Goal: Task Accomplishment & Management: Manage account settings

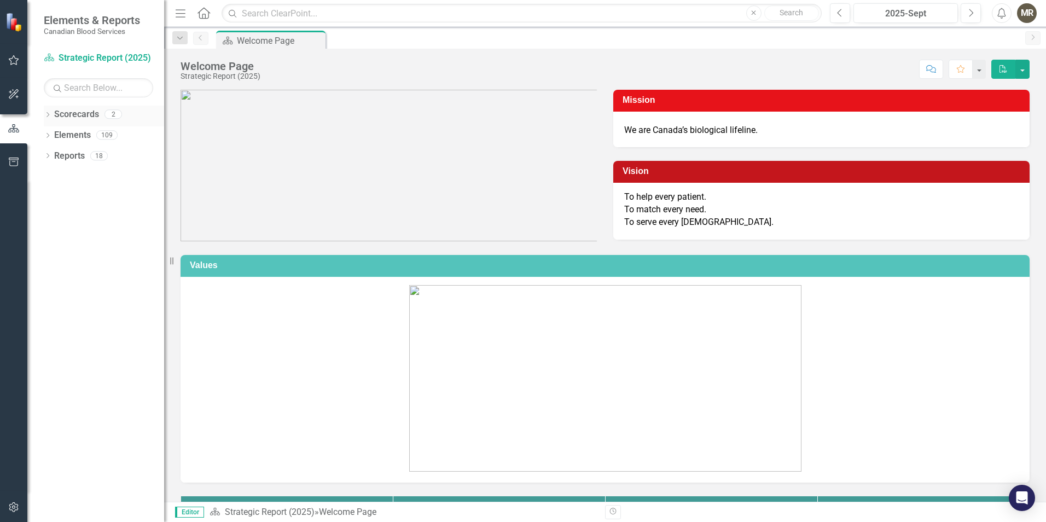
click at [45, 116] on icon "Dropdown" at bounding box center [48, 116] width 8 height 6
click at [76, 154] on link "Operational Report" at bounding box center [112, 156] width 104 height 13
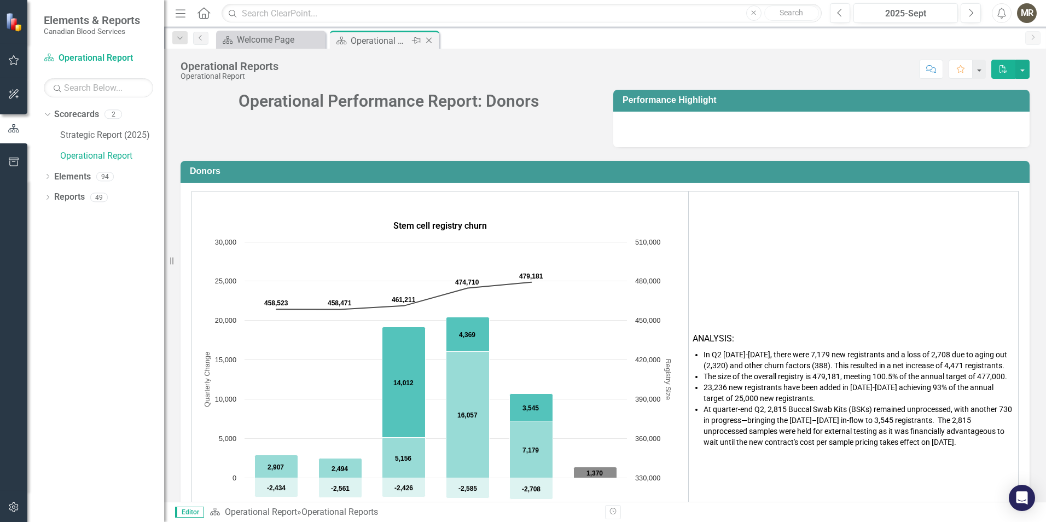
click at [426, 40] on icon "Close" at bounding box center [429, 40] width 11 height 9
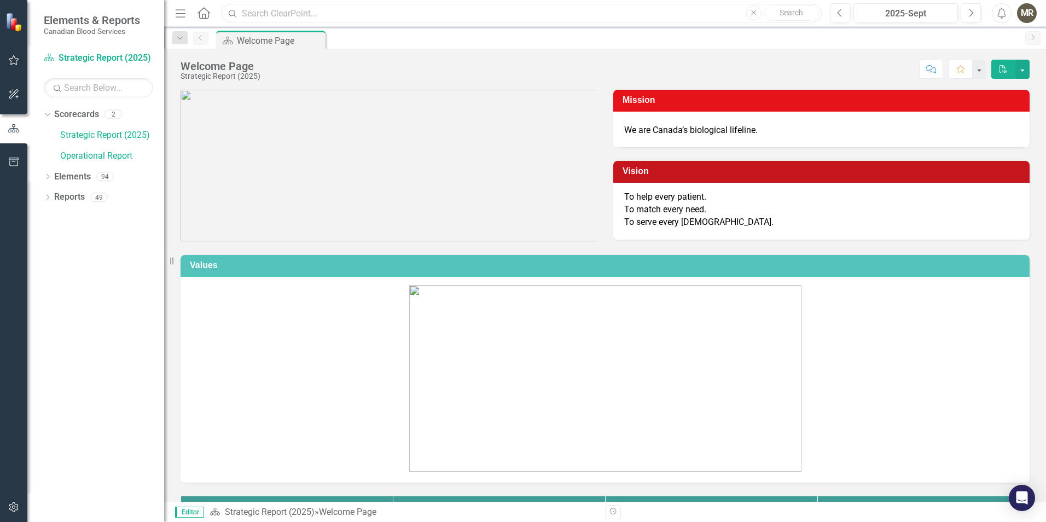
click at [318, 11] on input "text" at bounding box center [522, 13] width 600 height 19
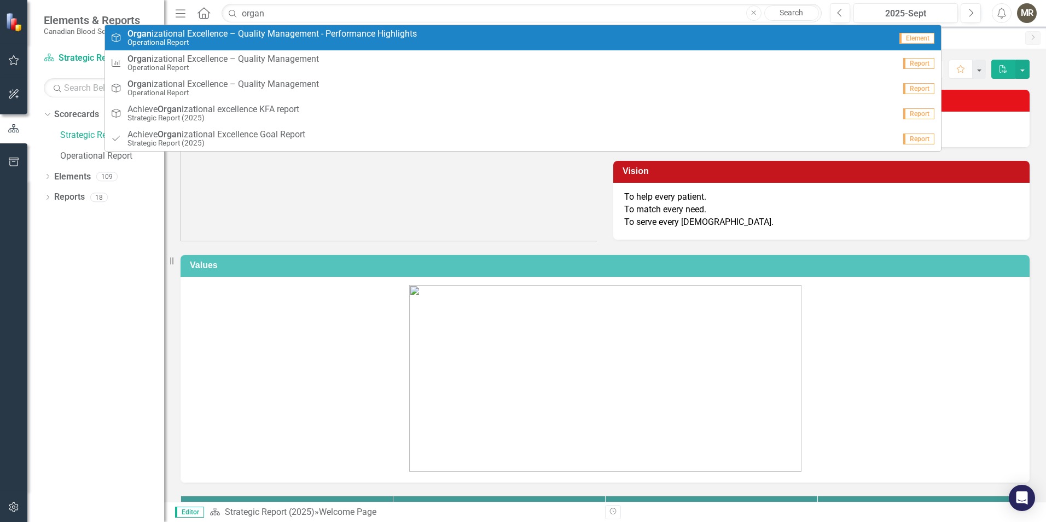
click at [271, 35] on span "Organ izational Excellence – Quality Management - Performance Highlights" at bounding box center [272, 34] width 289 height 10
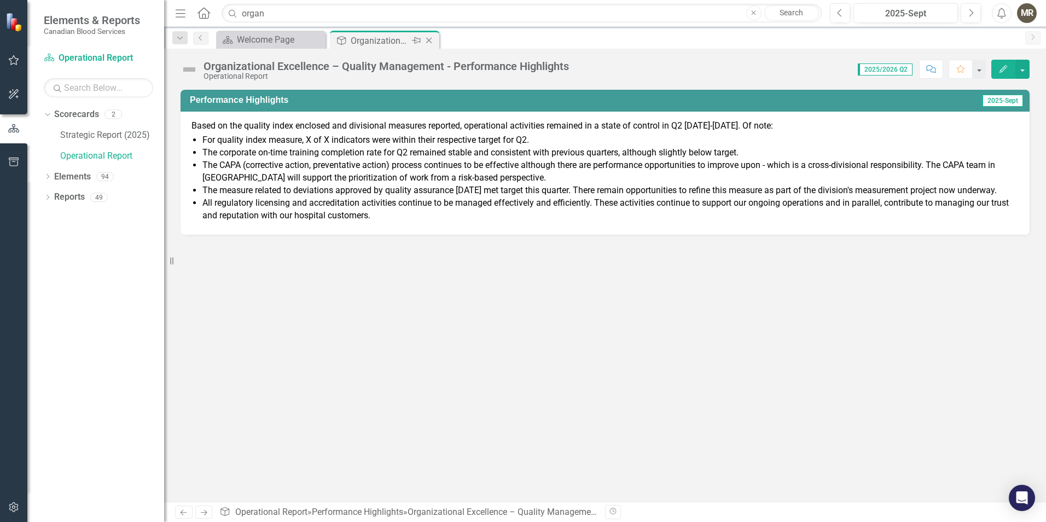
click at [430, 39] on icon "Close" at bounding box center [429, 40] width 11 height 9
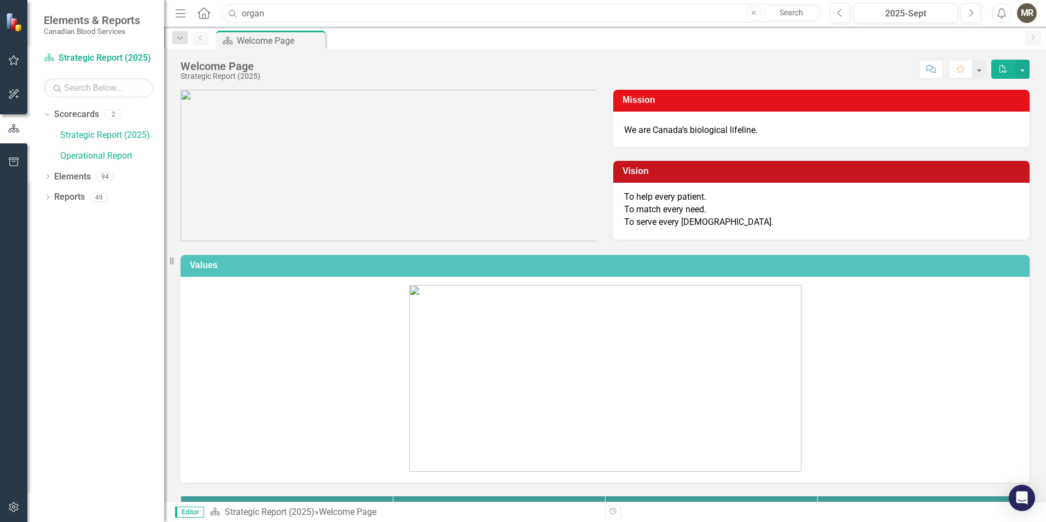
click at [280, 19] on input "organ" at bounding box center [522, 13] width 600 height 19
click at [276, 17] on input "organ" at bounding box center [522, 13] width 600 height 19
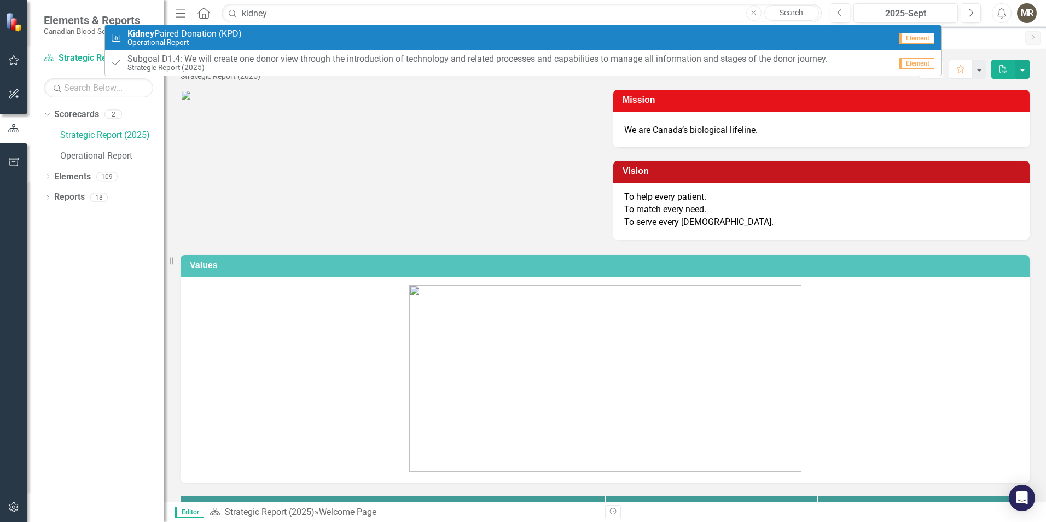
click at [271, 33] on div "Measure Kidney Paired Donation (KPD) Operational Report" at bounding box center [501, 38] width 781 height 18
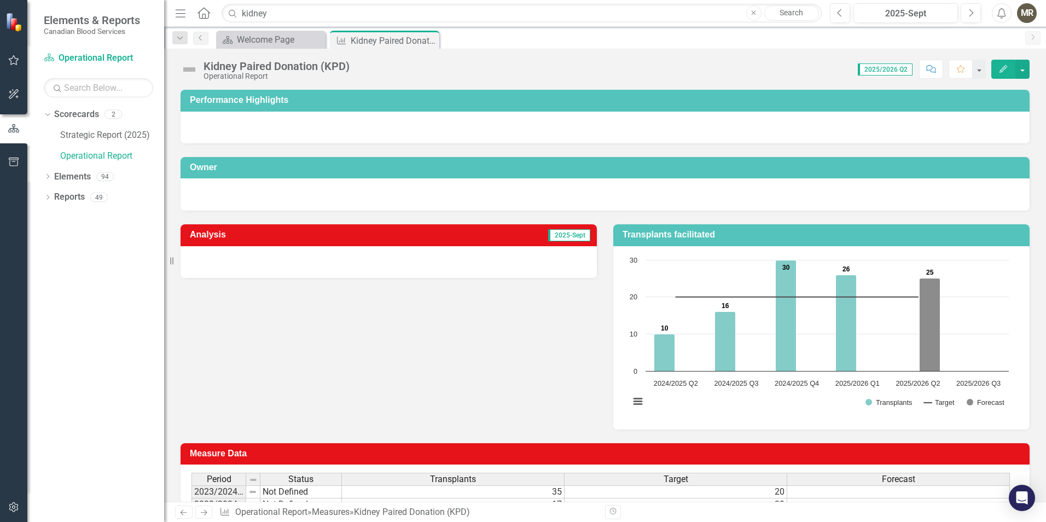
click at [192, 69] on img at bounding box center [190, 70] width 18 height 18
click at [255, 71] on div "Kidney Paired Donation (KPD)" at bounding box center [277, 66] width 146 height 12
click at [430, 41] on icon at bounding box center [429, 41] width 6 height 6
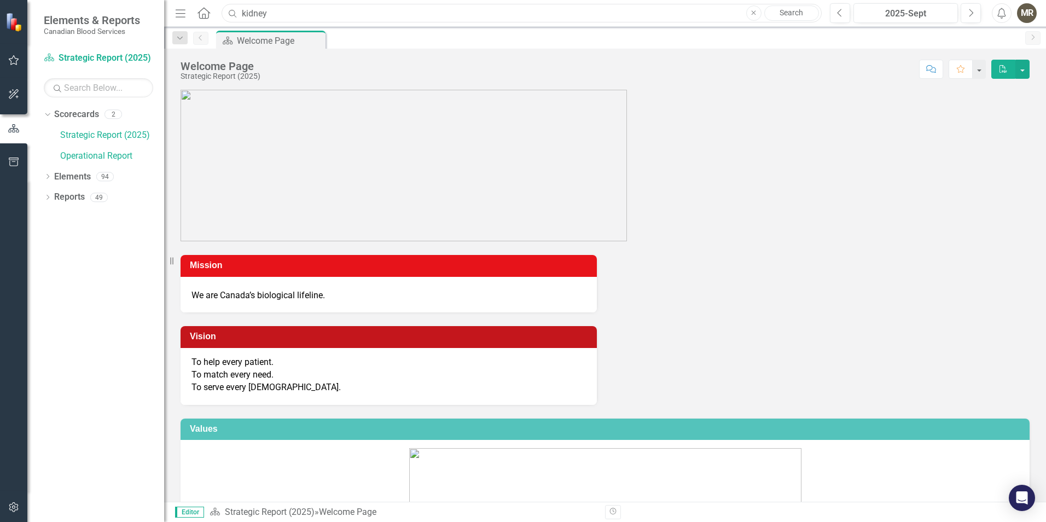
click at [285, 9] on input "kidney" at bounding box center [522, 13] width 600 height 19
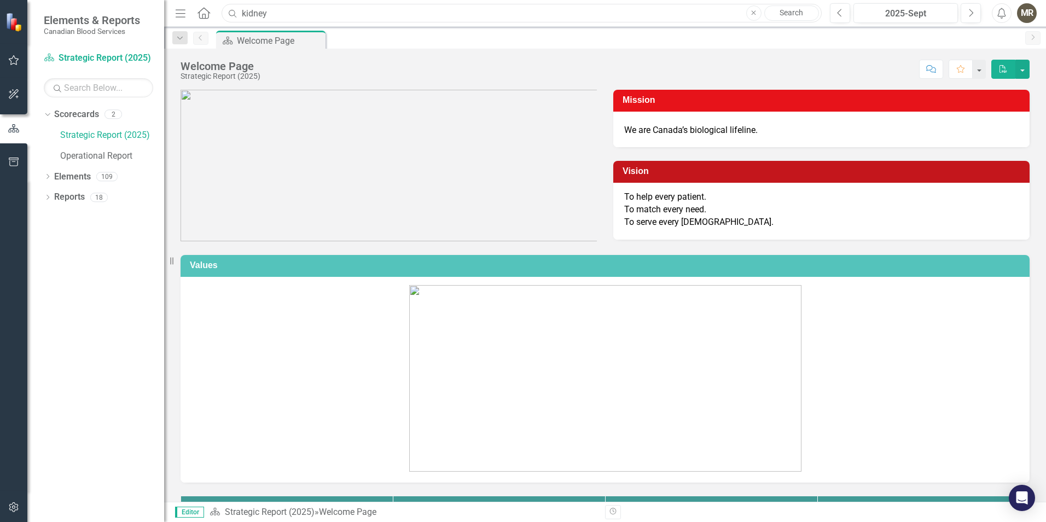
click at [285, 9] on input "kidney" at bounding box center [522, 13] width 600 height 19
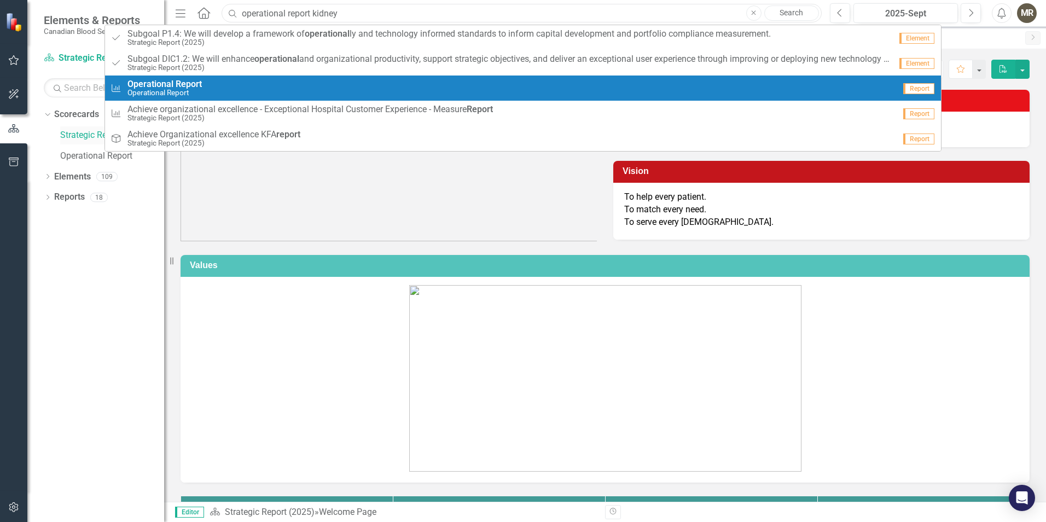
type input "operational report kidney"
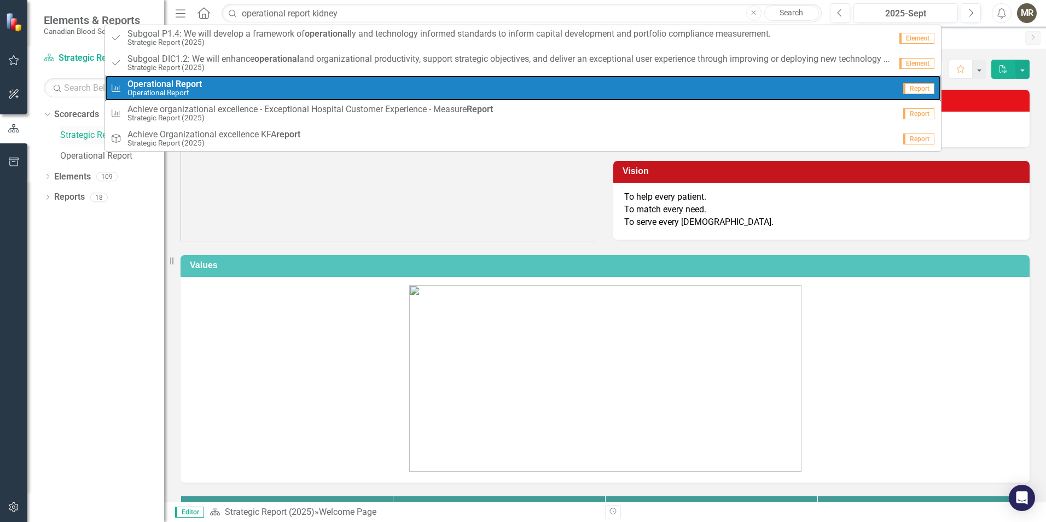
click at [129, 88] on strong "Operational" at bounding box center [151, 84] width 46 height 10
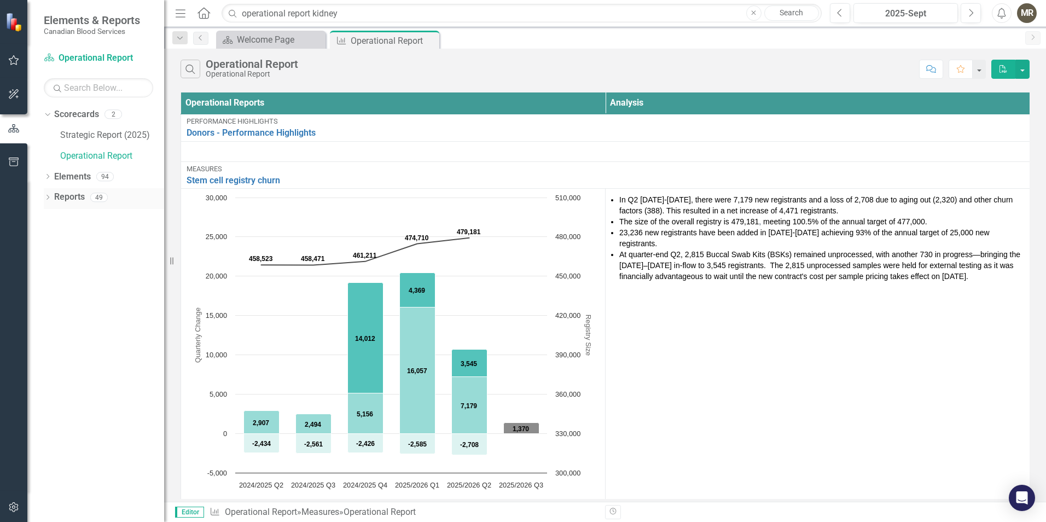
click at [48, 200] on icon "Dropdown" at bounding box center [48, 198] width 8 height 6
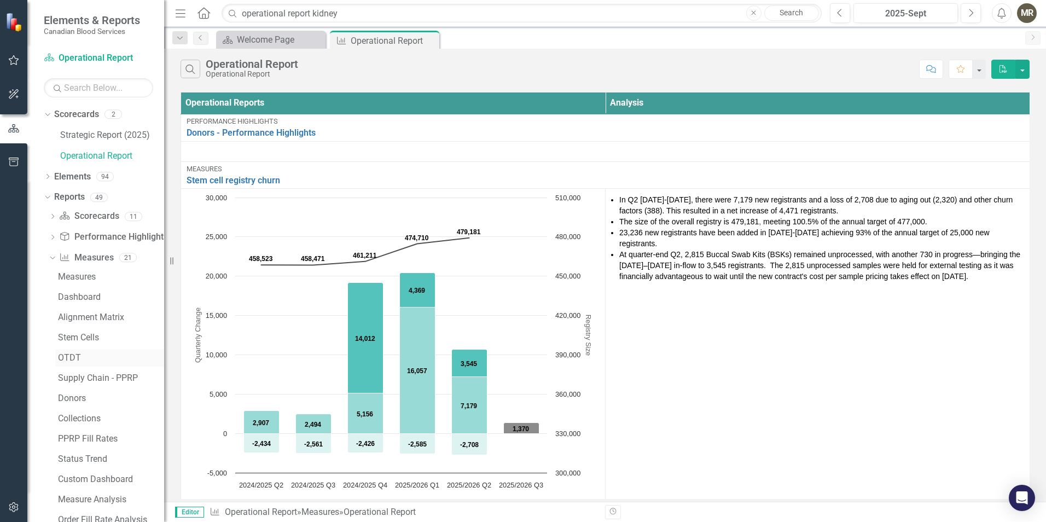
click at [81, 355] on div "OTDT" at bounding box center [111, 358] width 106 height 10
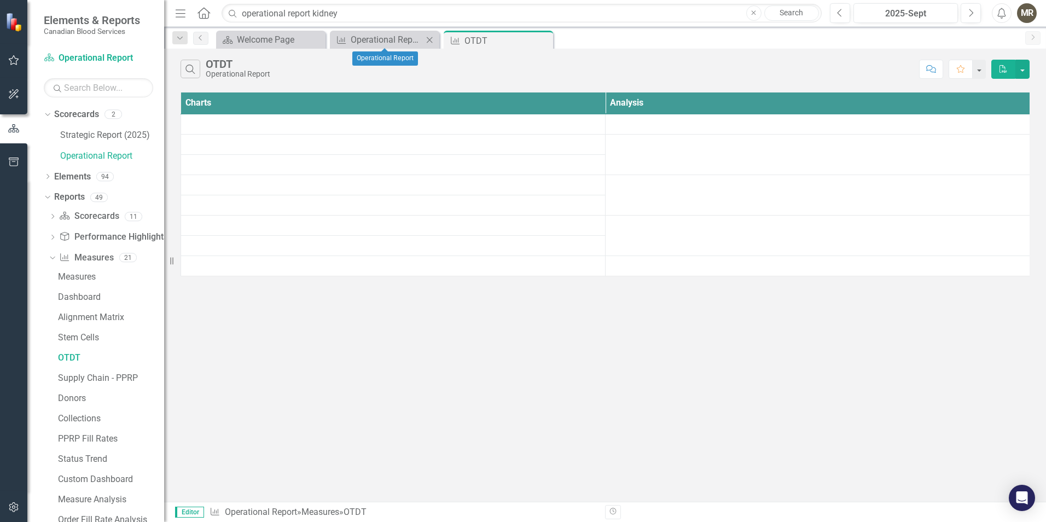
click at [430, 41] on icon "Close" at bounding box center [429, 40] width 11 height 9
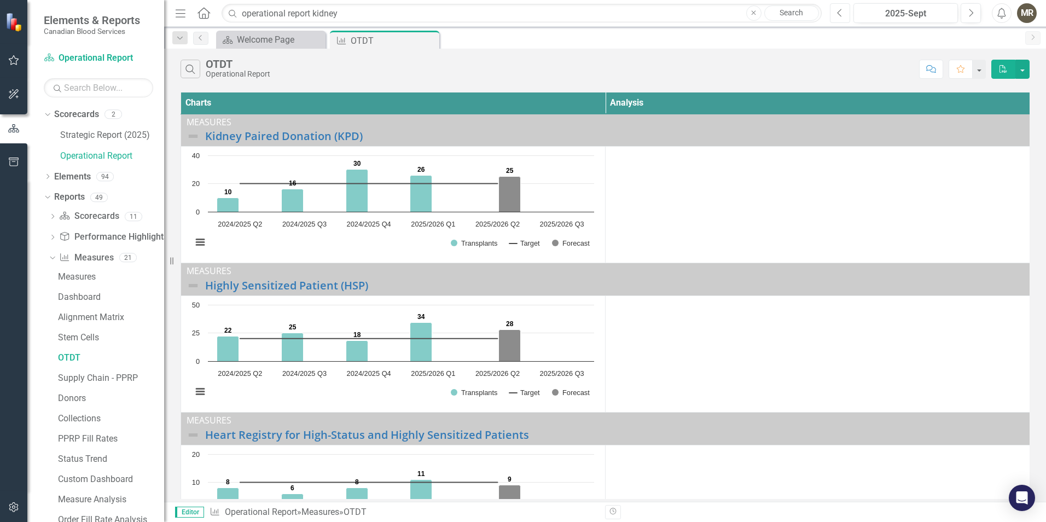
click at [845, 16] on button "Previous" at bounding box center [840, 13] width 20 height 20
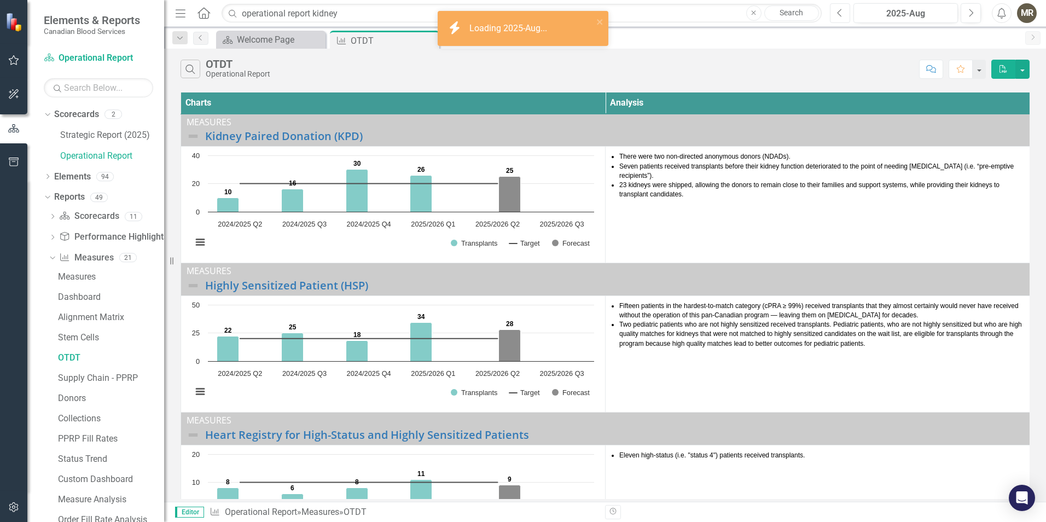
click at [838, 13] on icon "button" at bounding box center [839, 13] width 4 height 8
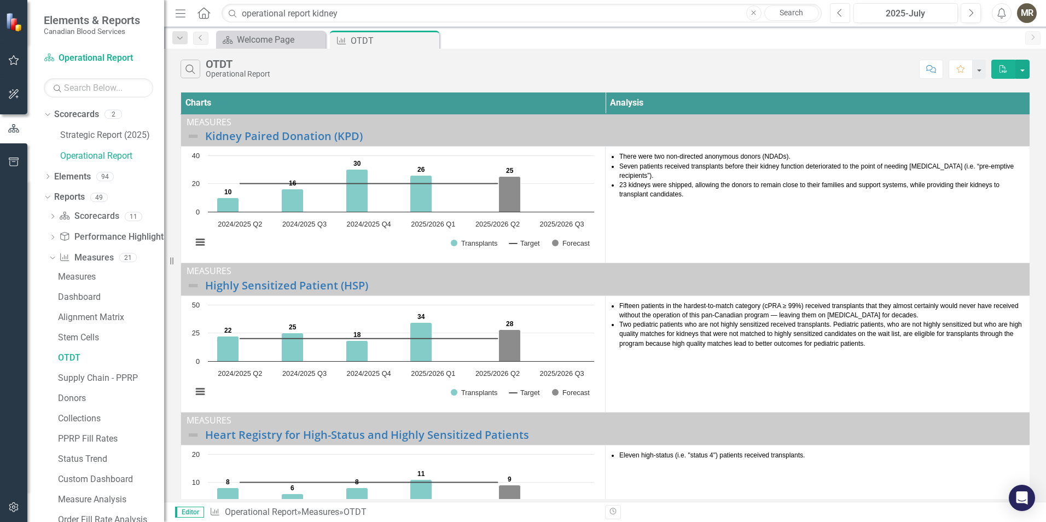
click at [838, 13] on icon "button" at bounding box center [839, 13] width 4 height 8
click at [85, 239] on link "Performance Highlight Performance Highlights" at bounding box center [113, 237] width 108 height 13
click at [50, 239] on icon "Dropdown" at bounding box center [53, 238] width 8 height 6
click at [72, 351] on link "OTDT" at bounding box center [109, 358] width 109 height 18
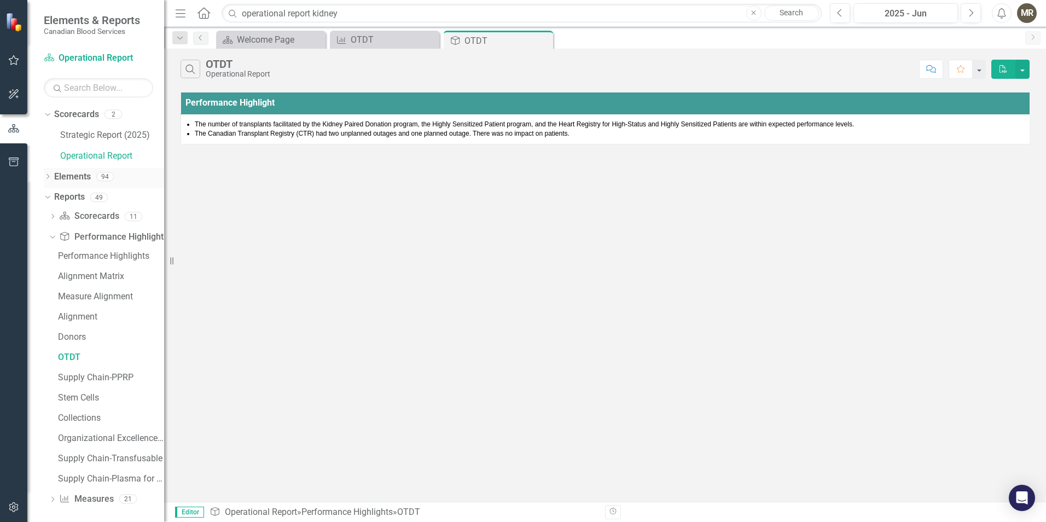
click at [49, 181] on icon "Dropdown" at bounding box center [48, 178] width 8 height 6
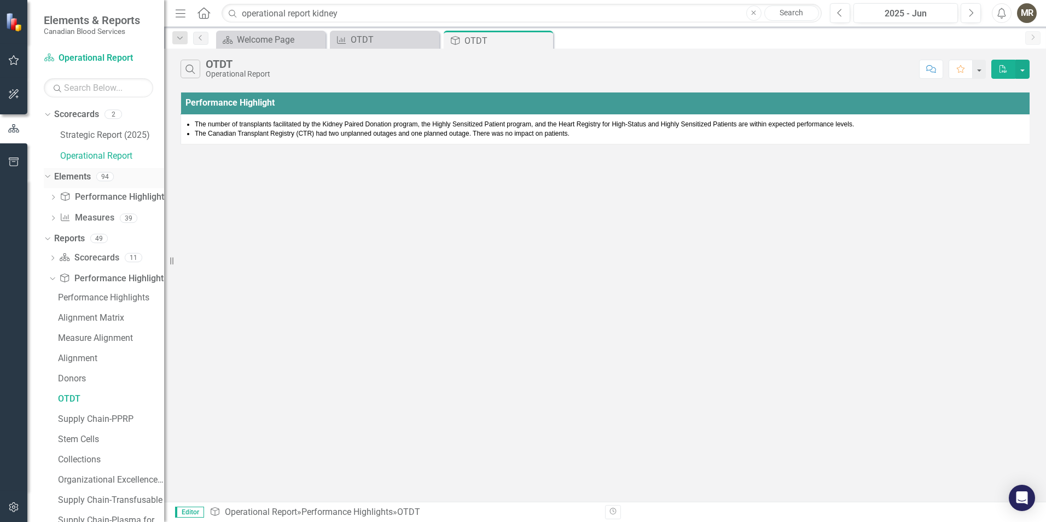
click at [49, 179] on icon "Dropdown" at bounding box center [46, 176] width 6 height 8
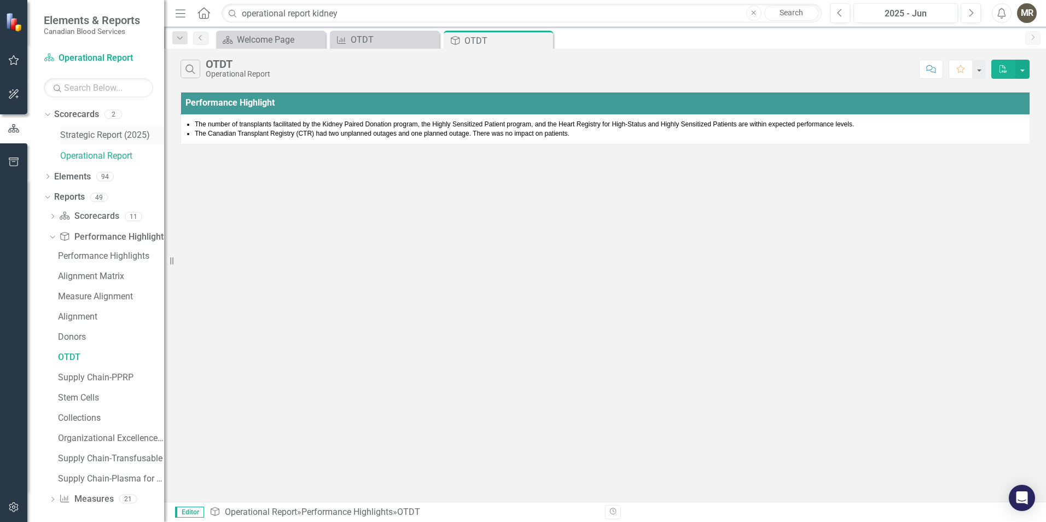
click at [78, 134] on link "Strategic Report (2025)" at bounding box center [112, 135] width 104 height 13
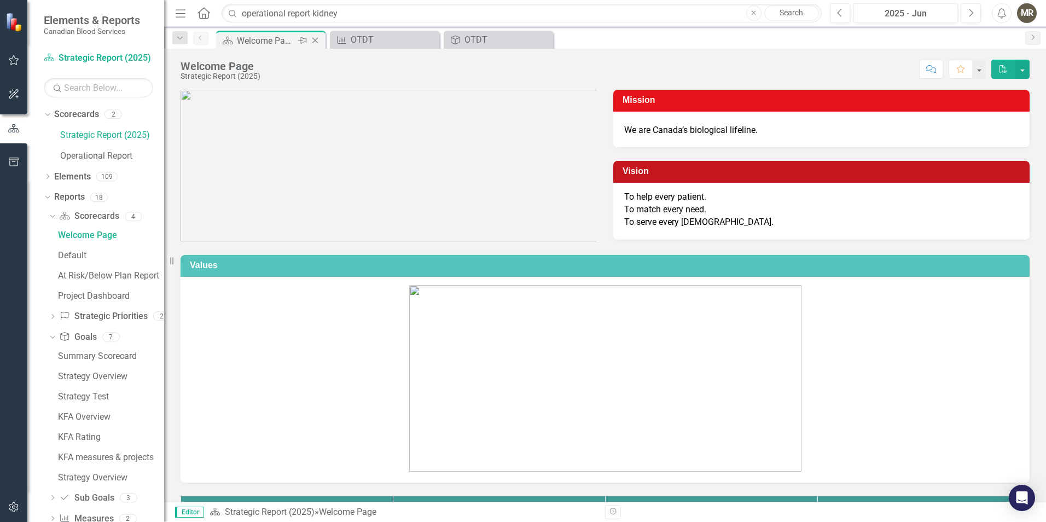
click at [314, 43] on icon "Close" at bounding box center [315, 40] width 11 height 9
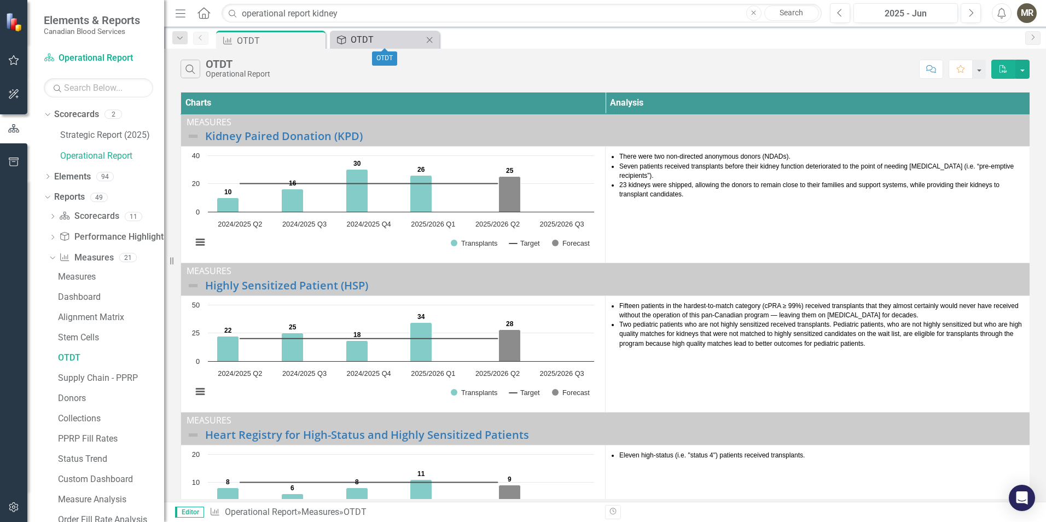
click at [363, 43] on div "OTDT" at bounding box center [387, 40] width 72 height 14
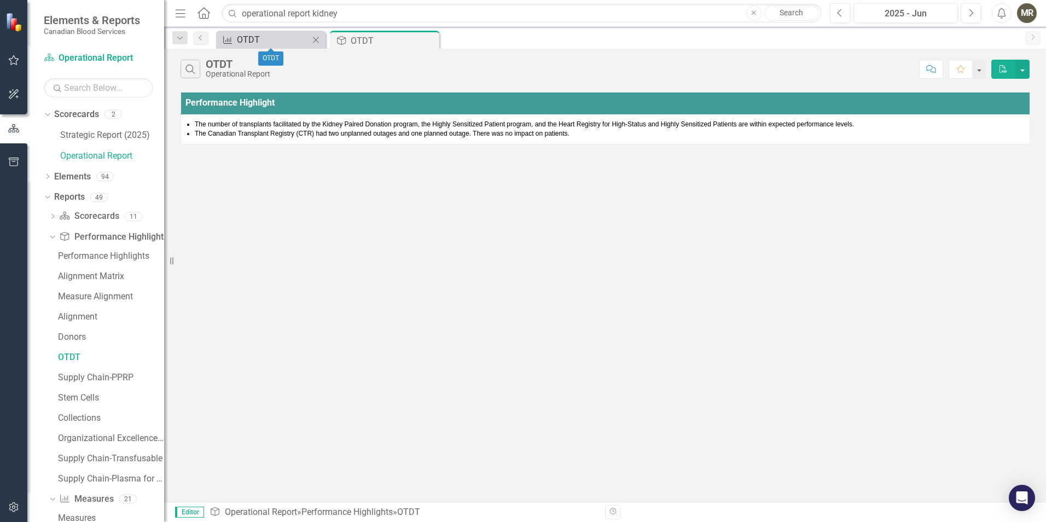
click at [282, 44] on div "OTDT" at bounding box center [273, 40] width 72 height 14
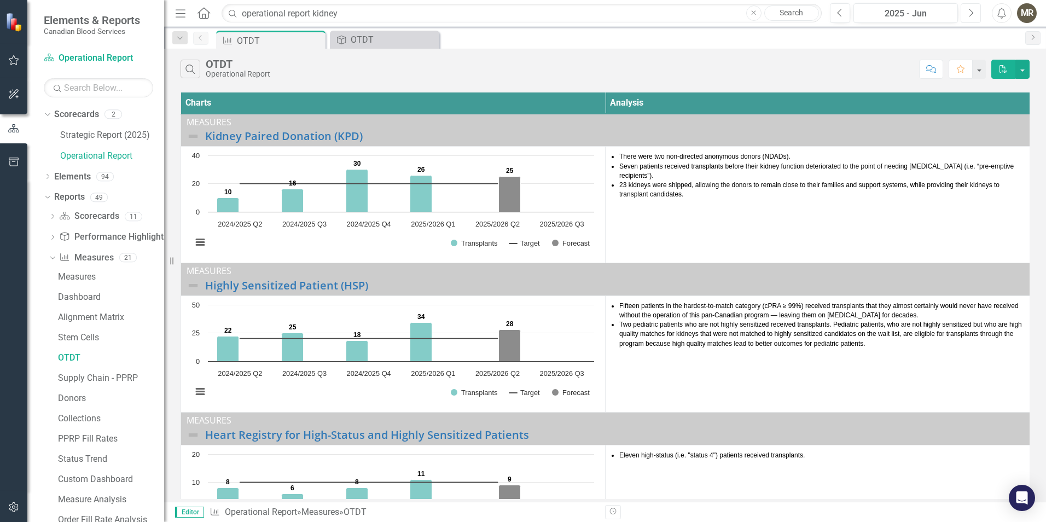
click at [976, 16] on button "Next" at bounding box center [971, 13] width 20 height 20
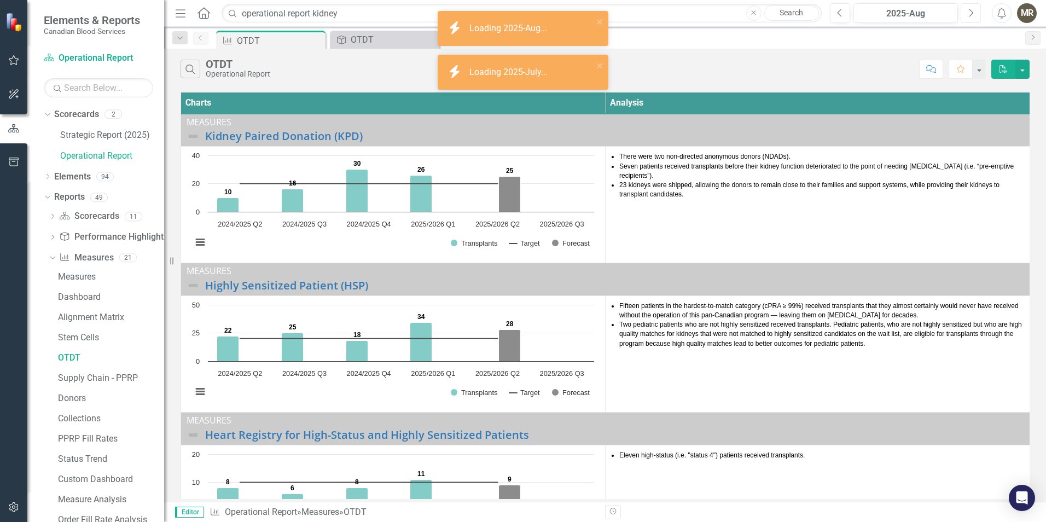
click at [976, 16] on button "Next" at bounding box center [971, 13] width 20 height 20
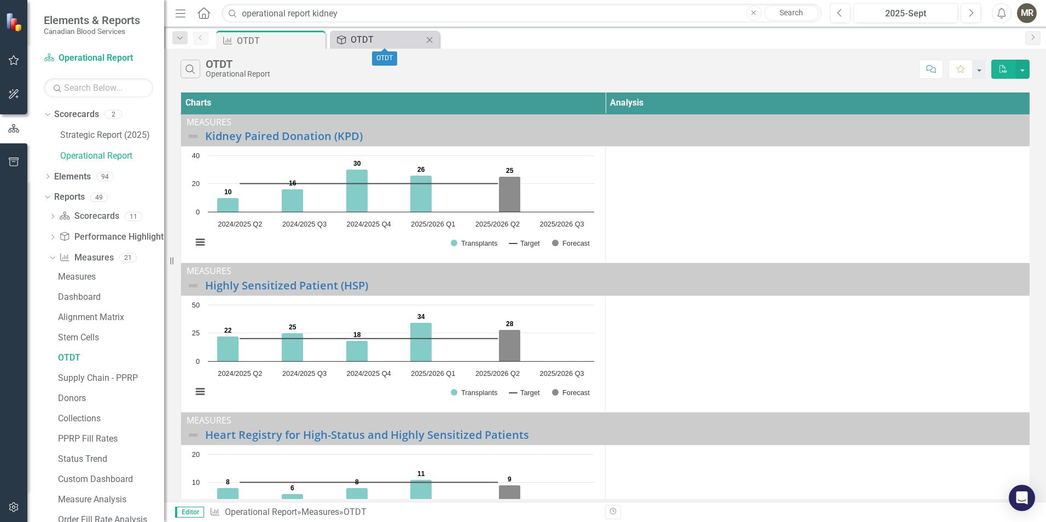
click at [363, 44] on div "OTDT" at bounding box center [387, 40] width 72 height 14
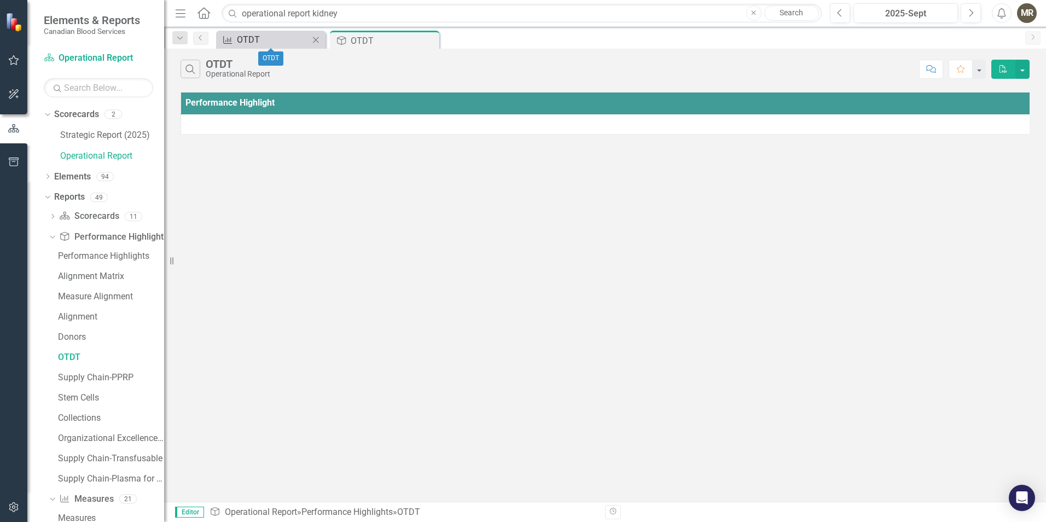
click at [288, 43] on div "OTDT" at bounding box center [273, 40] width 72 height 14
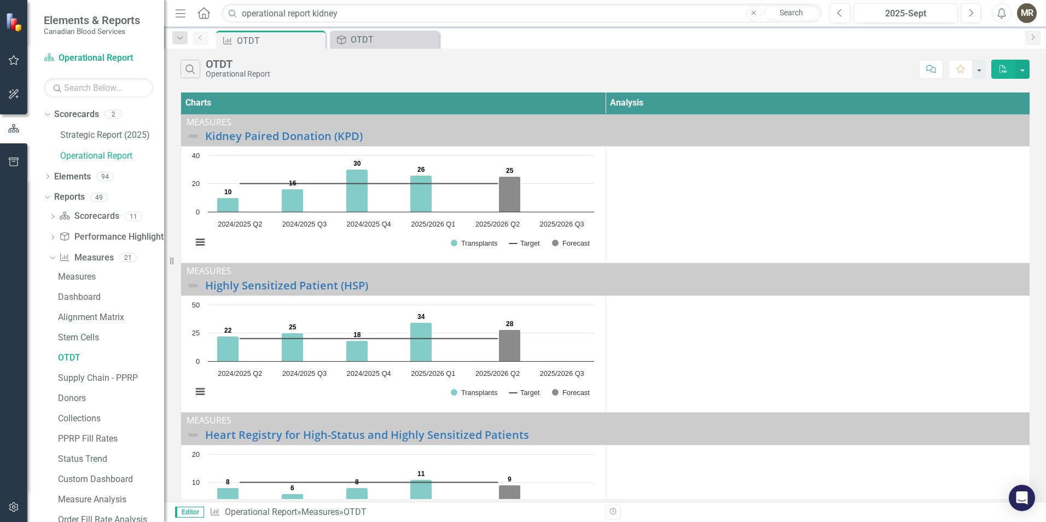
click at [752, 13] on icon "Close" at bounding box center [753, 13] width 5 height 7
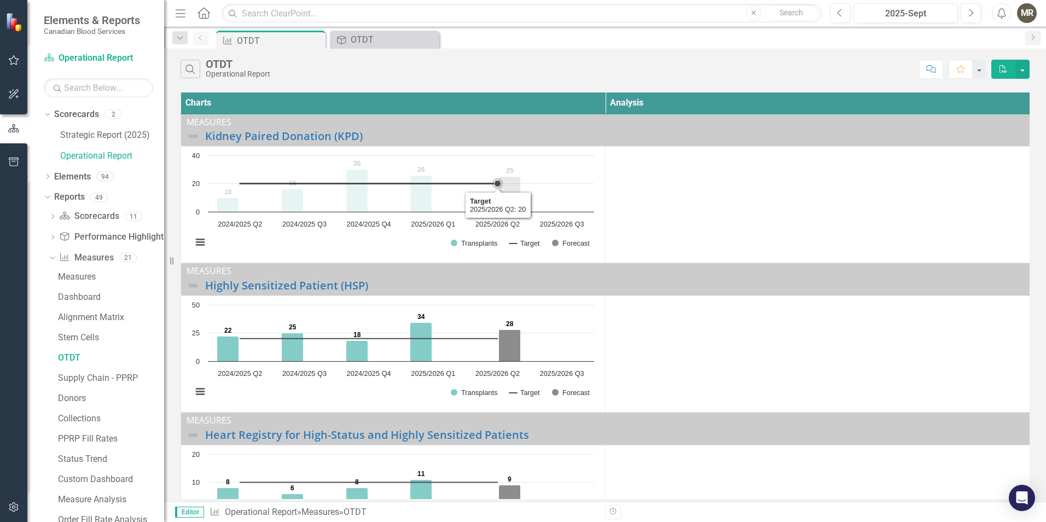
click at [567, 195] on rect "Interactive chart" at bounding box center [393, 204] width 413 height 109
drag, startPoint x: 549, startPoint y: 177, endPoint x: 532, endPoint y: 161, distance: 23.2
click at [532, 161] on rect "Interactive chart" at bounding box center [393, 204] width 413 height 109
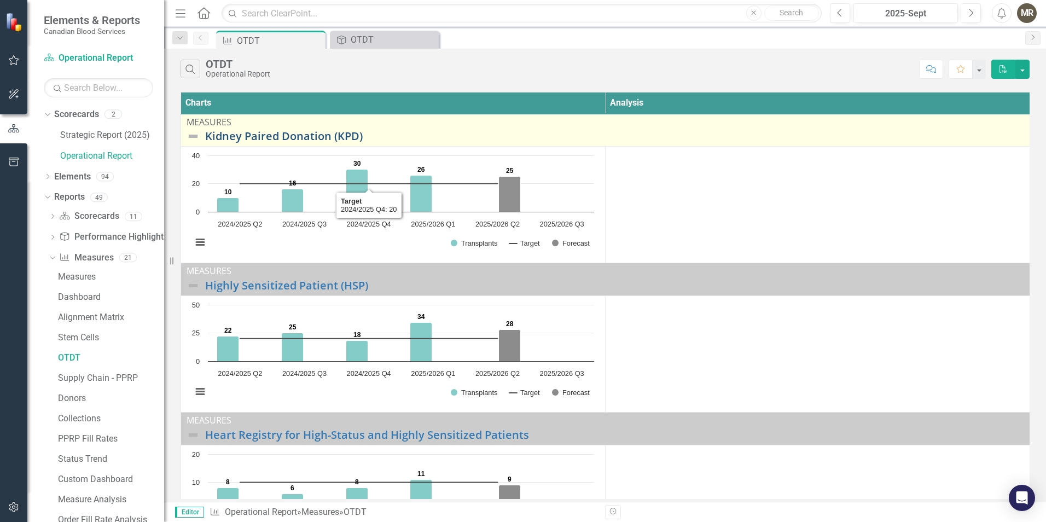
click at [331, 135] on link "Kidney Paired Donation (KPD)" at bounding box center [614, 136] width 819 height 12
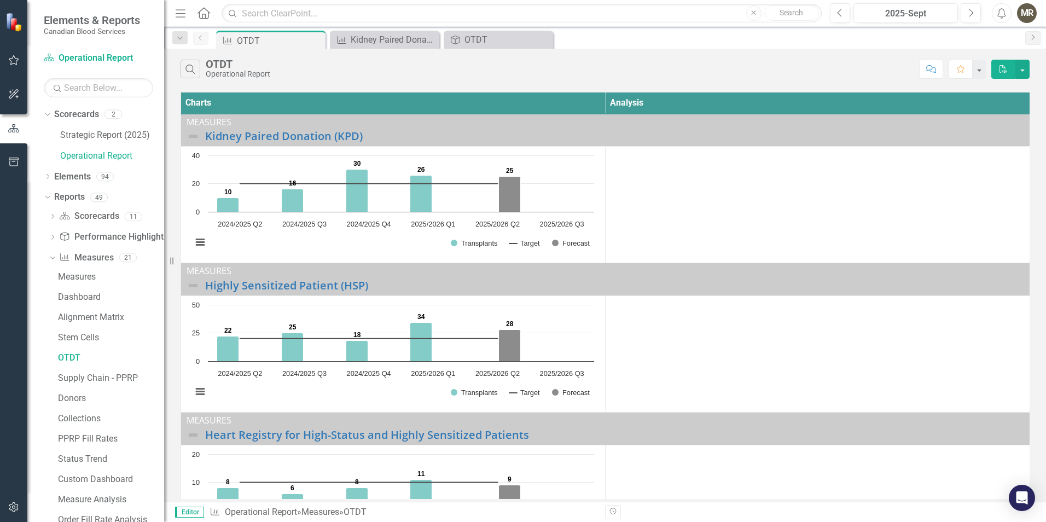
drag, startPoint x: 420, startPoint y: 231, endPoint x: 210, endPoint y: 242, distance: 210.4
click at [210, 242] on rect "Interactive chart" at bounding box center [393, 204] width 413 height 109
click at [200, 242] on button "View chart menu, Chart" at bounding box center [200, 242] width 15 height 15
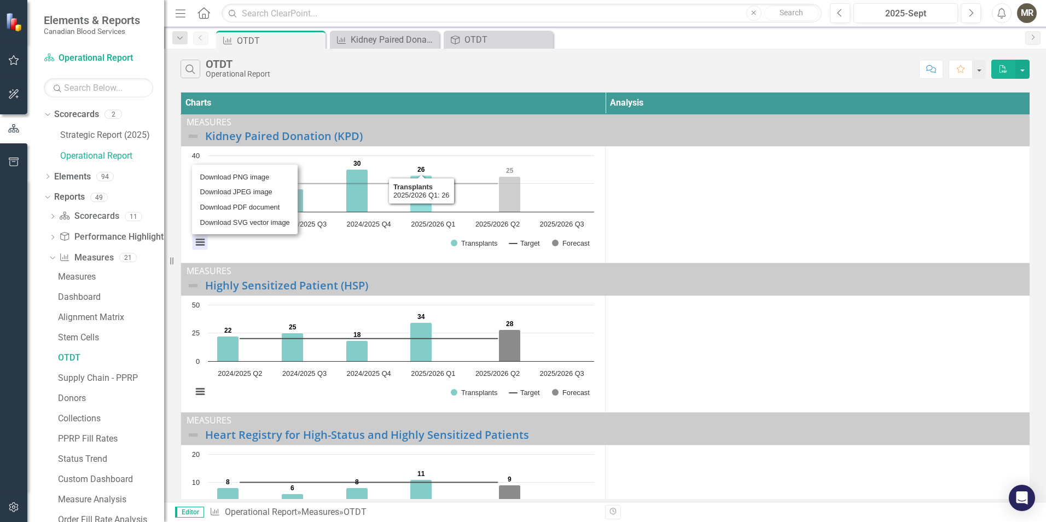
click at [413, 203] on icon "2025/2026 Q1, 26. Transplants." at bounding box center [421, 194] width 22 height 37
click at [419, 206] on icon "2025/2026 Q1, 26. Transplants." at bounding box center [421, 194] width 22 height 37
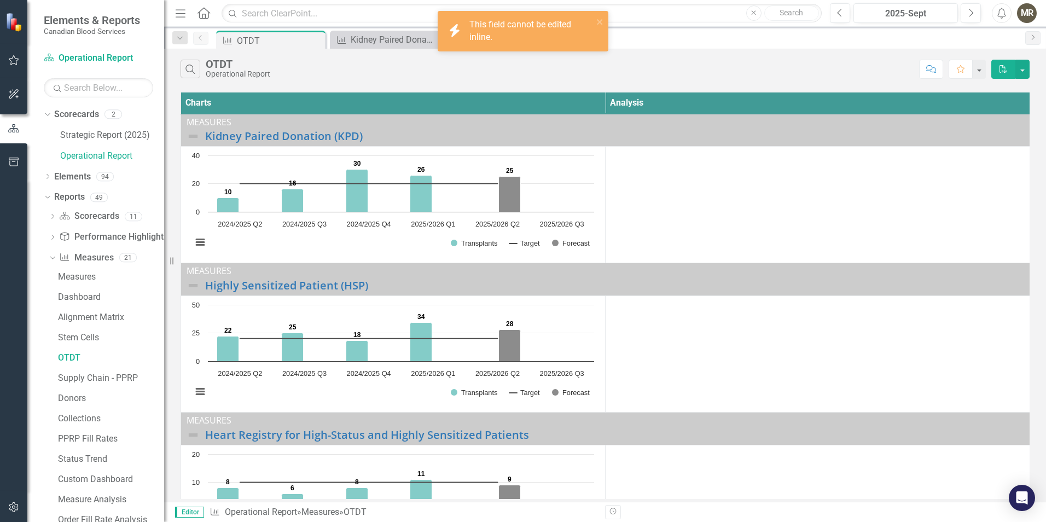
click at [513, 33] on div "This field cannot be edited inline." at bounding box center [532, 31] width 124 height 25
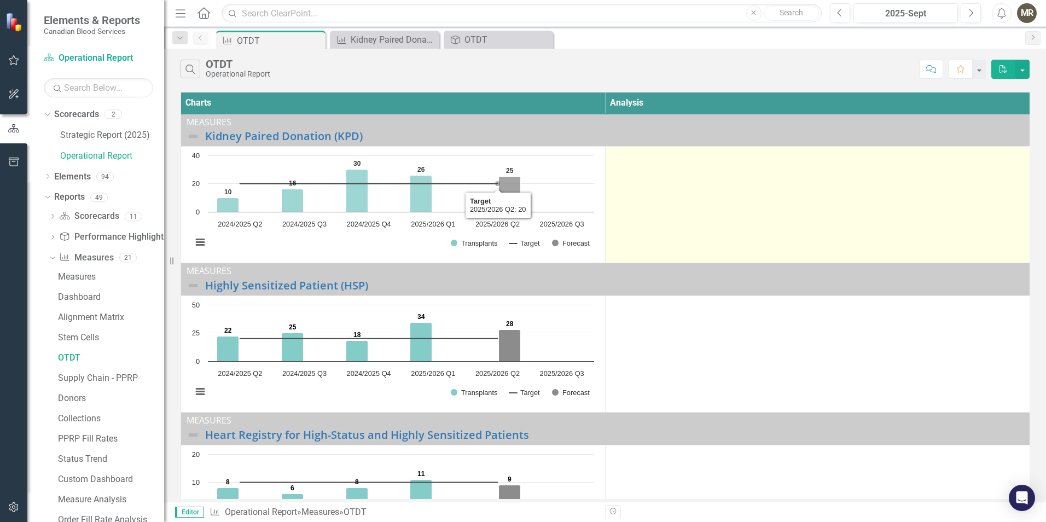
click at [642, 187] on td at bounding box center [818, 205] width 425 height 117
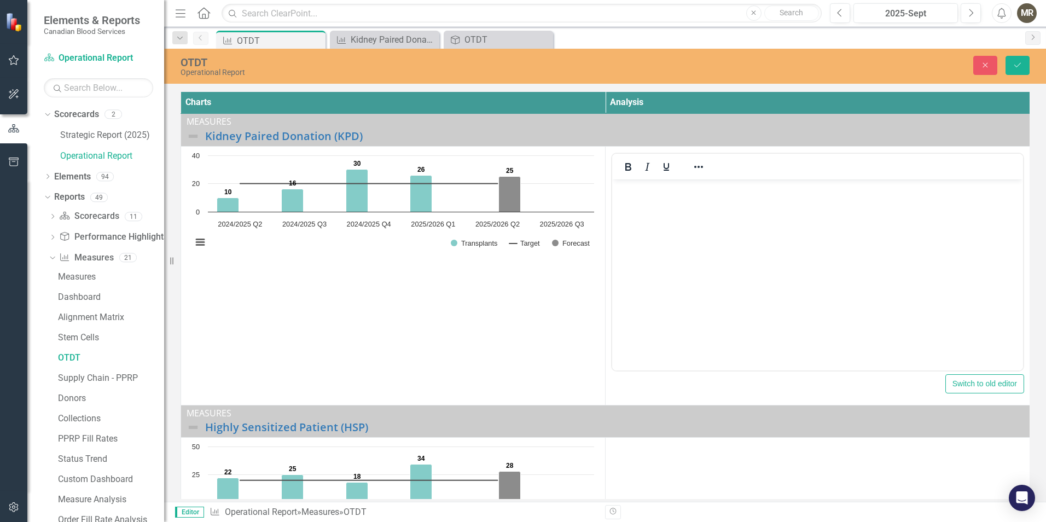
click at [448, 267] on td "Loading... Chart Combination chart with 3 data series. Transplants facilitated …" at bounding box center [393, 275] width 425 height 259
click at [570, 181] on rect "Interactive chart" at bounding box center [393, 204] width 413 height 109
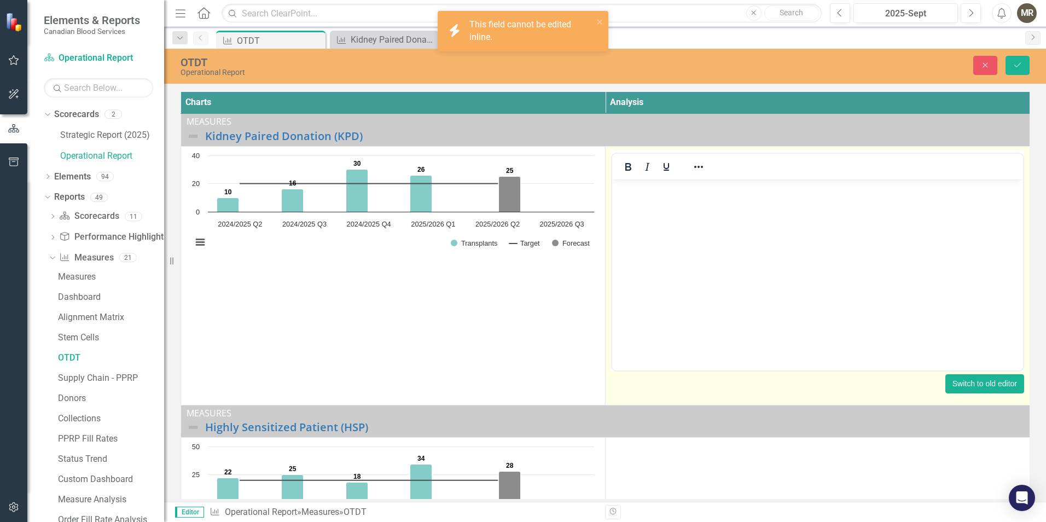
click at [990, 385] on button "Switch to old editor" at bounding box center [985, 383] width 79 height 19
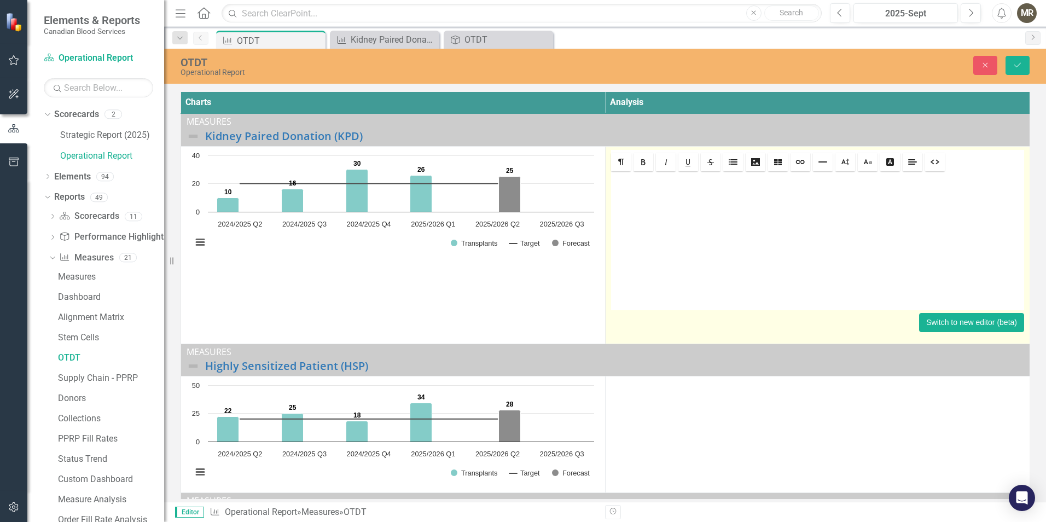
click at [949, 329] on button "Switch to new editor (beta)" at bounding box center [971, 322] width 105 height 19
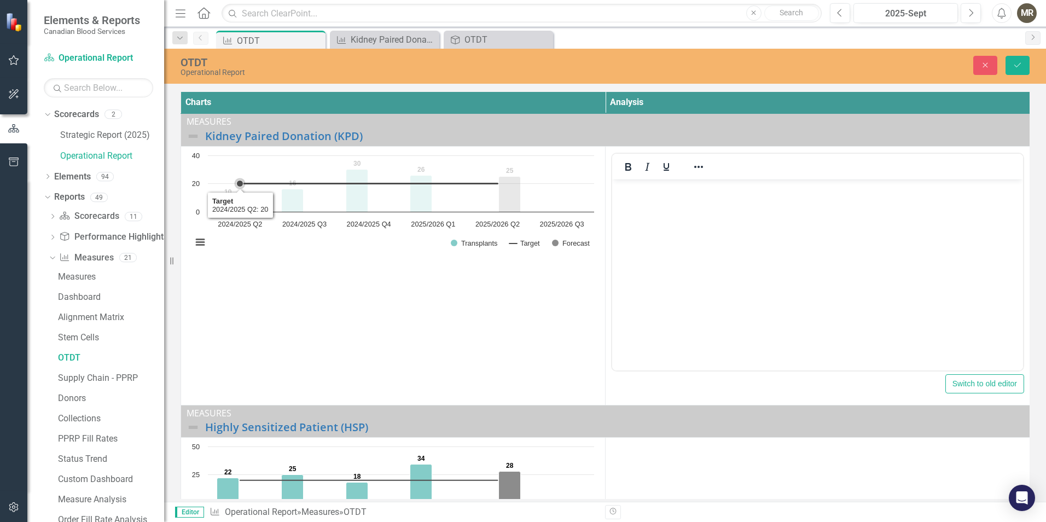
click at [246, 169] on rect "Interactive chart" at bounding box center [393, 204] width 413 height 109
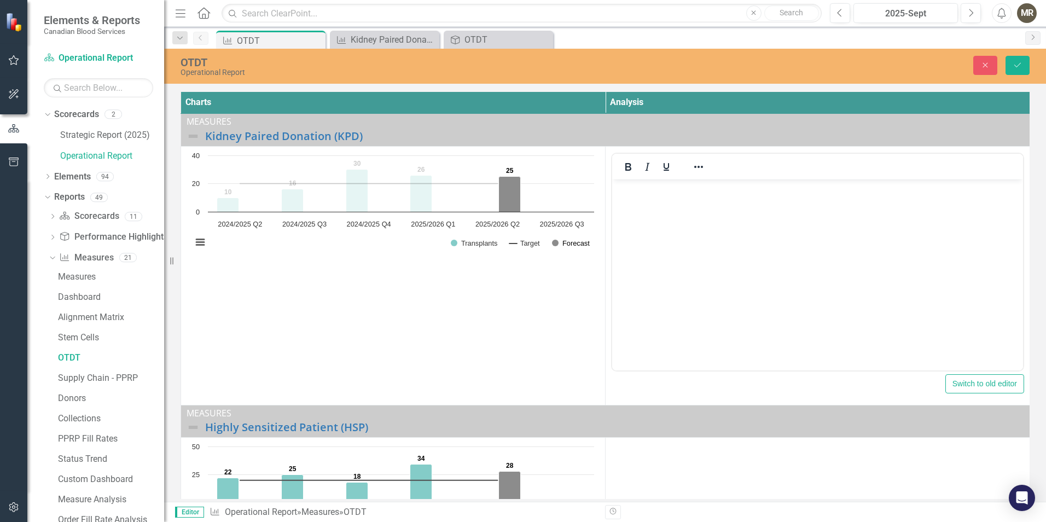
drag, startPoint x: 560, startPoint y: 244, endPoint x: 528, endPoint y: 182, distance: 70.0
drag, startPoint x: 528, startPoint y: 182, endPoint x: 458, endPoint y: 276, distance: 117.3
click at [460, 276] on td "Loading... Chart Combination chart with 3 data series. Transplants facilitated …" at bounding box center [393, 275] width 425 height 259
click at [840, 12] on icon "Previous" at bounding box center [840, 13] width 6 height 10
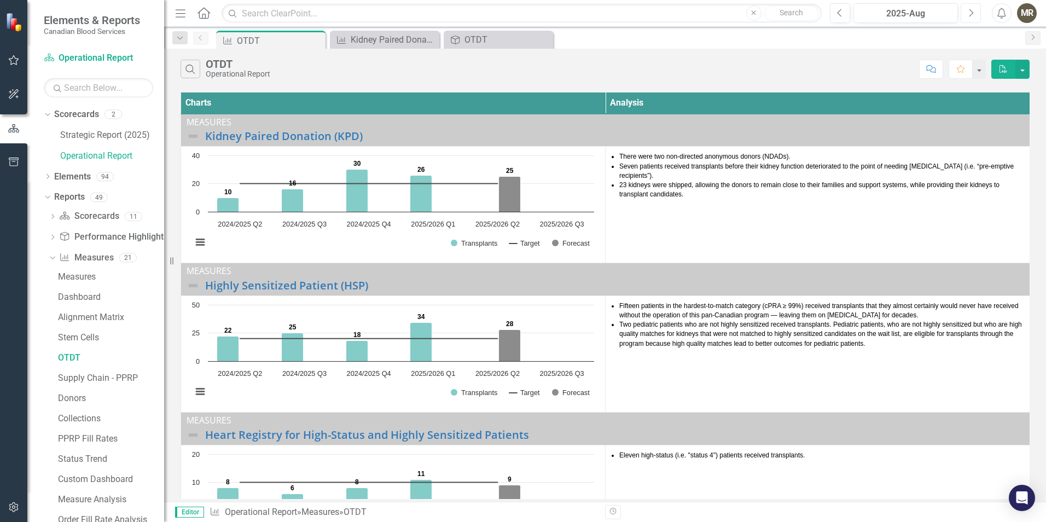
click at [968, 14] on button "Next" at bounding box center [971, 13] width 20 height 20
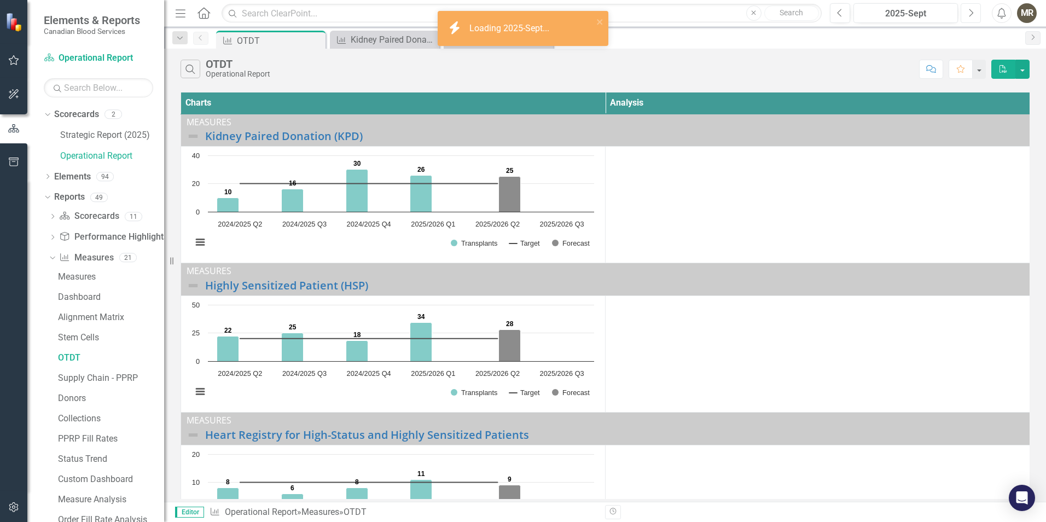
click at [968, 14] on button "Next" at bounding box center [971, 13] width 20 height 20
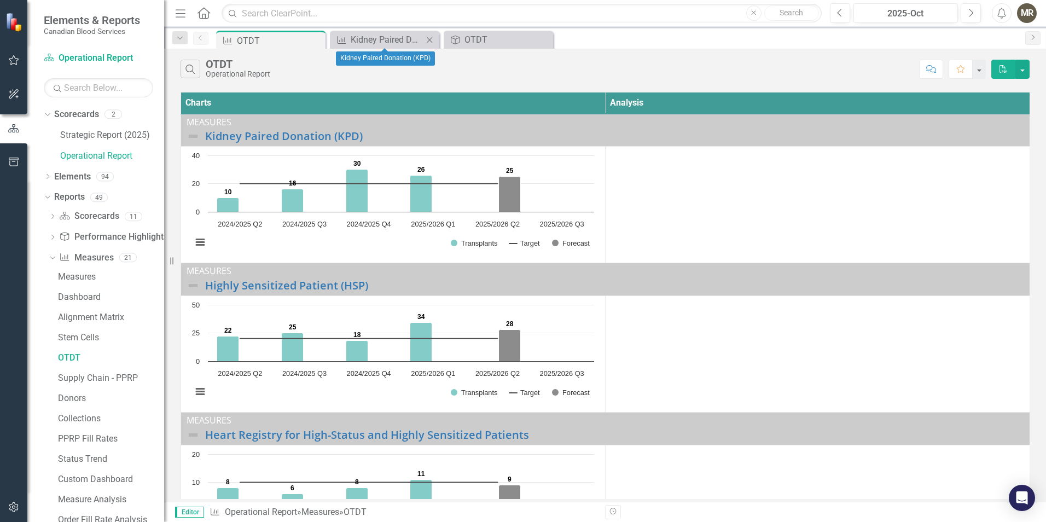
click at [432, 41] on icon "Close" at bounding box center [429, 40] width 11 height 9
click at [400, 44] on div "OTDT" at bounding box center [387, 40] width 72 height 14
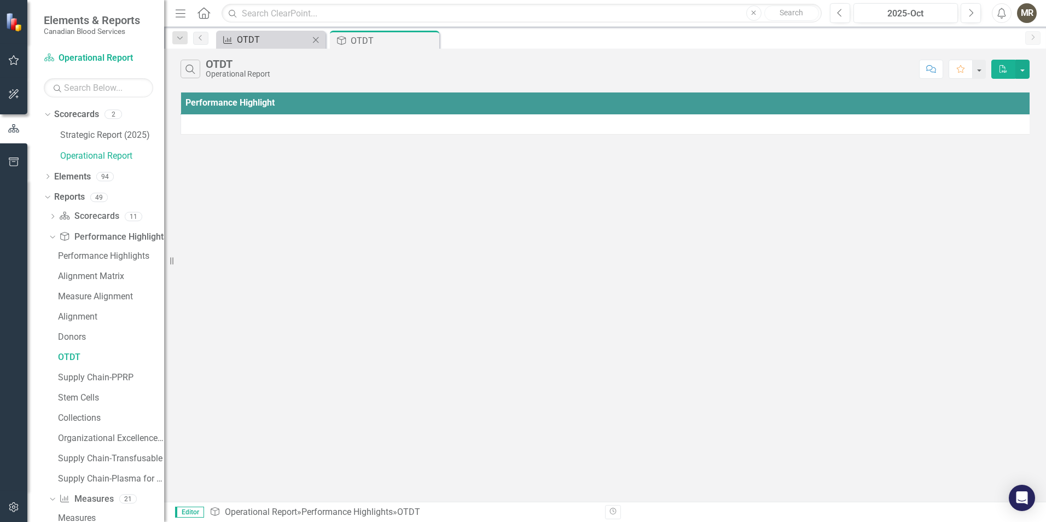
click at [271, 39] on div "OTDT" at bounding box center [273, 40] width 72 height 14
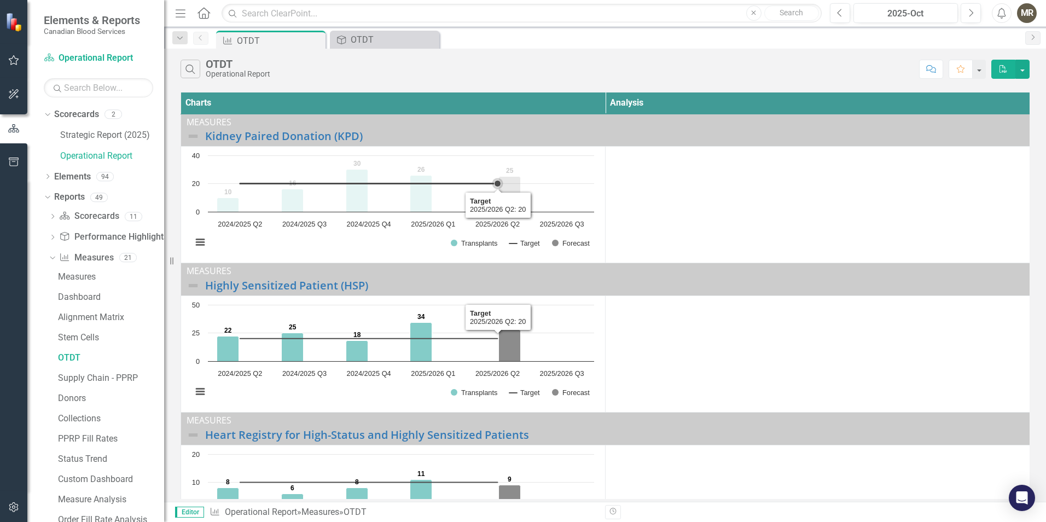
click at [551, 173] on rect "Interactive chart" at bounding box center [393, 204] width 413 height 109
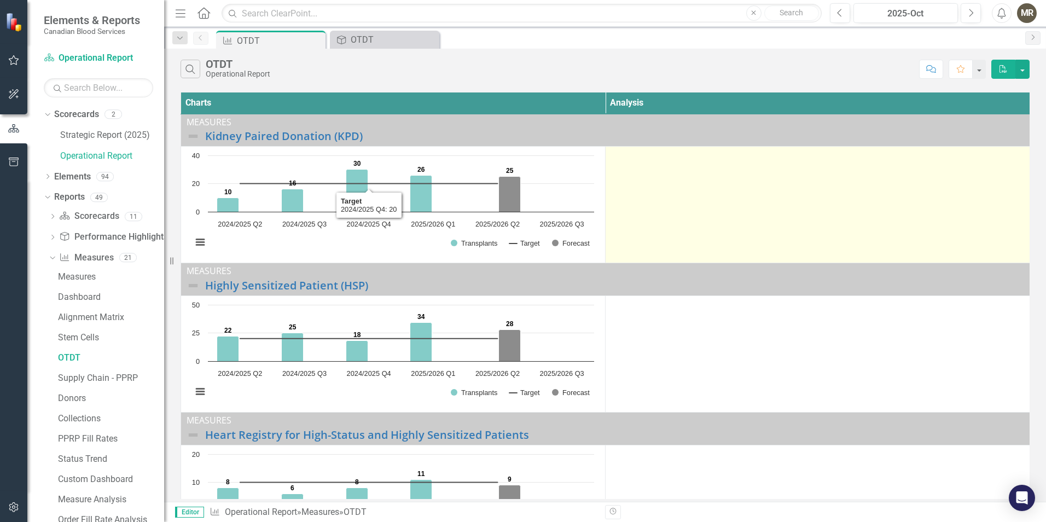
click at [716, 171] on td at bounding box center [818, 205] width 425 height 117
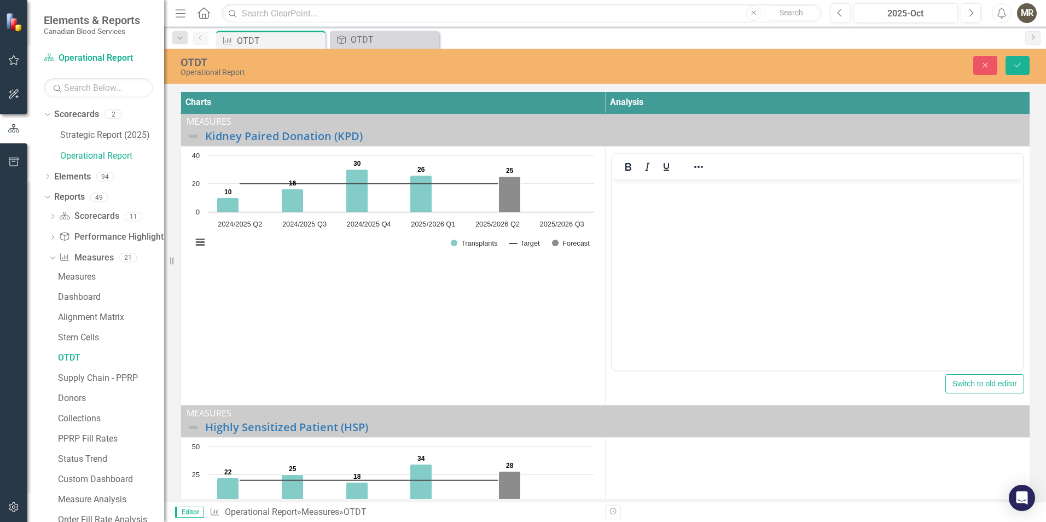
click at [532, 284] on td "Loading... Chart Combination chart with 3 data series. Transplants facilitated …" at bounding box center [393, 275] width 425 height 259
click at [508, 196] on icon "2025/2026 Q2, 25. Forecast." at bounding box center [510, 194] width 22 height 36
click at [512, 169] on text "25" at bounding box center [510, 171] width 8 height 8
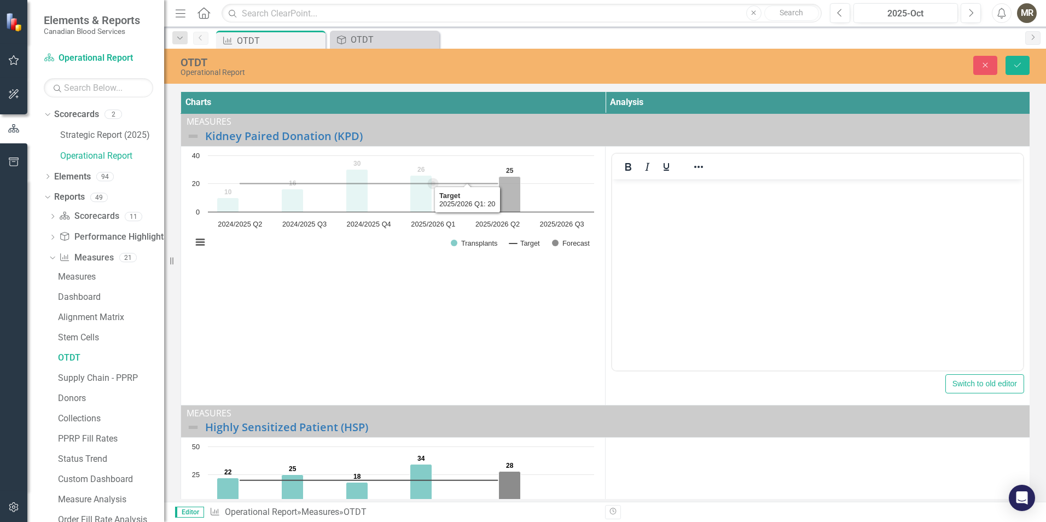
drag, startPoint x: 511, startPoint y: 170, endPoint x: 436, endPoint y: 174, distance: 75.1
click at [436, 174] on rect "Interactive chart" at bounding box center [393, 204] width 413 height 109
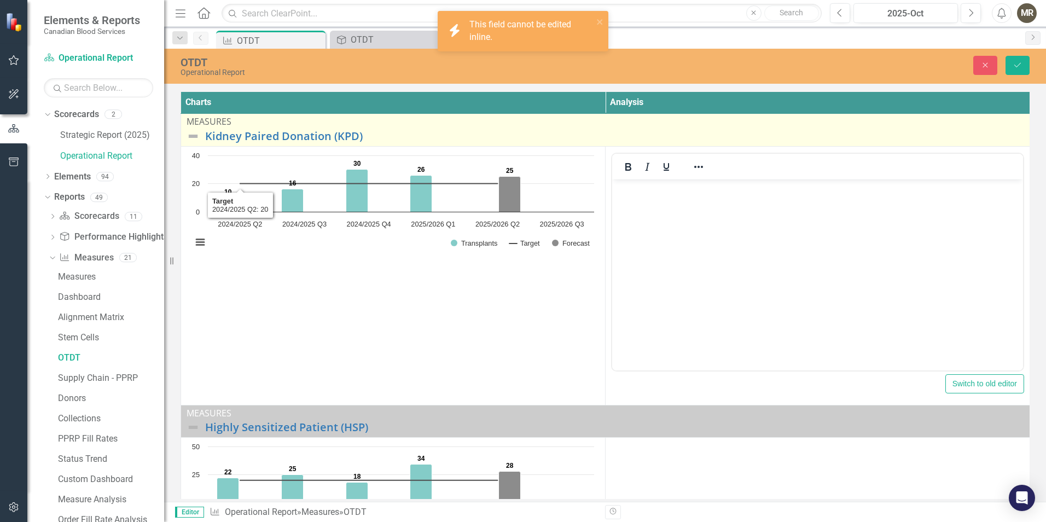
click at [191, 135] on img at bounding box center [193, 136] width 13 height 13
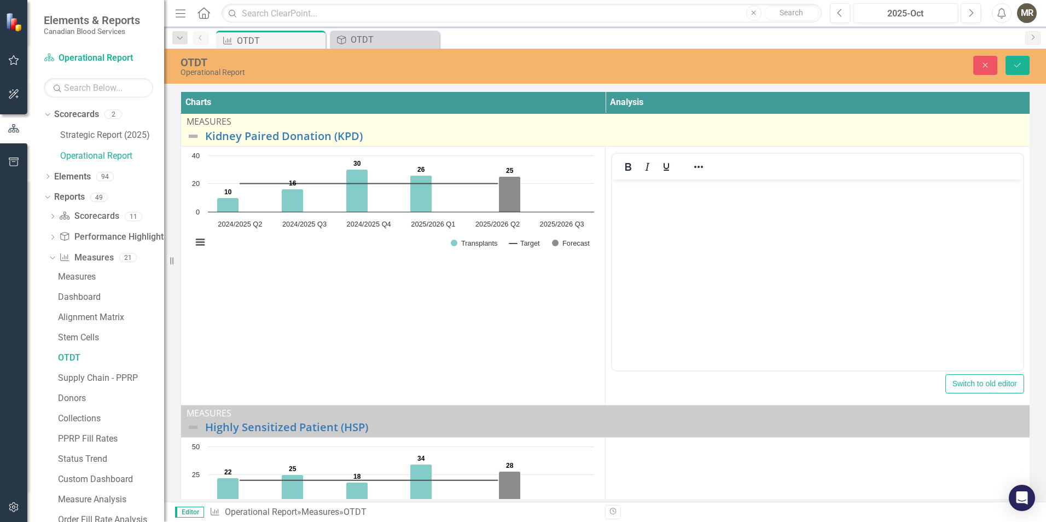
click at [191, 135] on img at bounding box center [193, 136] width 13 height 13
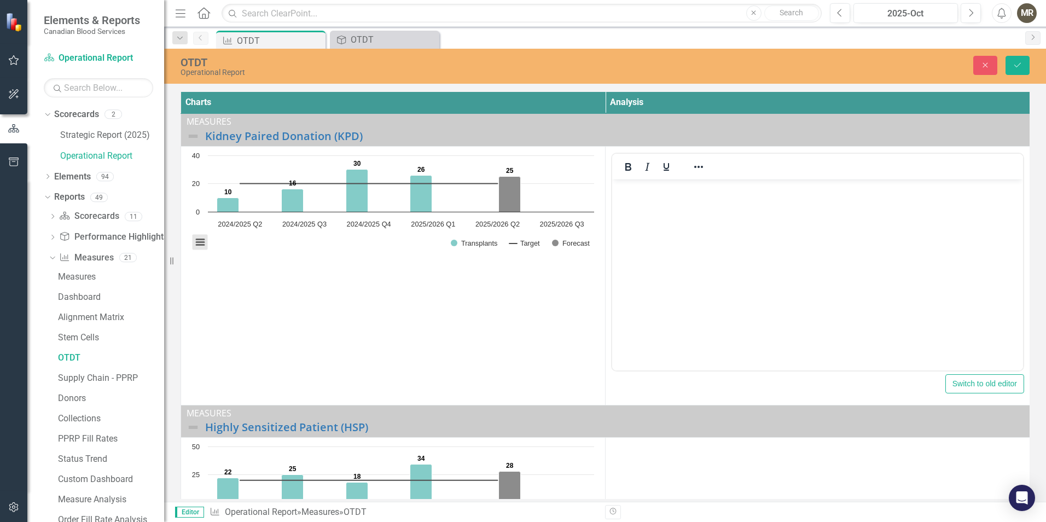
click at [201, 240] on button "View chart menu, Chart" at bounding box center [200, 242] width 15 height 15
click at [380, 225] on text "2024/2025 Q4" at bounding box center [369, 224] width 44 height 8
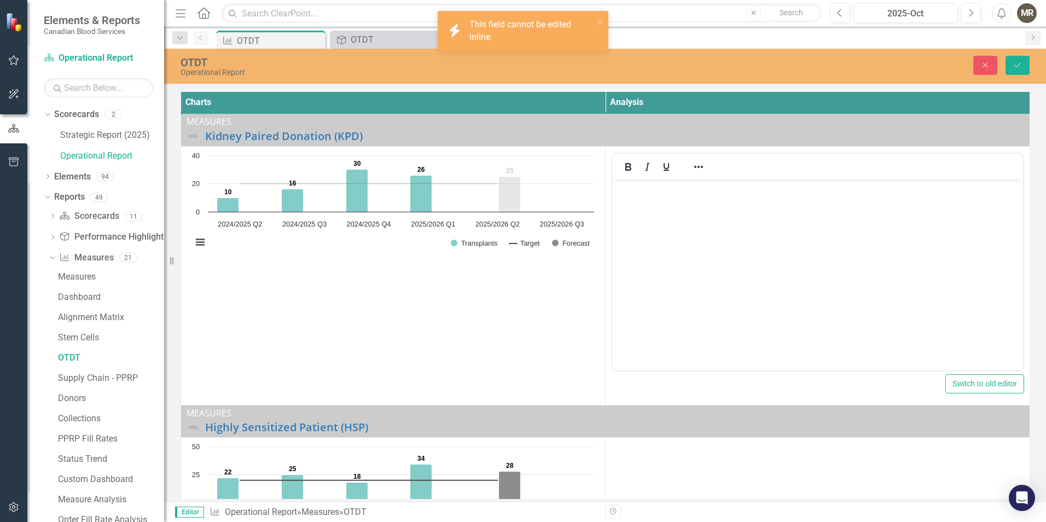
drag, startPoint x: 454, startPoint y: 240, endPoint x: 479, endPoint y: 220, distance: 32.0
click at [479, 220] on text "2025/2026 Q2" at bounding box center [498, 224] width 44 height 8
click at [448, 320] on td "Loading... Chart Combination chart with 3 data series. Transplants facilitated …" at bounding box center [393, 275] width 425 height 259
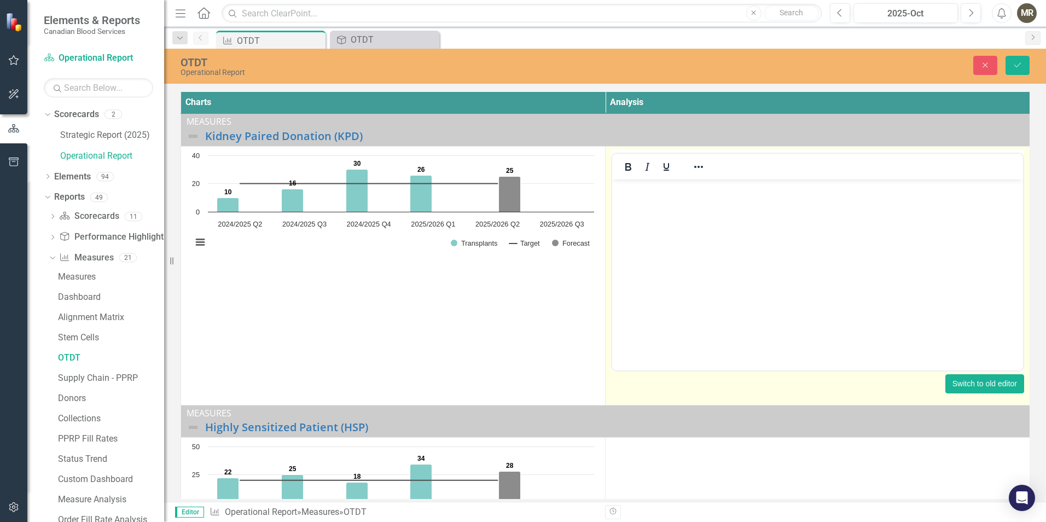
click at [993, 386] on button "Switch to old editor" at bounding box center [985, 383] width 79 height 19
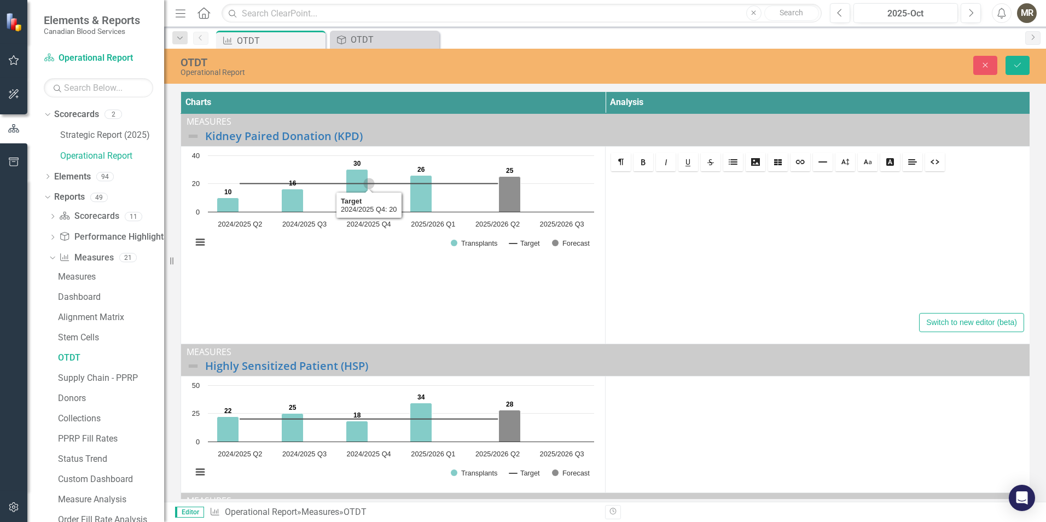
click at [387, 193] on rect "Interactive chart" at bounding box center [393, 204] width 413 height 109
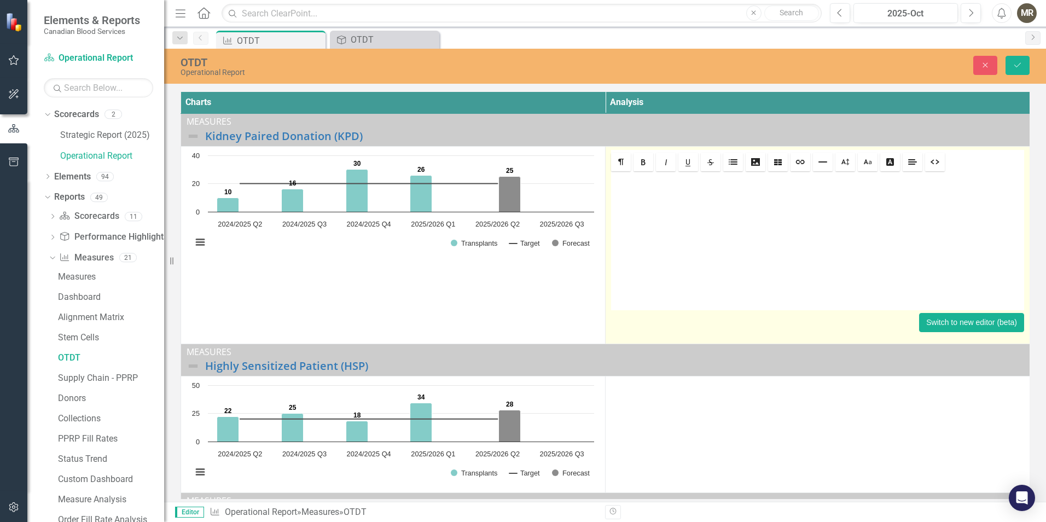
click at [952, 320] on button "Switch to new editor (beta)" at bounding box center [971, 322] width 105 height 19
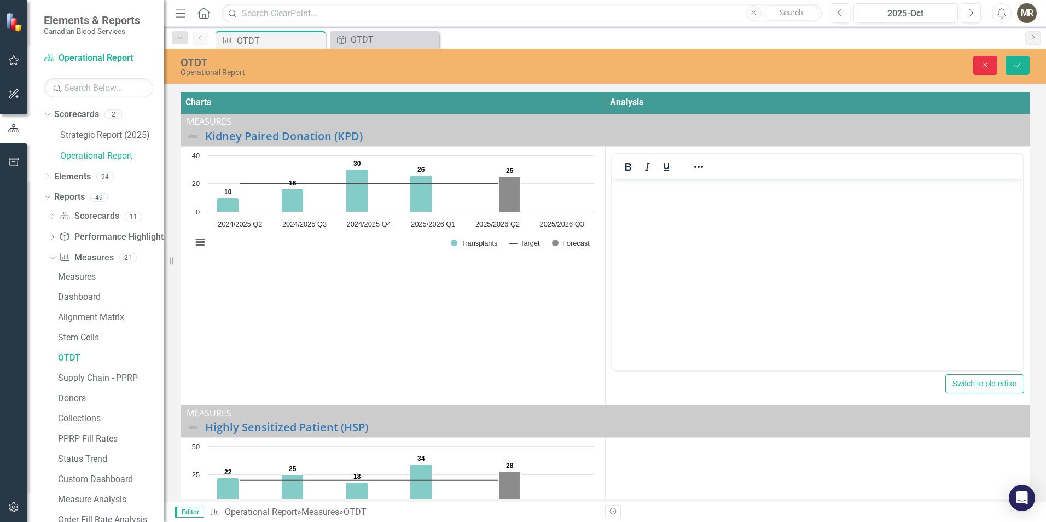
click at [982, 67] on icon "Close" at bounding box center [986, 65] width 10 height 8
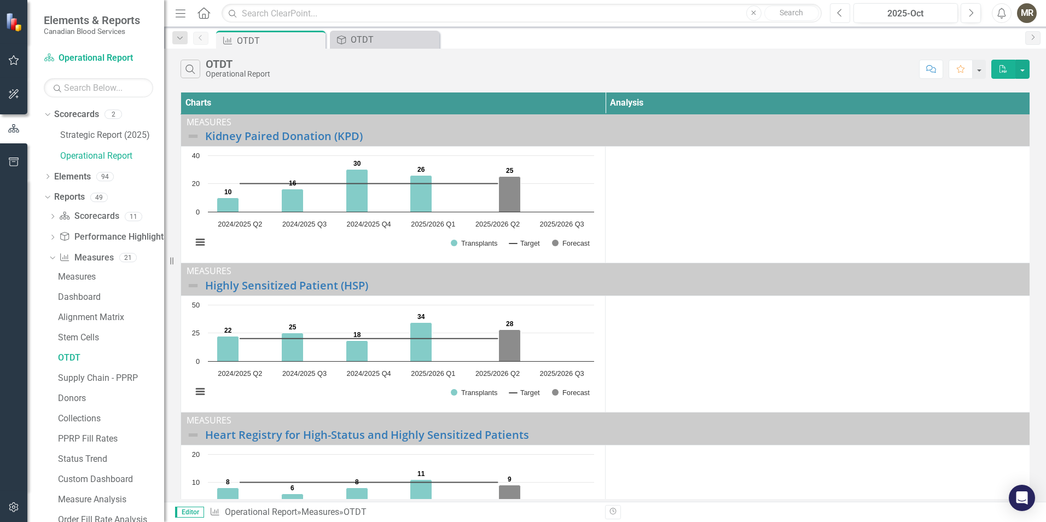
click at [838, 16] on button "Previous" at bounding box center [840, 13] width 20 height 20
click at [837, 16] on icon "Previous" at bounding box center [840, 13] width 6 height 10
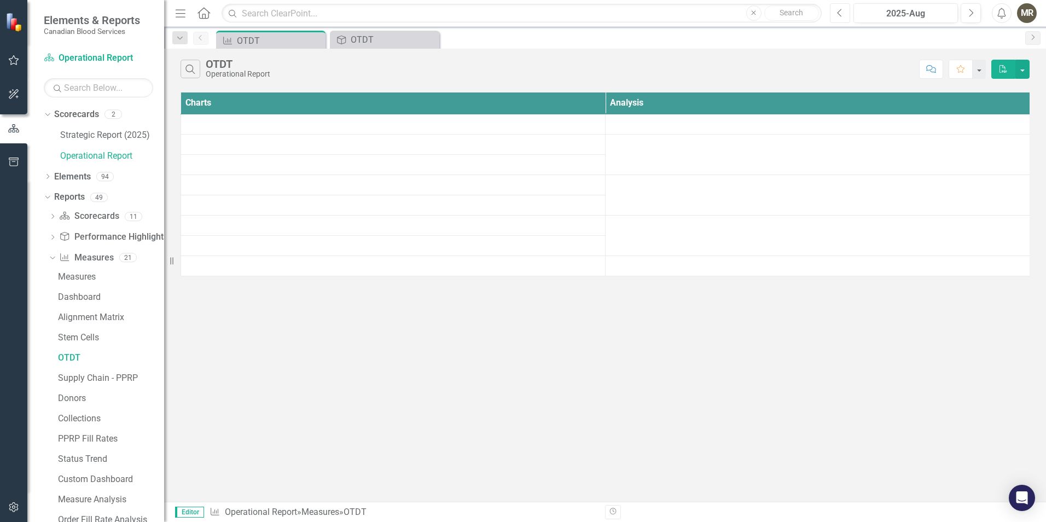
click at [837, 16] on icon "Previous" at bounding box center [840, 13] width 6 height 10
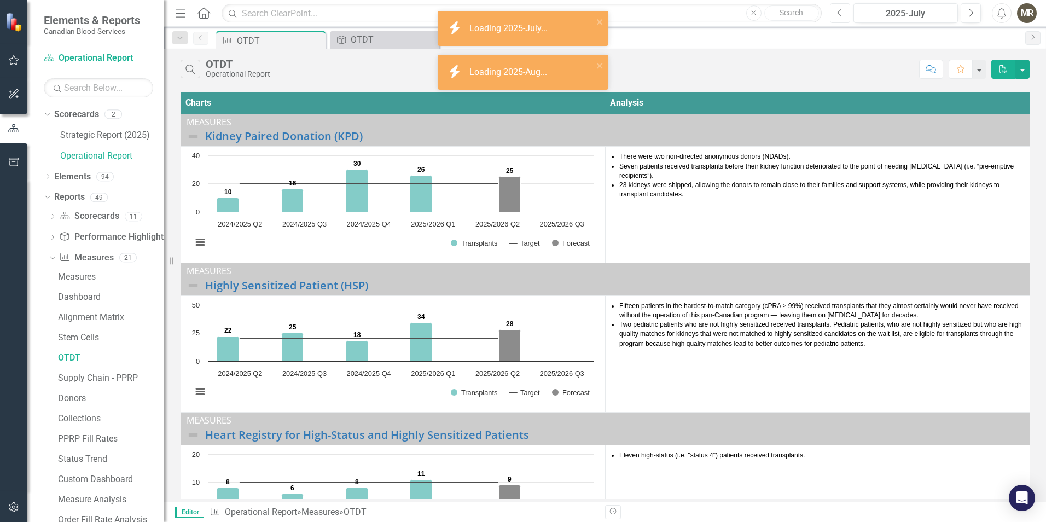
click at [837, 16] on icon "Previous" at bounding box center [840, 13] width 6 height 10
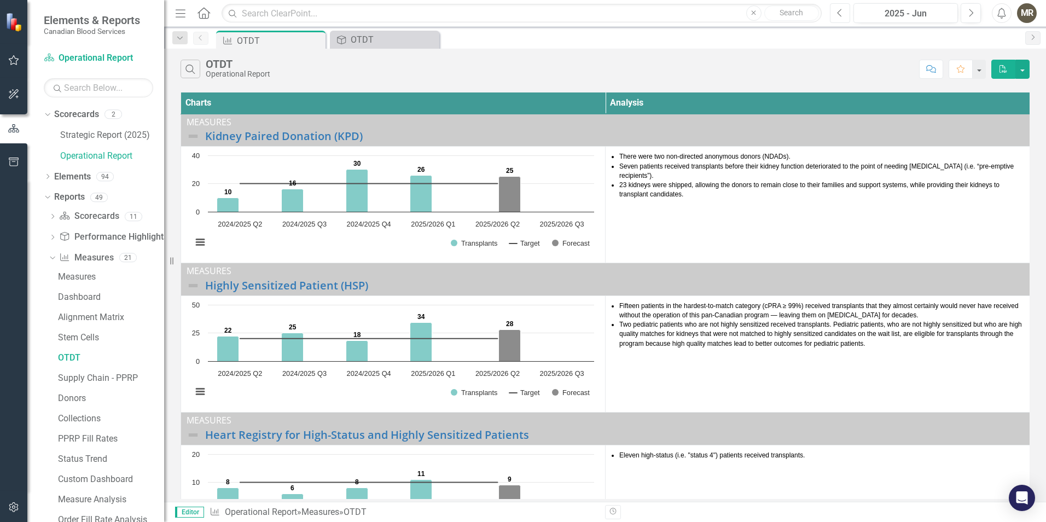
click at [837, 16] on icon "Previous" at bounding box center [840, 13] width 6 height 10
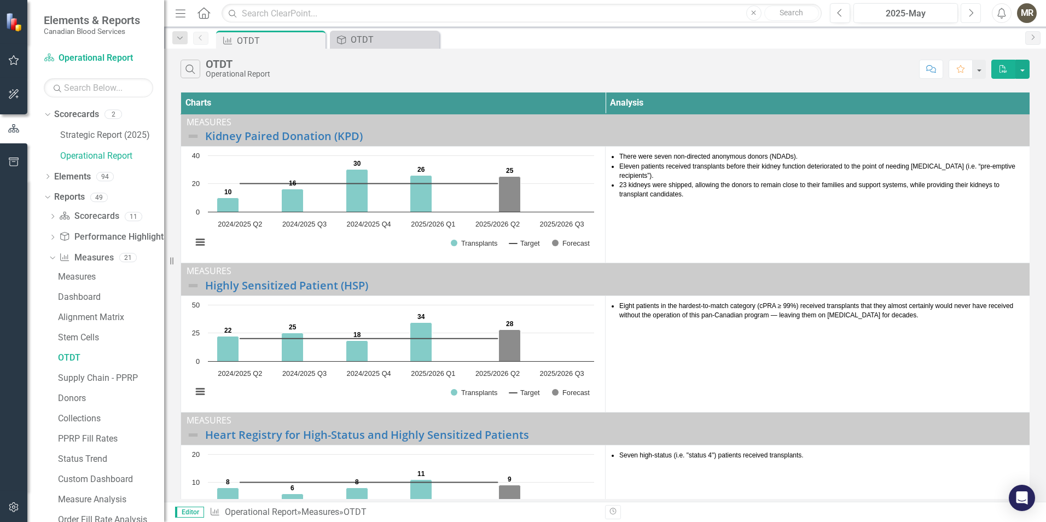
click at [974, 16] on button "Next" at bounding box center [971, 13] width 20 height 20
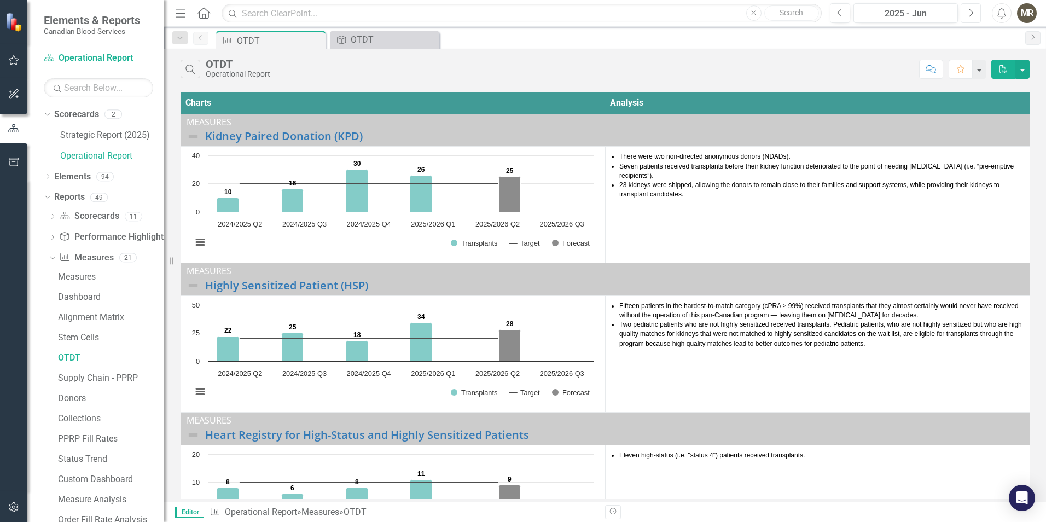
click at [969, 15] on icon "Next" at bounding box center [971, 13] width 6 height 10
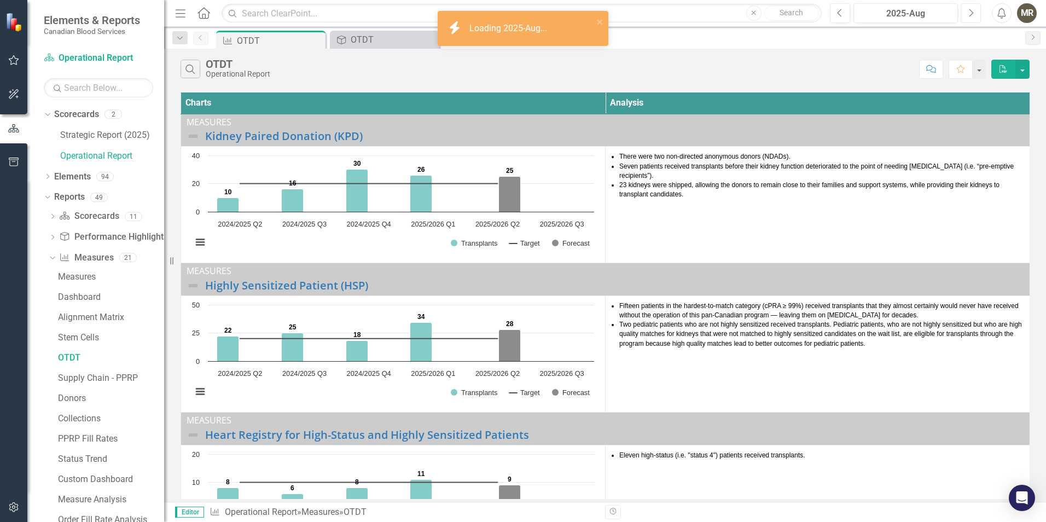
click at [969, 15] on icon "Next" at bounding box center [971, 13] width 6 height 10
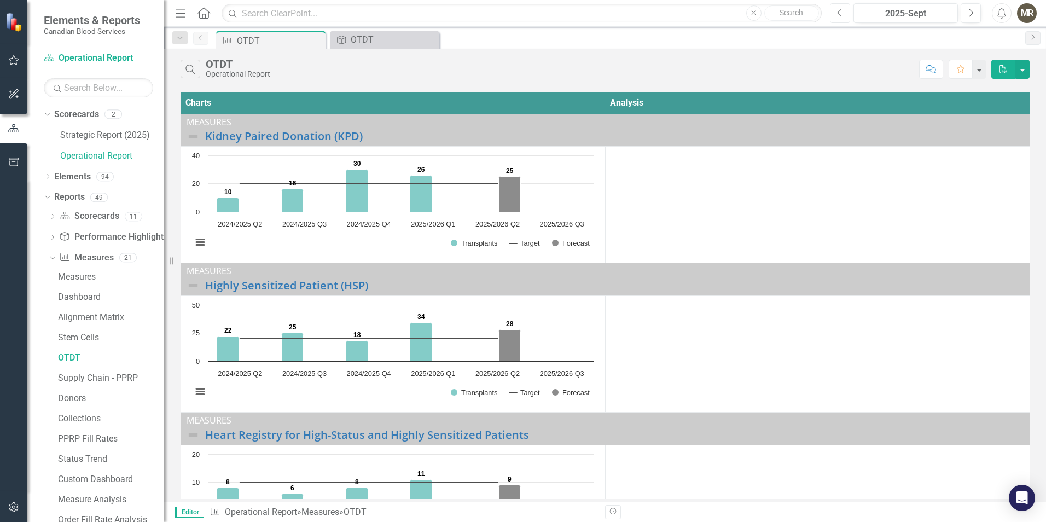
click at [845, 15] on button "Previous" at bounding box center [840, 13] width 20 height 20
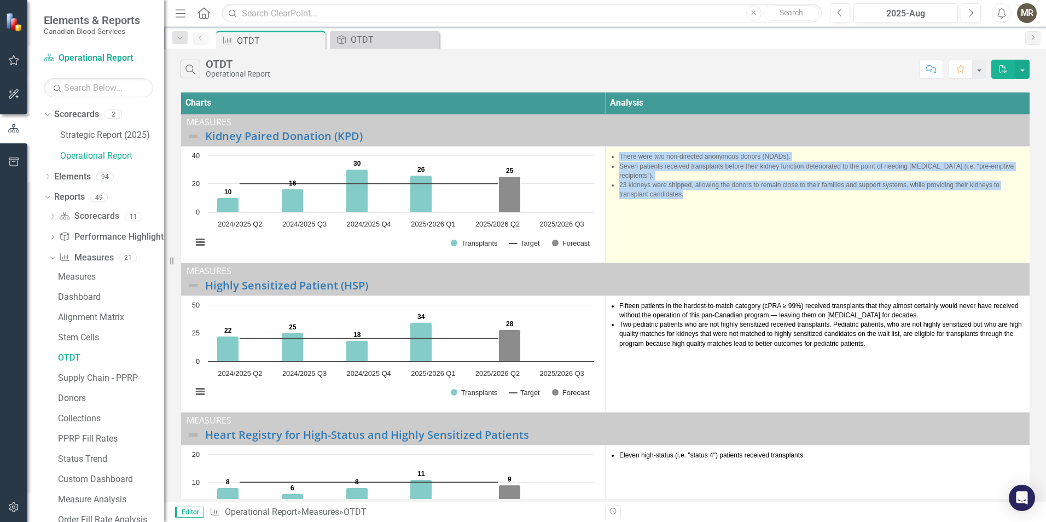
drag, startPoint x: 691, startPoint y: 186, endPoint x: 613, endPoint y: 153, distance: 84.6
click at [619, 153] on ul "There were two non-directed anonymous donors (NDADs). Seven patients received t…" at bounding box center [821, 175] width 405 height 47
drag, startPoint x: 613, startPoint y: 153, endPoint x: 637, endPoint y: 162, distance: 25.3
copy ul "There were two non-directed anonymous donors (NDADs). Seven patients received t…"
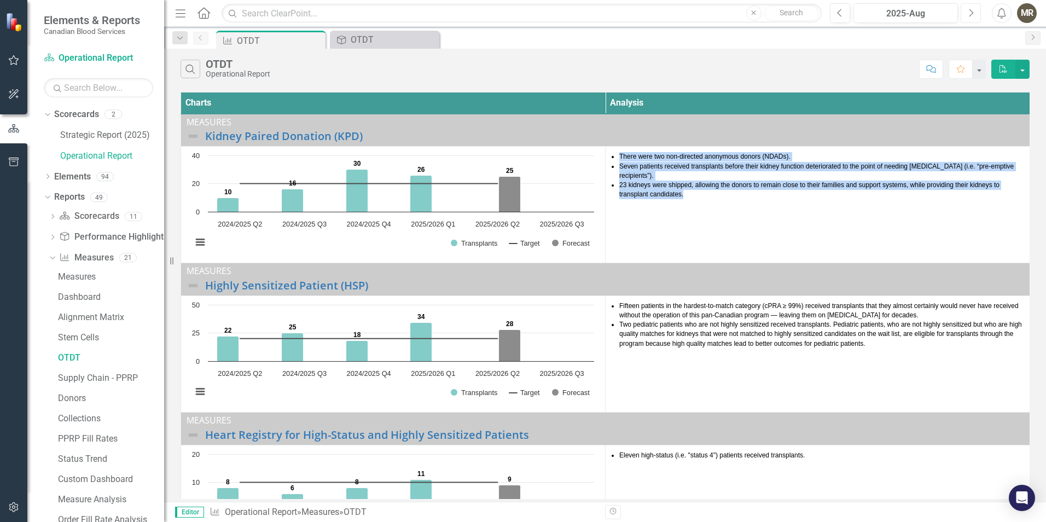
click at [965, 17] on button "Next" at bounding box center [971, 13] width 20 height 20
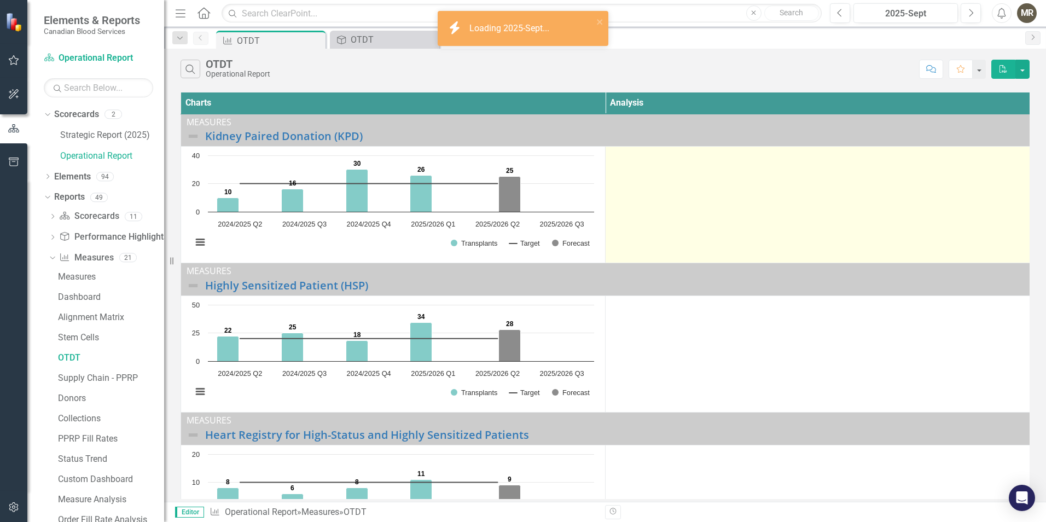
click at [626, 164] on td at bounding box center [818, 205] width 425 height 117
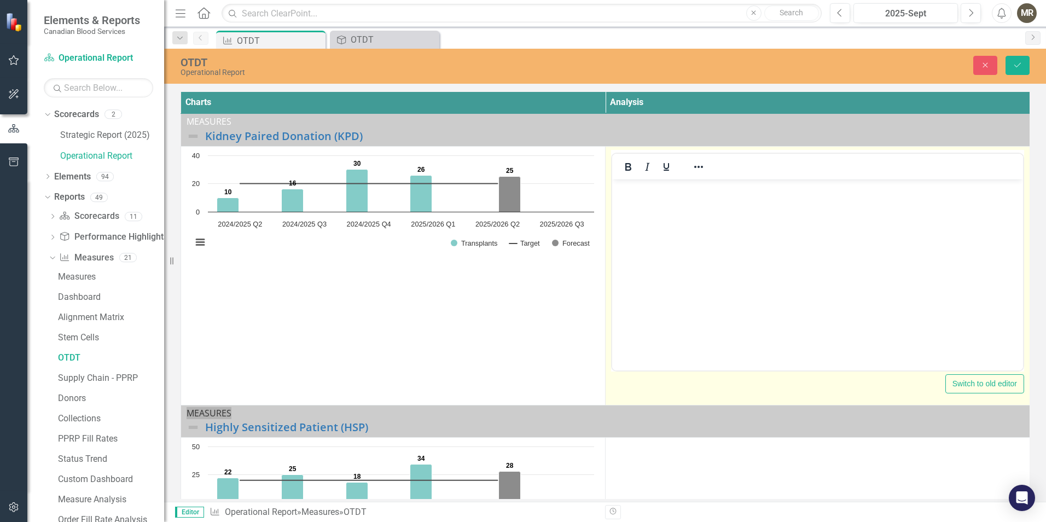
drag, startPoint x: 1238, startPoint y: 343, endPoint x: 639, endPoint y: 205, distance: 614.8
click at [639, 205] on body "Rich Text Area. Press ALT-0 for help." at bounding box center [817, 261] width 411 height 164
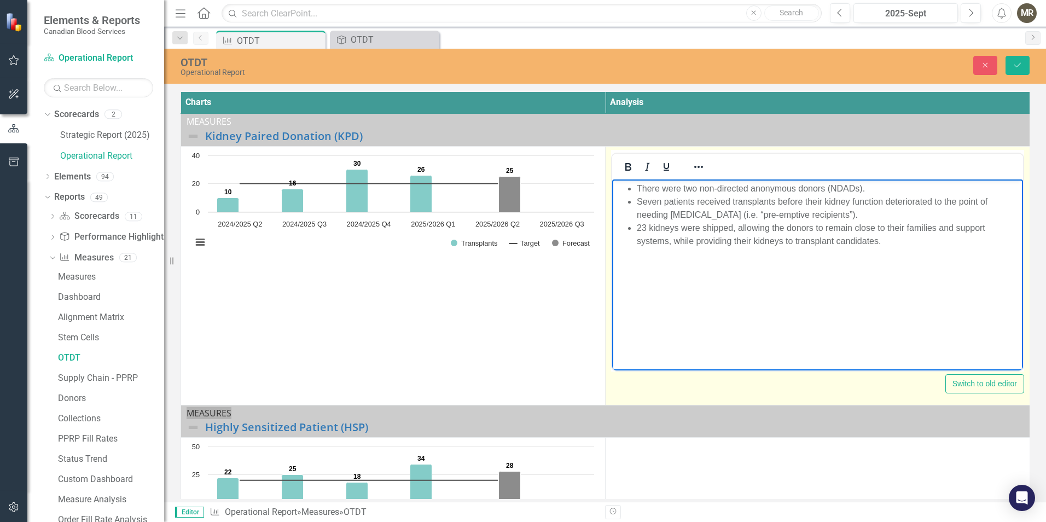
click at [691, 187] on li "There were two non-directed anonymous donors (NDADs)." at bounding box center [829, 188] width 384 height 13
click at [641, 200] on li "Seven patients received transplants before their kidney function deteriorated t…" at bounding box center [829, 208] width 384 height 26
click at [645, 227] on li "23 kidneys were shipped, allowing the donors to remain close to their families …" at bounding box center [829, 234] width 384 height 26
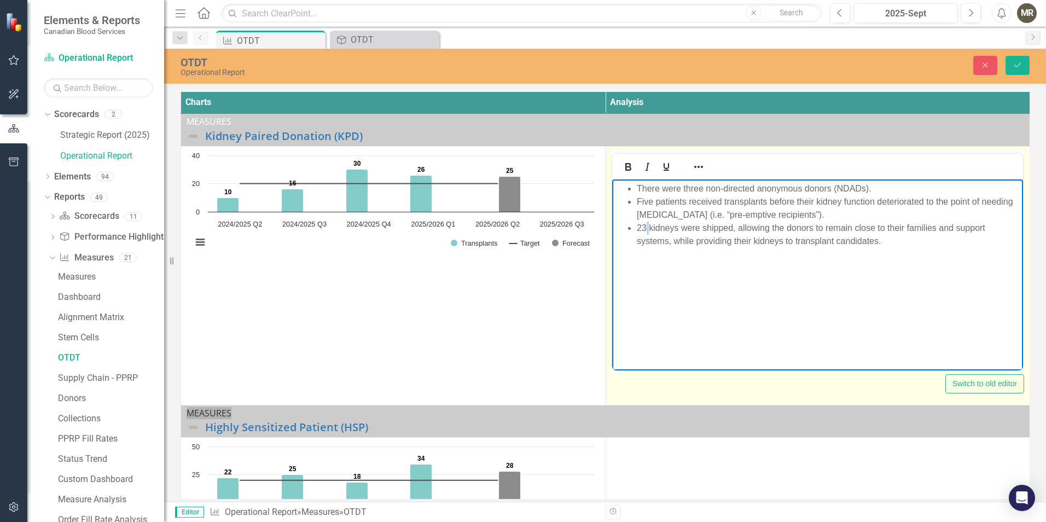
click at [645, 227] on li "23 kidneys were shipped, allowing the donors to remain close to their families …" at bounding box center [829, 234] width 384 height 26
click at [641, 227] on li "23 kidneys were shipped, allowing the donors to remain close to their families …" at bounding box center [829, 234] width 384 height 26
click at [677, 281] on body "There were three non-directed anonymous donors (NDADs). Five patients received …" at bounding box center [817, 261] width 411 height 164
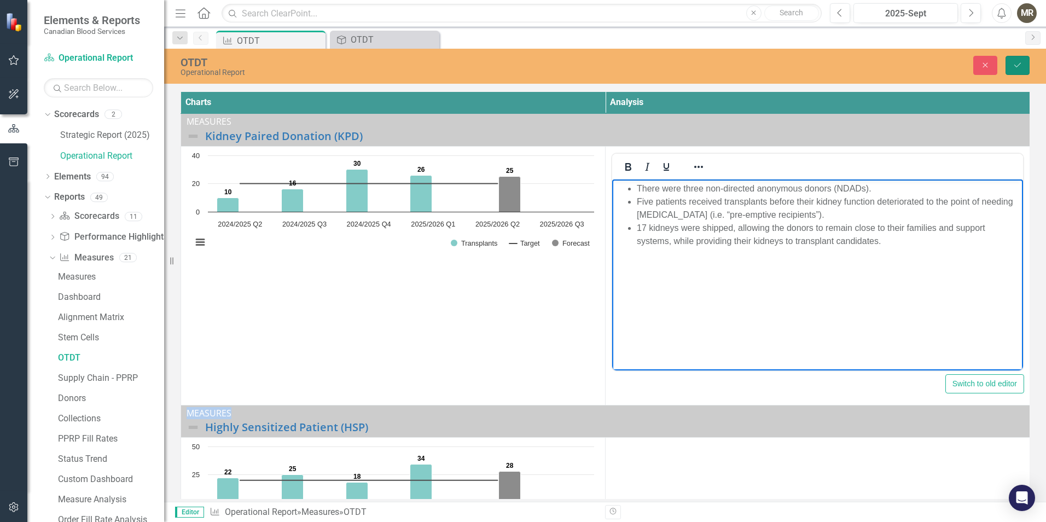
click at [1020, 66] on icon "Save" at bounding box center [1018, 65] width 10 height 8
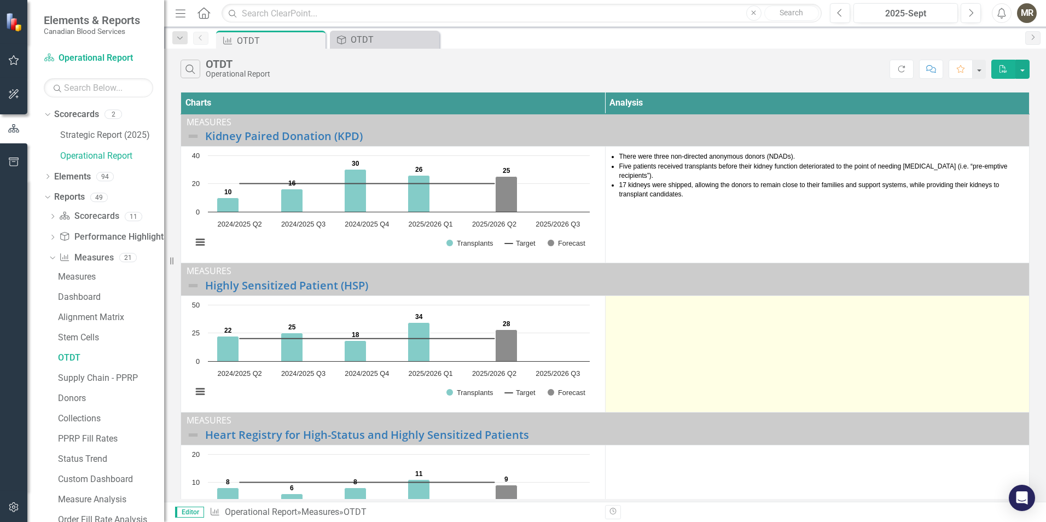
scroll to position [55, 0]
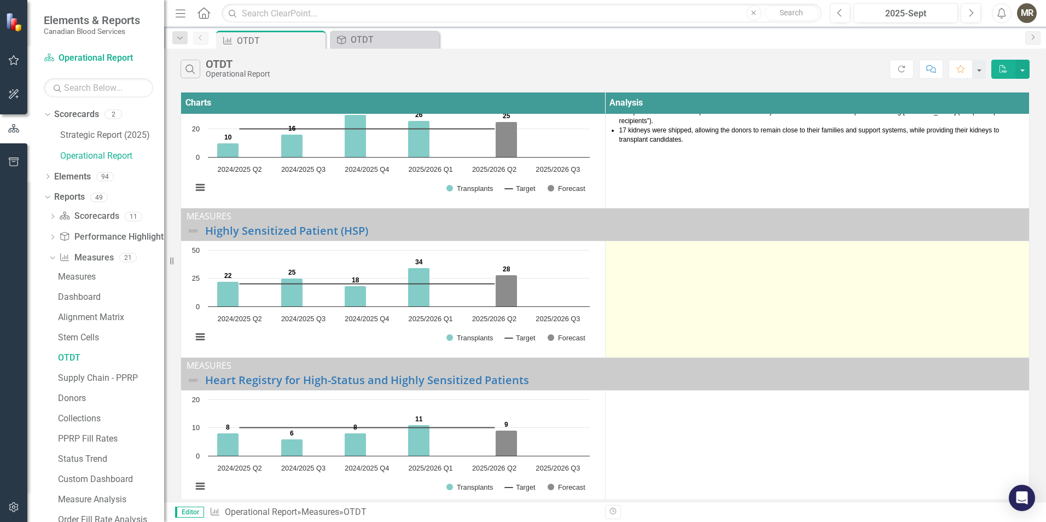
click at [640, 263] on td at bounding box center [817, 299] width 425 height 117
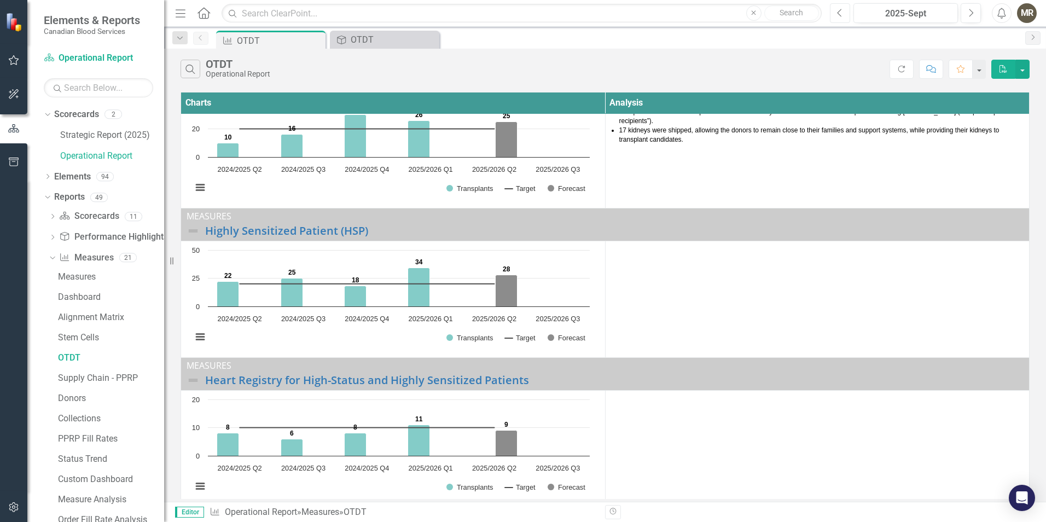
click at [850, 13] on button "Previous" at bounding box center [840, 13] width 20 height 20
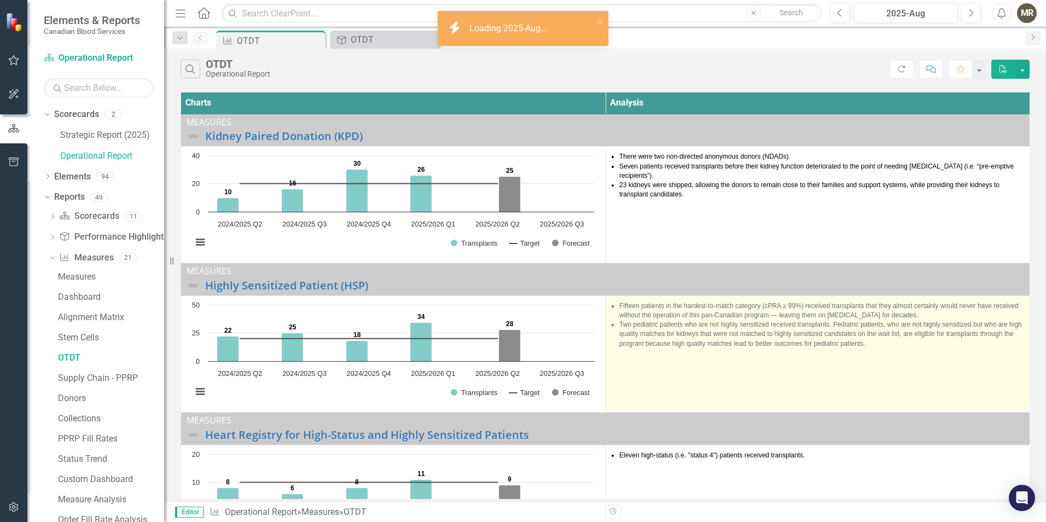
click at [869, 344] on li "Two pediatric patients who are not highly sensitized received transplants. Pedi…" at bounding box center [821, 334] width 405 height 28
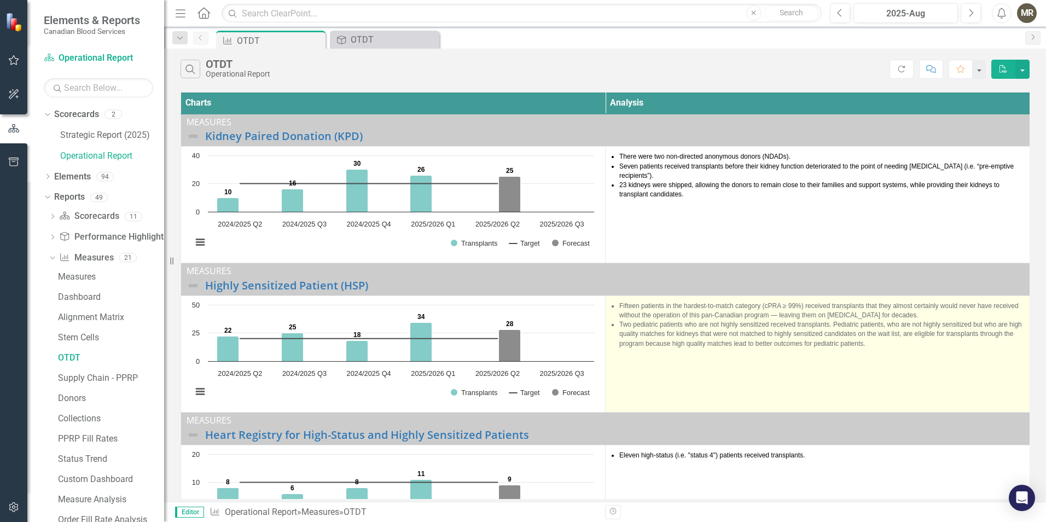
click at [868, 344] on li "Two pediatric patients who are not highly sensitized received transplants. Pedi…" at bounding box center [821, 334] width 405 height 28
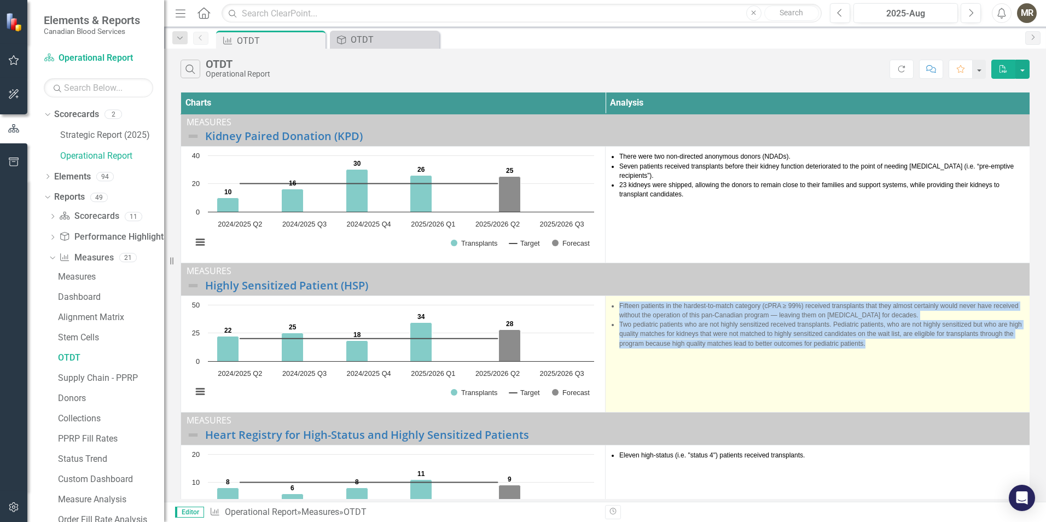
drag, startPoint x: 868, startPoint y: 344, endPoint x: 605, endPoint y: 309, distance: 265.6
click at [606, 309] on td "Fifteen patients in the hardest-to-match category (cPRA ≥ 99%) received transpl…" at bounding box center [818, 354] width 425 height 117
drag, startPoint x: 605, startPoint y: 309, endPoint x: 673, endPoint y: 313, distance: 67.5
copy ul "Fifteen patients in the hardest-to-match category (cPRA ≥ 99%) received transpl…"
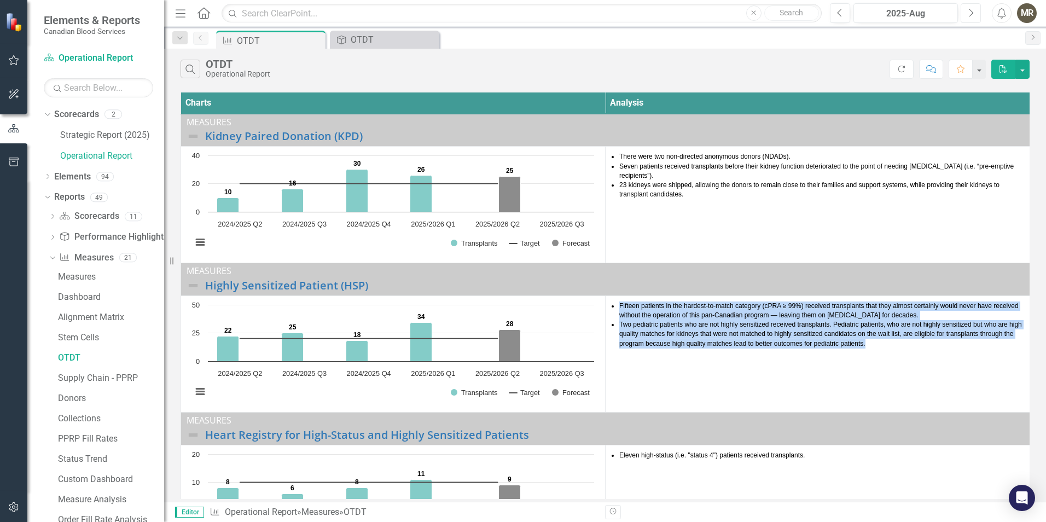
click at [971, 14] on icon "Next" at bounding box center [971, 13] width 6 height 10
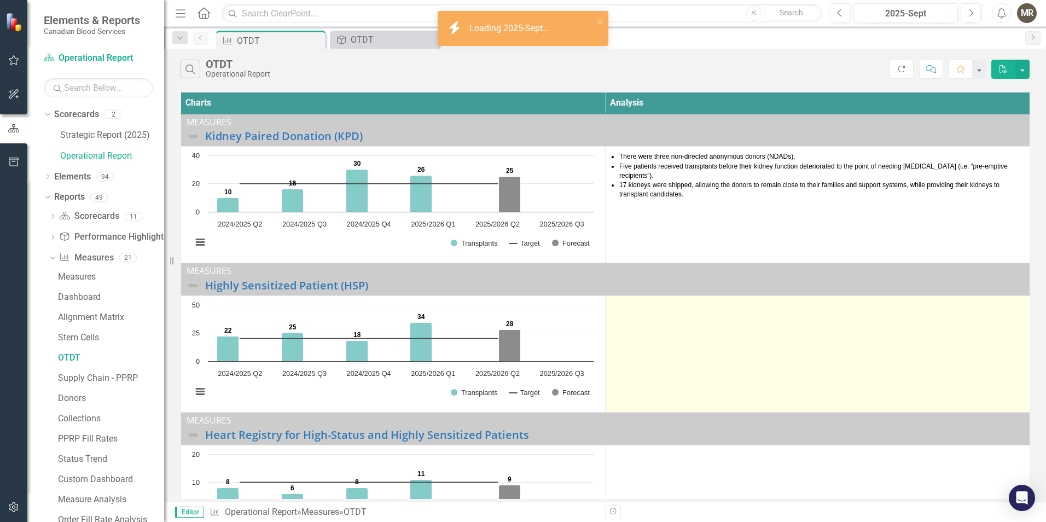
click at [639, 322] on td at bounding box center [818, 354] width 425 height 117
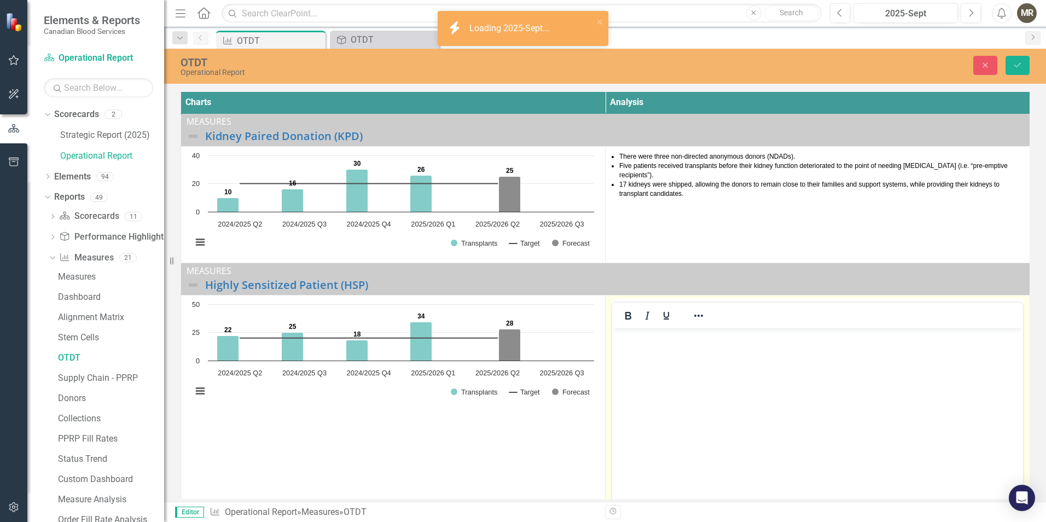
drag, startPoint x: 1252, startPoint y: 651, endPoint x: 638, endPoint y: 351, distance: 682.6
click at [638, 351] on body "Rich Text Area. Press ALT-0 for help." at bounding box center [817, 410] width 411 height 164
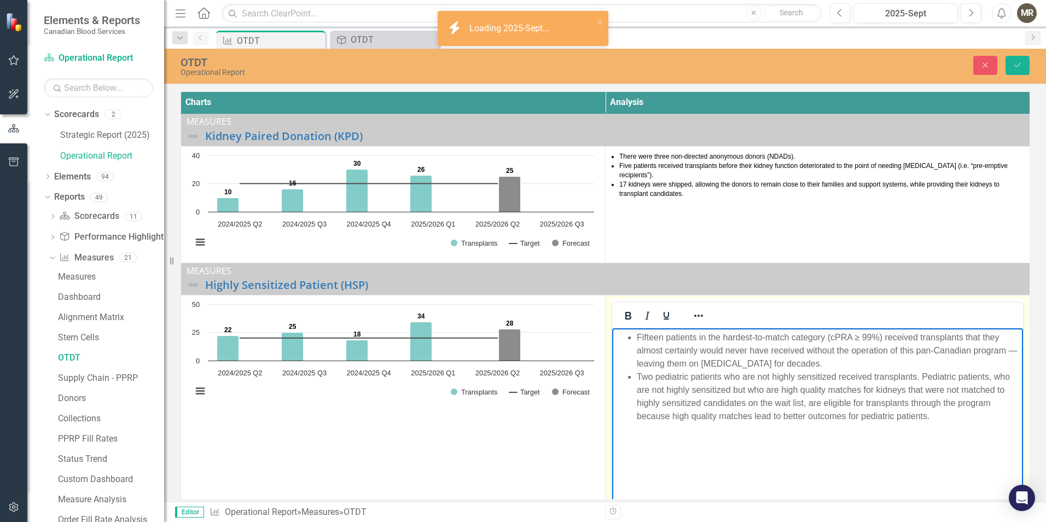
click at [646, 335] on li "Fifteen patients in the hardest-to-match category (cPRA ≥ 99%) received transpl…" at bounding box center [829, 350] width 384 height 39
click at [687, 461] on body "19 patients in the hardest-to-match category (cPRA ≥ 99%) received transplants …" at bounding box center [817, 410] width 411 height 164
click at [643, 377] on li "Two pediatric patients who are not highly sensitized received transplants. Pedi…" at bounding box center [829, 396] width 384 height 53
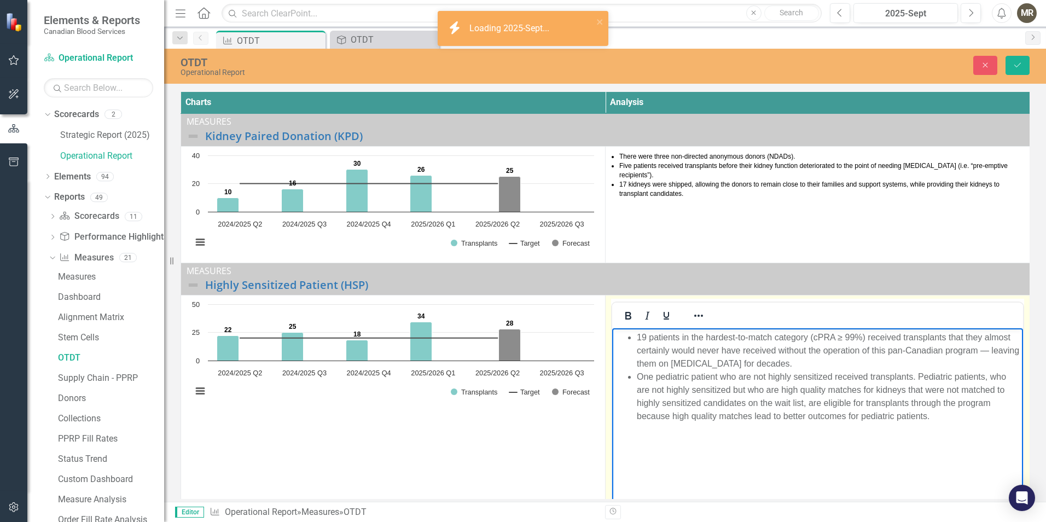
click at [745, 371] on li "One pediatric patient who are not highly sensitized received transplants. Pedia…" at bounding box center [829, 396] width 384 height 53
click at [906, 374] on li "One pediatric patient who is not highly sensitized received transplants. Pediat…" at bounding box center [829, 396] width 384 height 53
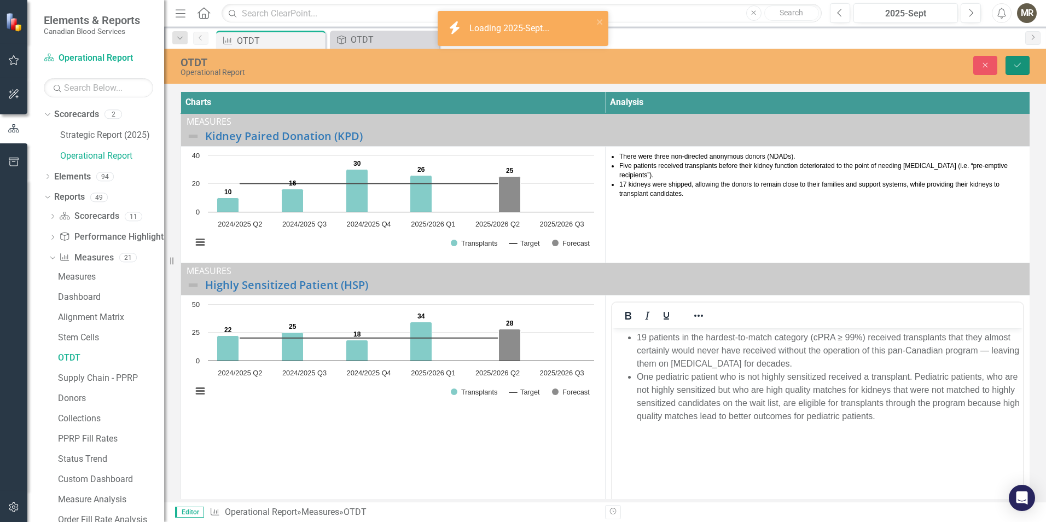
click at [1021, 72] on button "Save" at bounding box center [1018, 65] width 24 height 19
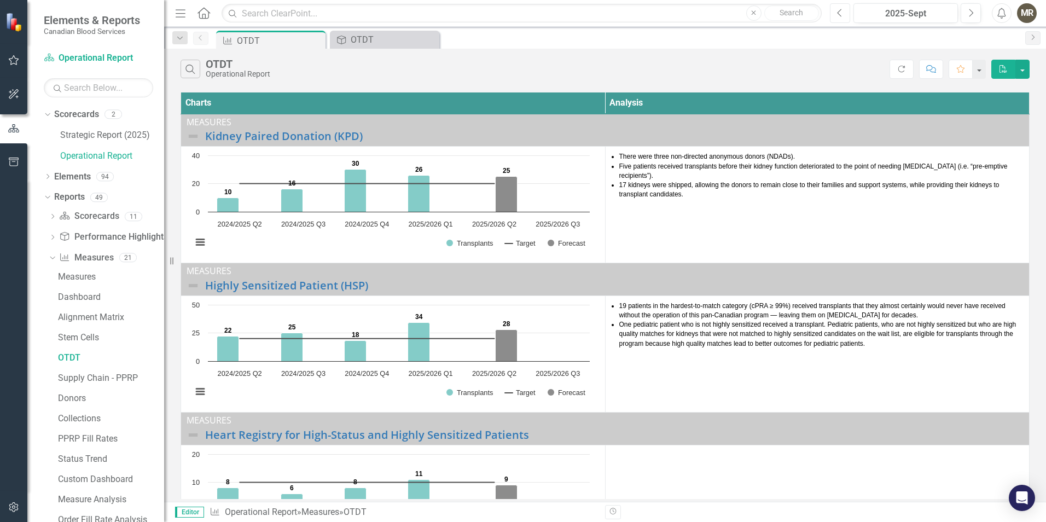
click at [842, 13] on icon "Previous" at bounding box center [840, 13] width 6 height 10
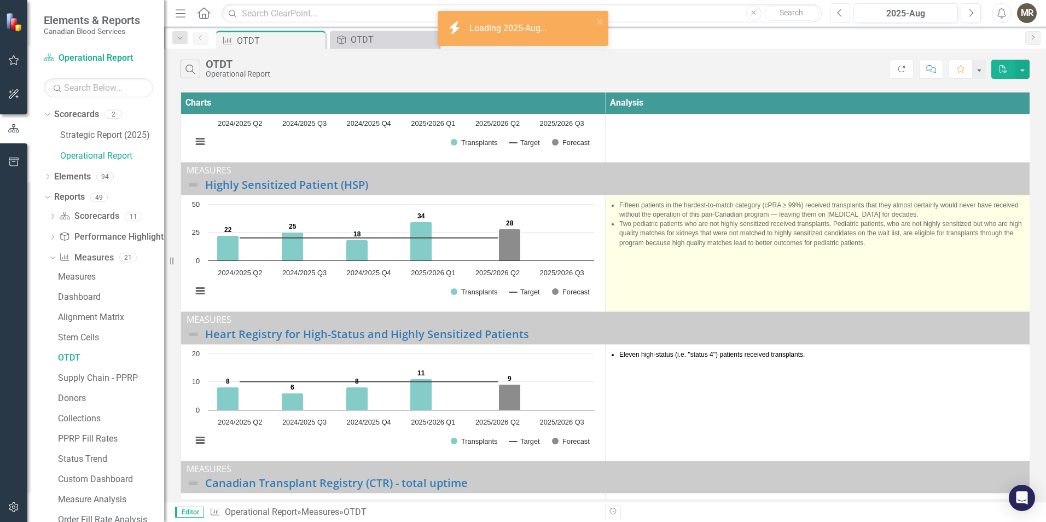
scroll to position [109, 0]
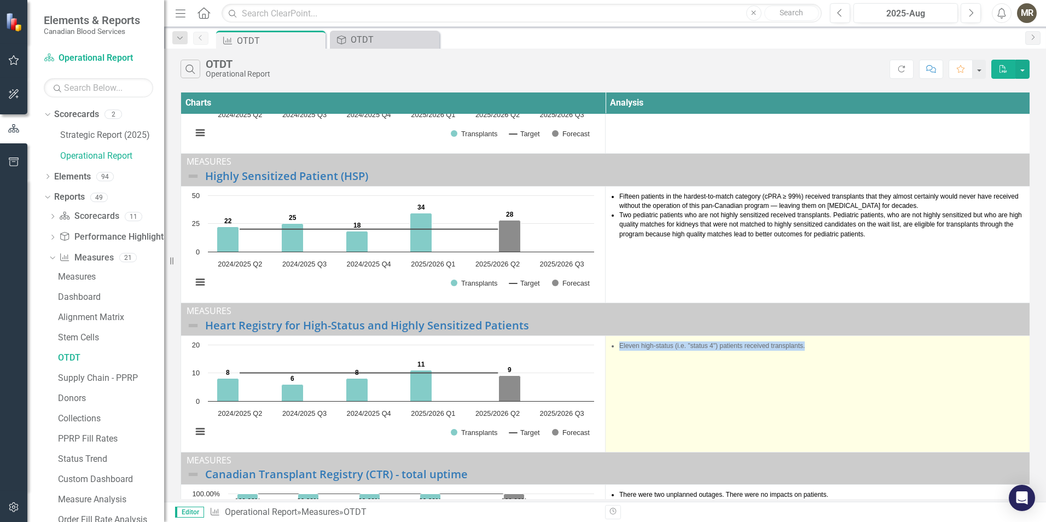
drag, startPoint x: 805, startPoint y: 347, endPoint x: 609, endPoint y: 338, distance: 196.7
click at [609, 338] on td "Eleven high-status (i.e. "status 4") patients received transplants." at bounding box center [818, 393] width 425 height 117
copy li "Eleven high-status (i.e. "status 4") patients received transplants."
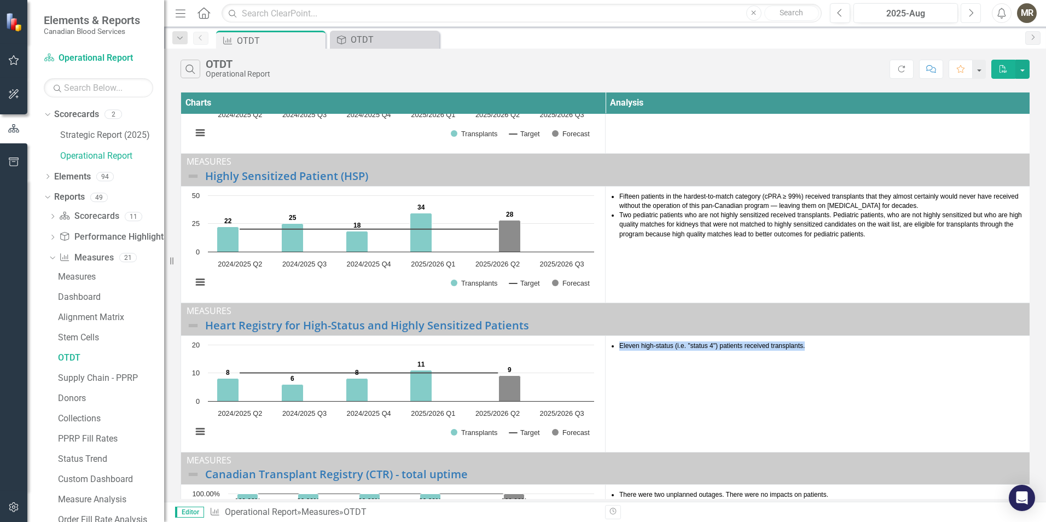
click at [969, 15] on icon "Next" at bounding box center [971, 13] width 6 height 10
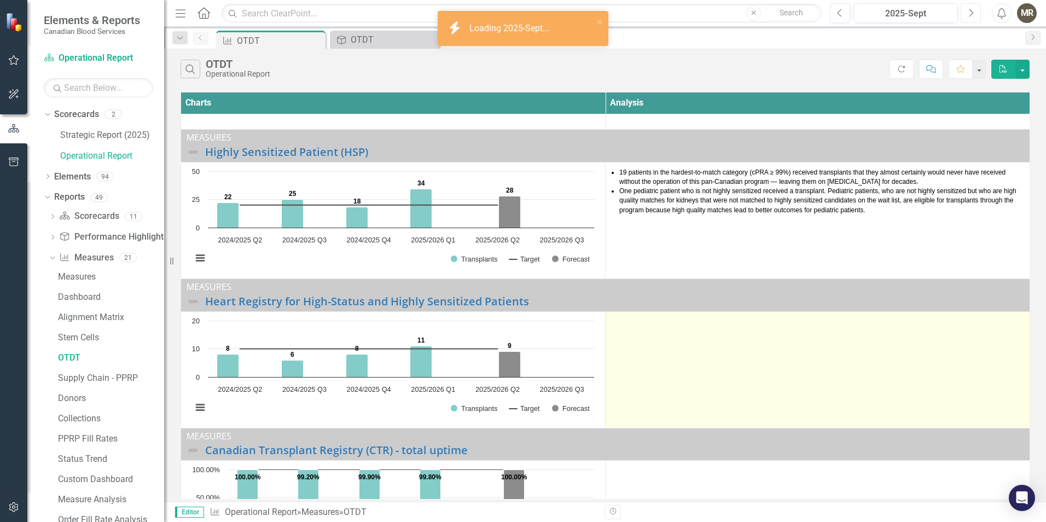
scroll to position [164, 0]
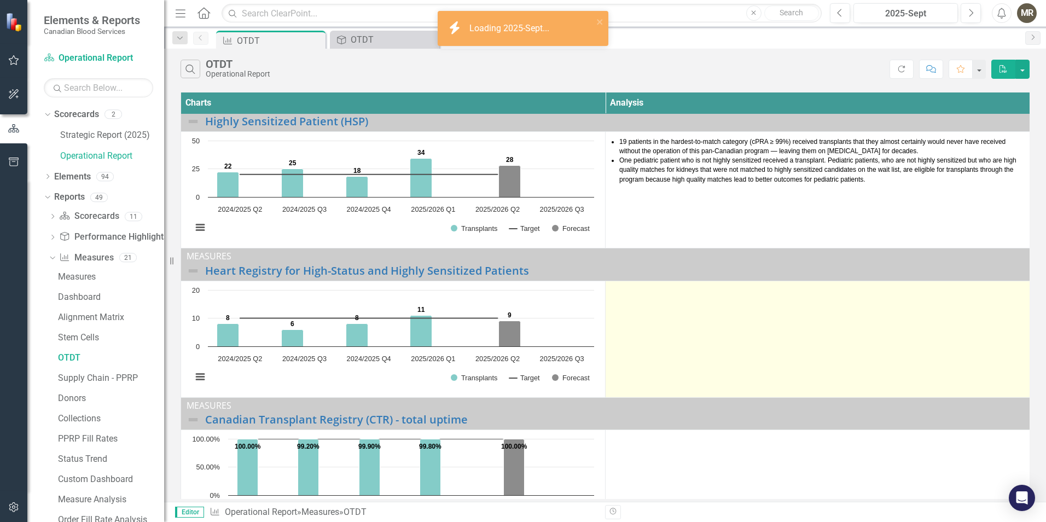
click at [640, 304] on td at bounding box center [818, 339] width 425 height 117
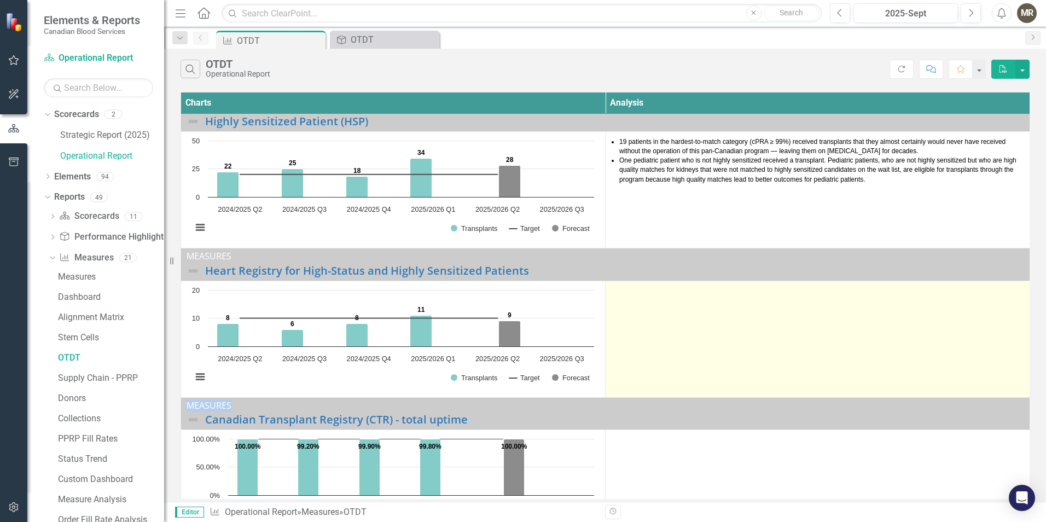
click at [640, 304] on td at bounding box center [818, 339] width 425 height 117
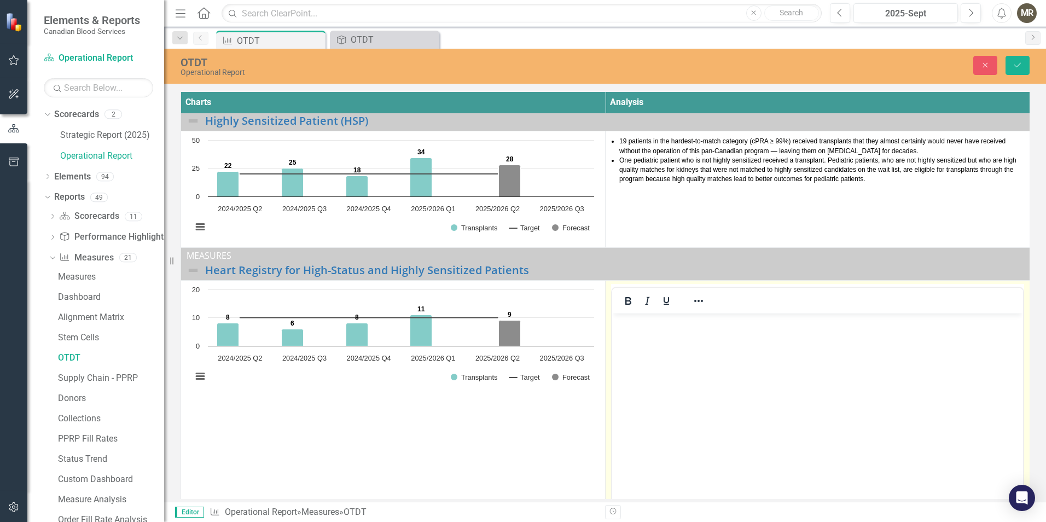
scroll to position [0, 0]
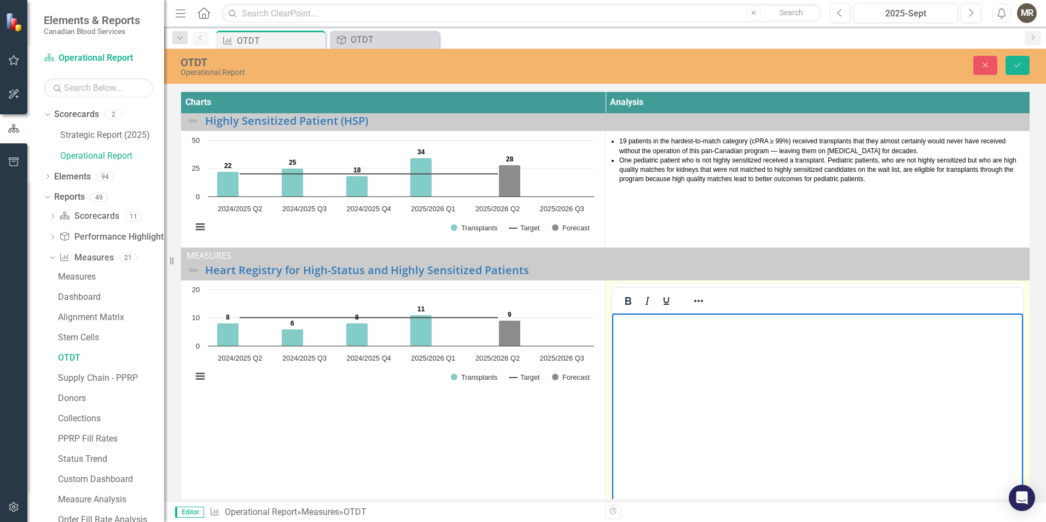
drag, startPoint x: 1252, startPoint y: 618, endPoint x: 631, endPoint y: 345, distance: 678.3
click at [631, 345] on body "Rich Text Area. Press ALT-0 for help." at bounding box center [817, 396] width 411 height 164
click at [616, 322] on p "Eleven high-status (i.e. "status 4") patients received transplants." at bounding box center [818, 322] width 406 height 13
click at [630, 321] on p "Eleven high-status (i.e. "status 4") patients received transplants." at bounding box center [818, 322] width 406 height 13
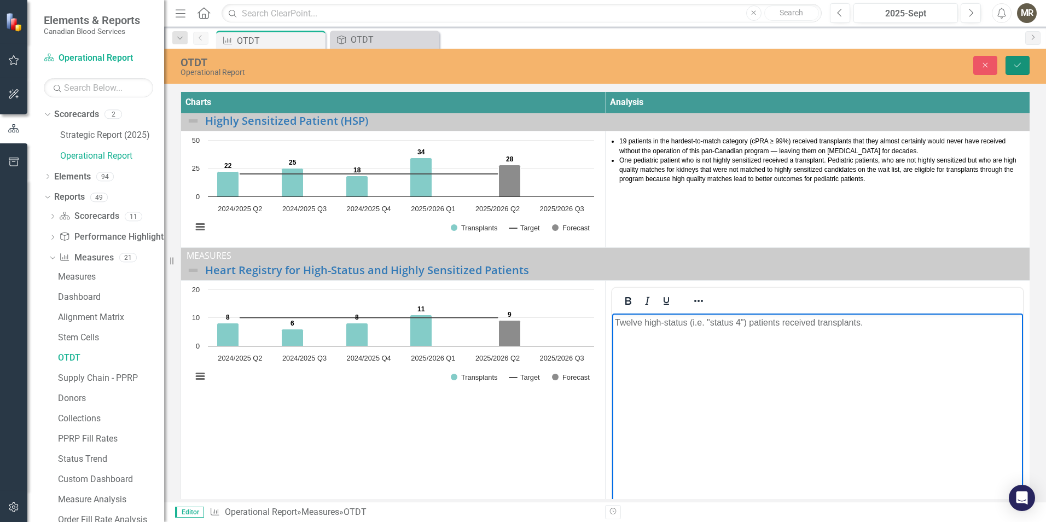
click at [1021, 63] on icon "Save" at bounding box center [1018, 65] width 10 height 8
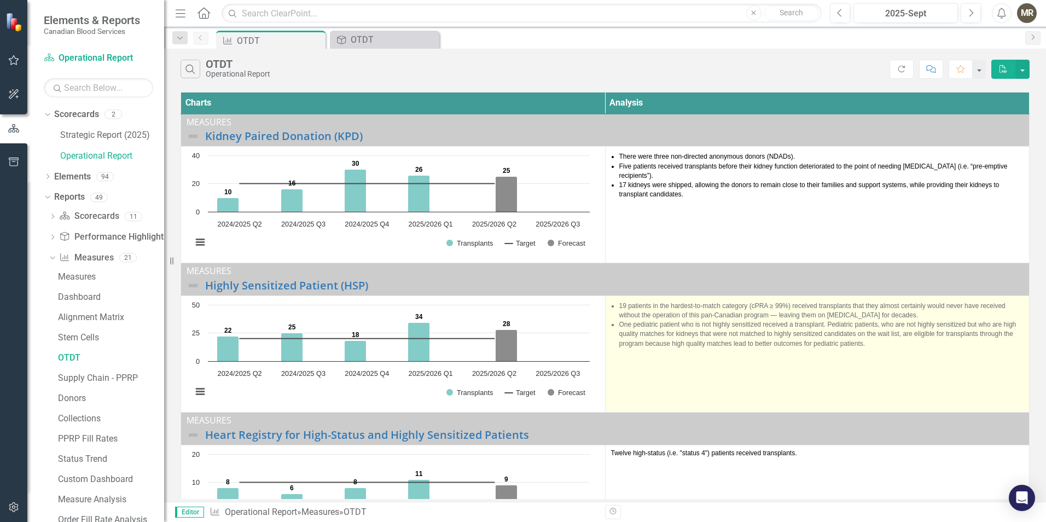
click at [633, 309] on li "19 patients in the hardest-to-match category (cPRA ≥ 99%) received transplants …" at bounding box center [821, 311] width 405 height 19
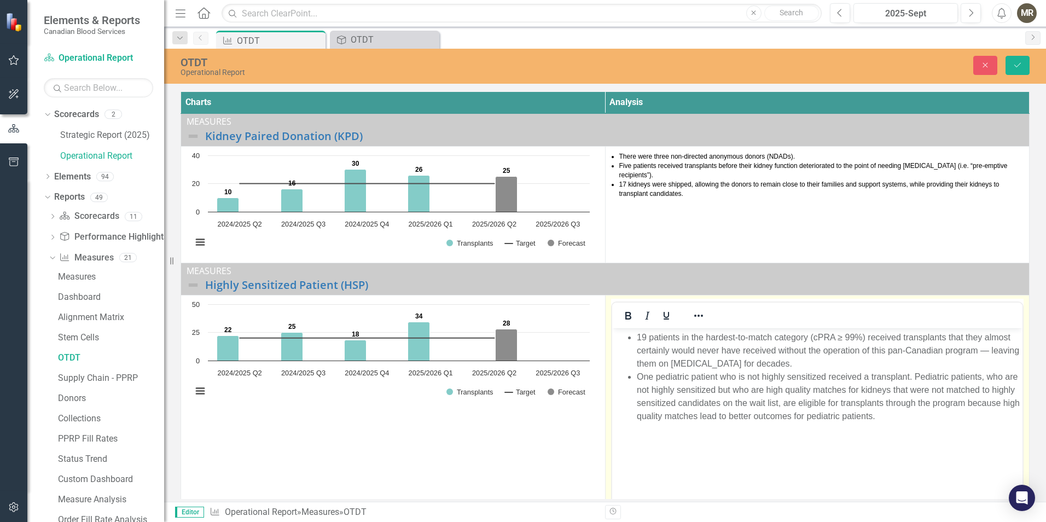
drag, startPoint x: 1244, startPoint y: 638, endPoint x: 643, endPoint y: 335, distance: 673.0
click at [644, 335] on li "19 patients in the hardest-to-match category (cPRA ≥ 99%) received transplants …" at bounding box center [828, 350] width 384 height 39
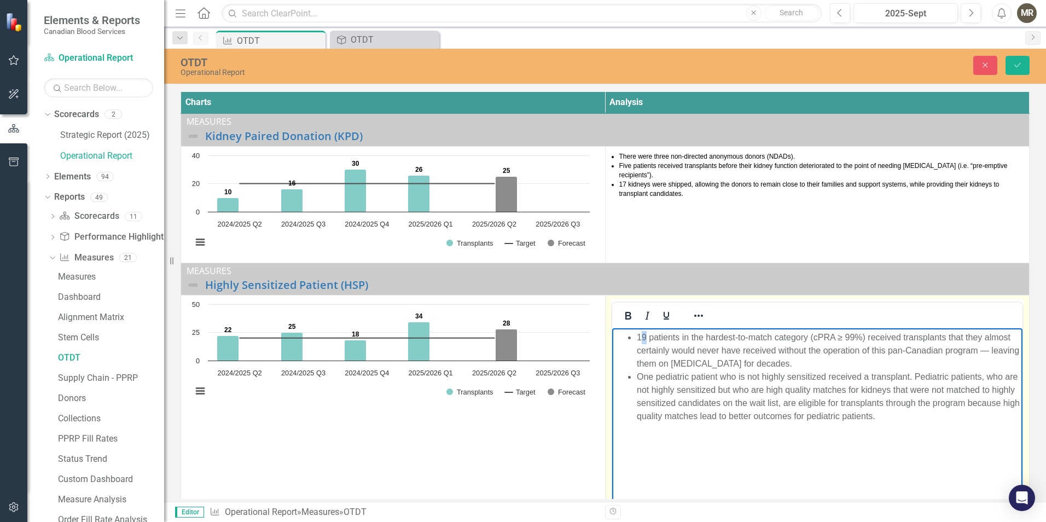
click at [641, 335] on li "19 patients in the hardest-to-match category (cPRA ≥ 99%) received transplants …" at bounding box center [828, 350] width 384 height 39
drag, startPoint x: 647, startPoint y: 335, endPoint x: 639, endPoint y: 334, distance: 8.3
click at [639, 334] on li "19 patients in the hardest-to-match category (cPRA ≥ 99%) received transplants …" at bounding box center [828, 350] width 384 height 39
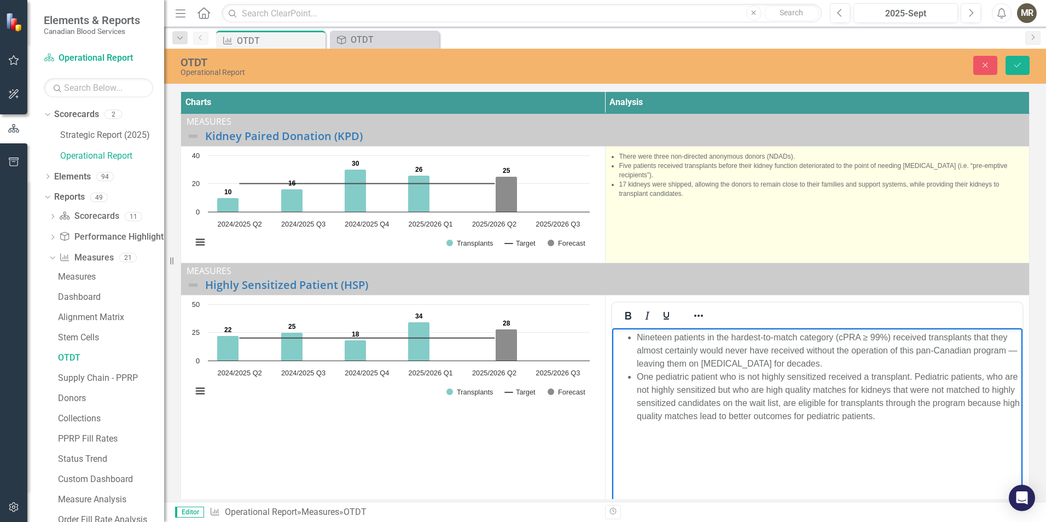
click at [683, 208] on td "There were three non-directed anonymous donors (NDADs). Five patients received …" at bounding box center [817, 204] width 425 height 117
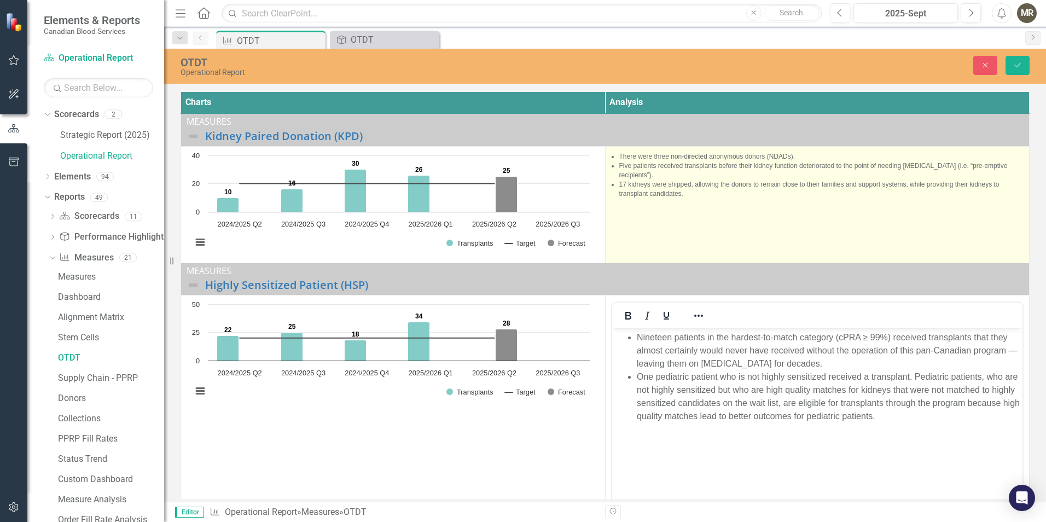
click at [683, 208] on td "There were three non-directed anonymous donors (NDADs). Five patients received …" at bounding box center [817, 204] width 425 height 117
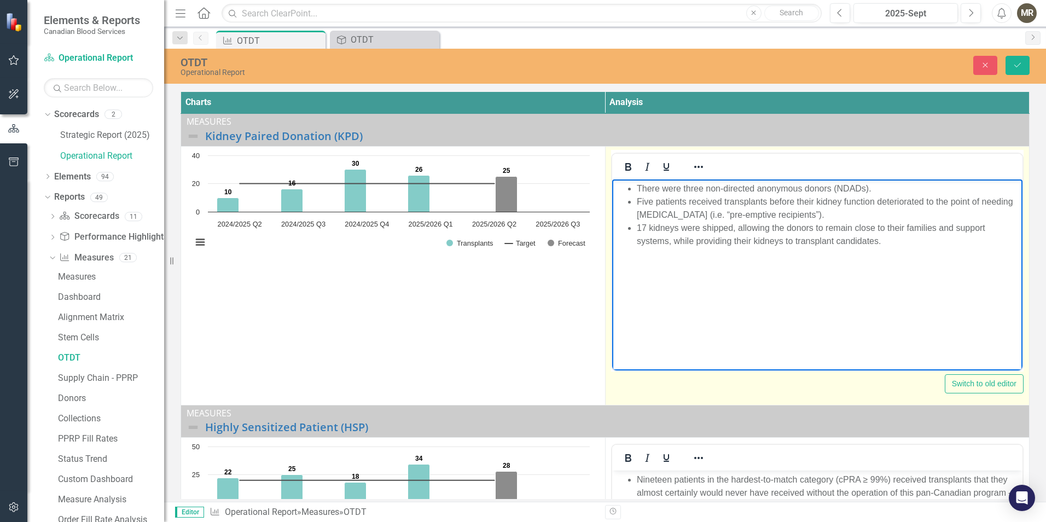
click at [641, 224] on li "17 kidneys were shipped, allowing the donors to remain close to their families …" at bounding box center [828, 234] width 384 height 26
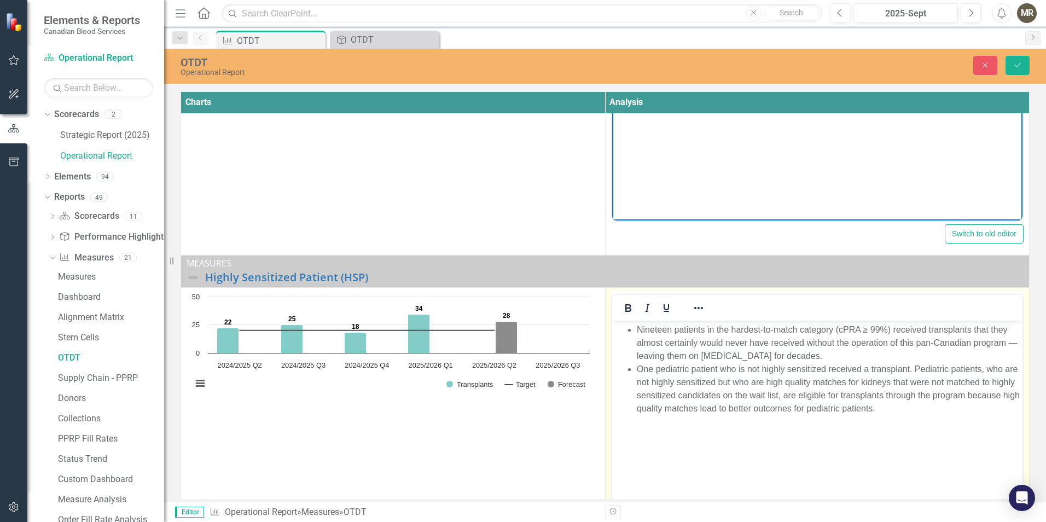
scroll to position [164, 0]
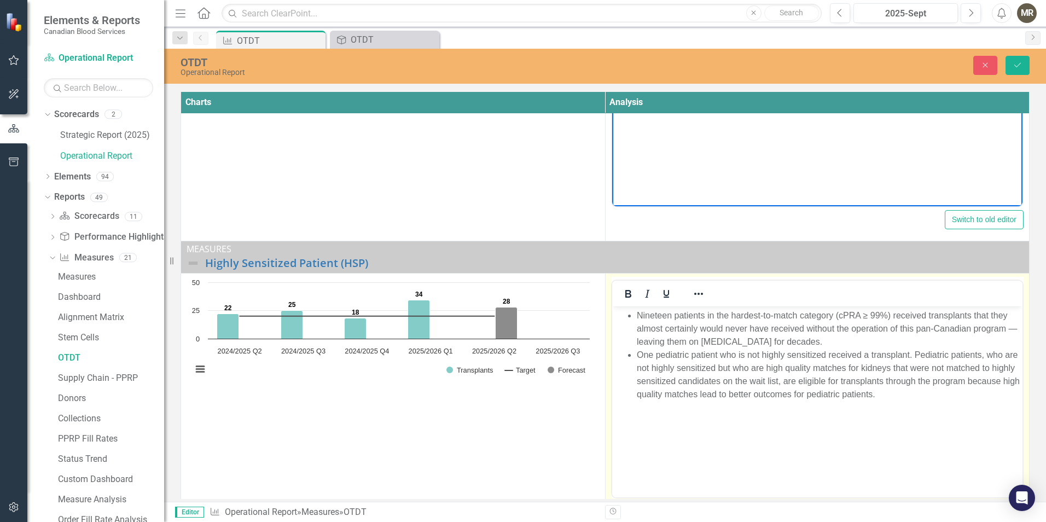
click at [652, 315] on li "Nineteen patients in the hardest-to-match category (cPRA ≥ 99%) received transp…" at bounding box center [828, 328] width 384 height 39
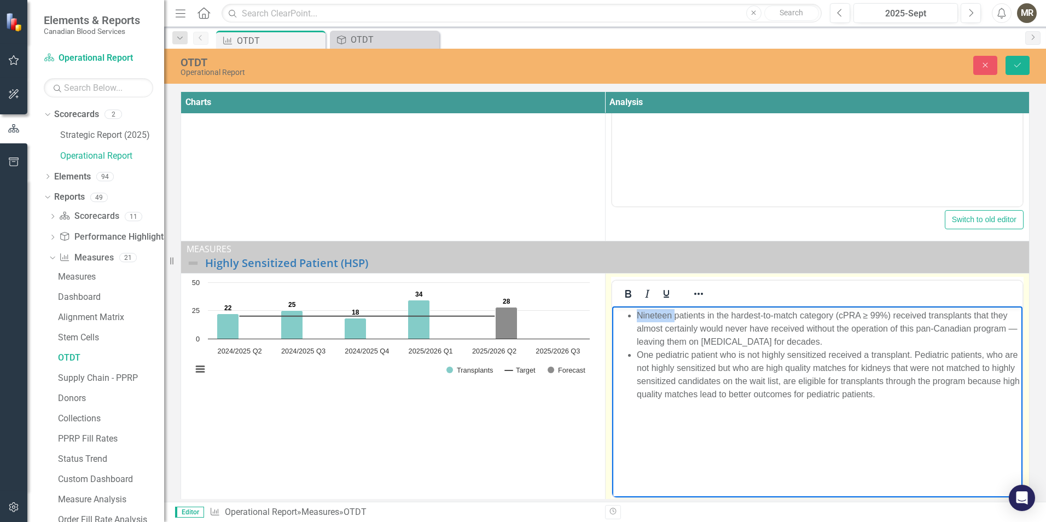
click at [652, 315] on li "Nineteen patients in the hardest-to-match category (cPRA ≥ 99%) received transp…" at bounding box center [828, 328] width 384 height 39
click at [1023, 61] on button "Save" at bounding box center [1018, 65] width 24 height 19
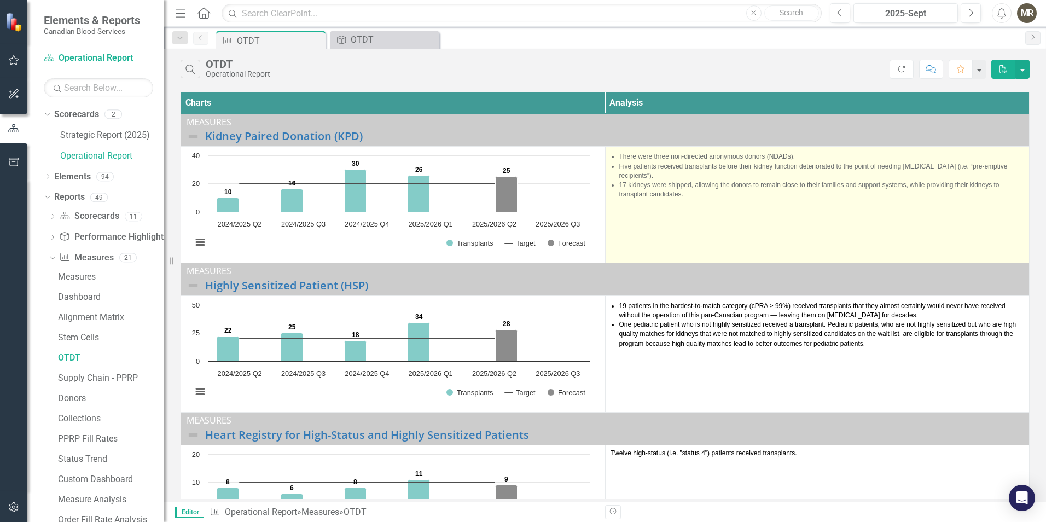
click at [619, 181] on li "17 kidneys were shipped, allowing the donors to remain close to their families …" at bounding box center [821, 190] width 405 height 19
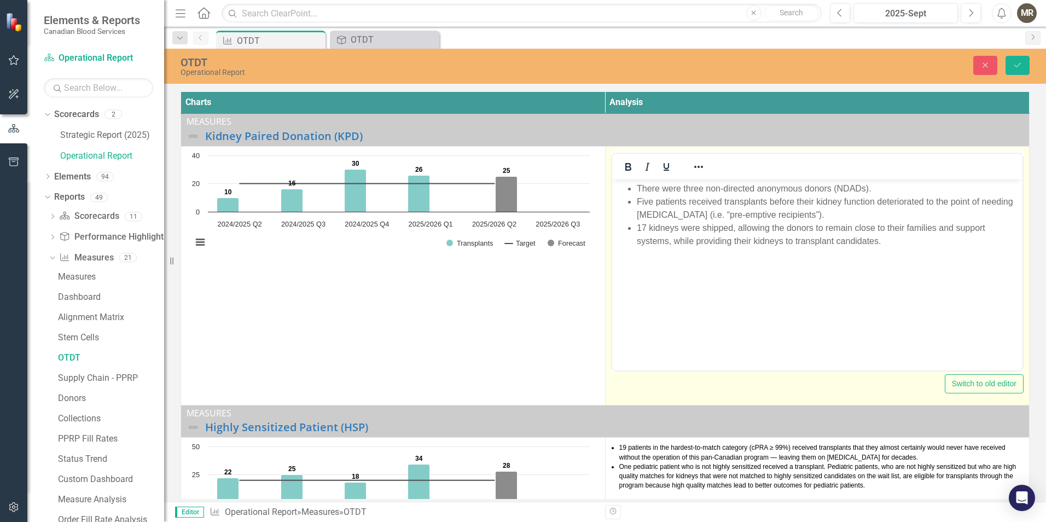
scroll to position [0, 0]
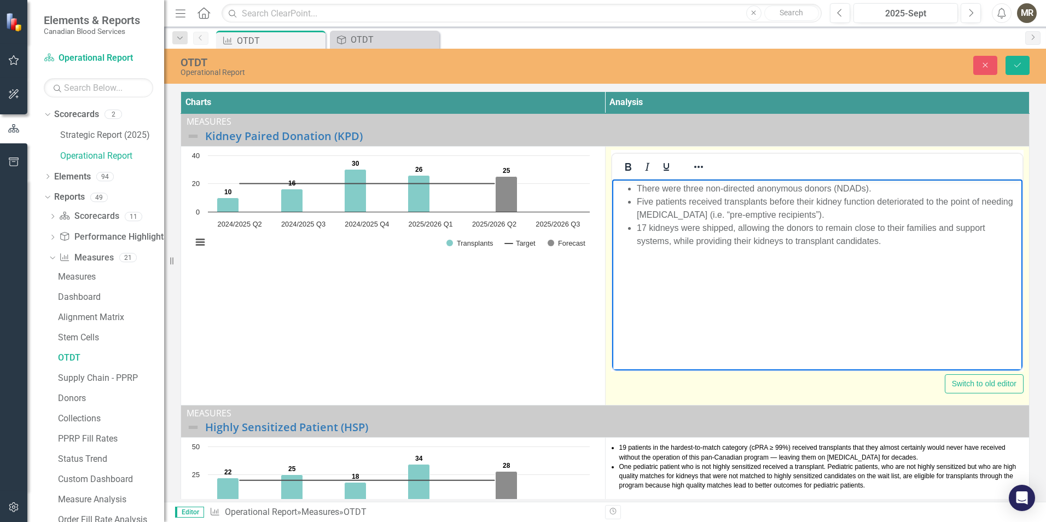
drag, startPoint x: 1230, startPoint y: 355, endPoint x: 644, endPoint y: 224, distance: 601.1
click at [644, 224] on li "17 kidneys were shipped, allowing the donors to remain close to their families …" at bounding box center [828, 234] width 384 height 26
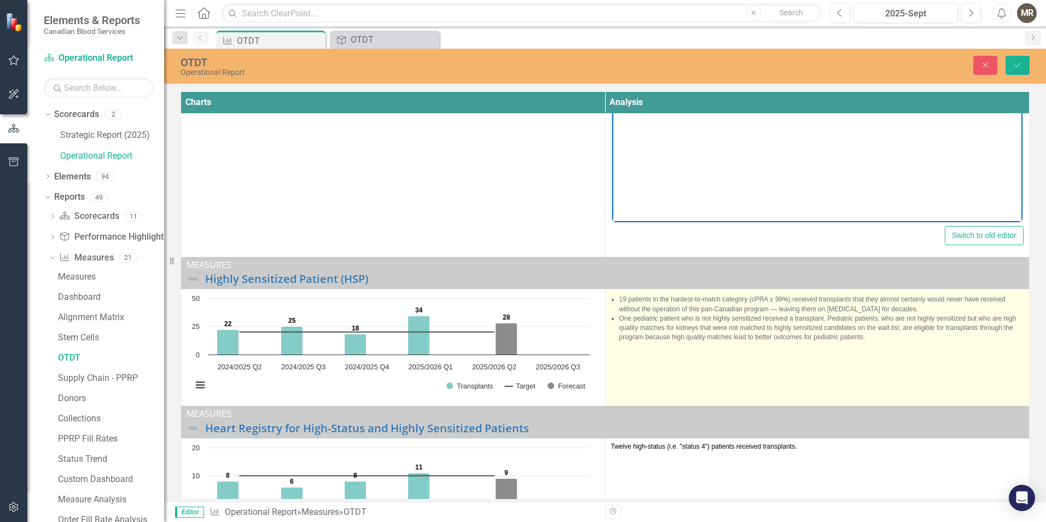
scroll to position [164, 0]
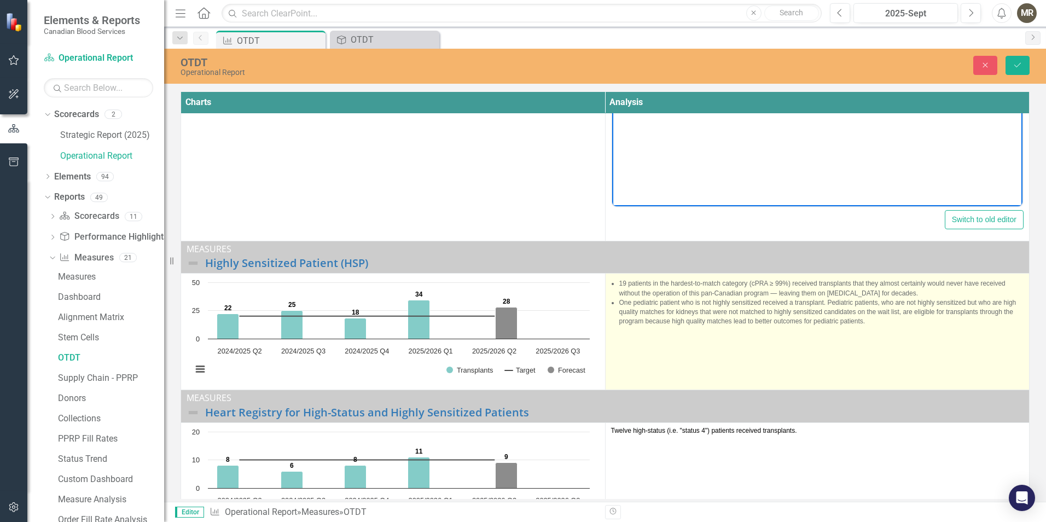
click at [659, 291] on li "19 patients in the hardest-to-match category (cPRA ≥ 99%) received transplants …" at bounding box center [821, 288] width 405 height 19
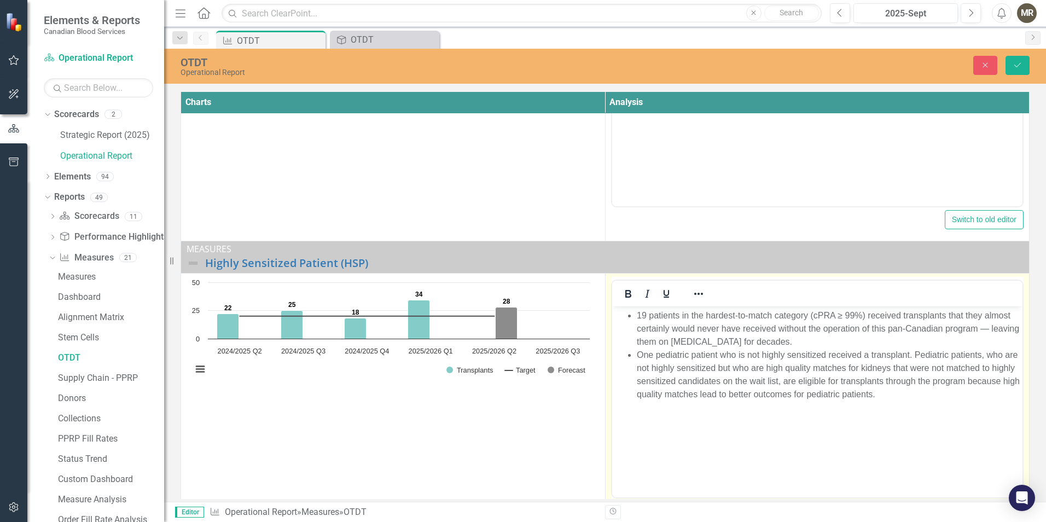
scroll to position [0, 0]
drag, startPoint x: 1271, startPoint y: 597, endPoint x: 656, endPoint y: 333, distance: 669.5
click at [656, 333] on li "19 patients in the hardest-to-match category (cPRA ≥ 99%) received transplants …" at bounding box center [828, 328] width 384 height 39
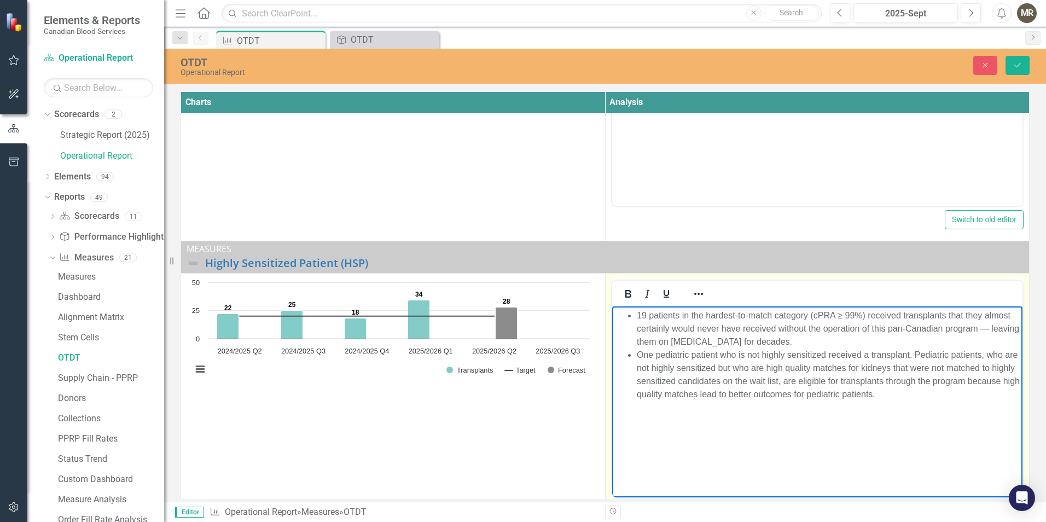
click at [640, 319] on li "19 patients in the hardest-to-match category (cPRA ≥ 99%) received transplants …" at bounding box center [828, 328] width 384 height 39
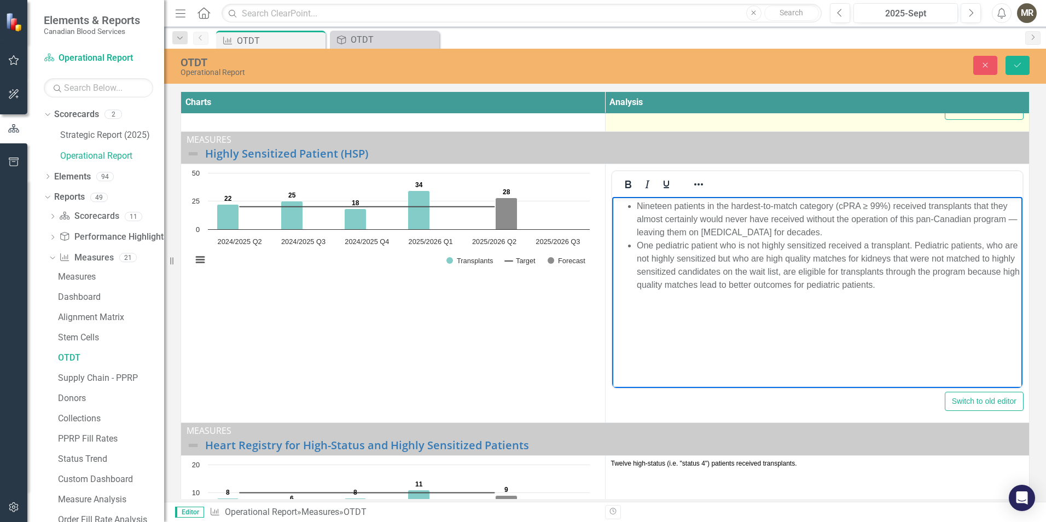
scroll to position [383, 0]
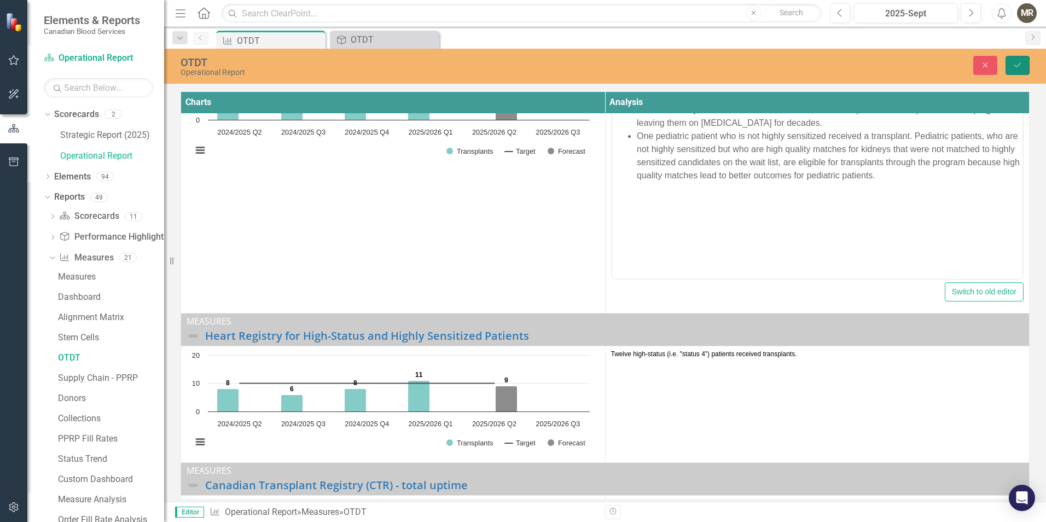
click at [1014, 64] on icon "Save" at bounding box center [1018, 65] width 10 height 8
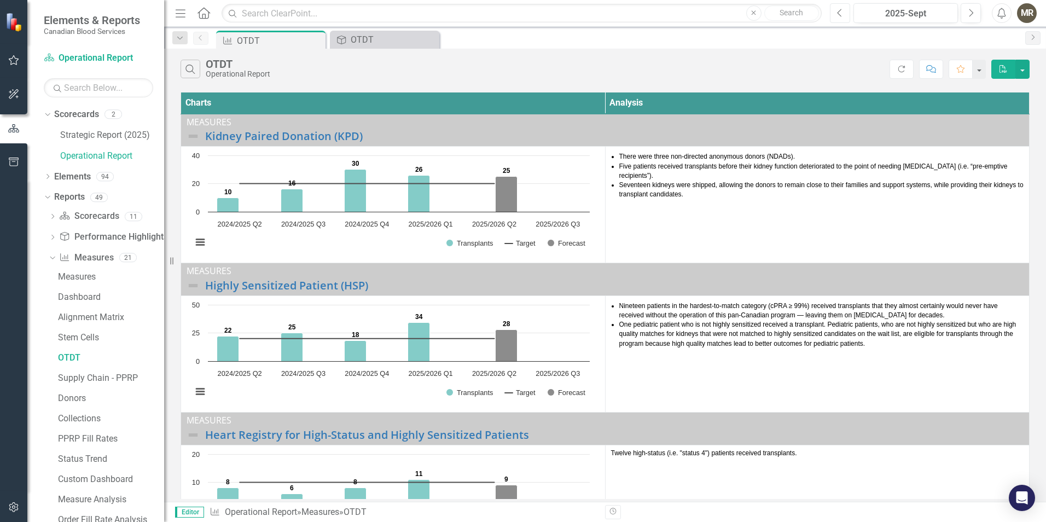
click at [847, 16] on button "Previous" at bounding box center [840, 13] width 20 height 20
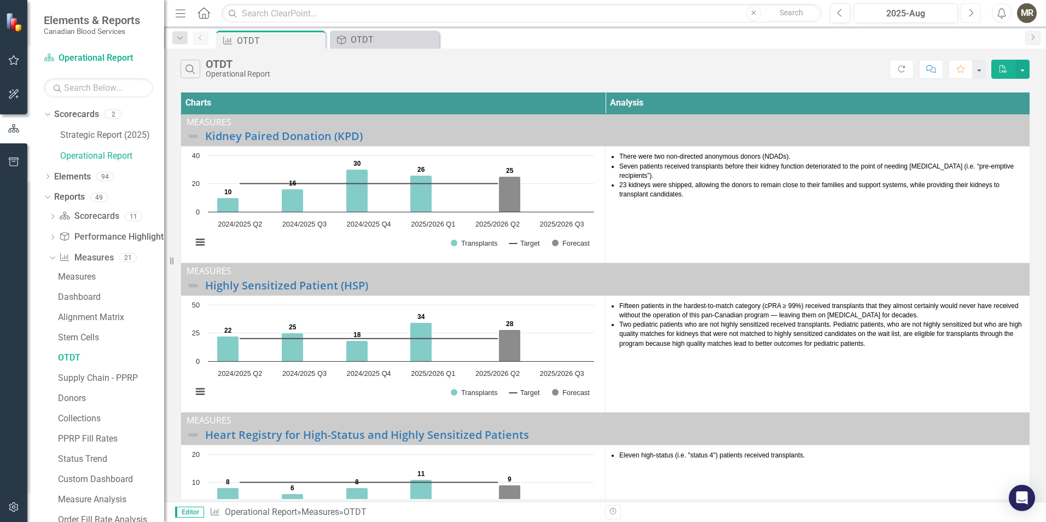
click at [971, 10] on icon "button" at bounding box center [972, 13] width 4 height 8
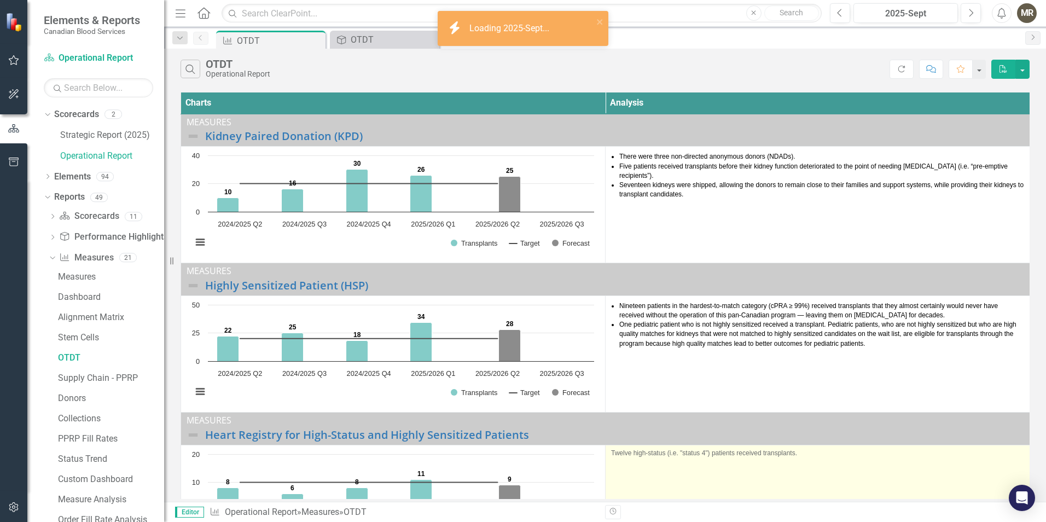
click at [655, 454] on p "Twelve high-status (i.e. "status 4") patients received transplants." at bounding box center [817, 453] width 413 height 9
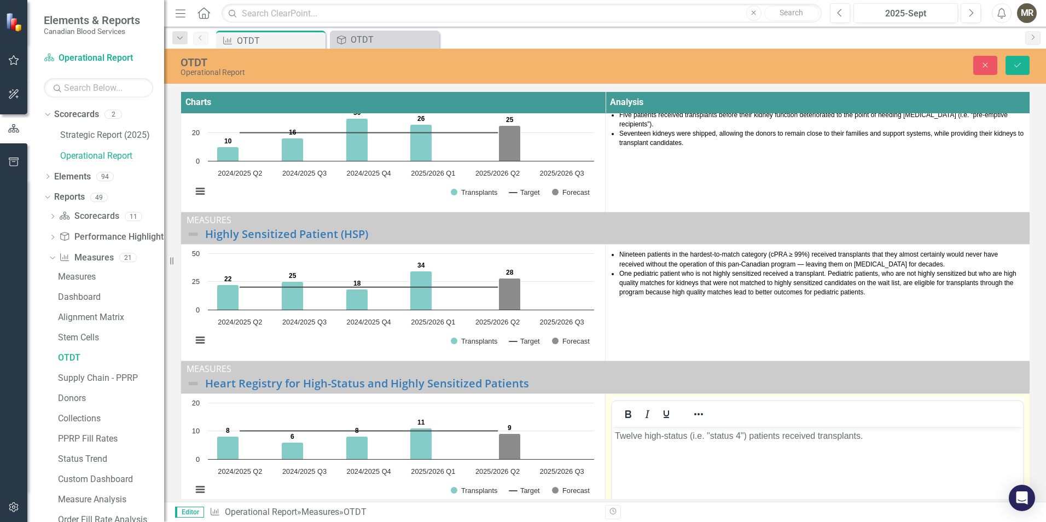
scroll to position [109, 0]
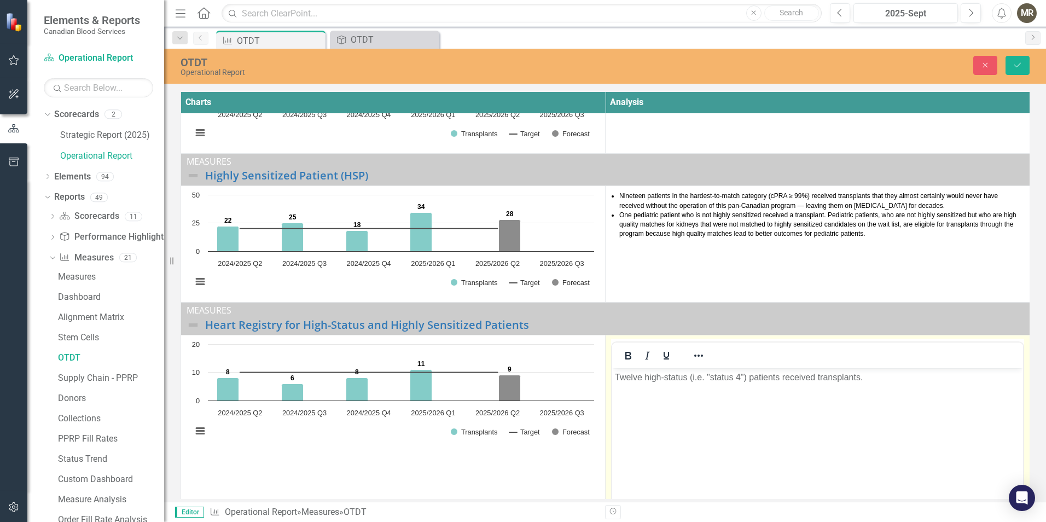
click at [617, 379] on p "Twelve high-status (i.e. "status 4") patients received transplants." at bounding box center [818, 377] width 406 height 13
click at [700, 361] on icon "Reveal or hide additional toolbar items" at bounding box center [698, 355] width 13 height 13
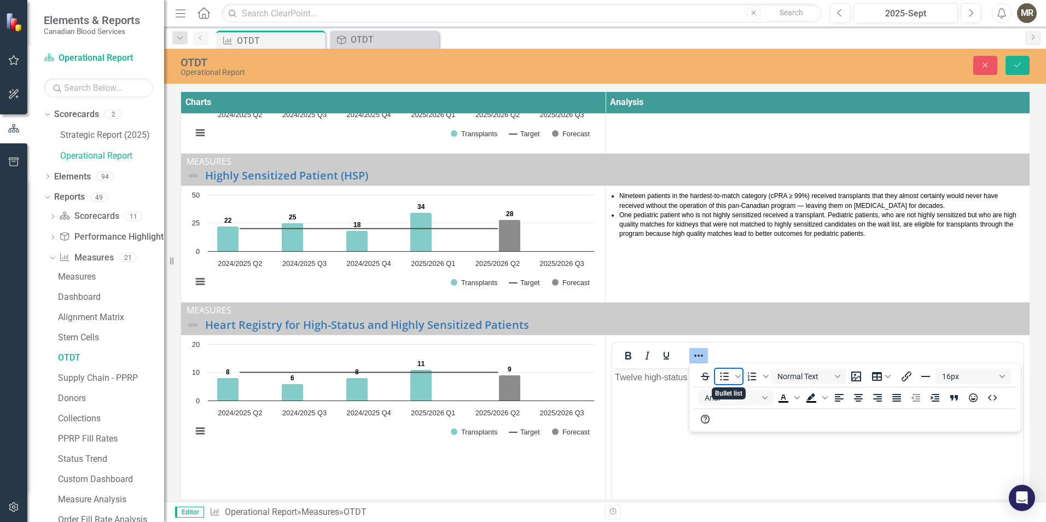
click at [727, 375] on icon "Bullet list" at bounding box center [724, 376] width 13 height 13
click at [1021, 62] on icon "Save" at bounding box center [1018, 65] width 10 height 8
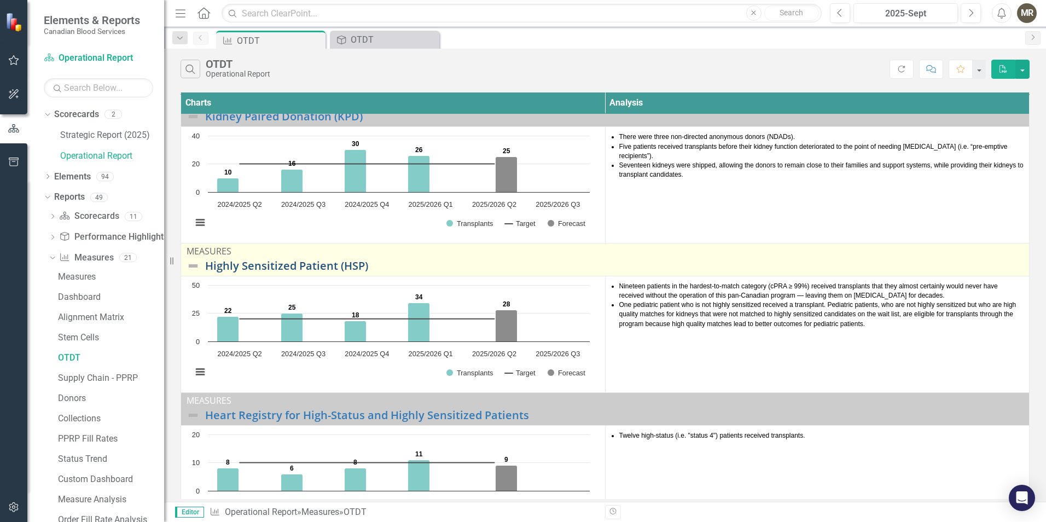
scroll to position [0, 0]
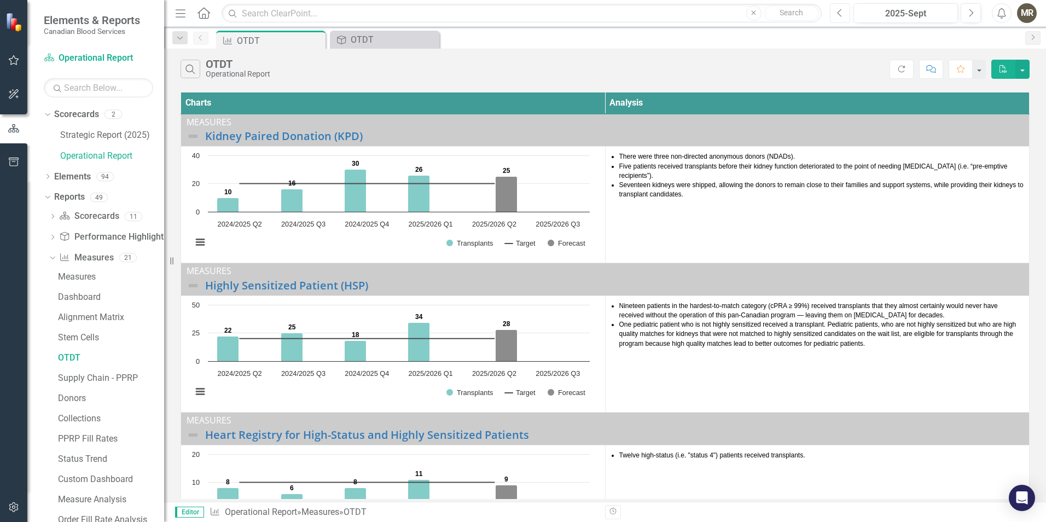
click at [838, 16] on icon "Previous" at bounding box center [840, 13] width 6 height 10
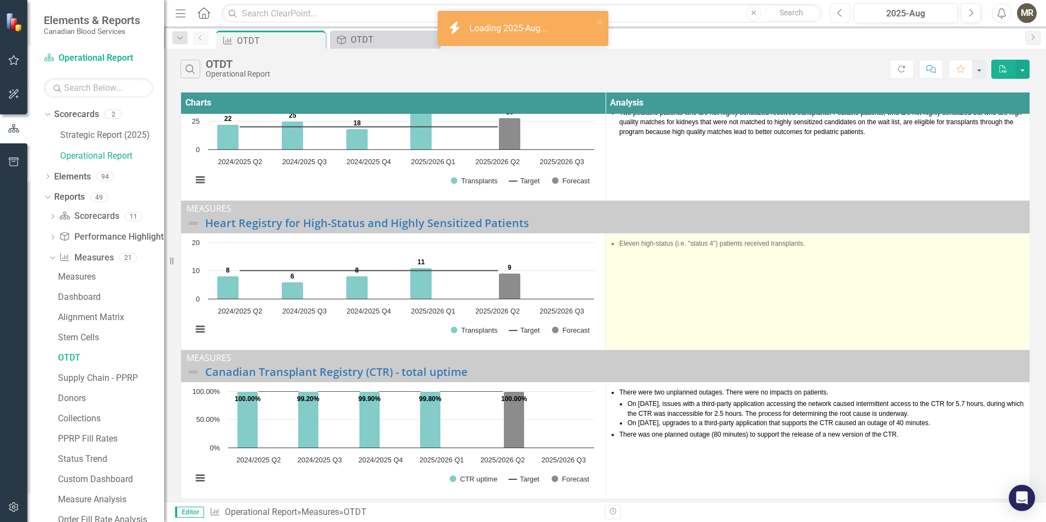
scroll to position [220, 0]
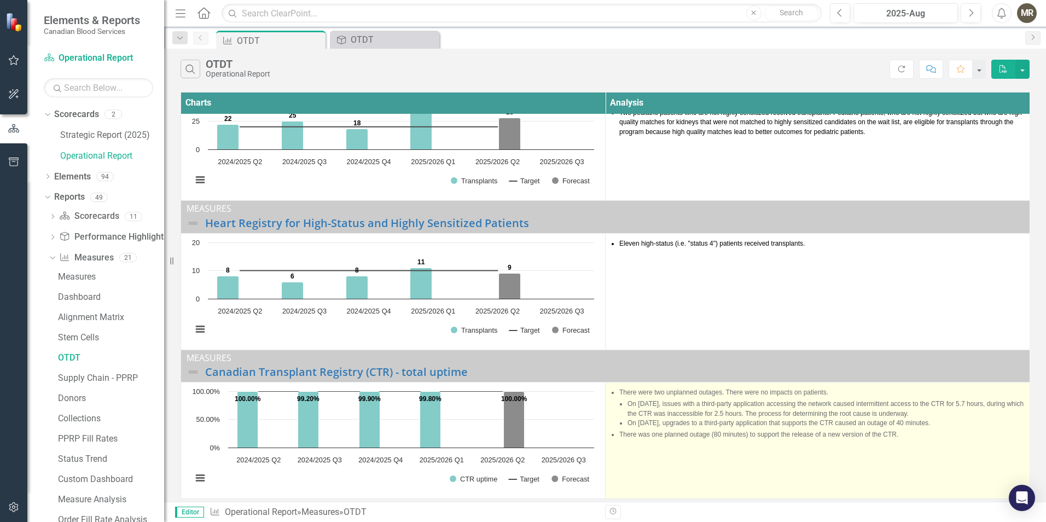
click at [878, 430] on li "There was one planned outage (80 minutes) to support the release of a new versi…" at bounding box center [821, 434] width 405 height 9
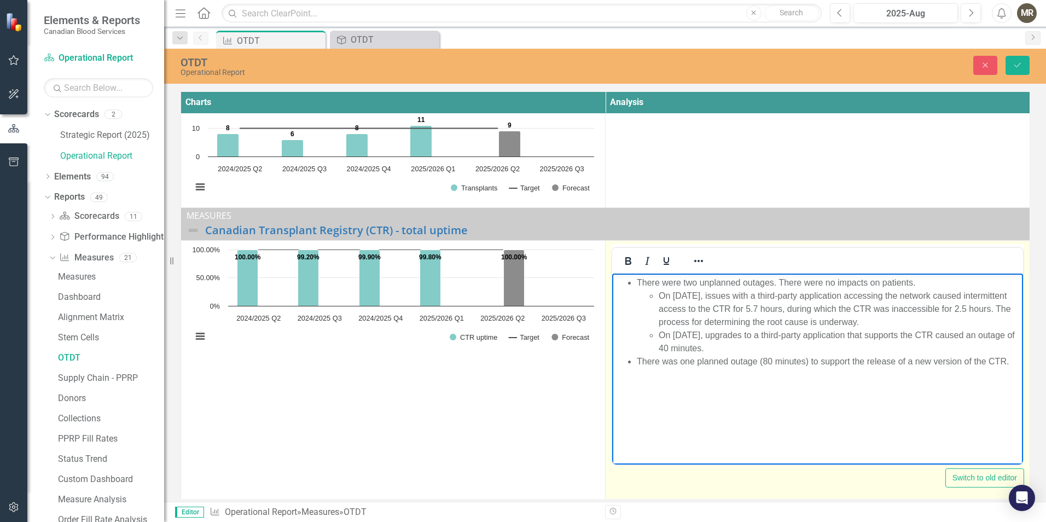
scroll to position [362, 1]
drag, startPoint x: 1014, startPoint y: 364, endPoint x: 580, endPoint y: 268, distance: 445.2
click at [612, 273] on html "There were two unplanned outages. There were no impacts on patients. On [DATE],…" at bounding box center [817, 355] width 411 height 164
copy ul "There were two unplanned outages. There were no impacts on patients. On [DATE],…"
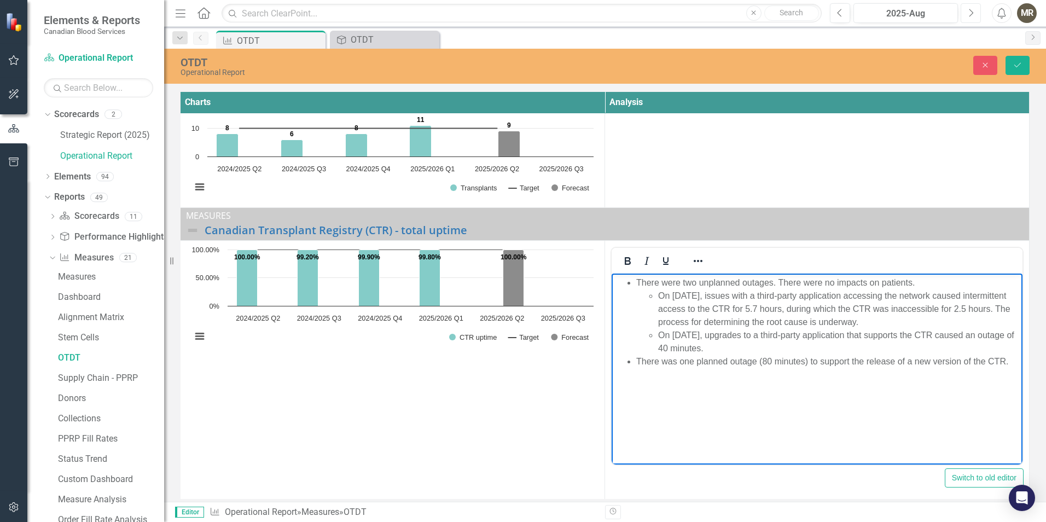
click at [974, 11] on button "Next" at bounding box center [971, 13] width 20 height 20
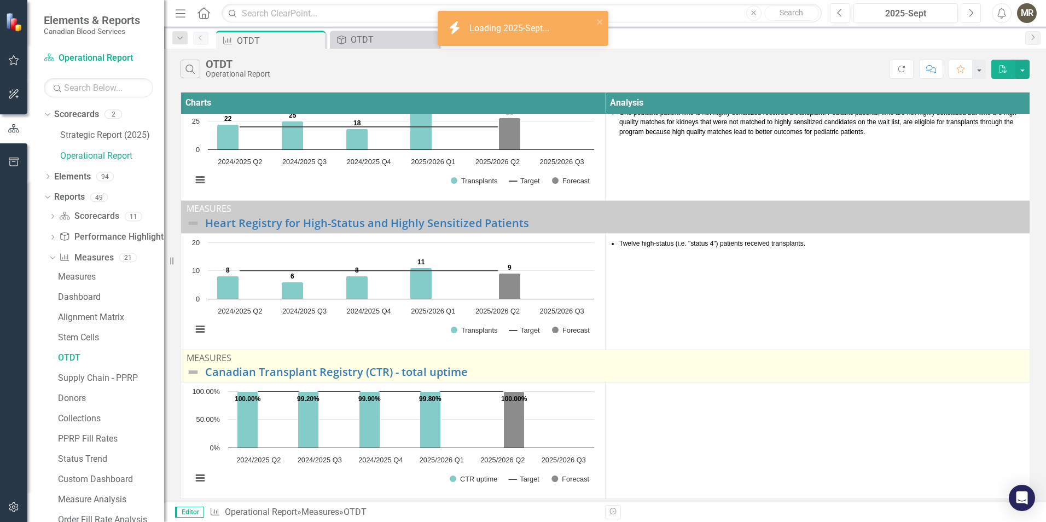
scroll to position [220, 0]
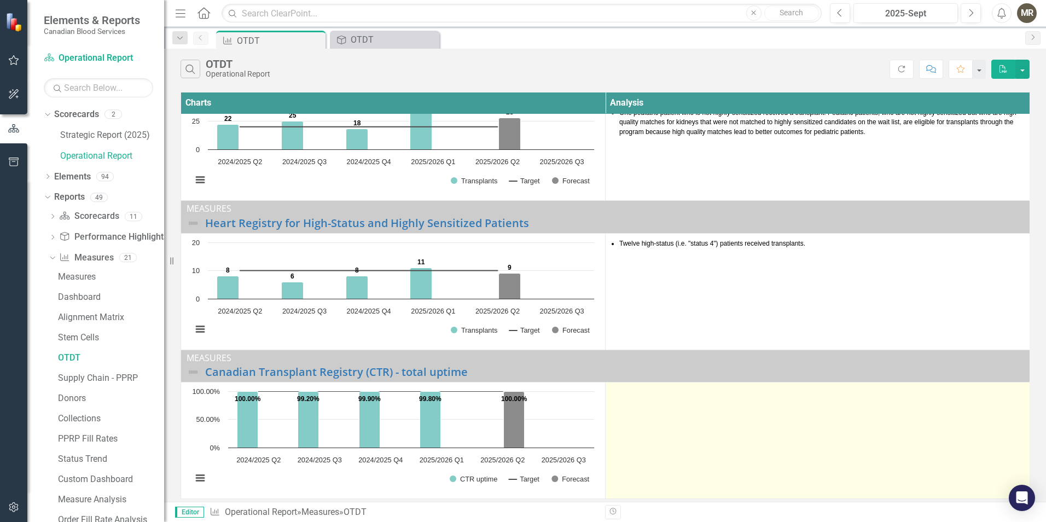
click at [644, 403] on td at bounding box center [818, 441] width 425 height 117
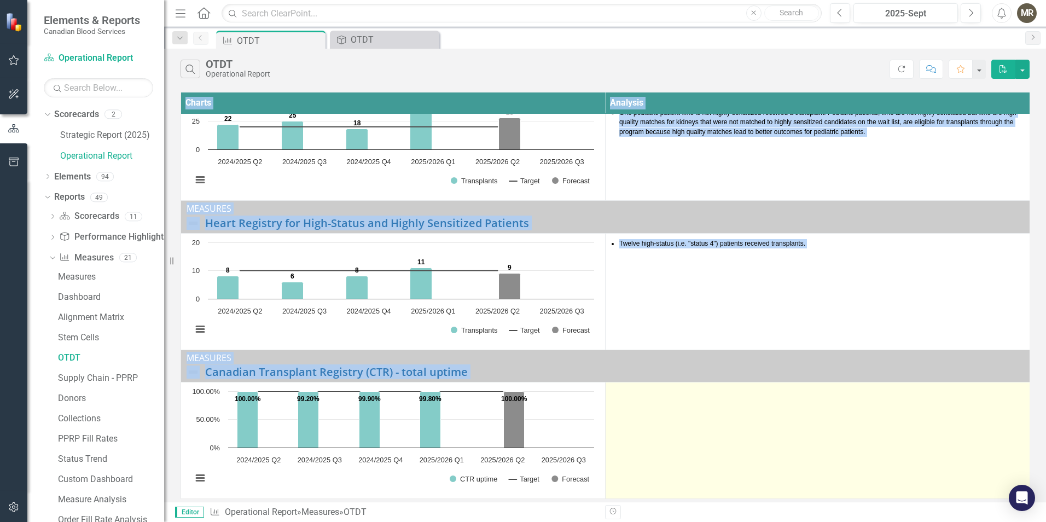
click at [644, 403] on td at bounding box center [818, 441] width 425 height 117
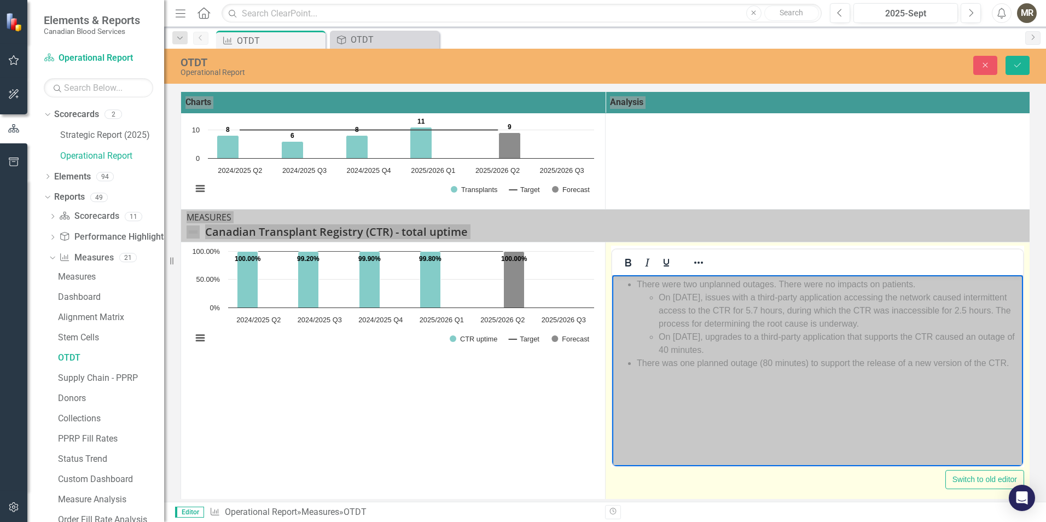
scroll to position [362, 0]
drag, startPoint x: 696, startPoint y: 281, endPoint x: 663, endPoint y: 281, distance: 32.8
click at [663, 281] on li "There were two unplanned outages. There were no impacts on patients. On [DATE],…" at bounding box center [829, 315] width 384 height 79
click at [805, 283] on li "There was one unplanned outage. There were no impacts on patients. On [DATE], i…" at bounding box center [829, 315] width 384 height 79
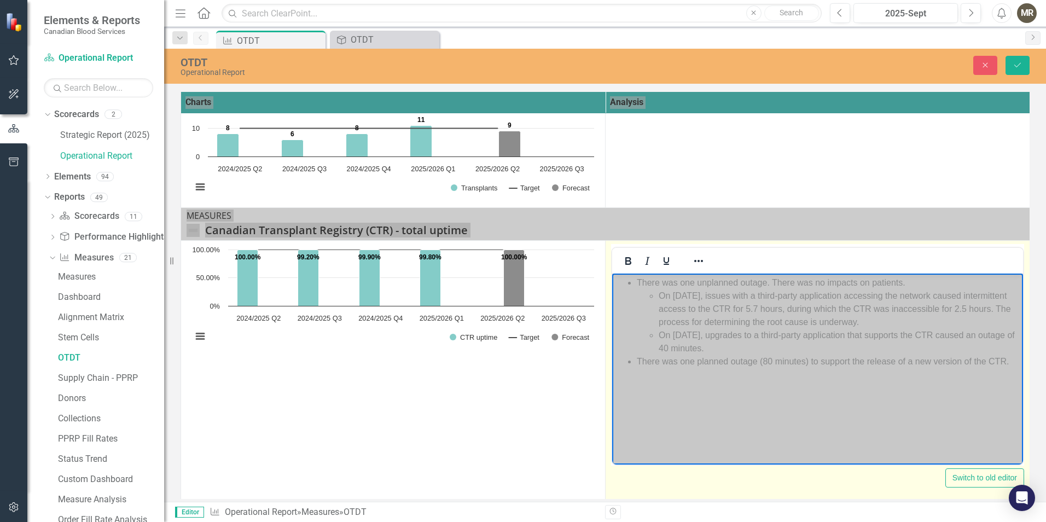
click at [857, 281] on li "There was one unplanned outage. There was no impacts on patients. On [DATE], is…" at bounding box center [829, 315] width 384 height 79
click at [674, 294] on li "On [DATE], issues with a third-party application accessing the network caused i…" at bounding box center [840, 308] width 362 height 39
click at [690, 299] on li "On Se" at bounding box center [840, 295] width 362 height 13
click at [791, 412] on body "There was one unplanned outage. There was no impact on patients. On [DATE], CTR…" at bounding box center [817, 355] width 411 height 164
click at [1013, 377] on li "There was one planned outage (80 minutes) to support the release of a new versi…" at bounding box center [829, 374] width 384 height 13
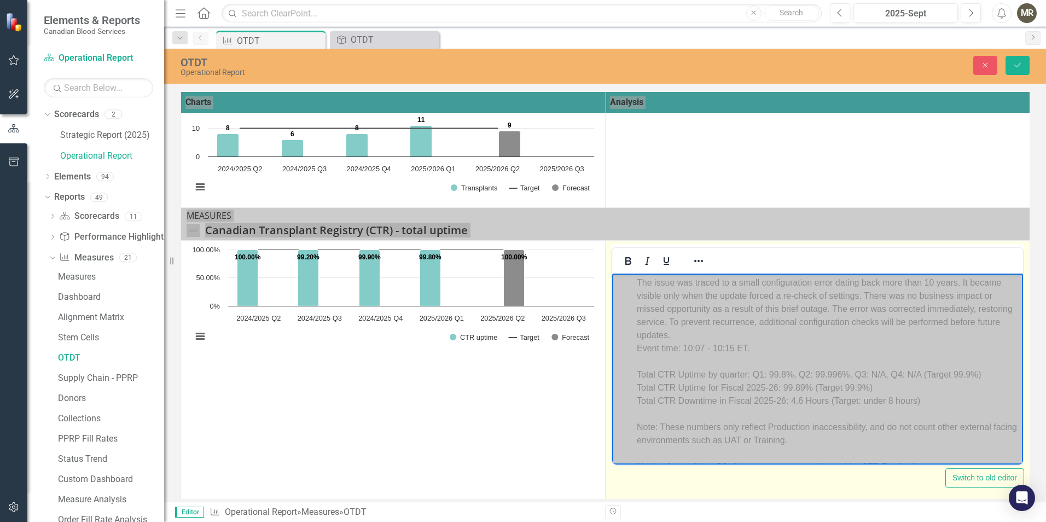
scroll to position [190, 0]
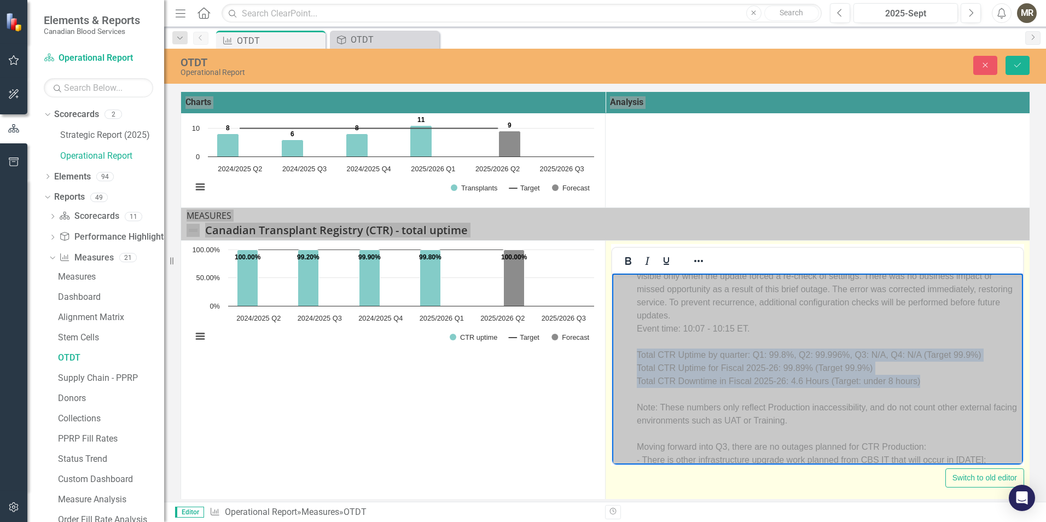
drag, startPoint x: 925, startPoint y: 383, endPoint x: 622, endPoint y: 354, distance: 305.1
click at [622, 354] on ul "There was one unplanned outage. There was no impact on patients. On [DATE], CTR…" at bounding box center [818, 301] width 406 height 433
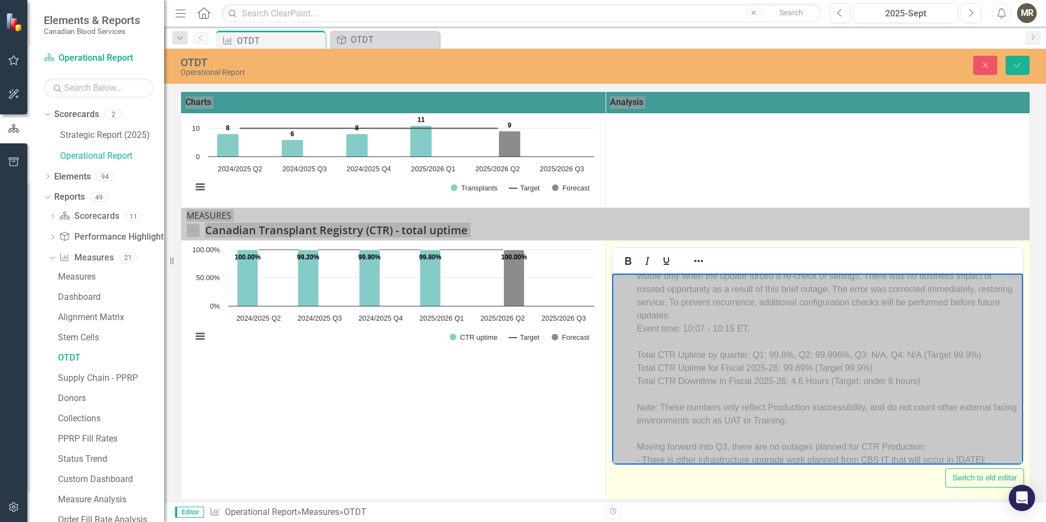
click at [804, 331] on div "Event time: 10:07 - 10:15 ET." at bounding box center [829, 328] width 384 height 13
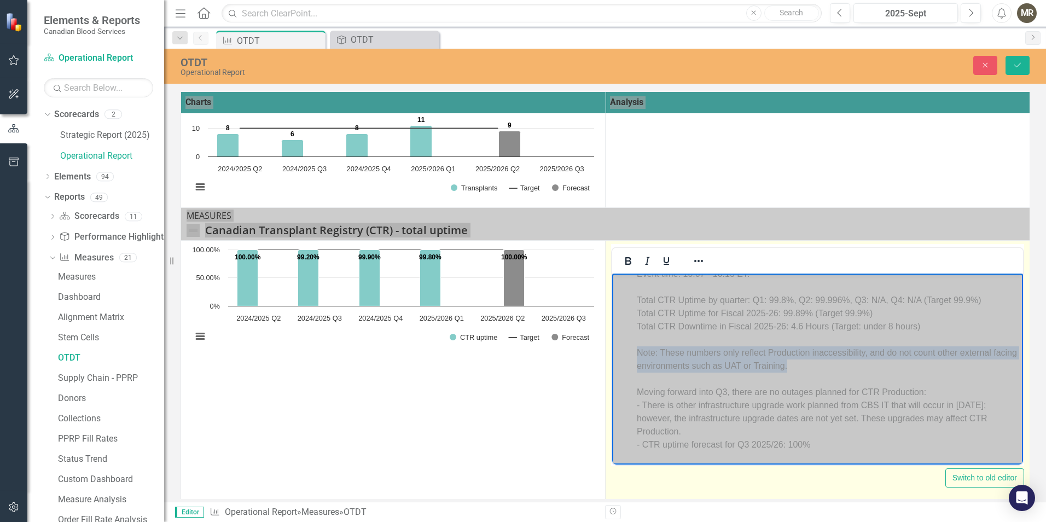
drag, startPoint x: 819, startPoint y: 366, endPoint x: 593, endPoint y: 352, distance: 226.4
click at [612, 352] on html "There was one unplanned outage. There was no impact on patients. On [DATE], CTR…" at bounding box center [817, 252] width 411 height 448
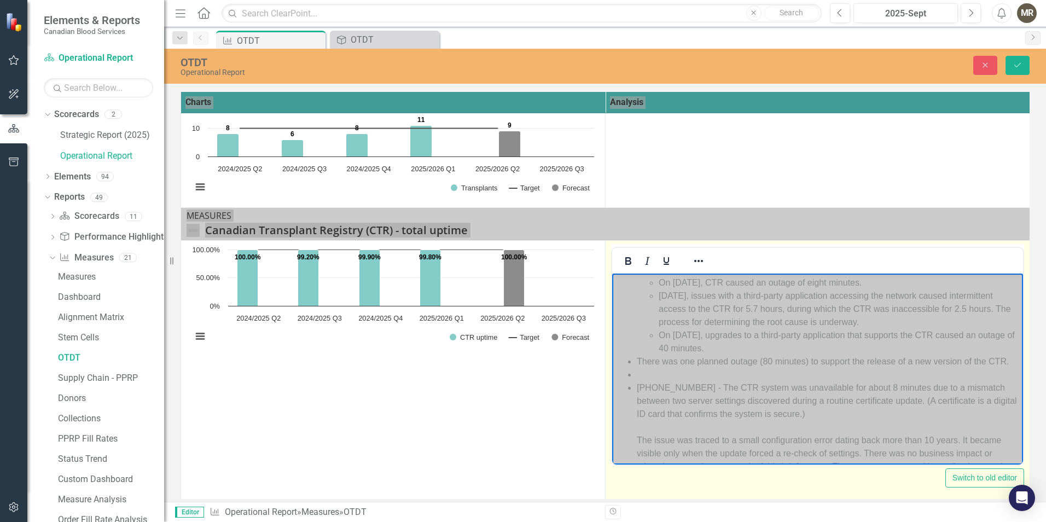
scroll to position [0, 0]
drag, startPoint x: 1011, startPoint y: 374, endPoint x: 634, endPoint y: 369, distance: 377.1
click at [634, 369] on ul "There was one unplanned outage. There was no impact on patients. On [DATE], CTR…" at bounding box center [818, 479] width 406 height 407
click at [729, 293] on li "On [DATE], CTR caused an outage of eight minutes." at bounding box center [840, 295] width 362 height 13
click at [962, 296] on li "On [DATE], a configuration error between two server settings caused an outage o…" at bounding box center [840, 302] width 362 height 26
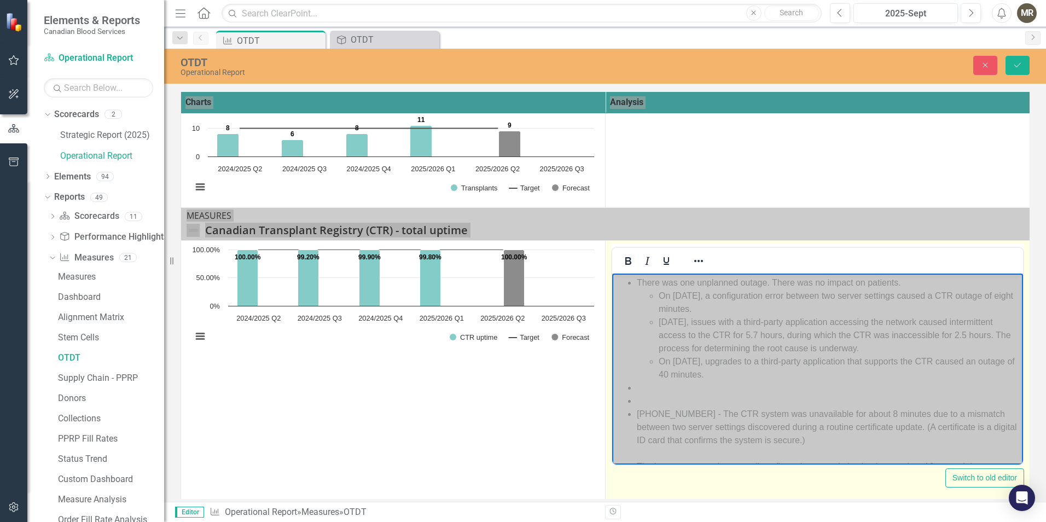
click at [731, 297] on li "On [DATE], a configuration error between two server settings caused a CTR outag…" at bounding box center [840, 302] width 362 height 26
click at [920, 295] on li "On [DATE], a configuration error between two server settings caused a CTR outag…" at bounding box center [840, 302] width 362 height 26
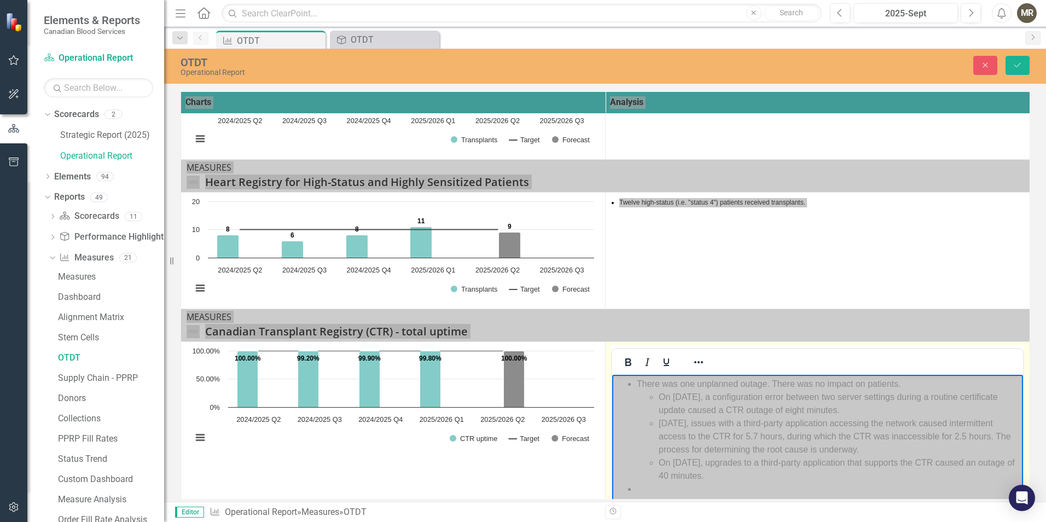
drag, startPoint x: 750, startPoint y: 478, endPoint x: 657, endPoint y: 426, distance: 107.1
click at [657, 426] on ul "On [DATE], a configuration error between two server settings during a routine c…" at bounding box center [829, 436] width 384 height 92
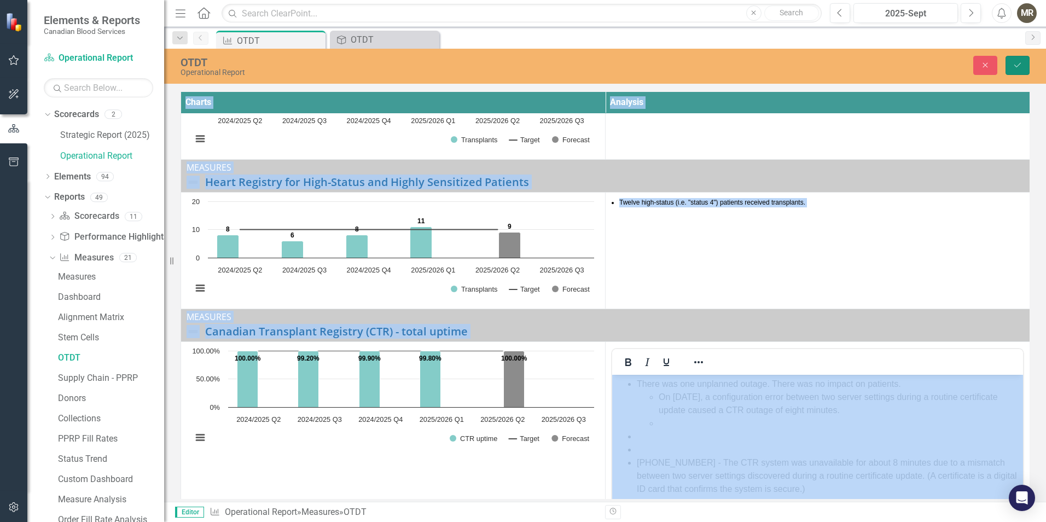
click at [1024, 63] on button "Save" at bounding box center [1018, 65] width 24 height 19
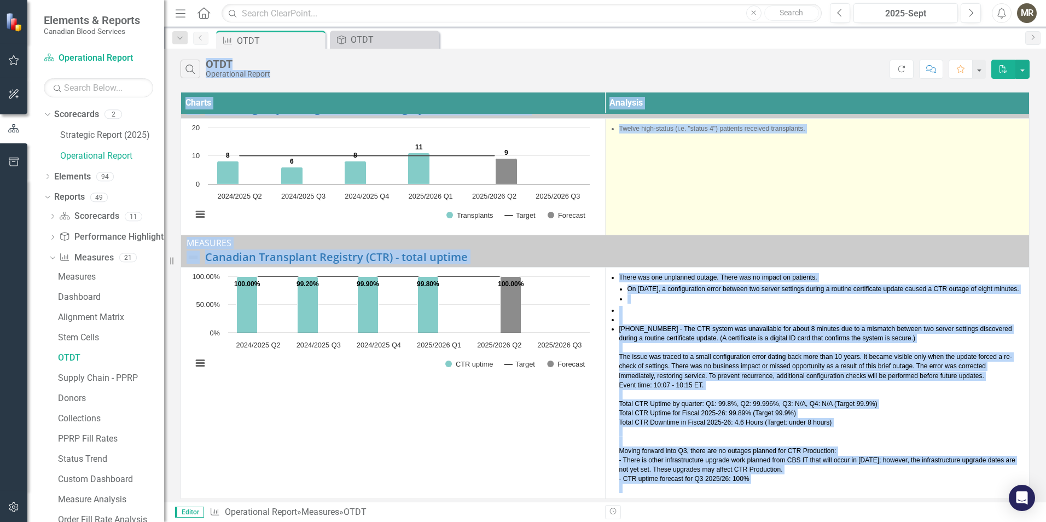
scroll to position [337, 0]
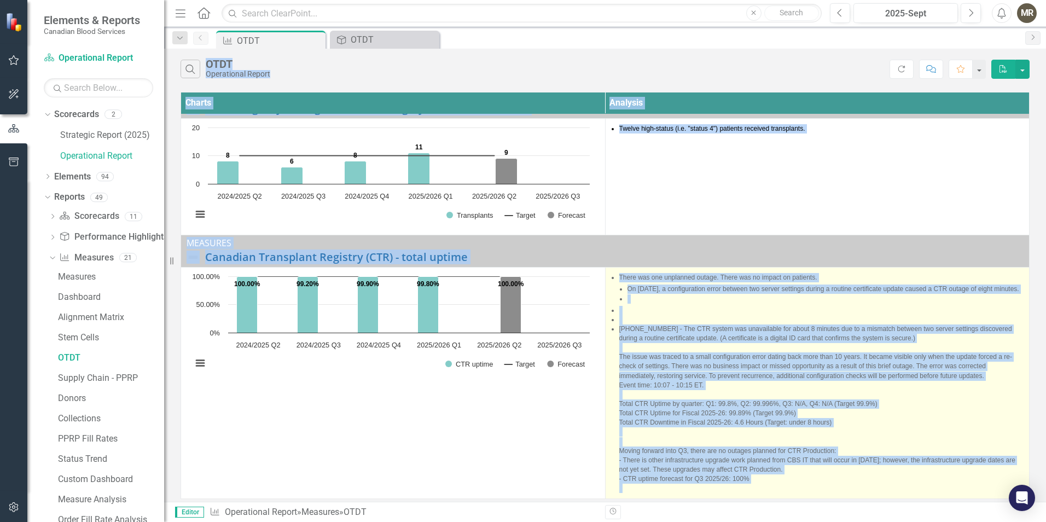
click at [663, 310] on li at bounding box center [821, 310] width 405 height 9
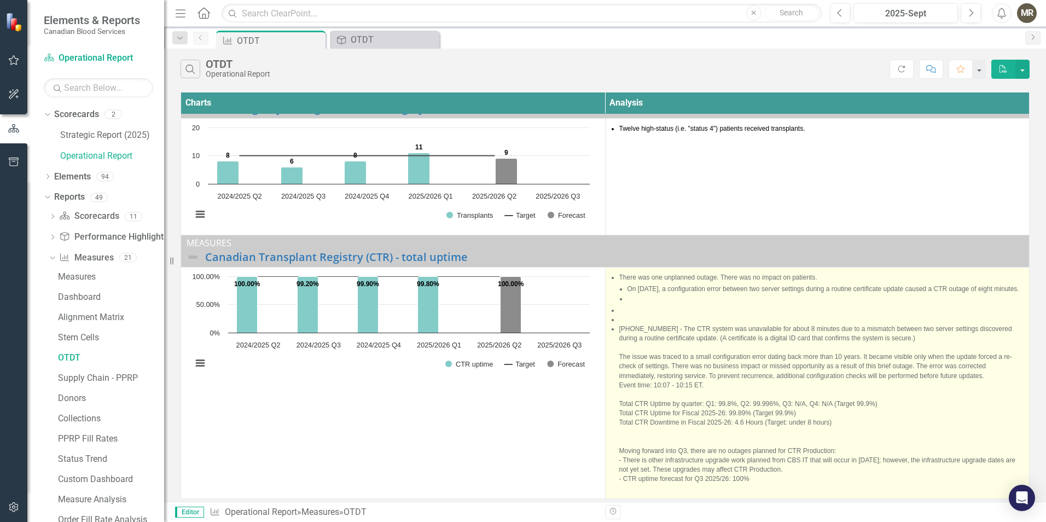
click at [661, 310] on li at bounding box center [821, 310] width 405 height 9
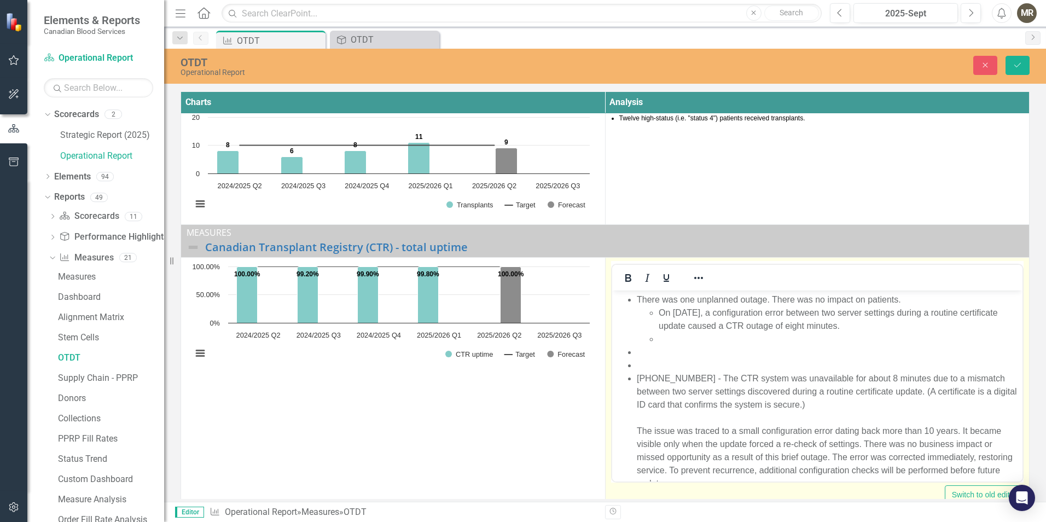
scroll to position [0, 0]
click at [663, 355] on li "Rich Text Area. Press ALT-0 for help." at bounding box center [828, 351] width 384 height 13
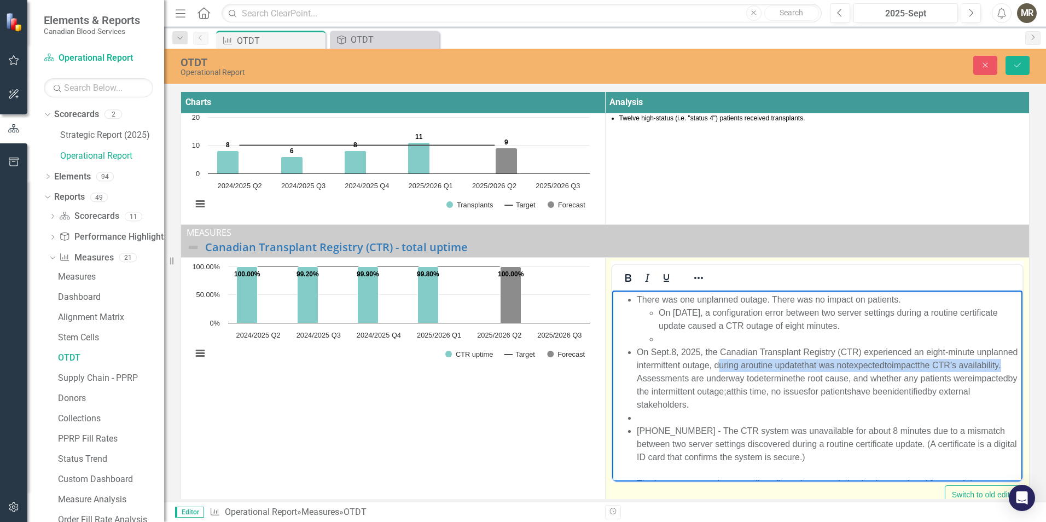
drag, startPoint x: 758, startPoint y: 366, endPoint x: 705, endPoint y: 377, distance: 54.3
click at [705, 377] on span "On Sept . 8, 2025, the Canadian Transplant Registry (CTR) experienced an eight-…" at bounding box center [826, 378] width 381 height 62
click at [661, 327] on li "On [DATE], a configuration error between two server settings during a routine c…" at bounding box center [839, 319] width 362 height 26
click at [638, 352] on span "On Sept" at bounding box center [652, 351] width 32 height 9
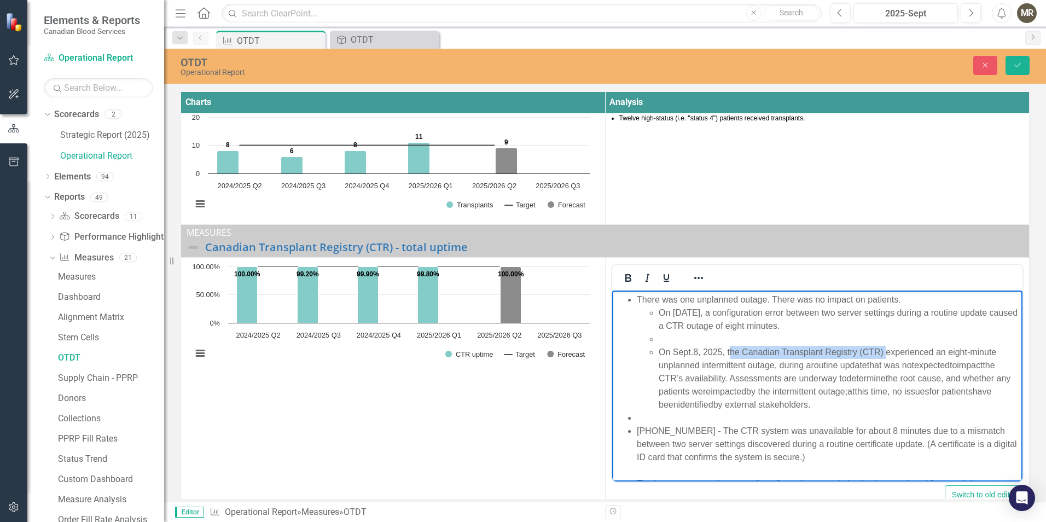
drag, startPoint x: 885, startPoint y: 351, endPoint x: 728, endPoint y: 351, distance: 157.1
click at [728, 351] on span "8, 2025, the Canadian Transplant Registry (CTR) experienced an eight-minute unp…" at bounding box center [827, 358] width 338 height 22
drag, startPoint x: 904, startPoint y: 351, endPoint x: 864, endPoint y: 351, distance: 39.4
click at [864, 351] on span "8, 2025, CTR experienced an eight-minute unplanned intermittent outage, during a" at bounding box center [831, 358] width 347 height 22
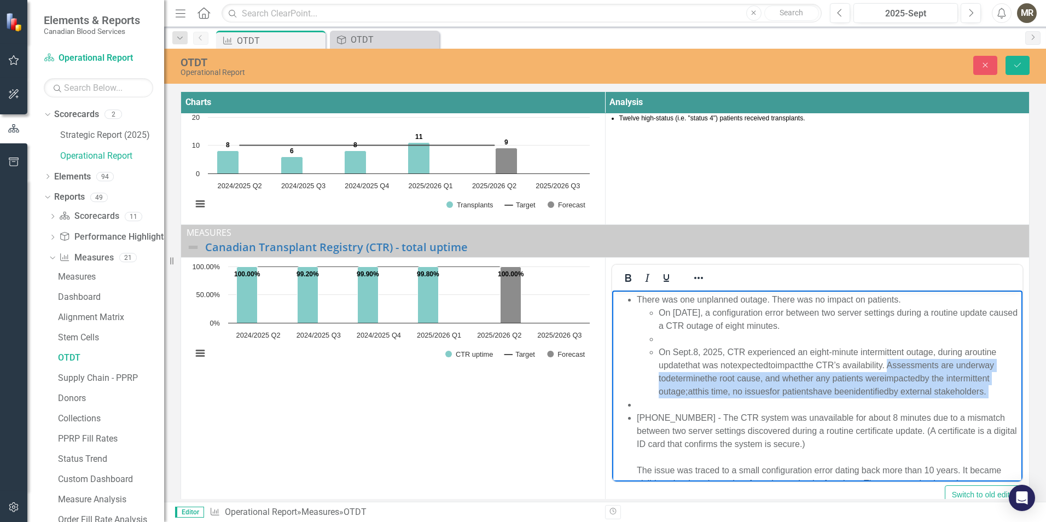
drag, startPoint x: 1002, startPoint y: 391, endPoint x: 901, endPoint y: 366, distance: 104.3
click at [901, 366] on li "On Sept . 8, 2025, CTR experienced an eight-minute intermittent outage, during …" at bounding box center [839, 371] width 362 height 53
click at [899, 367] on span ". Assessments are underway to" at bounding box center [825, 371] width 335 height 22
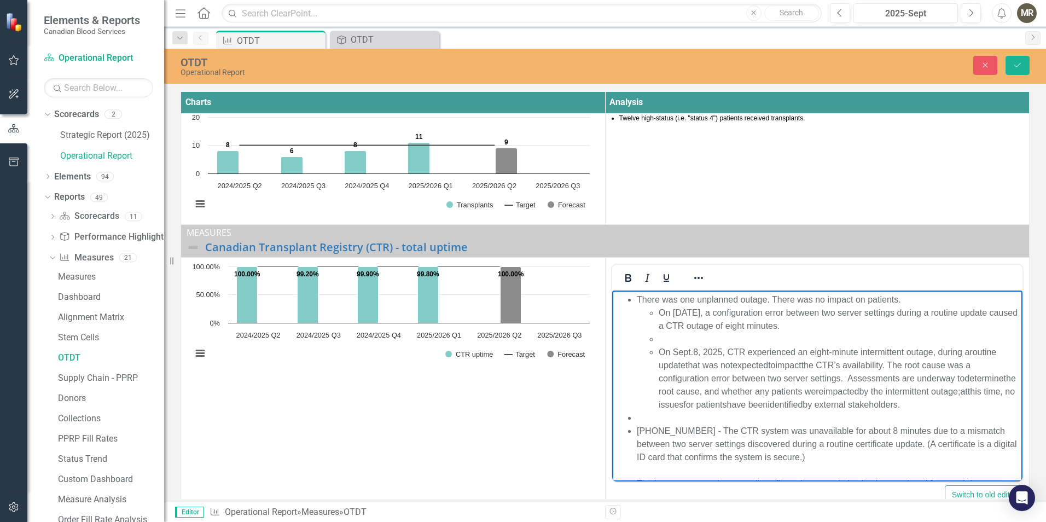
drag, startPoint x: 944, startPoint y: 404, endPoint x: 848, endPoint y: 377, distance: 99.8
click at [848, 377] on li "On Sept . 8, 2025, CTR experienced an eight-minute intermittent outage, during …" at bounding box center [839, 378] width 362 height 66
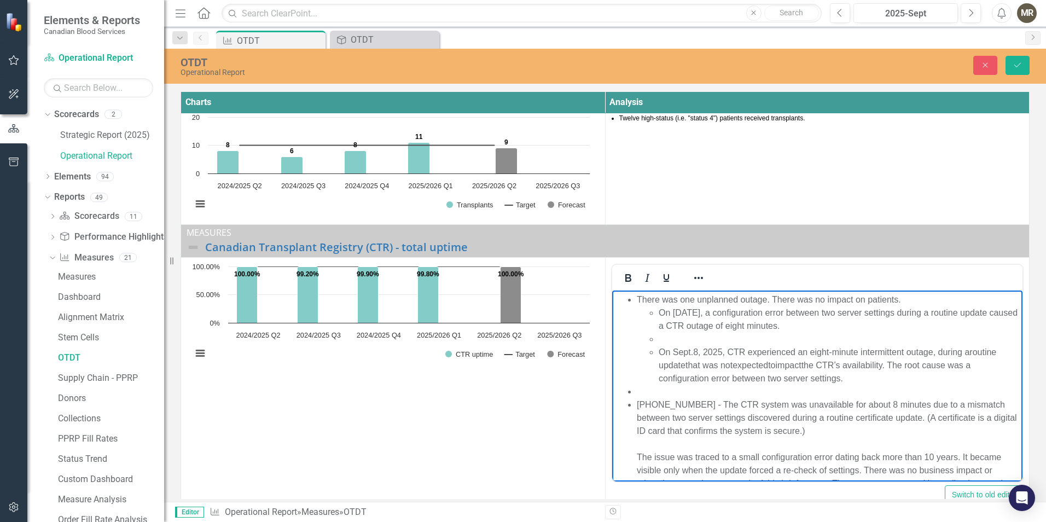
click at [668, 342] on li "Rich Text Area. Press ALT-0 for help." at bounding box center [839, 338] width 362 height 13
drag, startPoint x: 840, startPoint y: 327, endPoint x: 648, endPoint y: 315, distance: 191.9
click at [648, 315] on ul "On Sept. 8, 2025, a configuration error between two server settings during a ro…" at bounding box center [828, 345] width 384 height 79
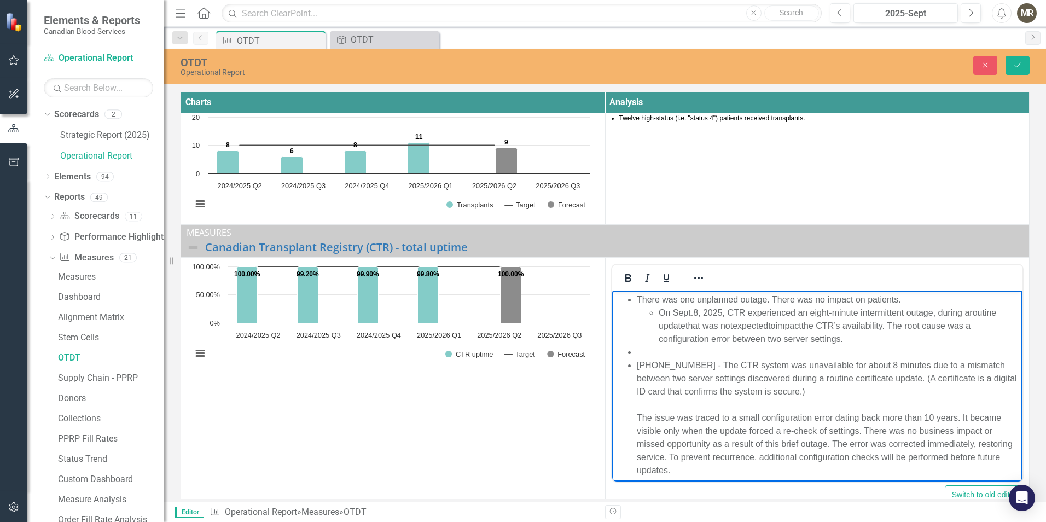
scroll to position [55, 0]
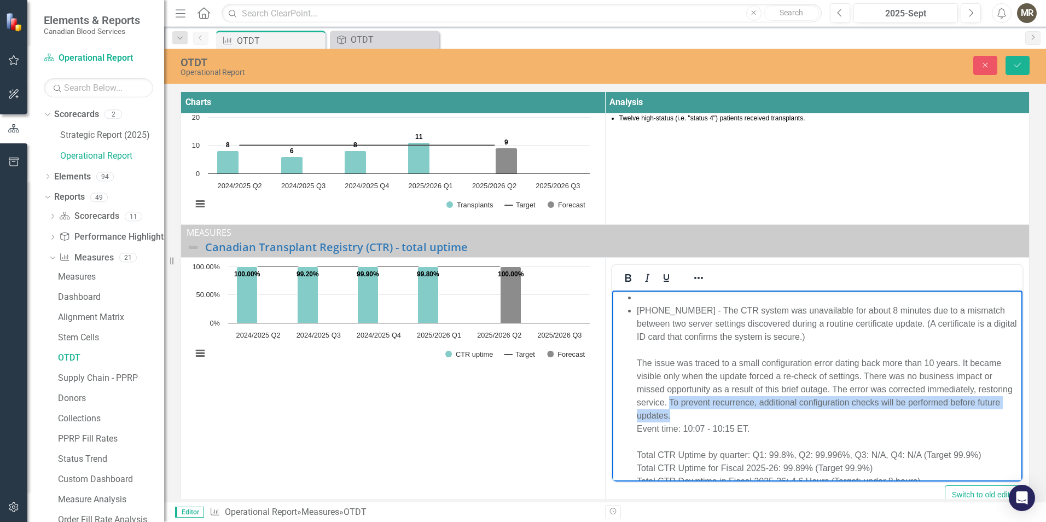
drag, startPoint x: 729, startPoint y: 412, endPoint x: 706, endPoint y: 405, distance: 24.1
click at [706, 405] on div "The issue was traced to a small configuration error dating back more than 10 ye…" at bounding box center [828, 389] width 384 height 66
click at [703, 403] on div "The issue was traced to a small configuration error dating back more than 10 ye…" at bounding box center [828, 389] width 384 height 66
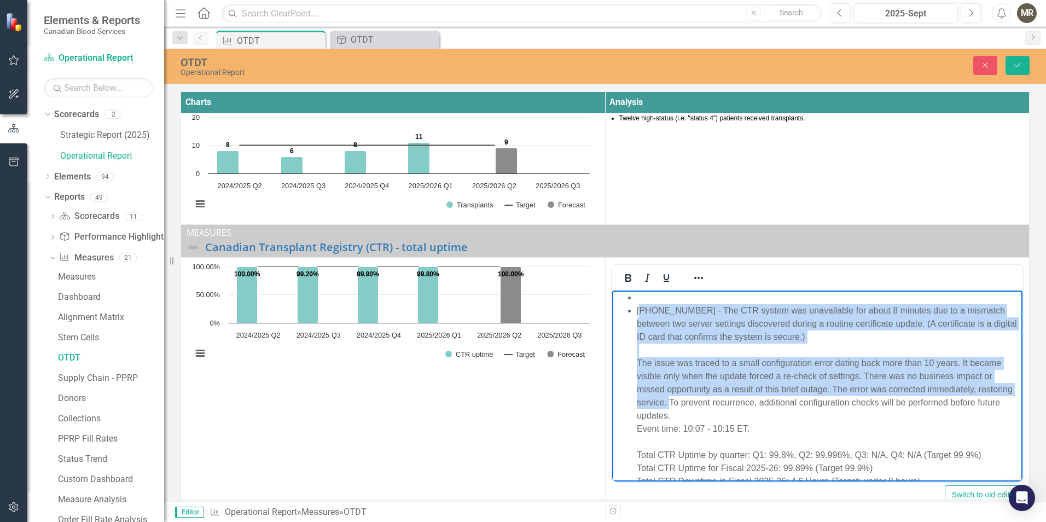
drag, startPoint x: 706, startPoint y: 403, endPoint x: 639, endPoint y: 310, distance: 114.5
click at [639, 310] on li "025-09-08 - The CTR system was unavailable for about 8 minutes due to a mismatc…" at bounding box center [828, 448] width 384 height 289
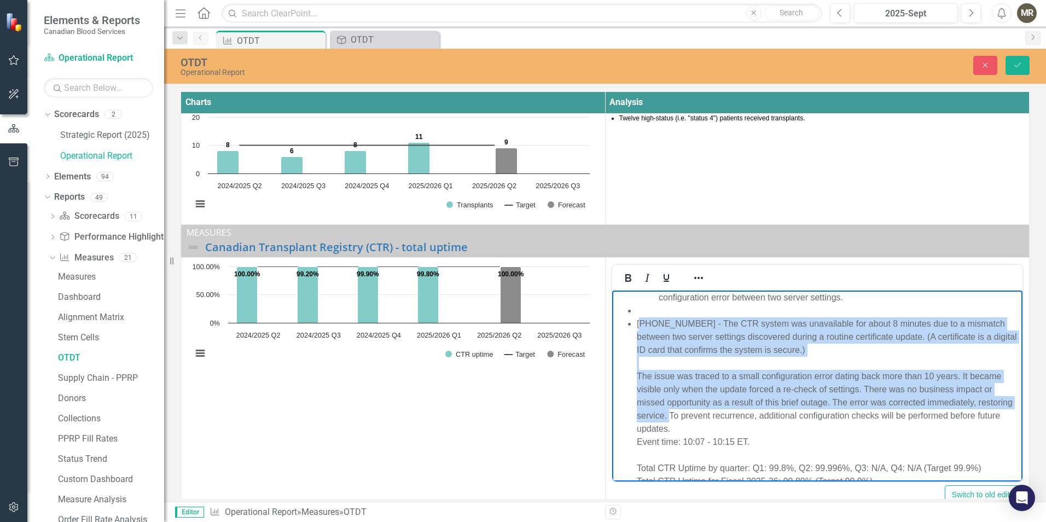
scroll to position [0, 0]
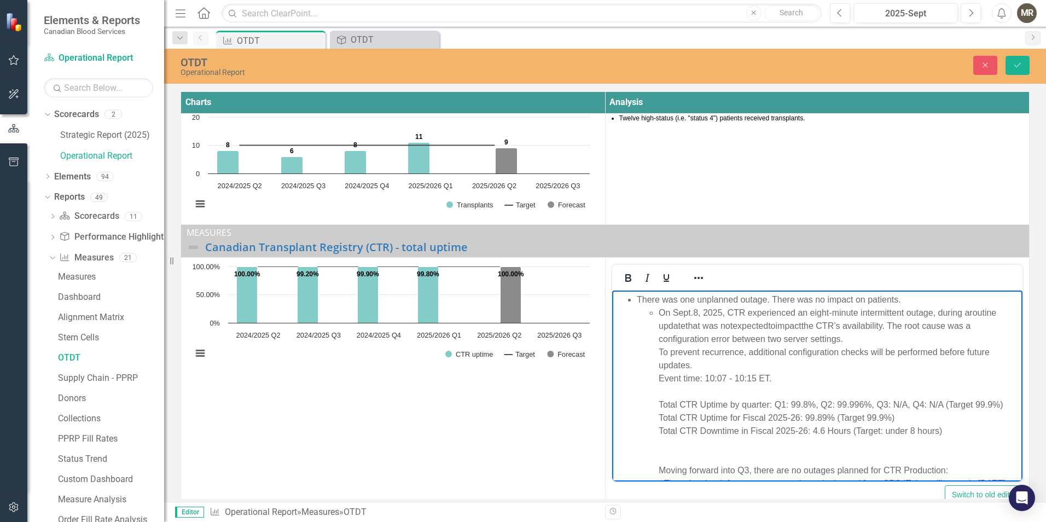
click at [874, 340] on li "On Sept . 8, 2025, CTR experienced an eight-minute intermittent outage, during …" at bounding box center [839, 424] width 362 height 236
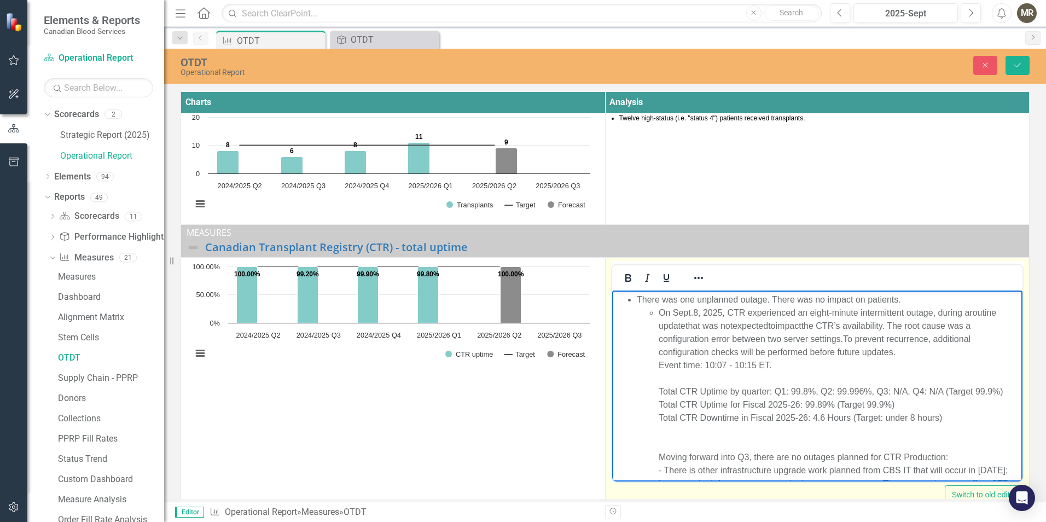
click at [793, 367] on div "Event time: 10:07 - 10:15 ET." at bounding box center [839, 364] width 362 height 13
drag, startPoint x: 784, startPoint y: 367, endPoint x: 655, endPoint y: 364, distance: 129.7
click at [655, 364] on ul "On Sept . 8, 2025, CTR experienced an eight-minute intermittent outage, during …" at bounding box center [828, 417] width 384 height 223
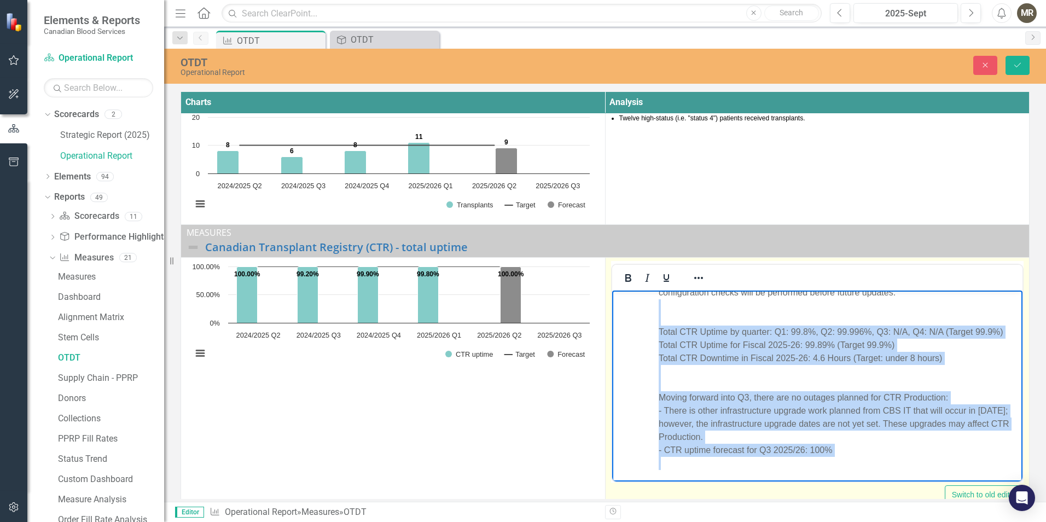
scroll to position [354, 0]
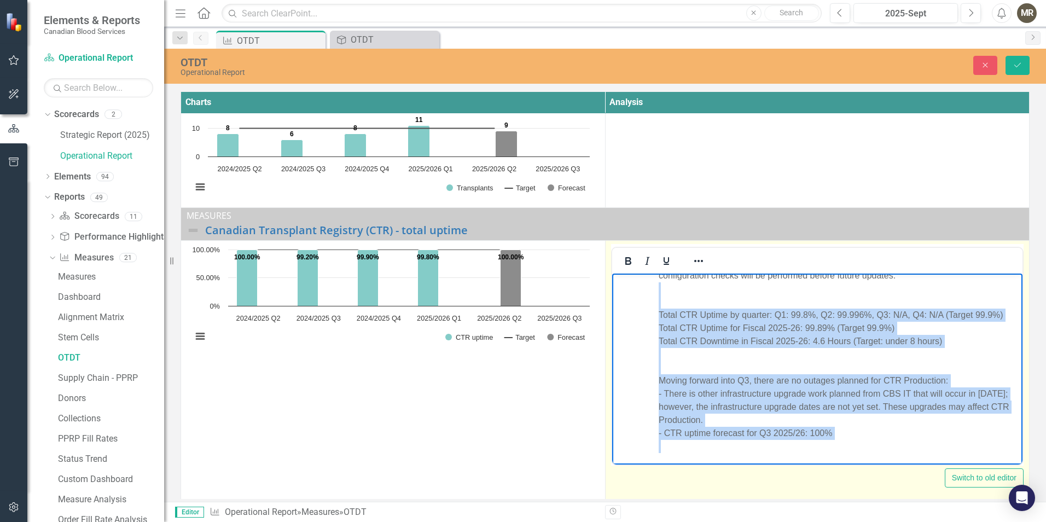
drag, startPoint x: 666, startPoint y: 350, endPoint x: 852, endPoint y: 442, distance: 207.0
click at [852, 442] on li "On Sept . 8, 2025, CTR experienced an eight-minute intermittent outage, during …" at bounding box center [839, 340] width 362 height 223
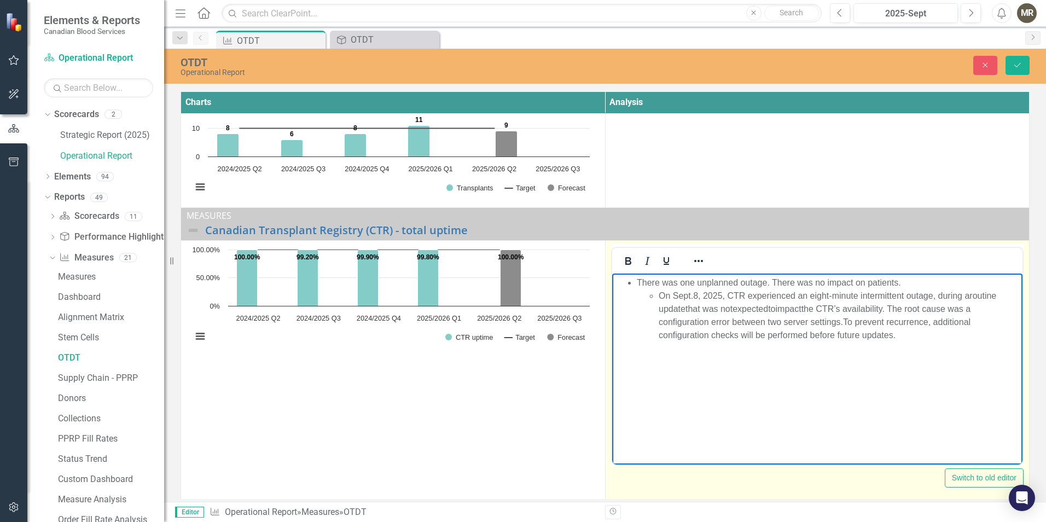
scroll to position [0, 0]
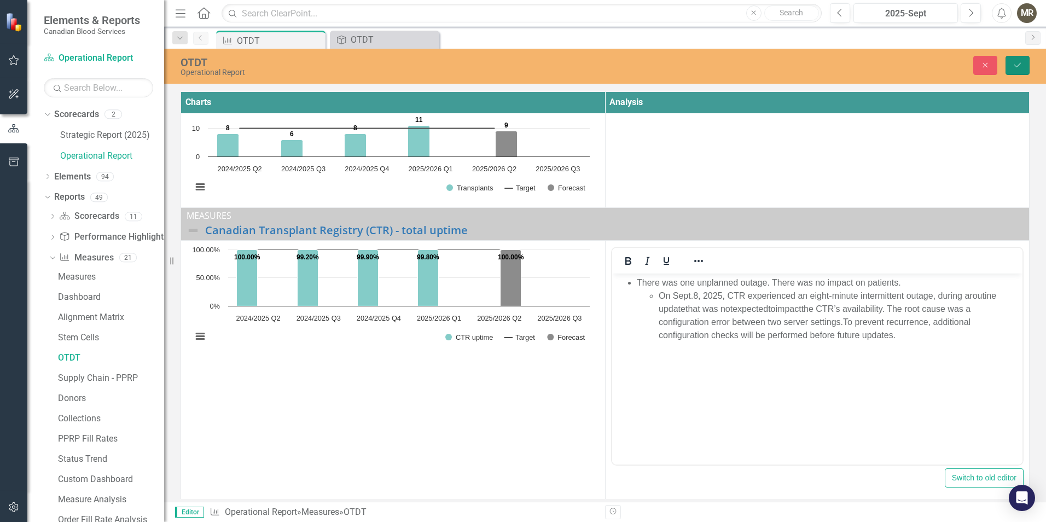
click at [1015, 66] on icon "Save" at bounding box center [1018, 65] width 10 height 8
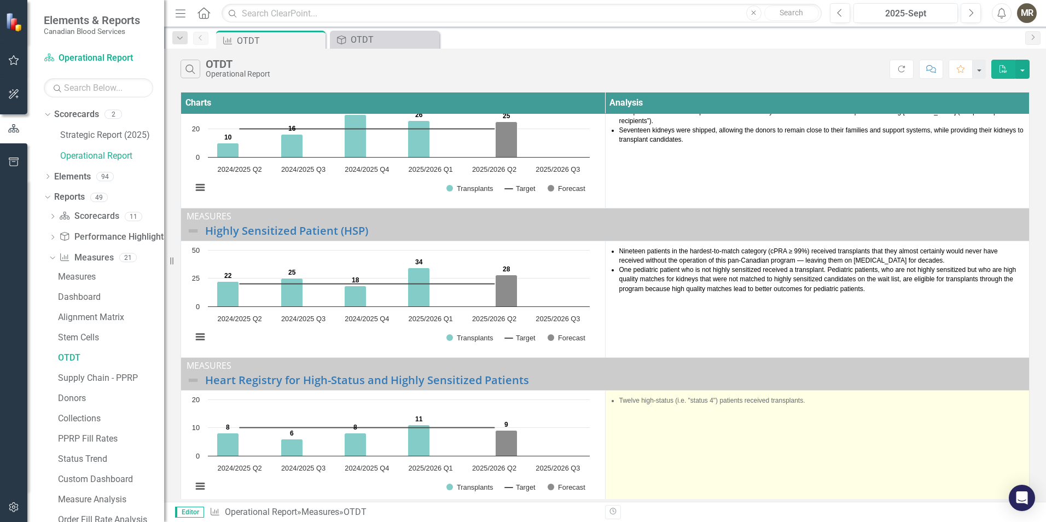
scroll to position [212, 0]
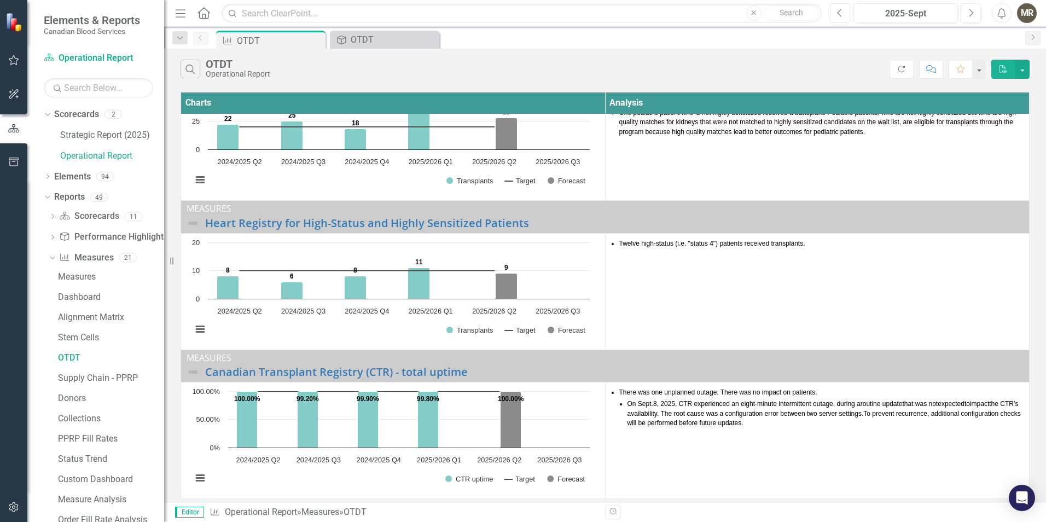
click at [838, 15] on icon "Previous" at bounding box center [840, 13] width 6 height 10
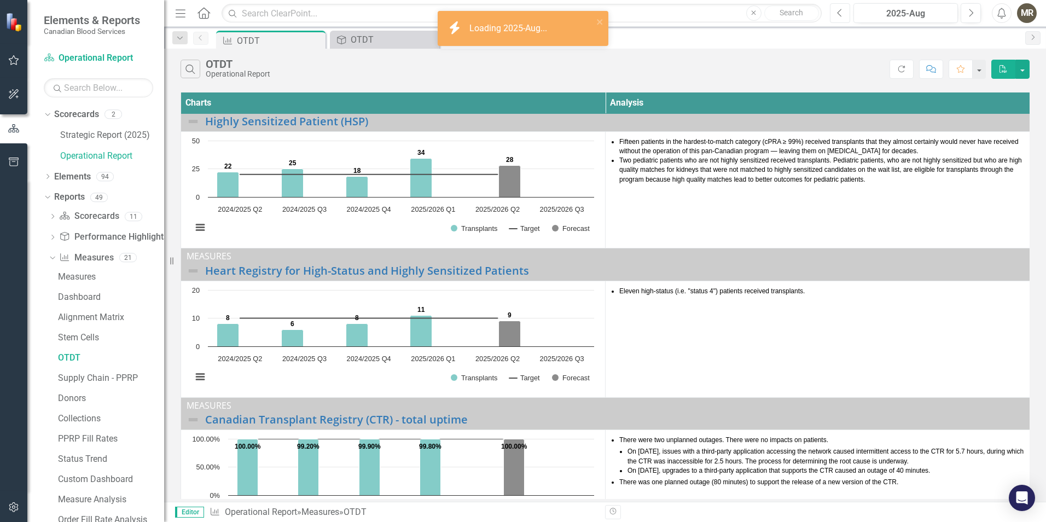
scroll to position [220, 0]
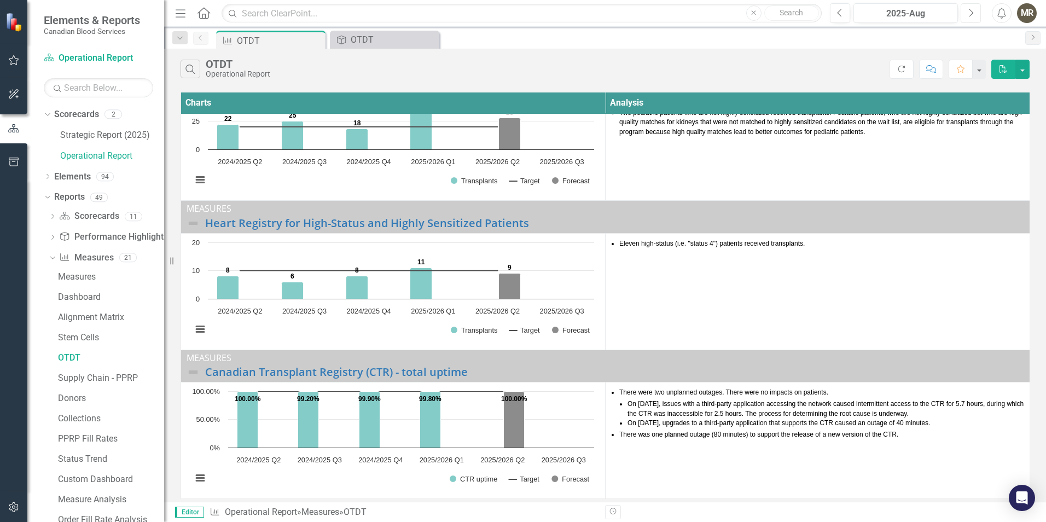
click at [972, 11] on icon "button" at bounding box center [972, 13] width 4 height 8
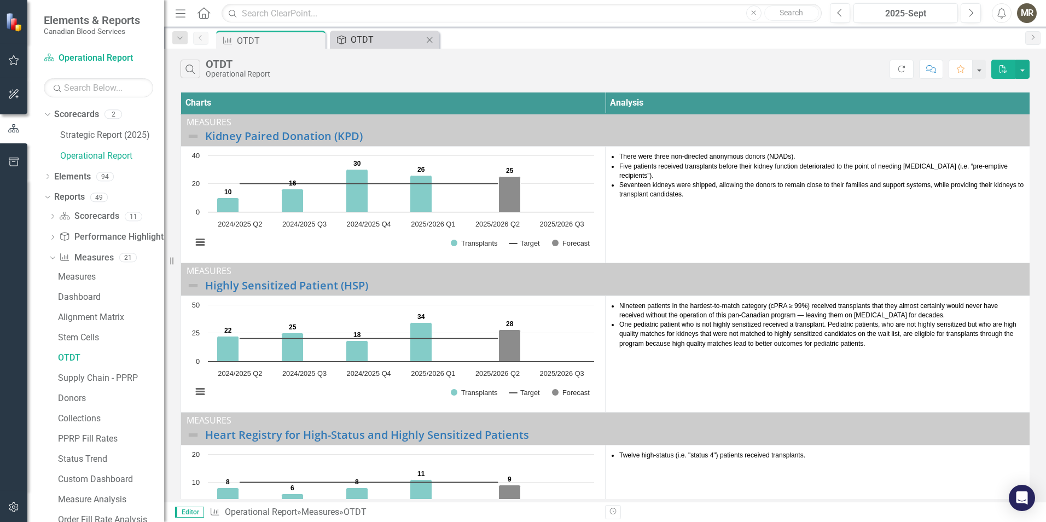
click at [367, 38] on div "OTDT" at bounding box center [387, 40] width 72 height 14
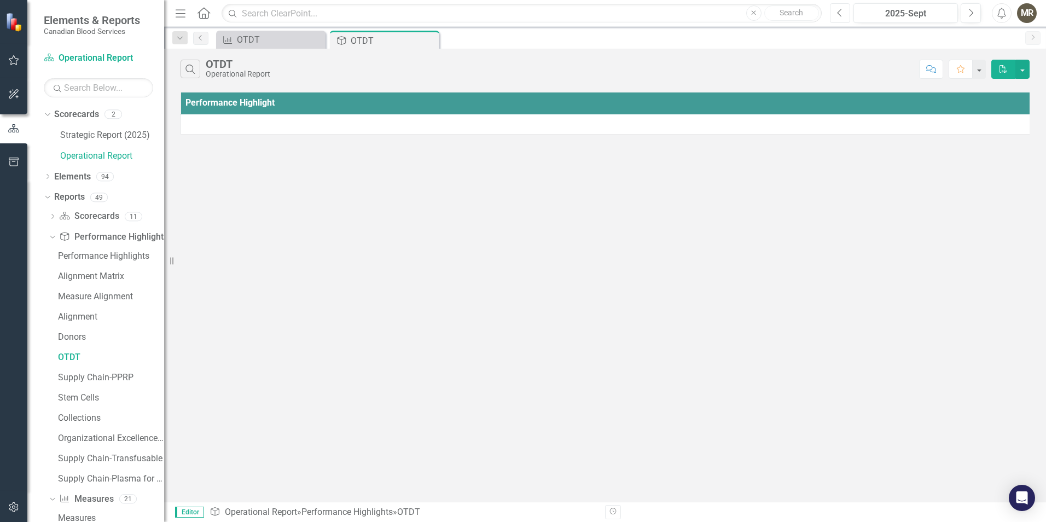
click at [843, 16] on button "Previous" at bounding box center [840, 13] width 20 height 20
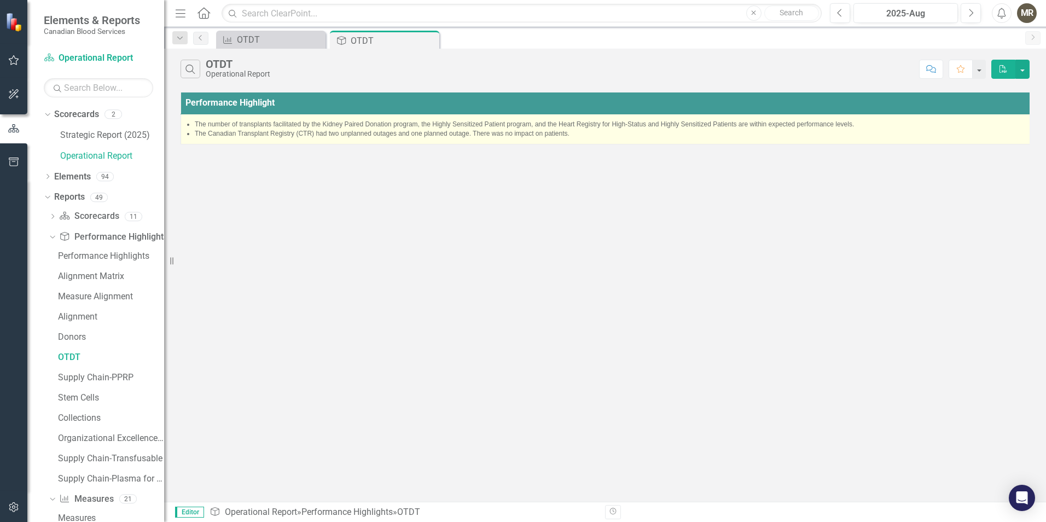
click at [576, 133] on li "The Canadian Transplant Registry (CTR) had two unplanned outages and one planne…" at bounding box center [611, 133] width 832 height 9
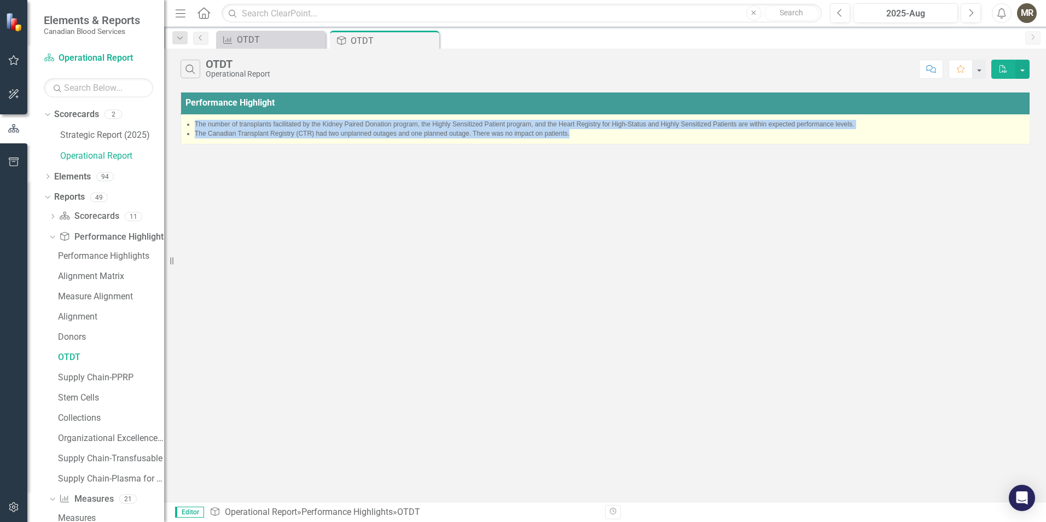
drag, startPoint x: 574, startPoint y: 134, endPoint x: 184, endPoint y: 122, distance: 389.8
click at [184, 122] on td "The number of transplants facilitated by the Kidney Paired Donation program, th…" at bounding box center [607, 129] width 852 height 30
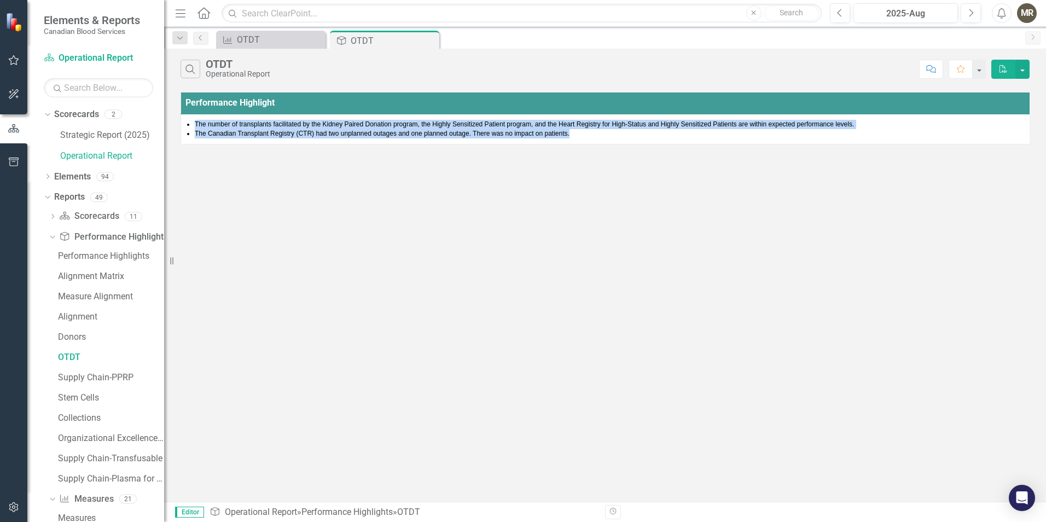
copy ul "The number of transplants facilitated by the Kidney Paired Donation program, th…"
click at [974, 10] on icon "Next" at bounding box center [971, 13] width 6 height 10
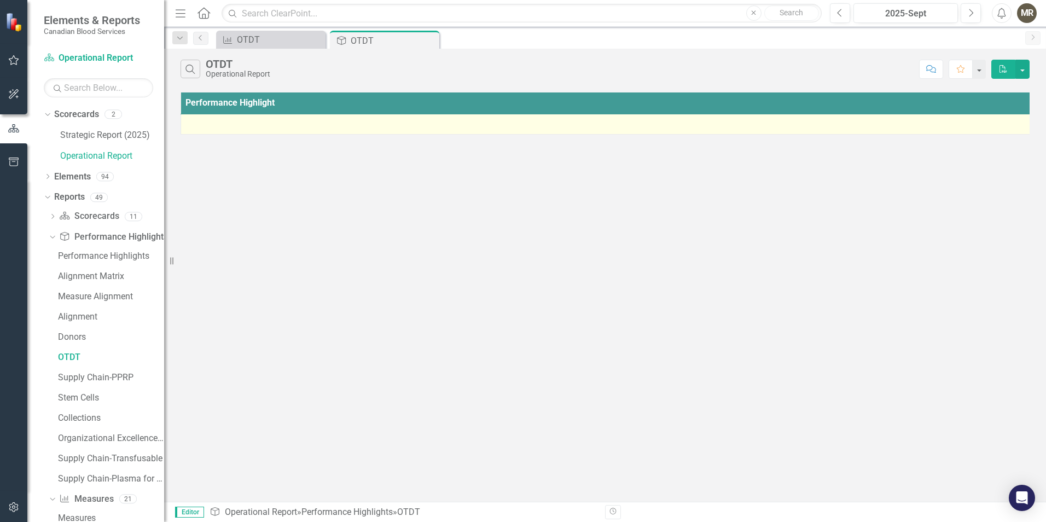
click at [264, 124] on div at bounding box center [607, 124] width 840 height 13
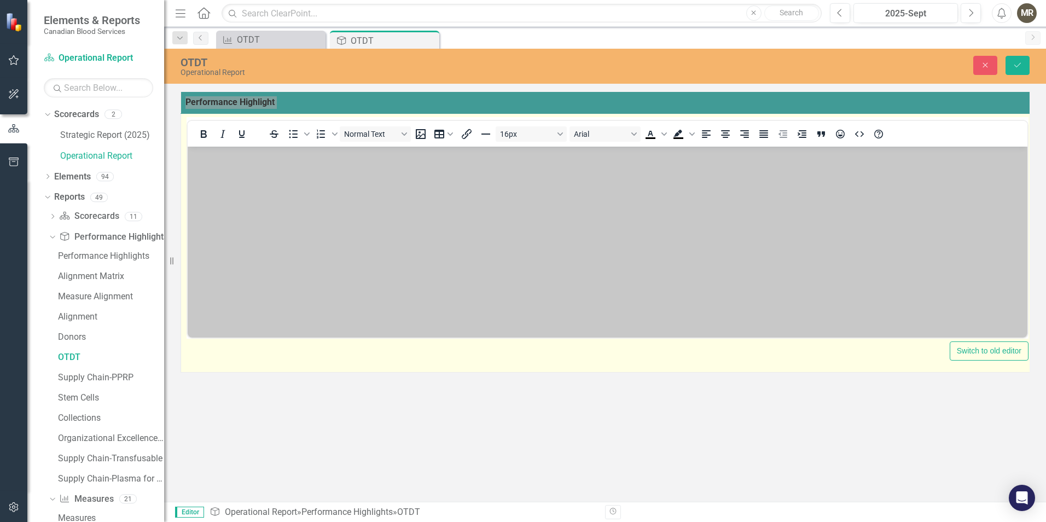
click at [248, 189] on body "Rich Text Area. Press ALT-0 for help." at bounding box center [608, 229] width 840 height 164
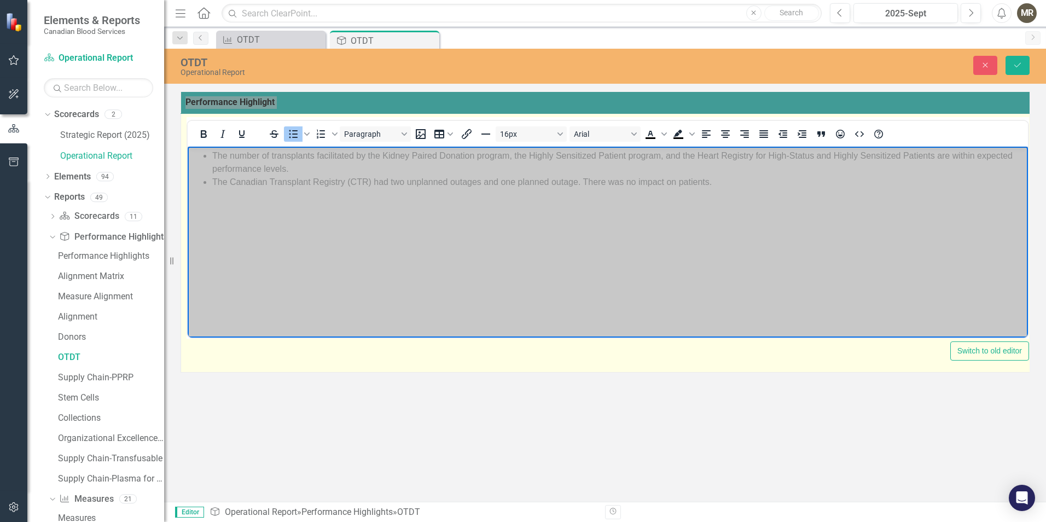
click at [395, 182] on li "The Canadian Transplant Registry (CTR) had two unplanned outages and one planne…" at bounding box center [618, 182] width 813 height 13
click at [572, 183] on li "The Canadian Transplant Registry (CTR) had one unplanned outage and one planned…" at bounding box center [616, 182] width 808 height 13
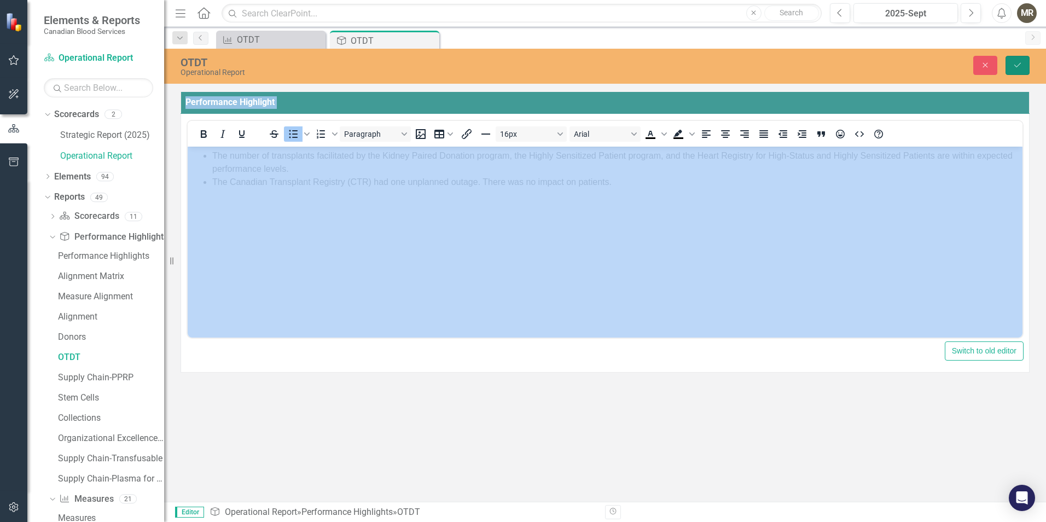
click at [1024, 62] on button "Save" at bounding box center [1018, 65] width 24 height 19
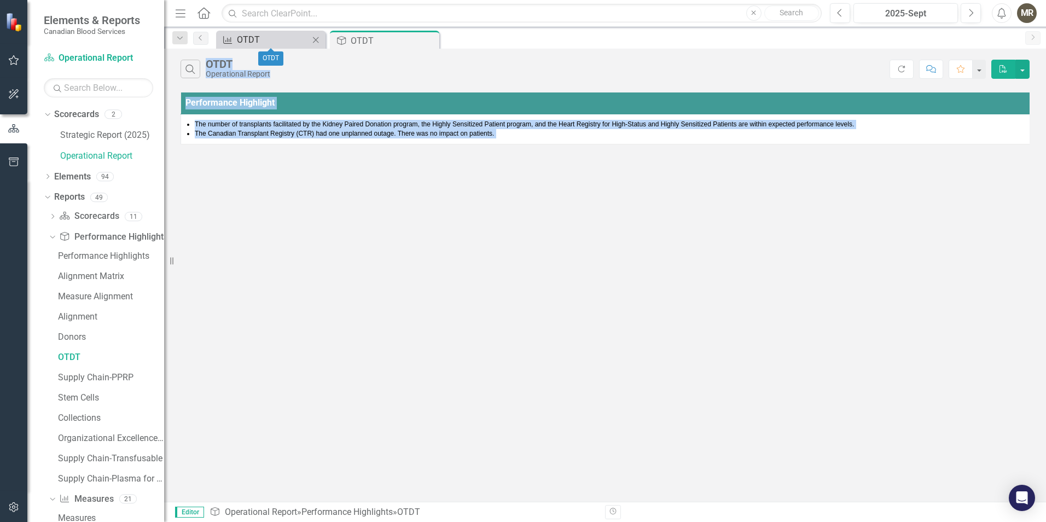
click at [281, 42] on div "OTDT" at bounding box center [273, 40] width 72 height 14
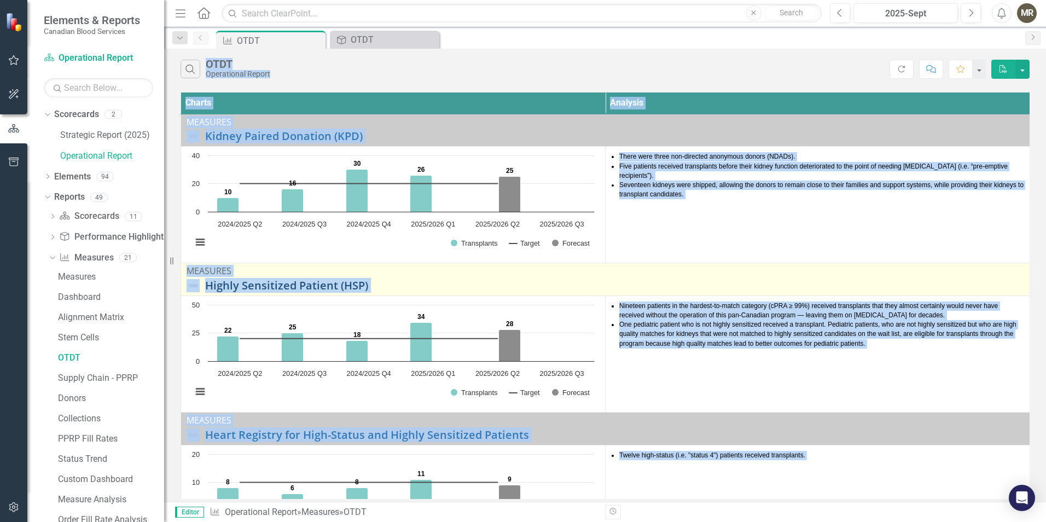
click at [646, 280] on link "Highly Sensitized Patient (HSP)" at bounding box center [614, 286] width 819 height 12
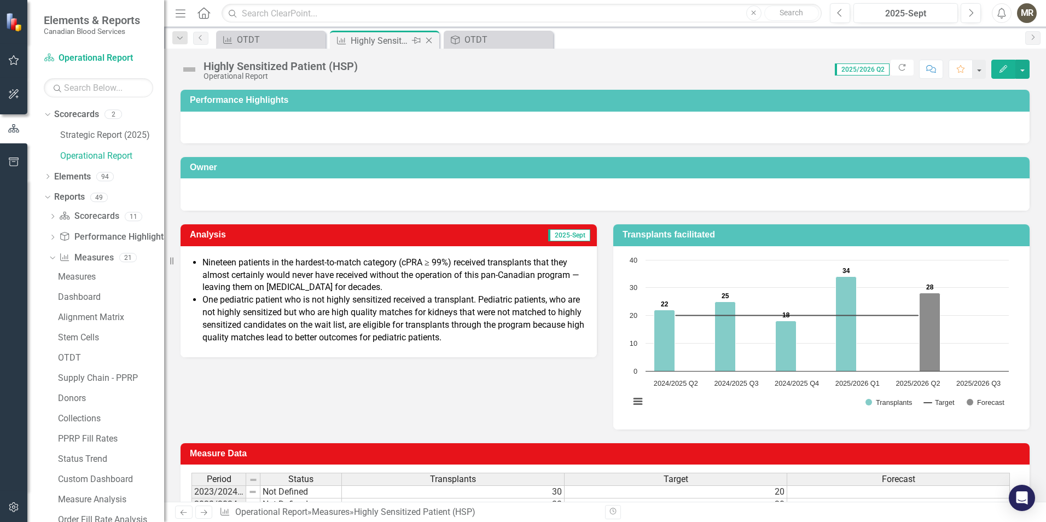
click at [431, 39] on icon "Close" at bounding box center [429, 40] width 11 height 9
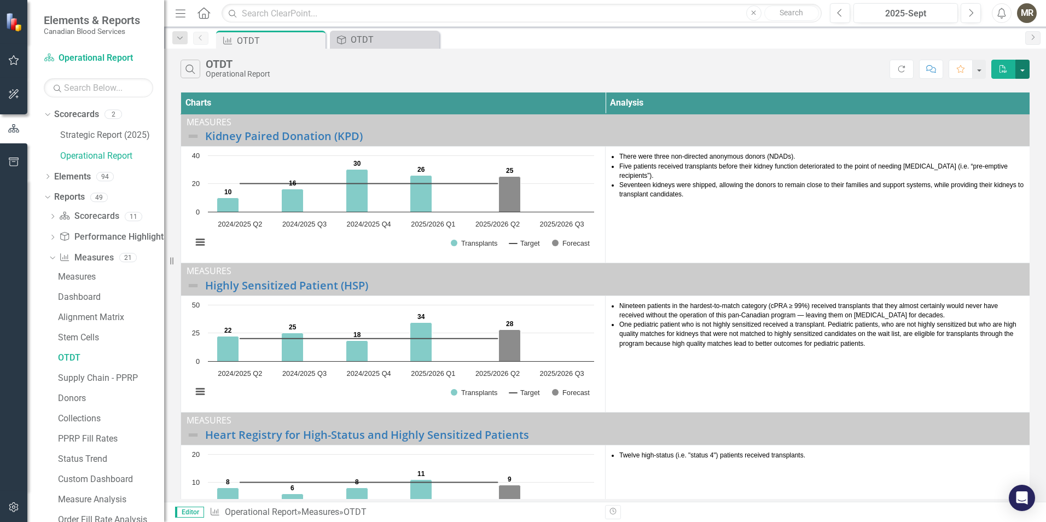
click at [1026, 70] on button "button" at bounding box center [1023, 69] width 14 height 19
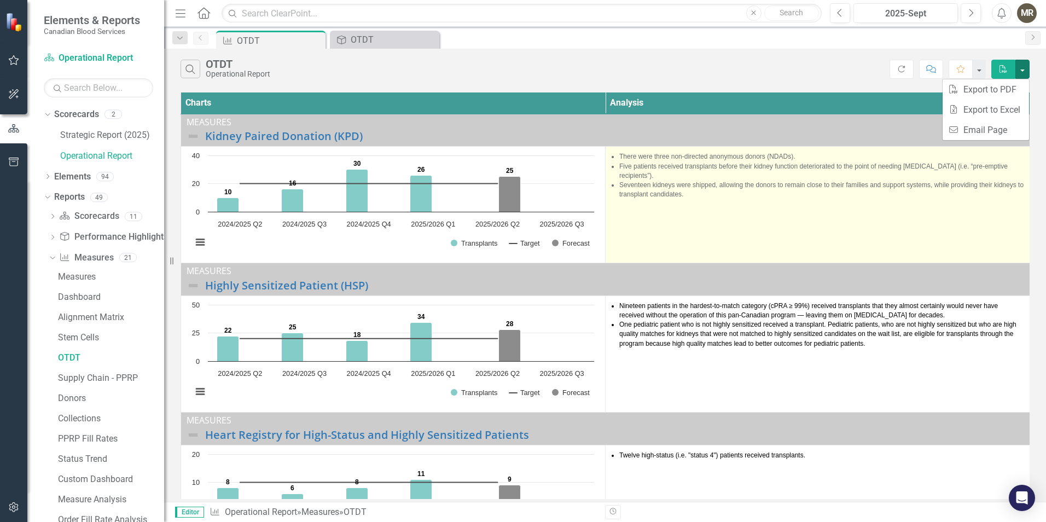
click at [773, 192] on td "There were three non-directed anonymous donors (NDADs). Five patients received …" at bounding box center [818, 205] width 425 height 117
click at [772, 192] on td "There were three non-directed anonymous donors (NDADs). Five patients received …" at bounding box center [818, 205] width 425 height 117
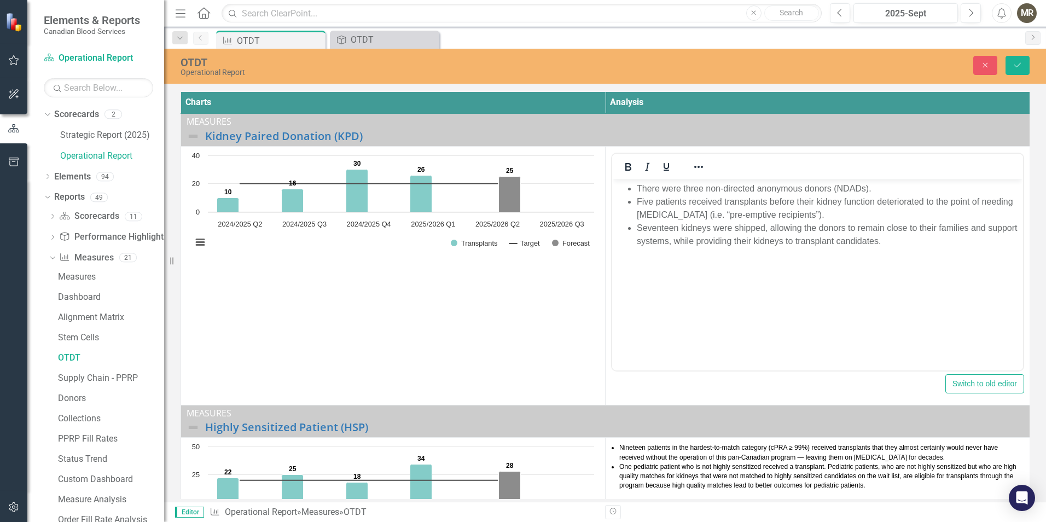
click at [586, 34] on div "Measure OTDT Pin Close Performance Highlight OTDT Close" at bounding box center [617, 40] width 806 height 18
click at [980, 64] on button "Close" at bounding box center [986, 65] width 24 height 19
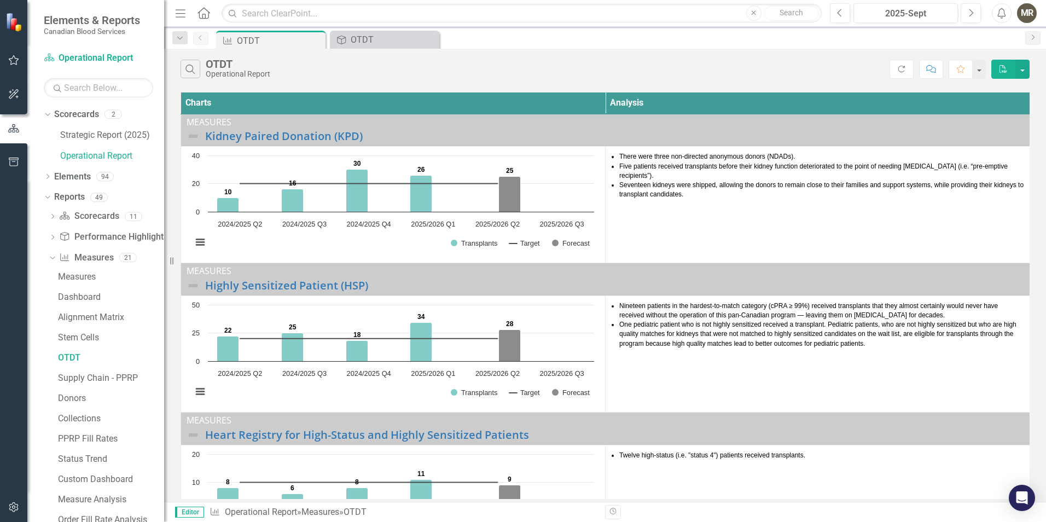
drag, startPoint x: 165, startPoint y: 262, endPoint x: 156, endPoint y: 262, distance: 8.8
click at [156, 262] on div "Elements & Reports Canadian Blood Services Scorecard Operational Report Search …" at bounding box center [82, 261] width 164 height 522
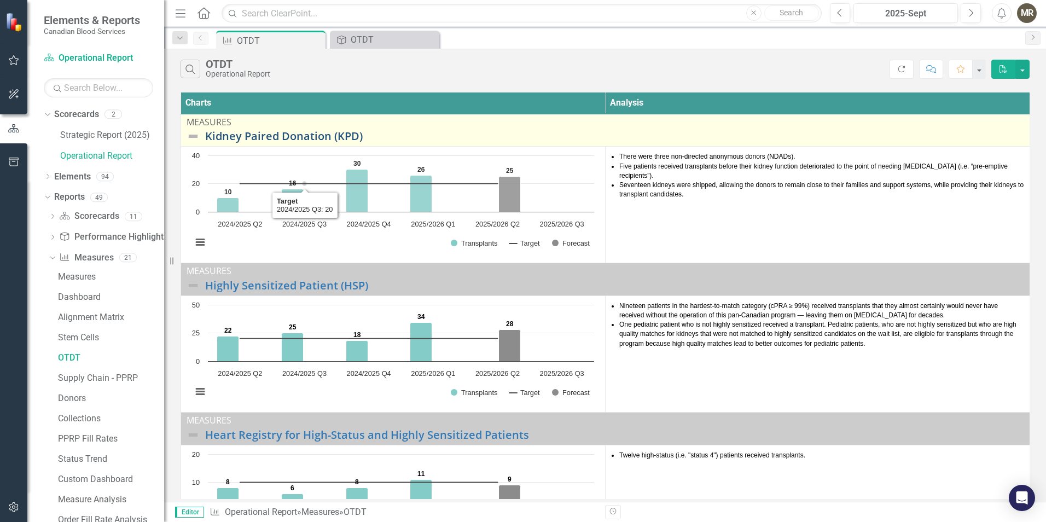
click at [304, 140] on link "Kidney Paired Donation (KPD)" at bounding box center [614, 136] width 819 height 12
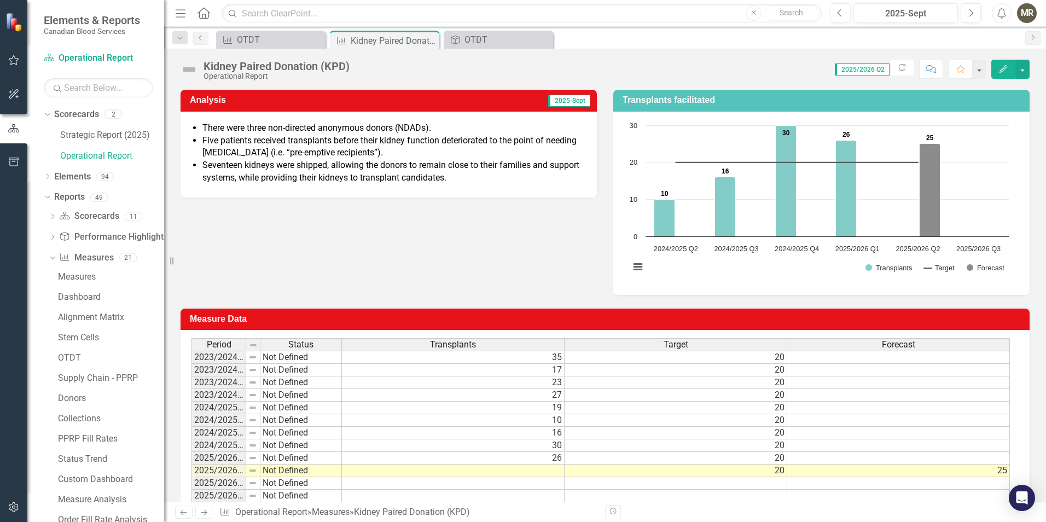
scroll to position [163, 0]
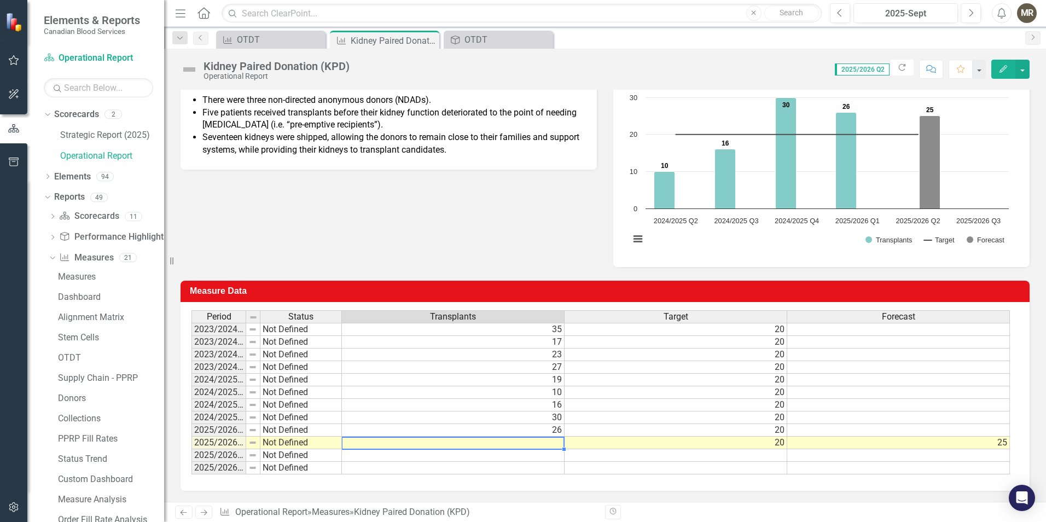
click at [547, 442] on td at bounding box center [453, 443] width 223 height 13
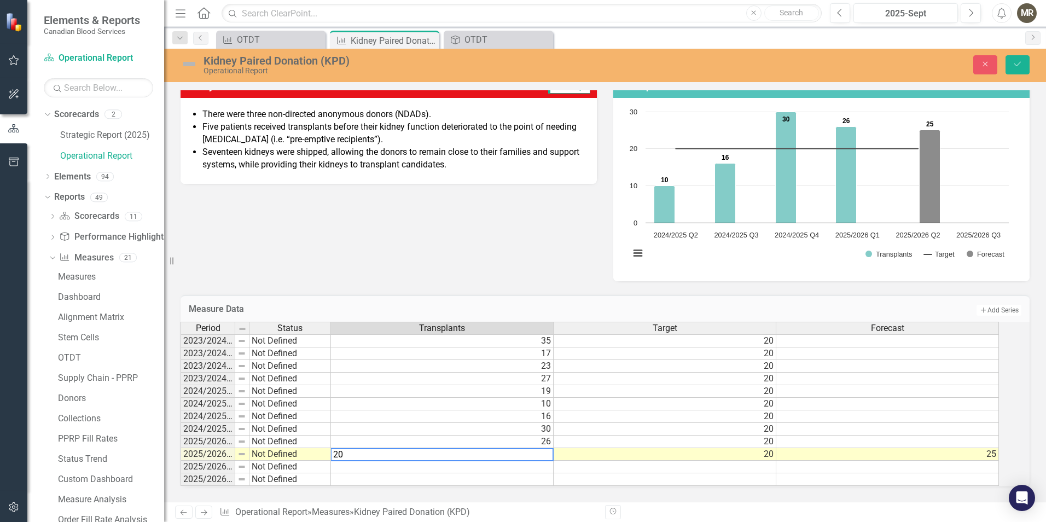
click at [978, 452] on td "25" at bounding box center [888, 454] width 223 height 13
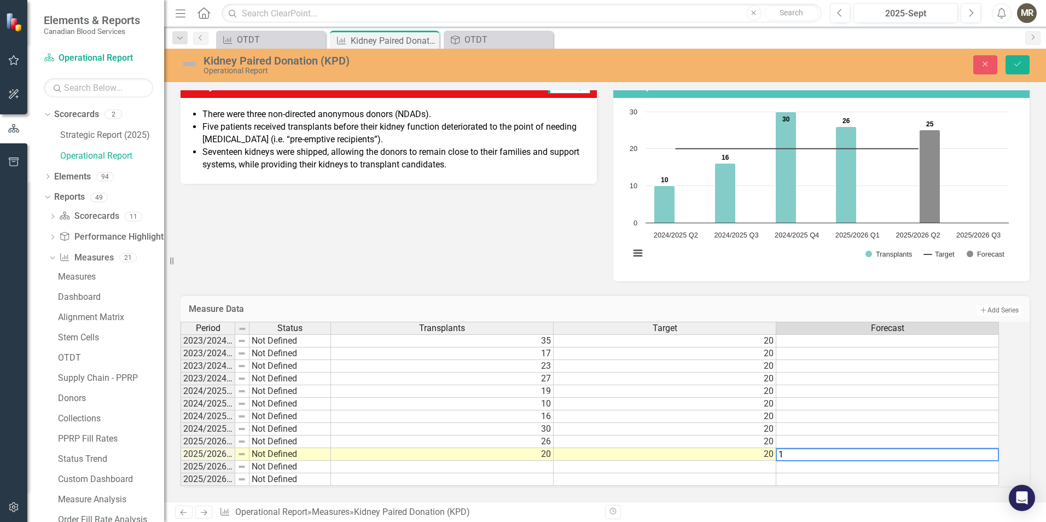
type textarea "18"
click at [1017, 62] on icon "Save" at bounding box center [1018, 64] width 10 height 8
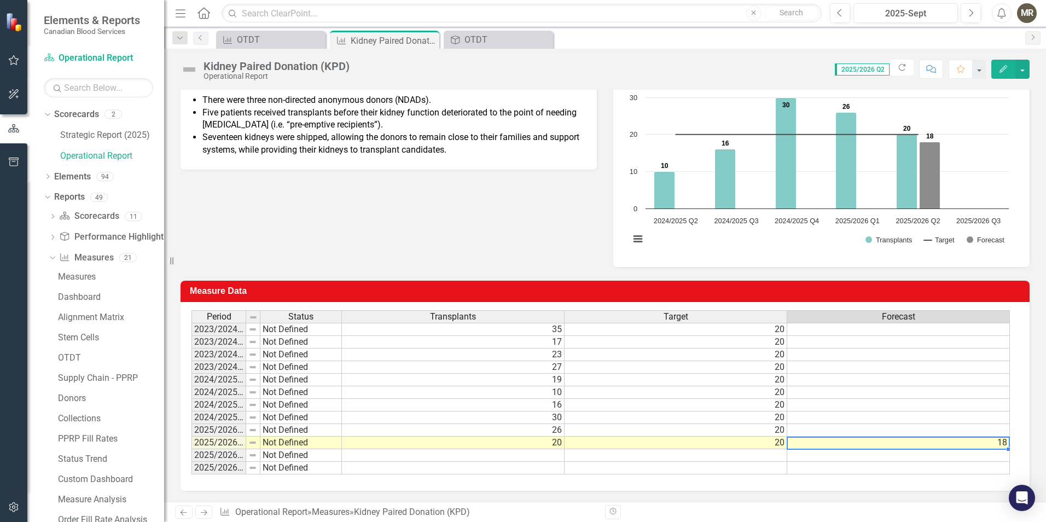
click at [1003, 442] on td "18" at bounding box center [898, 443] width 223 height 13
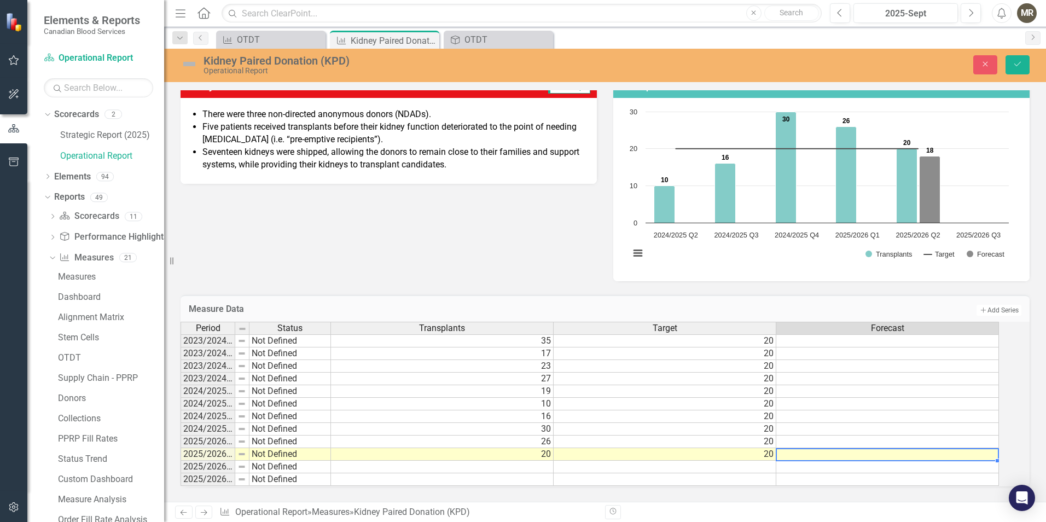
click at [999, 461] on td at bounding box center [888, 467] width 223 height 13
type textarea "18"
click at [511, 304] on h3 "Measure Data" at bounding box center [418, 309] width 459 height 10
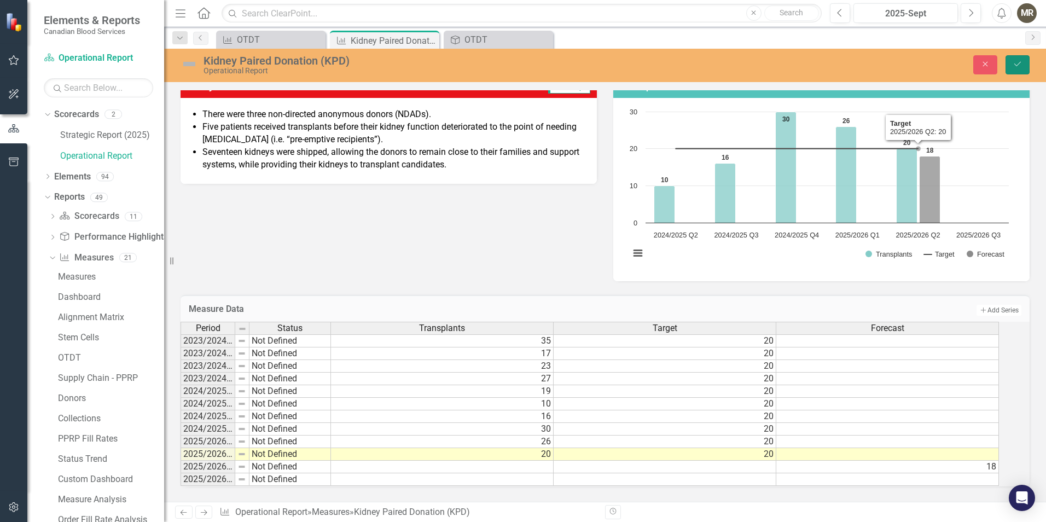
click at [1018, 64] on icon "Save" at bounding box center [1018, 64] width 10 height 8
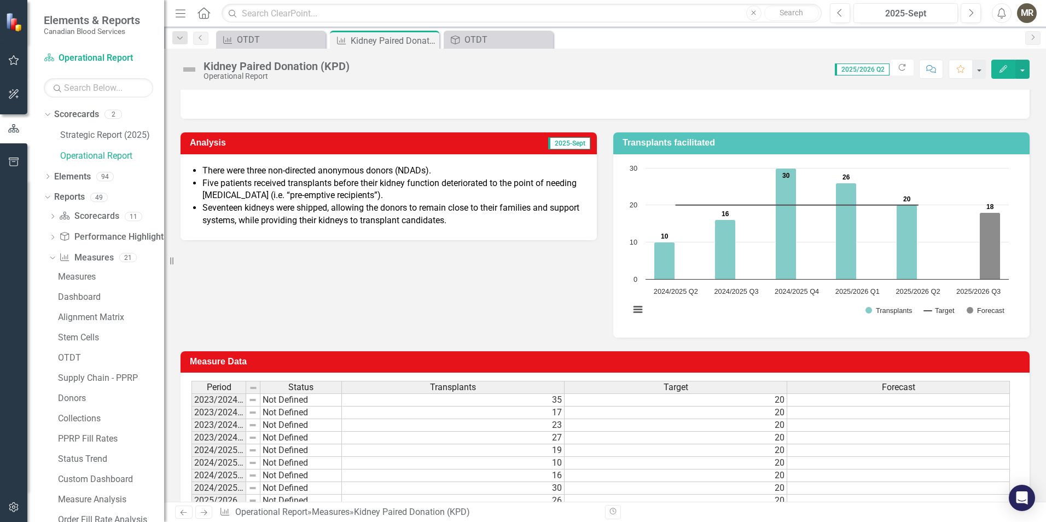
scroll to position [53, 0]
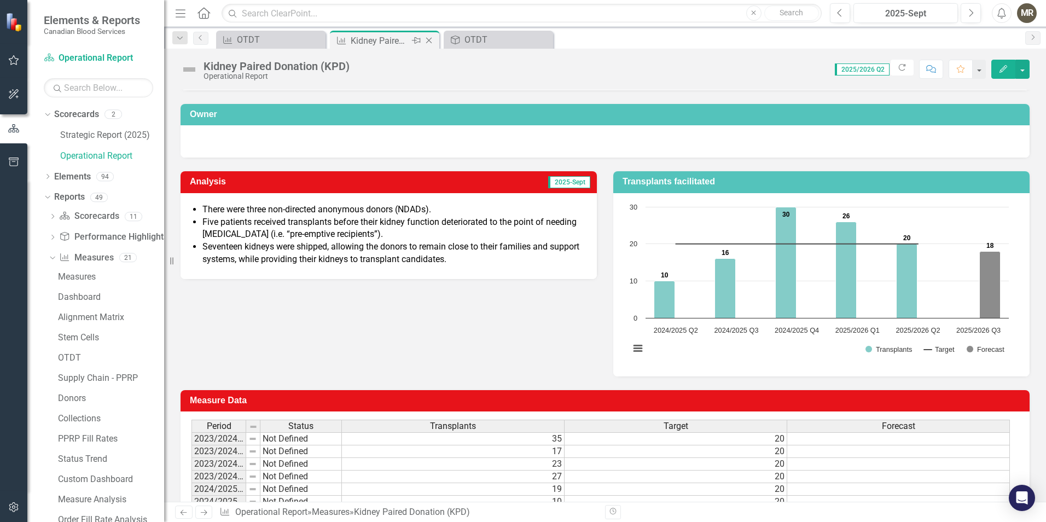
click at [431, 42] on icon "Close" at bounding box center [429, 40] width 11 height 9
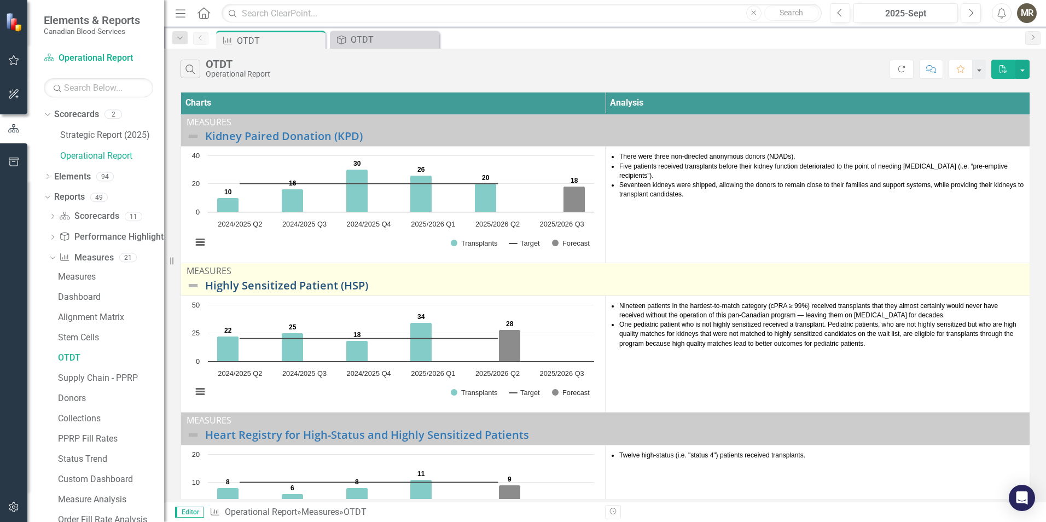
click at [288, 281] on link "Highly Sensitized Patient (HSP)" at bounding box center [614, 286] width 819 height 12
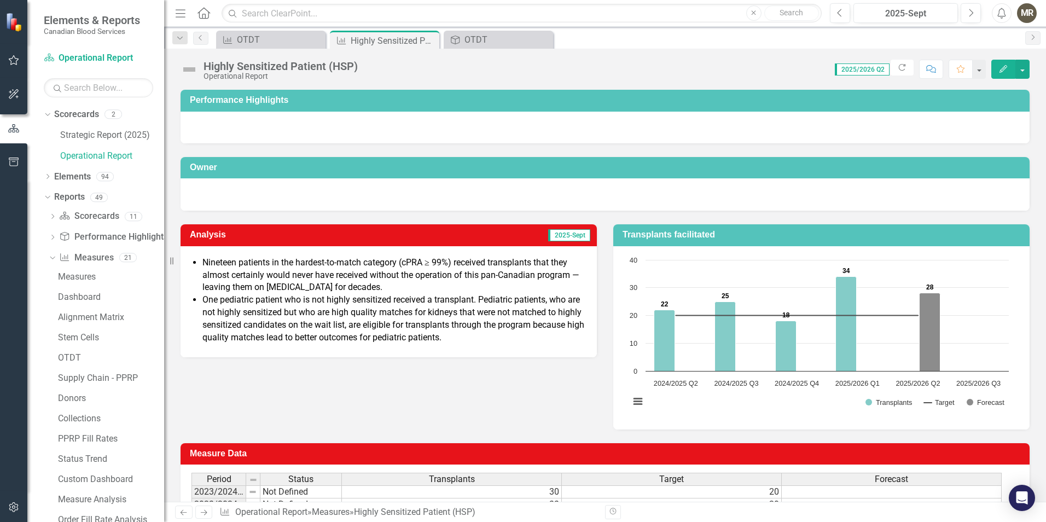
scroll to position [163, 0]
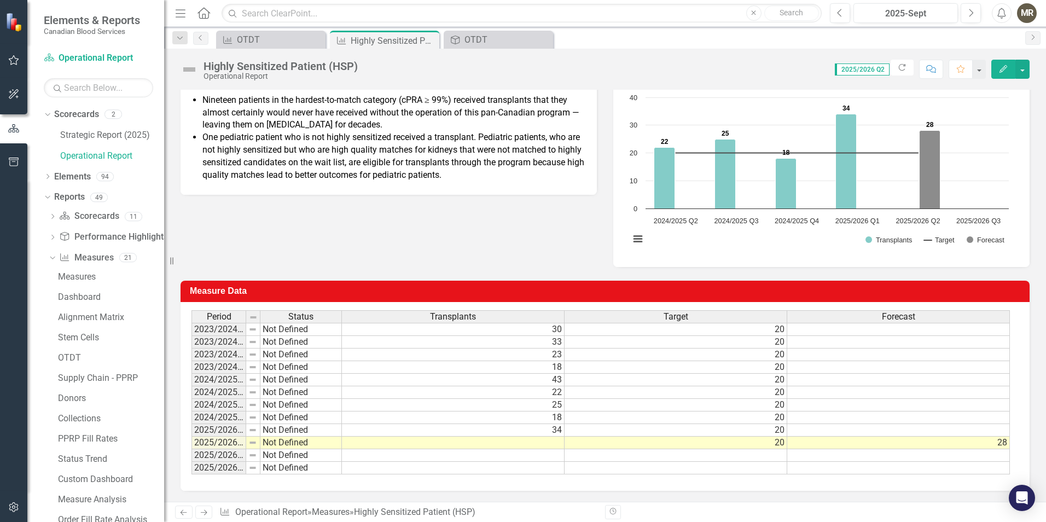
click at [531, 441] on td at bounding box center [453, 443] width 223 height 13
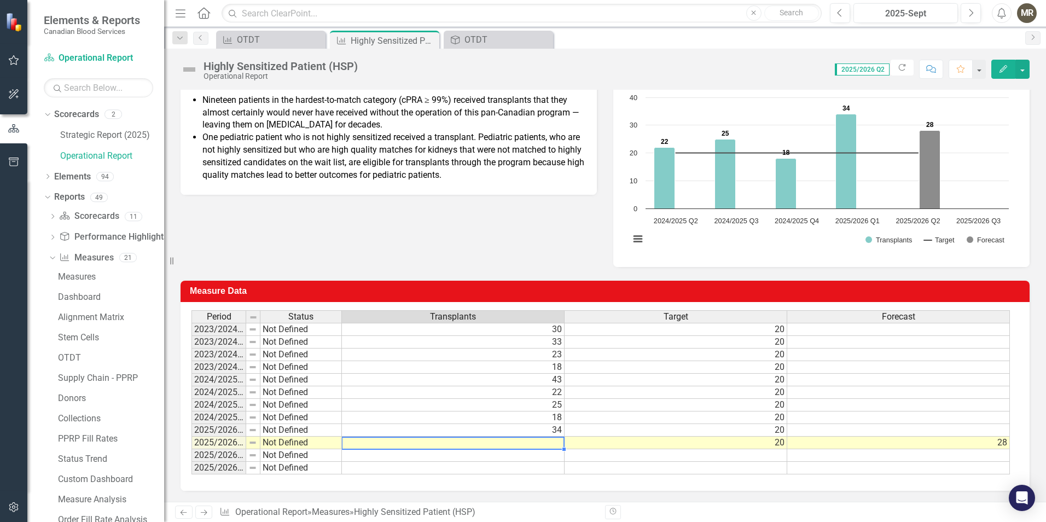
type textarea "33"
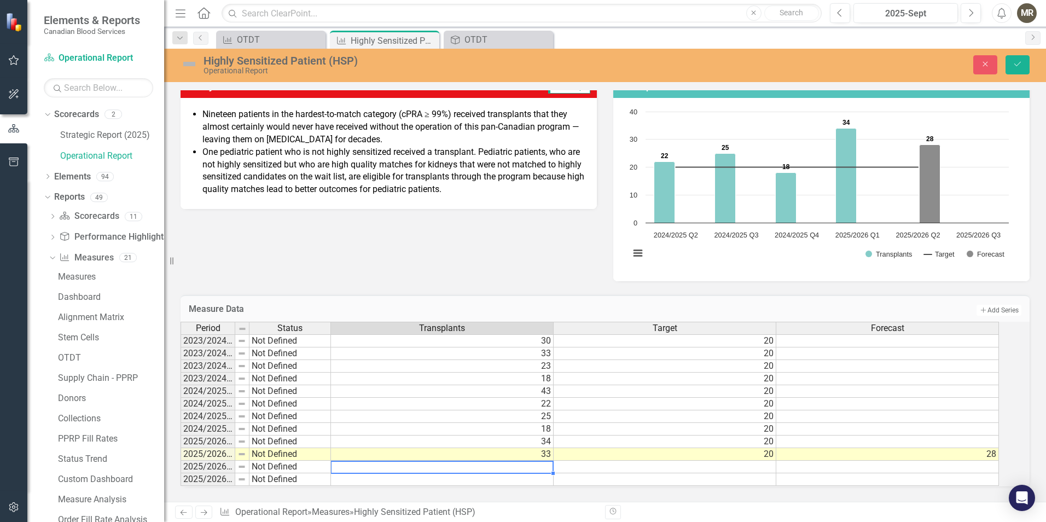
click at [181, 443] on div "Period Status Transplants Target Forecast 2023/2024 Q1 Not Defined 30 20 2023/2…" at bounding box center [181, 404] width 0 height 164
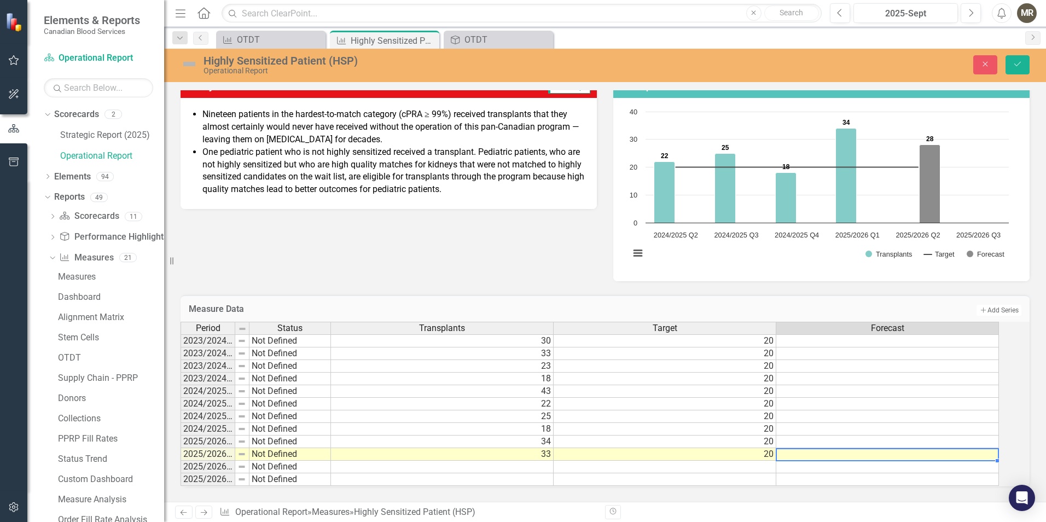
click at [945, 463] on td at bounding box center [888, 467] width 223 height 13
type textarea "25"
click at [479, 264] on div "Analysis 2025-Sept Nineteen patients in the hardest-to-match category (cPRA ≥ 9…" at bounding box center [605, 172] width 866 height 219
click at [1028, 65] on button "Save" at bounding box center [1018, 64] width 24 height 19
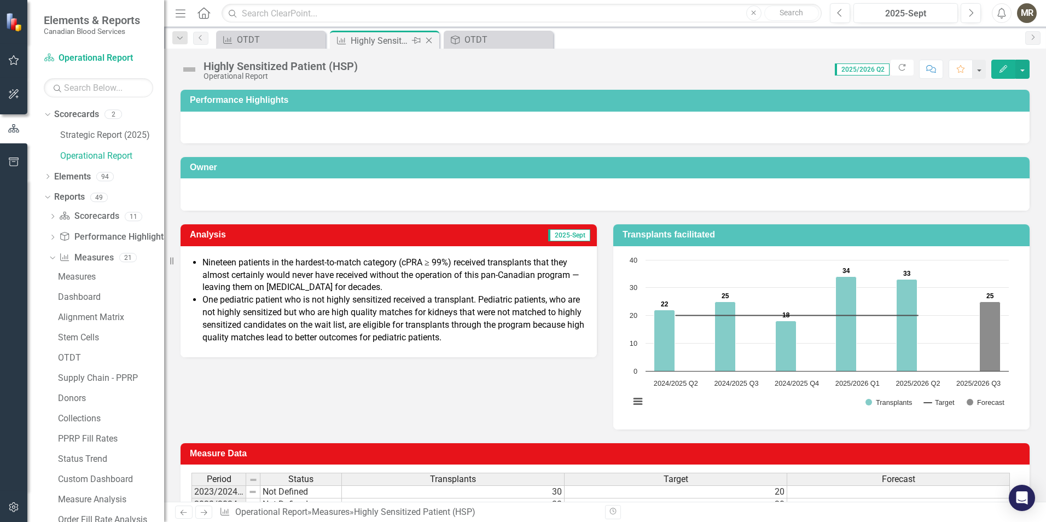
click at [427, 39] on icon "Close" at bounding box center [429, 40] width 11 height 9
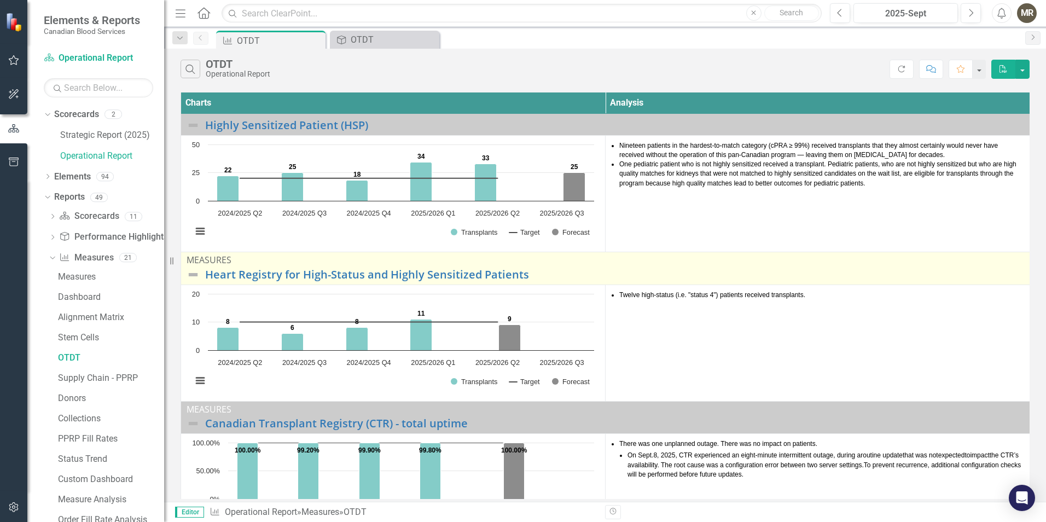
scroll to position [164, 0]
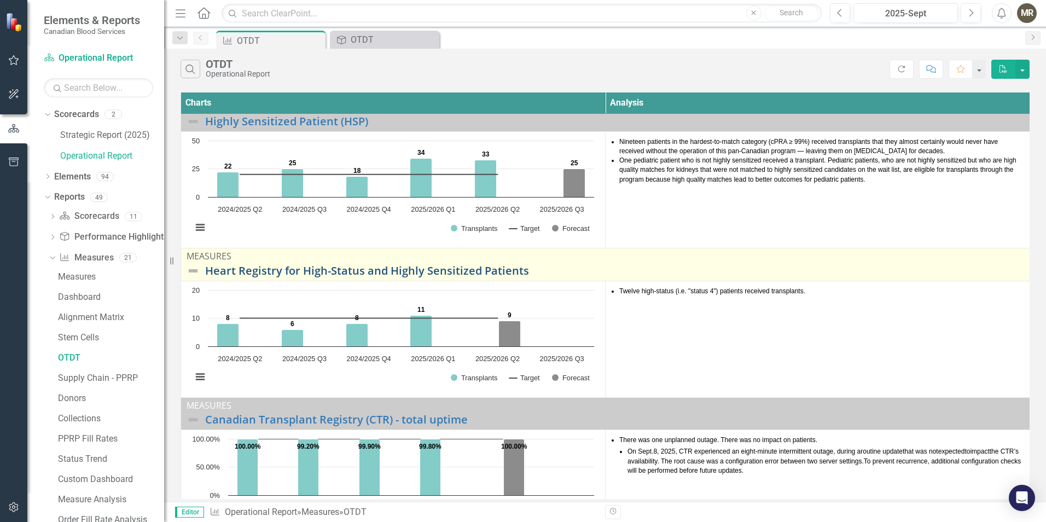
click at [339, 271] on link "Heart Registry for High-Status and Highly Sensitized Patients" at bounding box center [614, 271] width 819 height 12
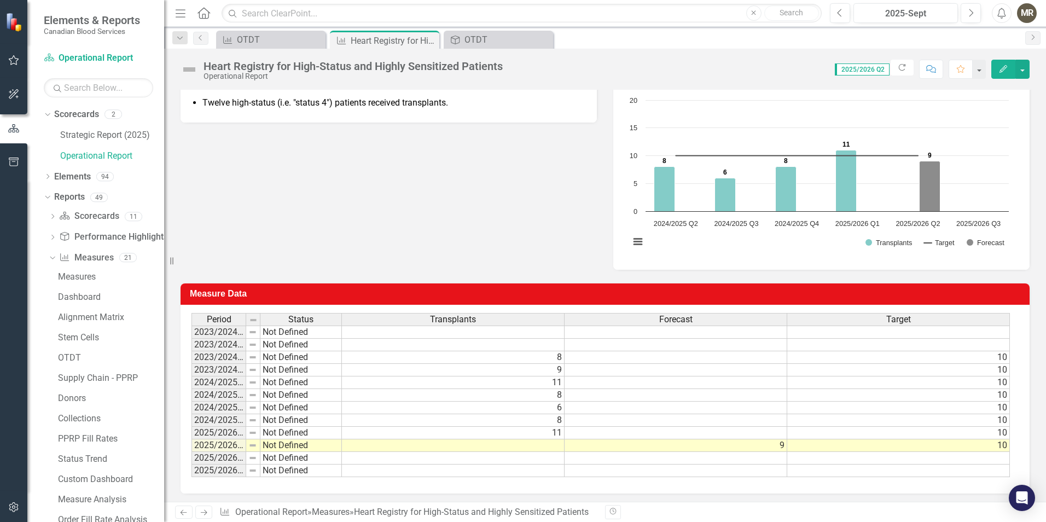
scroll to position [163, 0]
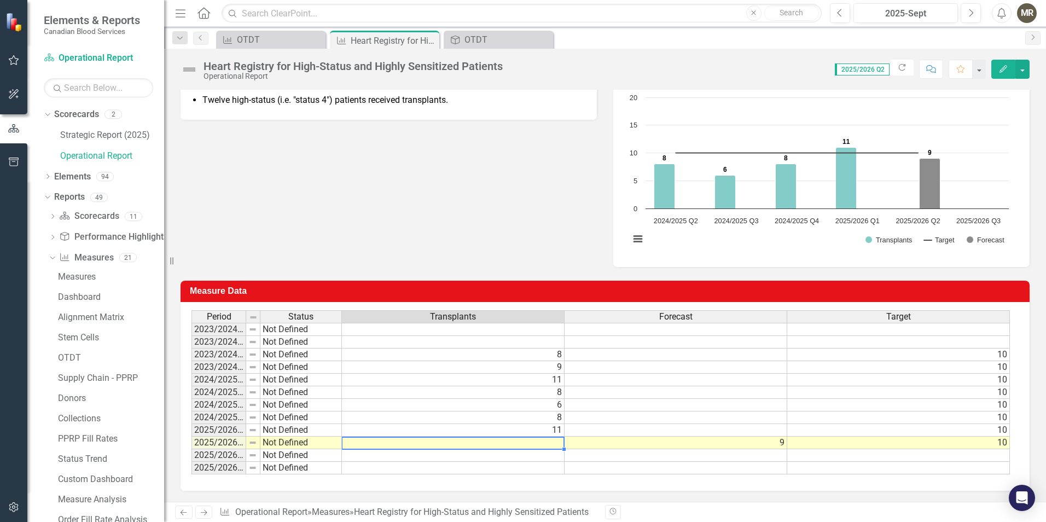
click at [537, 444] on td at bounding box center [453, 443] width 223 height 13
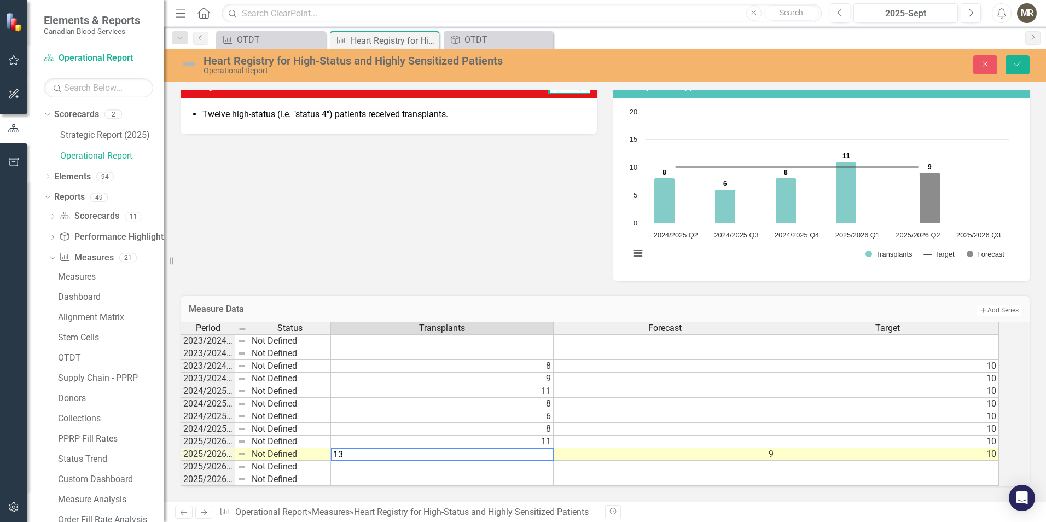
click at [999, 461] on td at bounding box center [888, 467] width 223 height 13
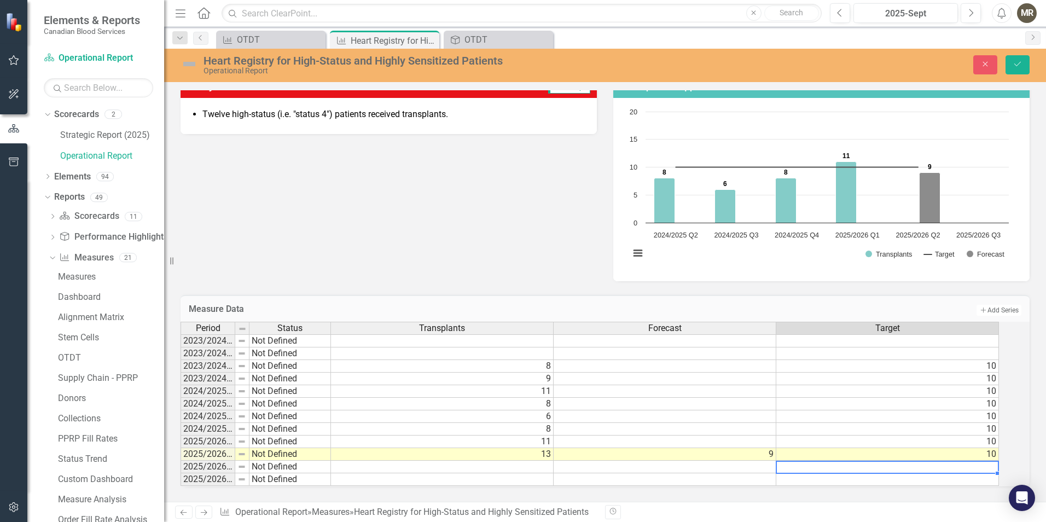
click at [772, 451] on td "9" at bounding box center [665, 454] width 223 height 13
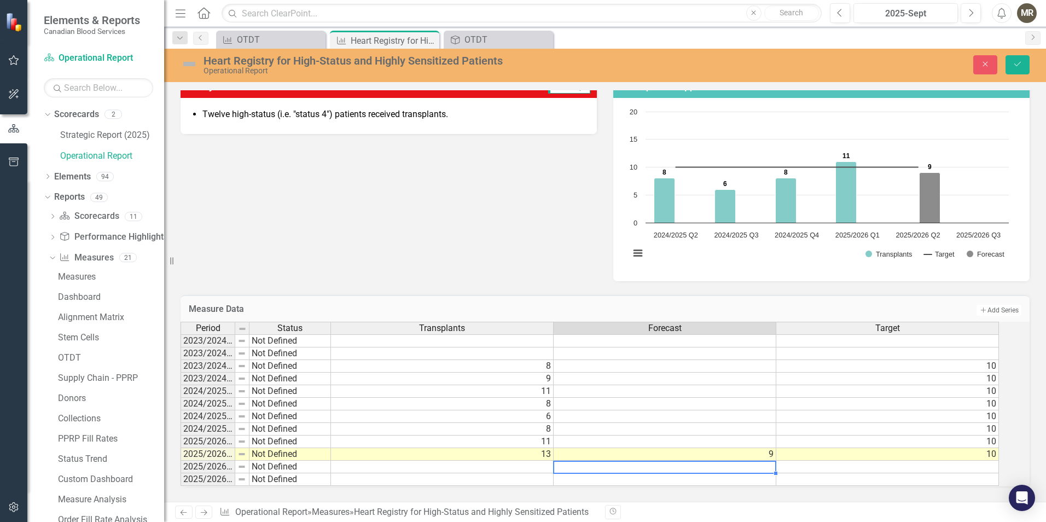
click at [774, 461] on td at bounding box center [665, 467] width 223 height 13
click at [774, 461] on textarea "11" at bounding box center [664, 467] width 223 height 13
type textarea "11"
click at [774, 451] on td "9" at bounding box center [665, 454] width 223 height 13
click at [763, 436] on td at bounding box center [665, 442] width 223 height 13
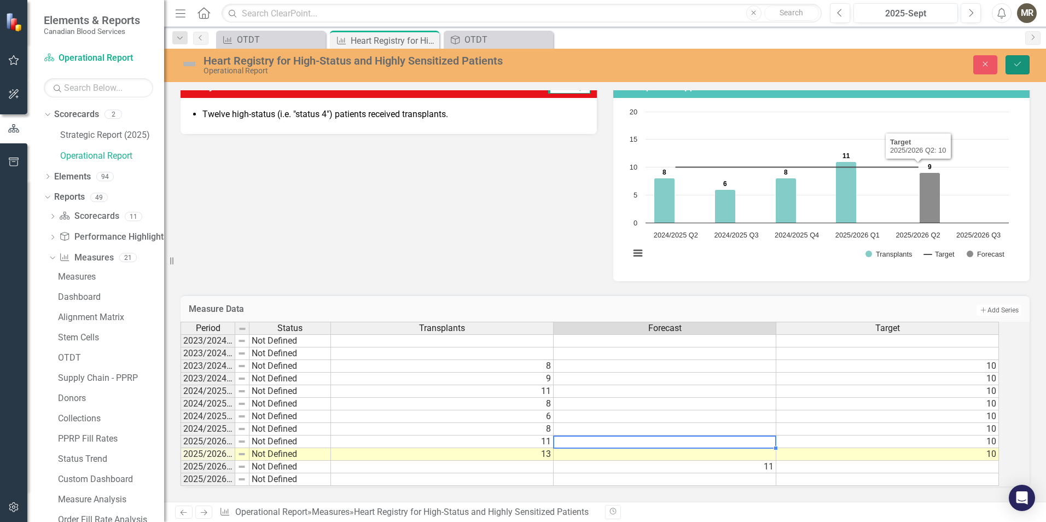
click at [1019, 66] on icon "Save" at bounding box center [1018, 64] width 10 height 8
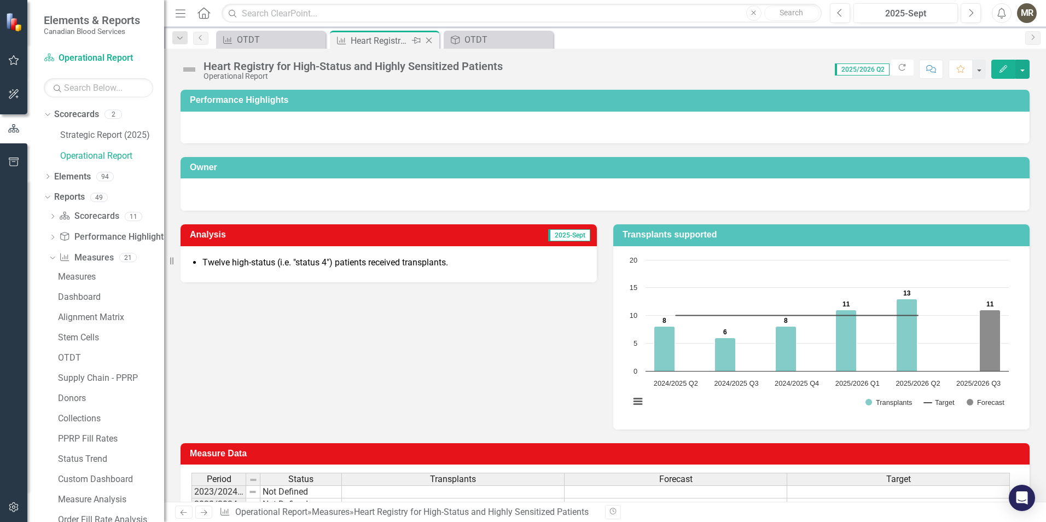
click at [428, 40] on icon "Close" at bounding box center [429, 40] width 11 height 9
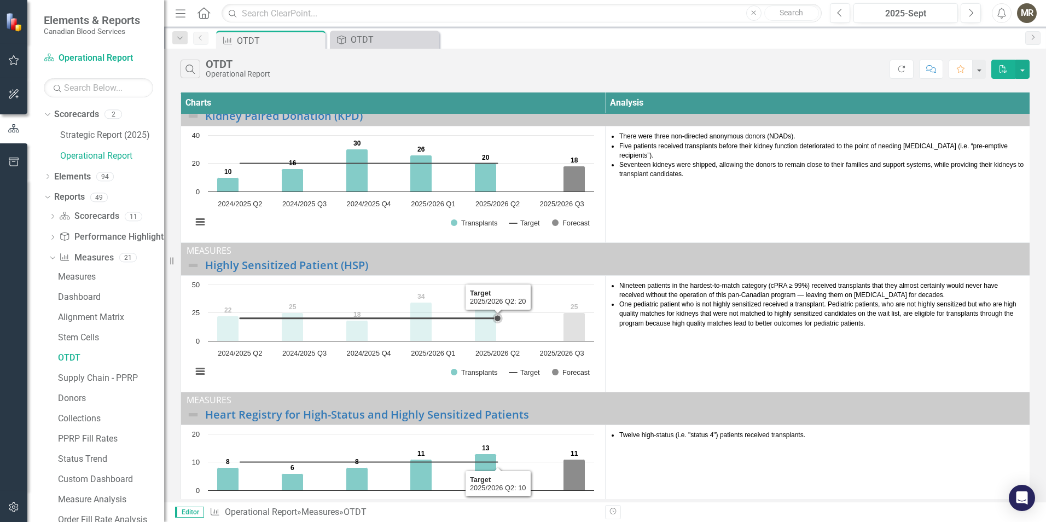
scroll to position [1, 0]
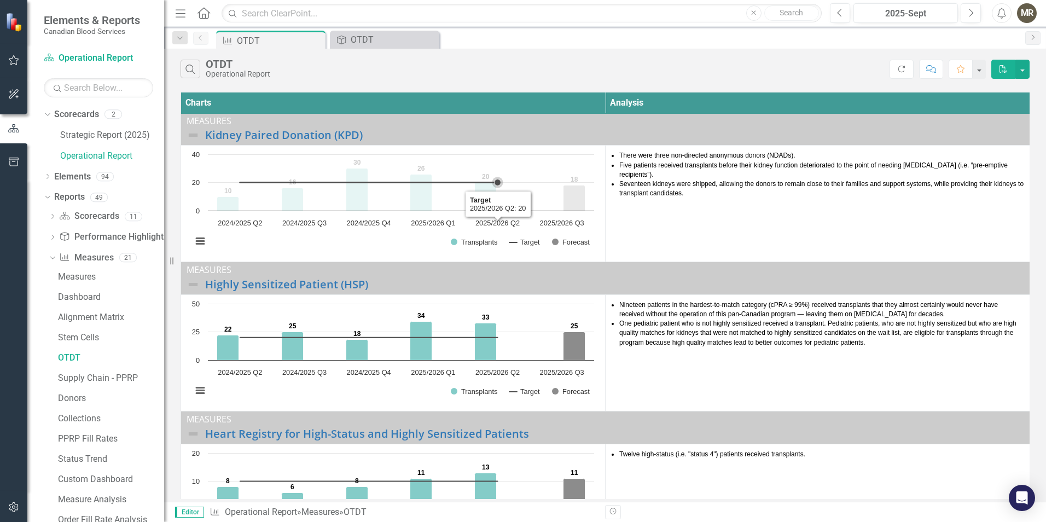
drag, startPoint x: 499, startPoint y: 181, endPoint x: 517, endPoint y: 181, distance: 18.6
click at [517, 181] on icon "Created with Highcharts 11.4.8 Chart context menu 10 16 30 26 20 18 Transplants…" at bounding box center [393, 203] width 413 height 109
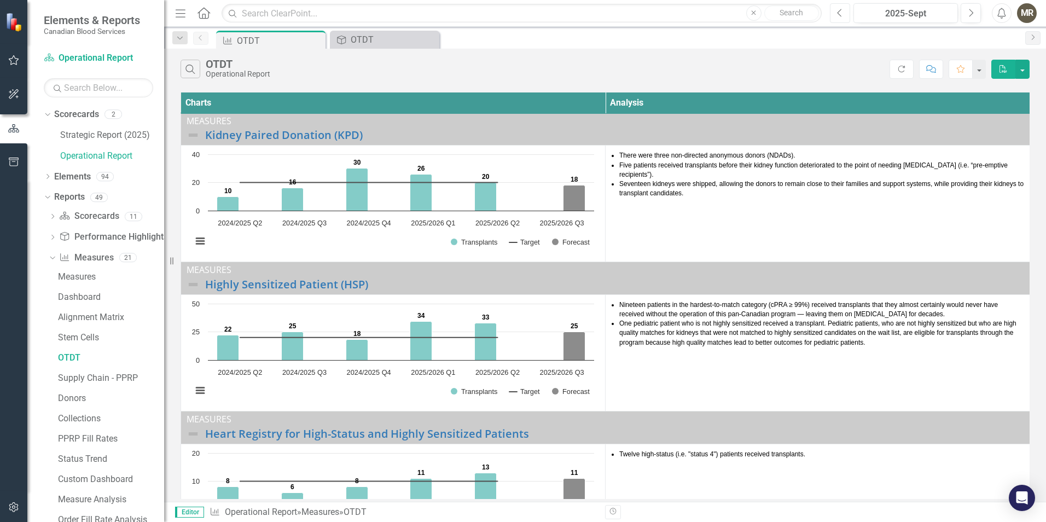
click at [842, 10] on icon "Previous" at bounding box center [840, 13] width 6 height 10
click at [847, 16] on button "Previous" at bounding box center [840, 13] width 20 height 20
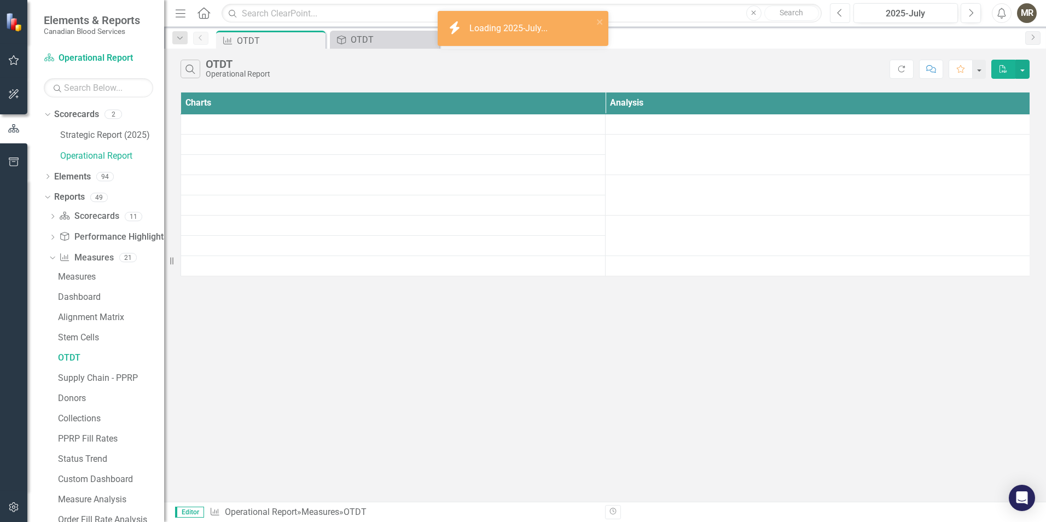
click at [841, 15] on icon "Previous" at bounding box center [840, 13] width 6 height 10
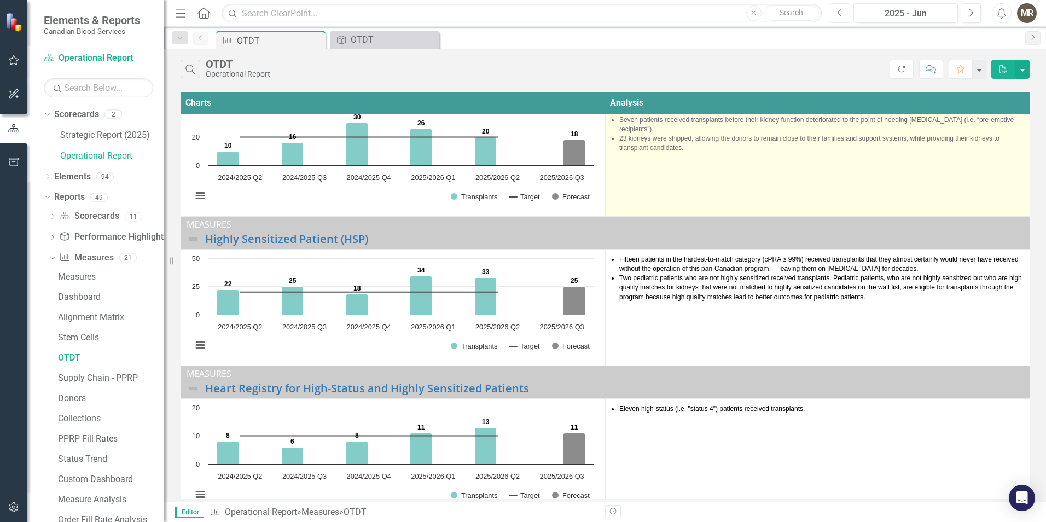
scroll to position [1, 0]
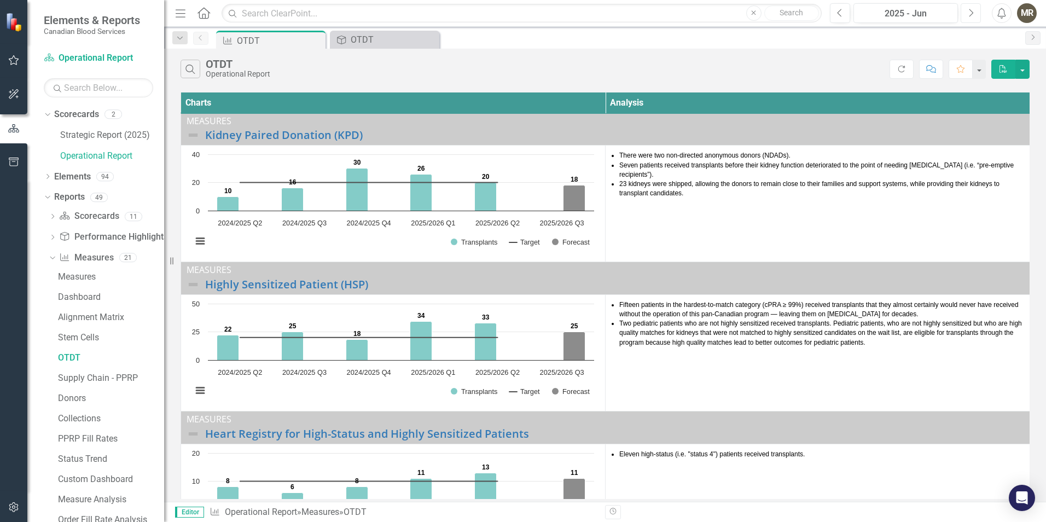
click at [969, 18] on button "Next" at bounding box center [971, 13] width 20 height 20
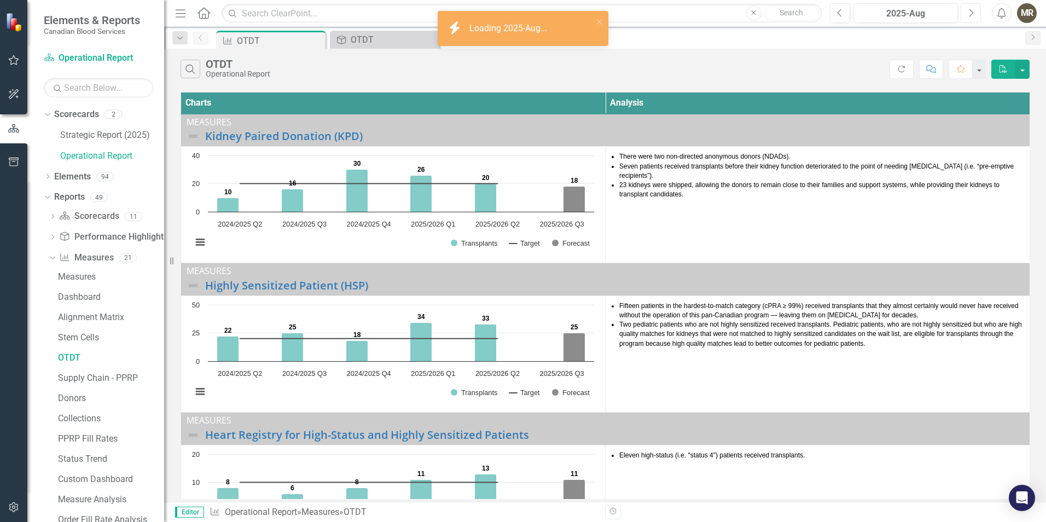
click at [969, 18] on button "Next" at bounding box center [971, 13] width 20 height 20
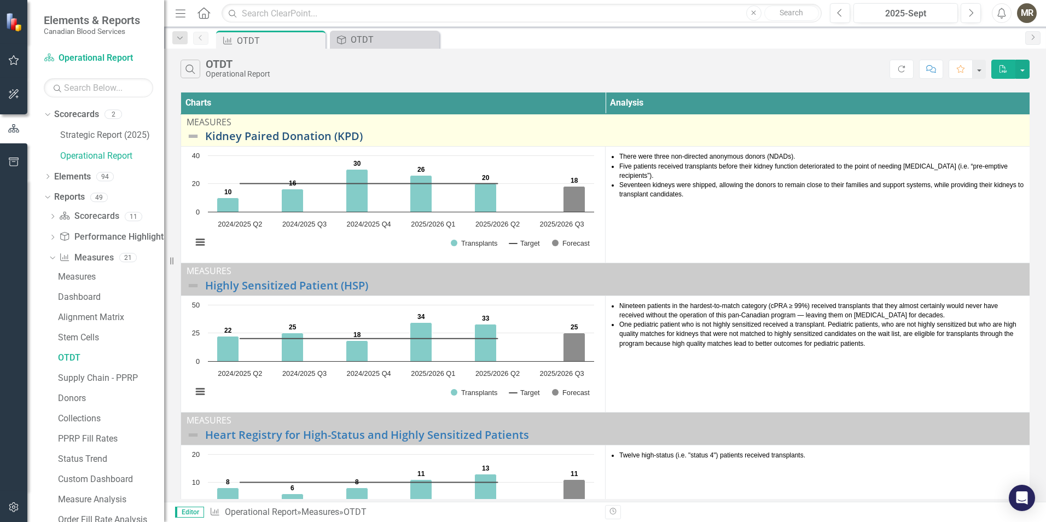
click at [280, 134] on link "Kidney Paired Donation (KPD)" at bounding box center [614, 136] width 819 height 12
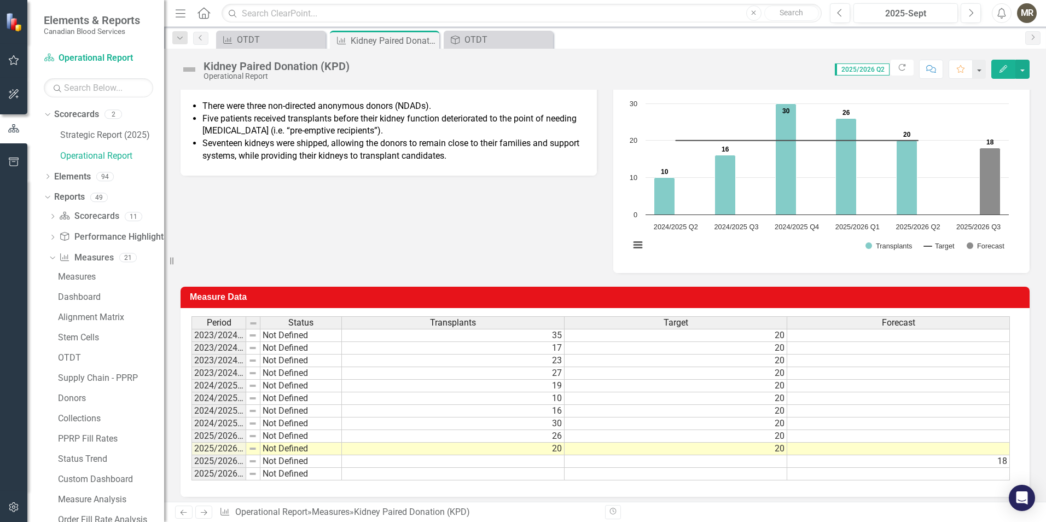
scroll to position [163, 0]
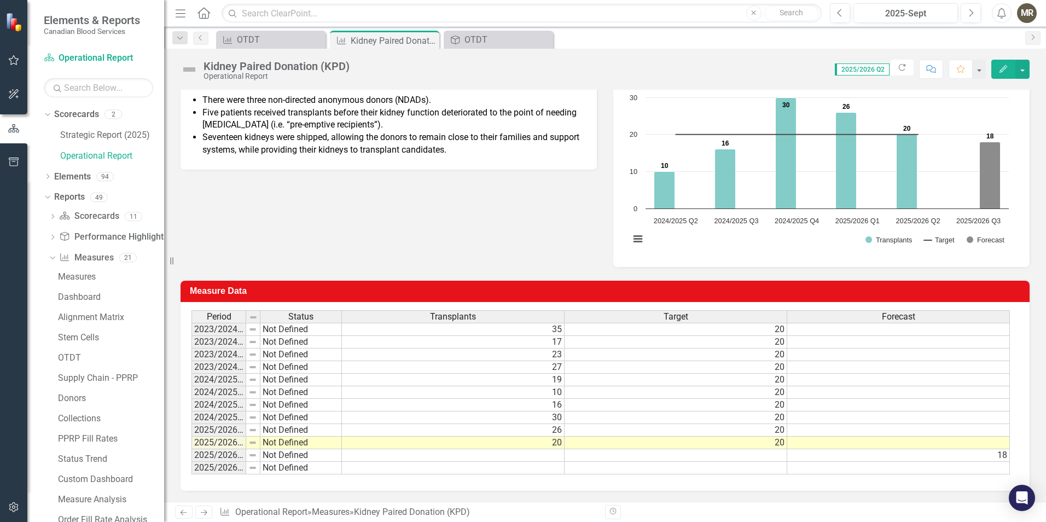
click at [782, 457] on td at bounding box center [676, 455] width 223 height 13
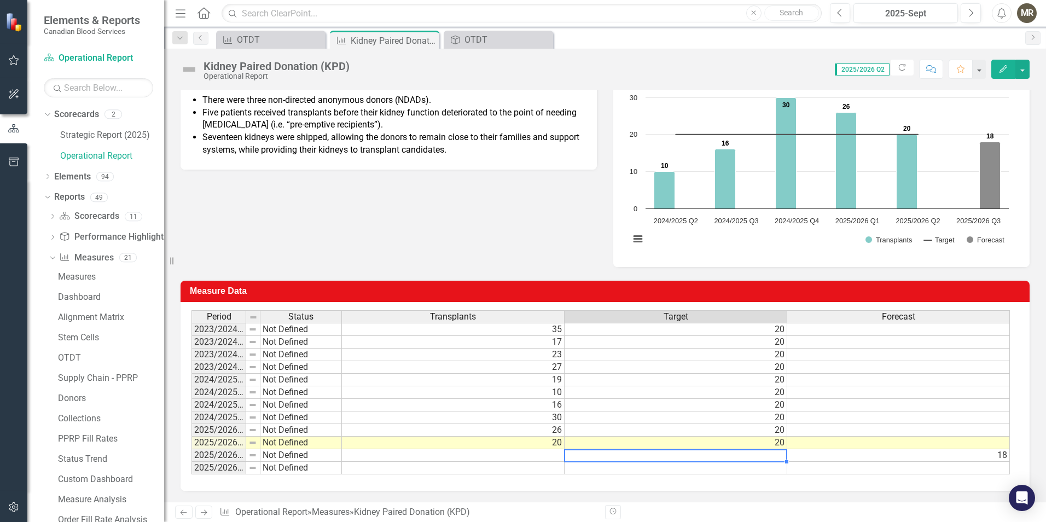
type textarea "20"
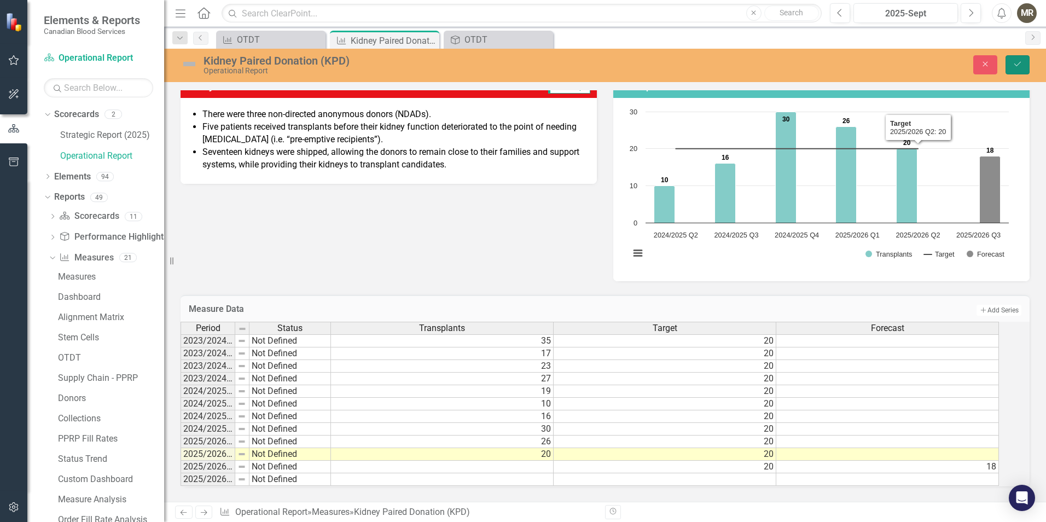
click at [1024, 66] on button "Save" at bounding box center [1018, 64] width 24 height 19
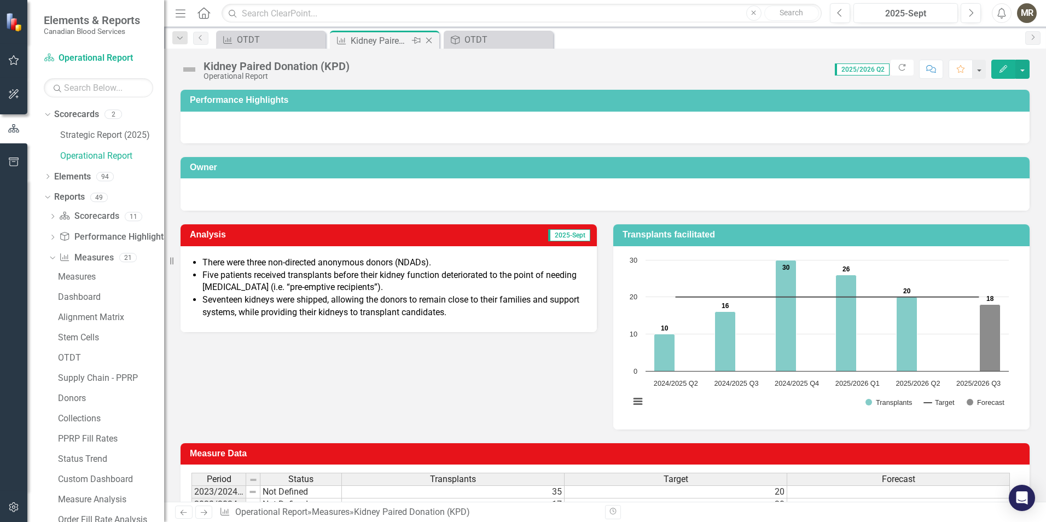
click at [432, 40] on icon "Close" at bounding box center [429, 40] width 11 height 9
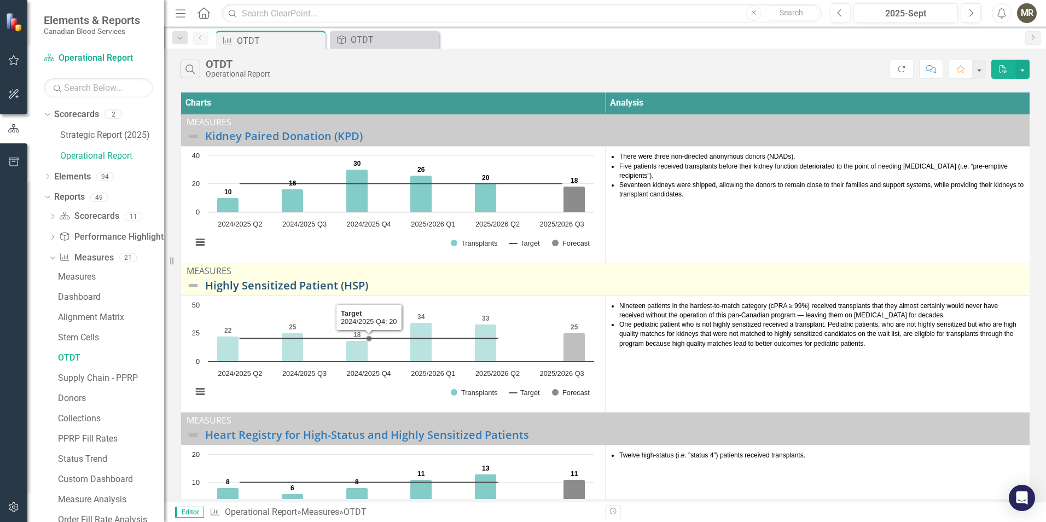
click at [334, 285] on link "Highly Sensitized Patient (HSP)" at bounding box center [614, 286] width 819 height 12
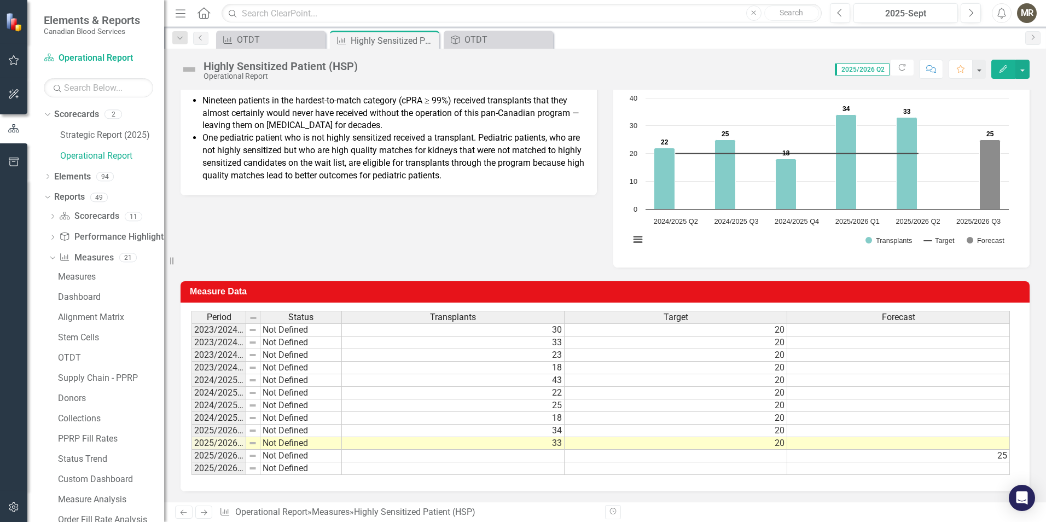
scroll to position [163, 0]
click at [769, 455] on td at bounding box center [676, 455] width 223 height 13
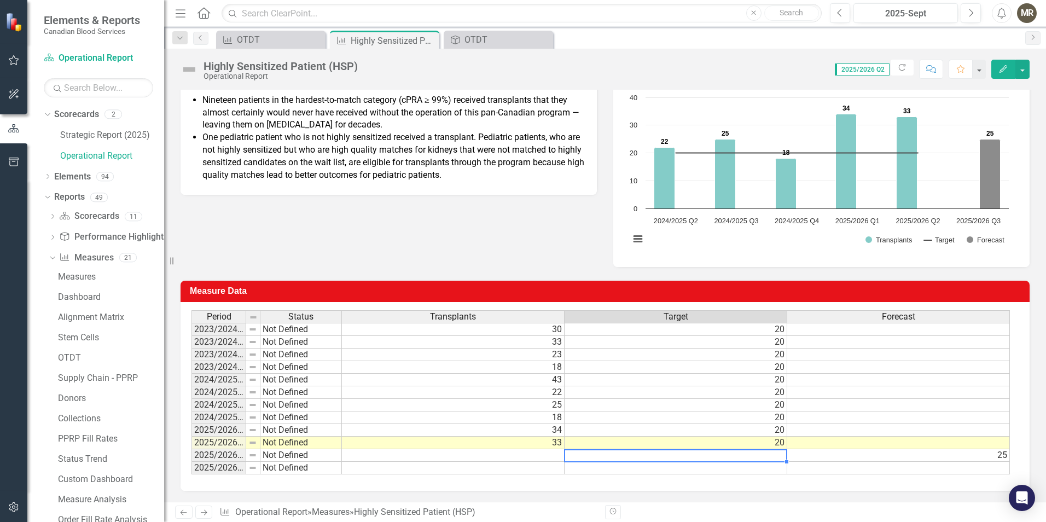
type textarea "20"
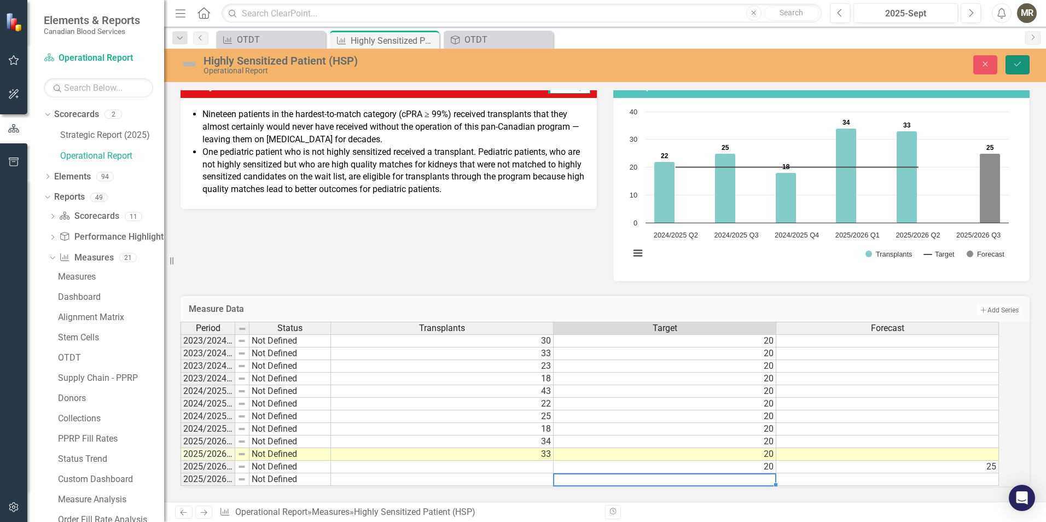
click at [1022, 66] on icon "Save" at bounding box center [1018, 64] width 10 height 8
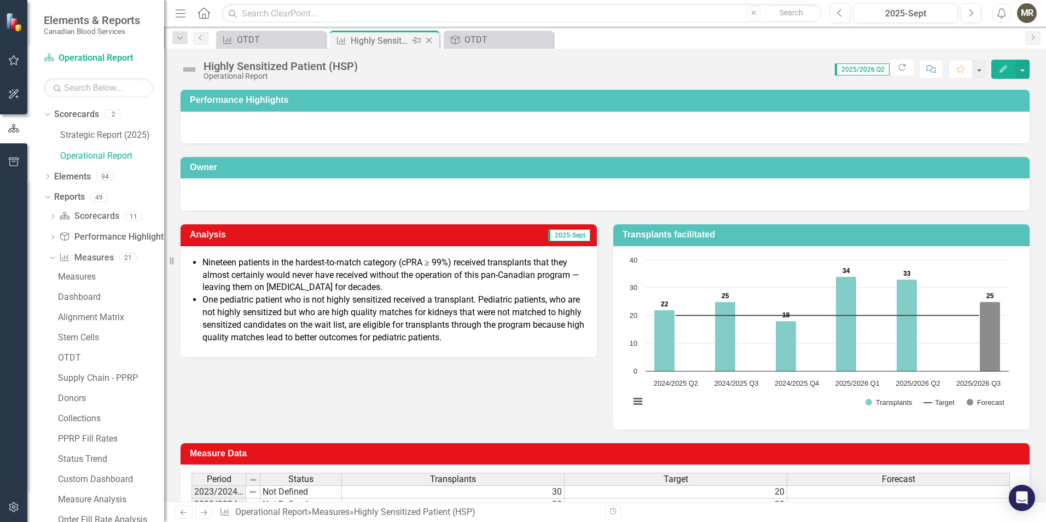
click at [431, 40] on icon "Close" at bounding box center [429, 40] width 11 height 9
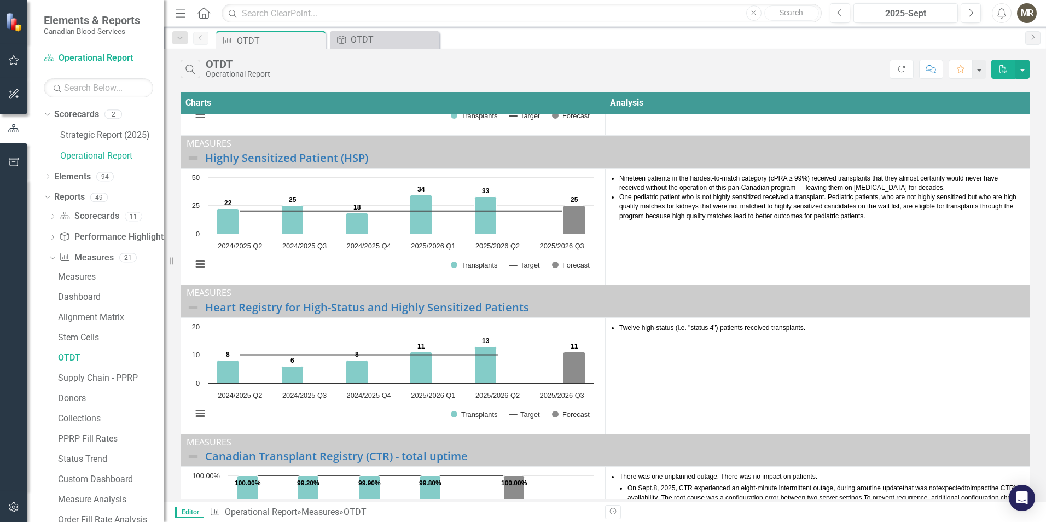
scroll to position [164, 0]
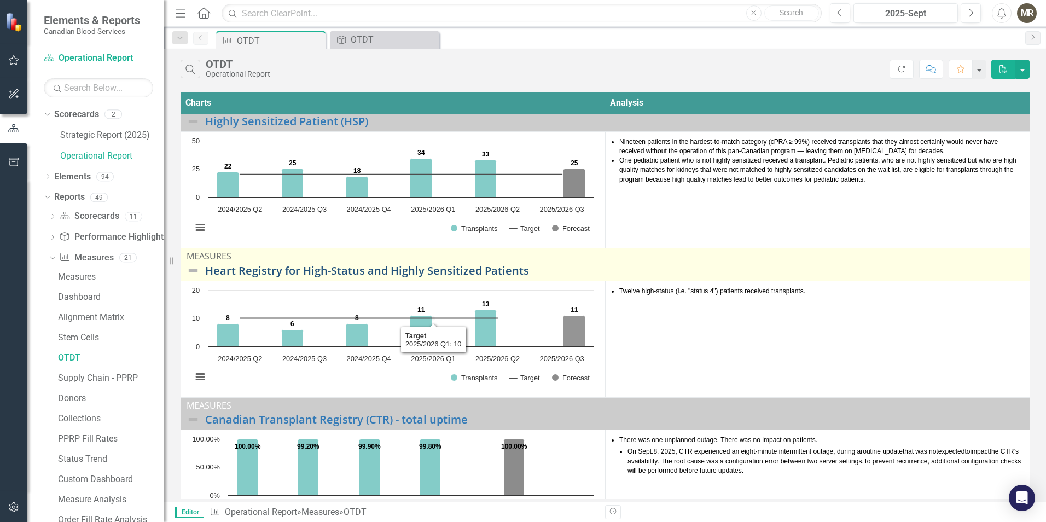
click at [399, 273] on link "Heart Registry for High-Status and Highly Sensitized Patients" at bounding box center [614, 271] width 819 height 12
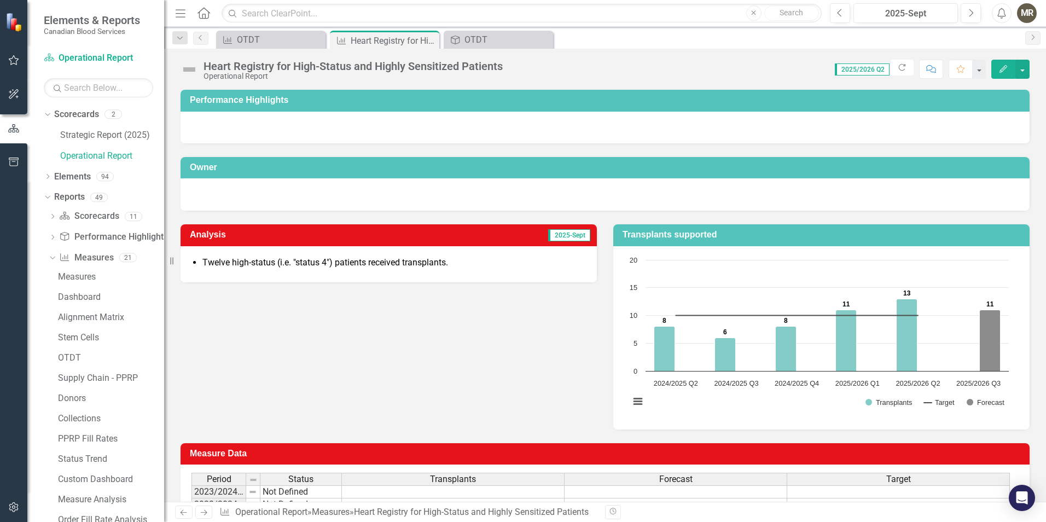
scroll to position [163, 0]
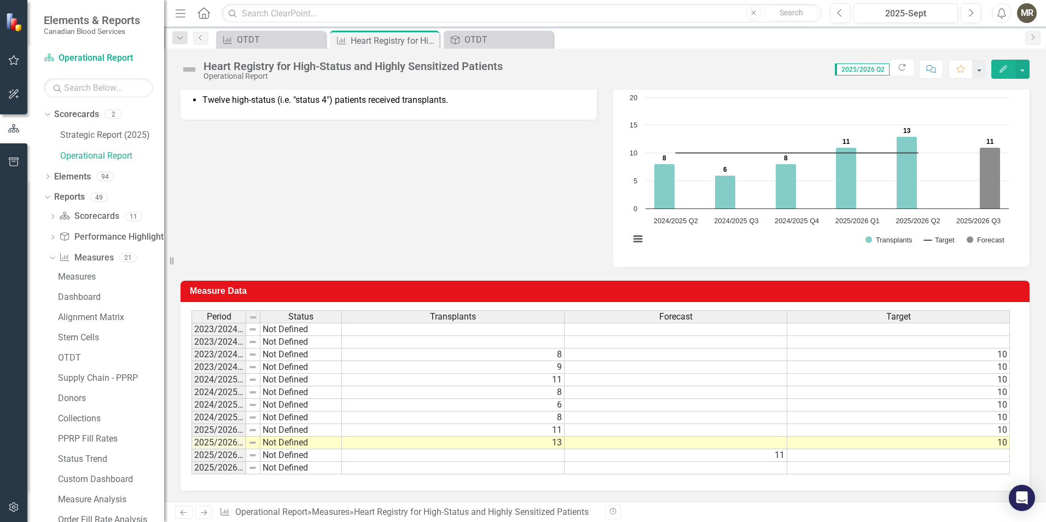
click at [948, 456] on td at bounding box center [898, 455] width 223 height 13
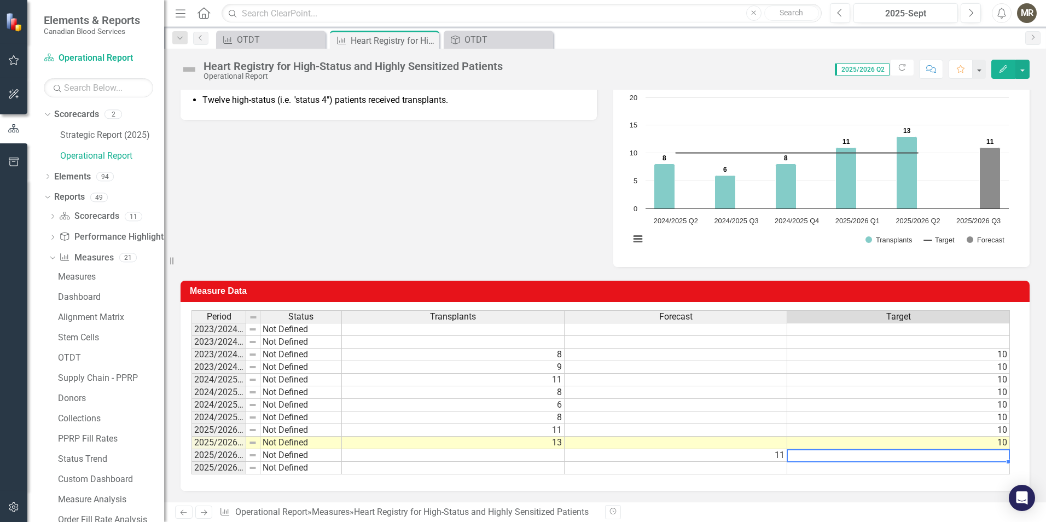
type textarea "10"
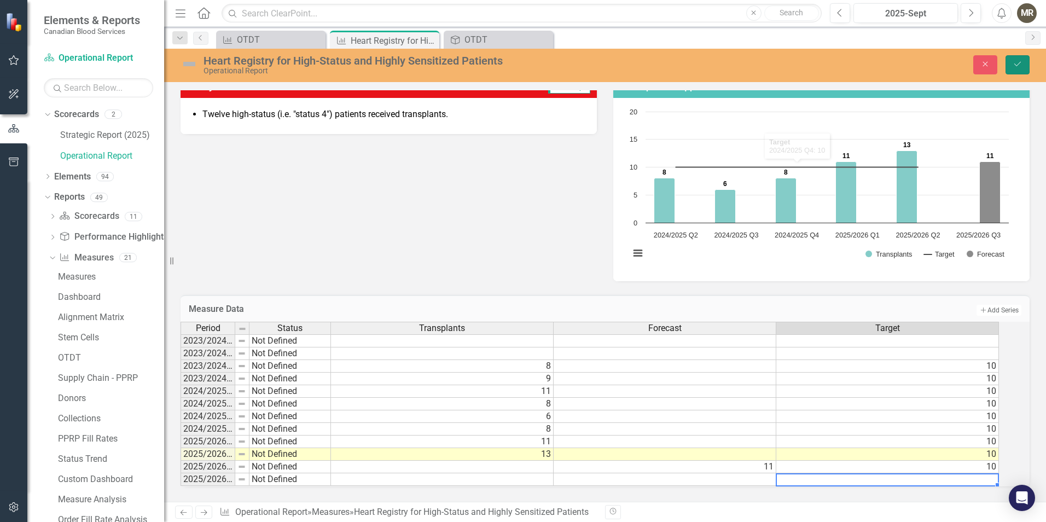
click at [1021, 65] on icon "Save" at bounding box center [1018, 64] width 10 height 8
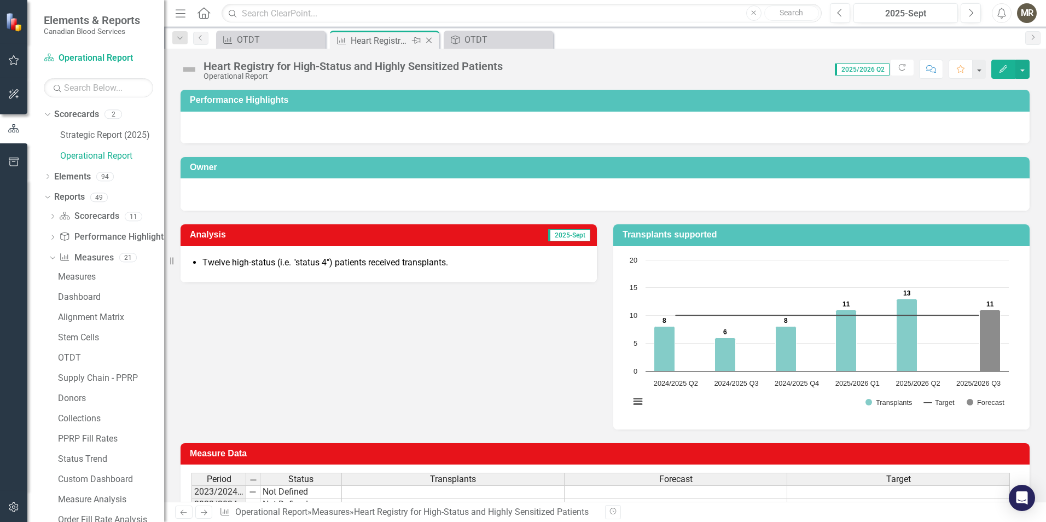
click at [431, 40] on icon "Close" at bounding box center [429, 40] width 11 height 9
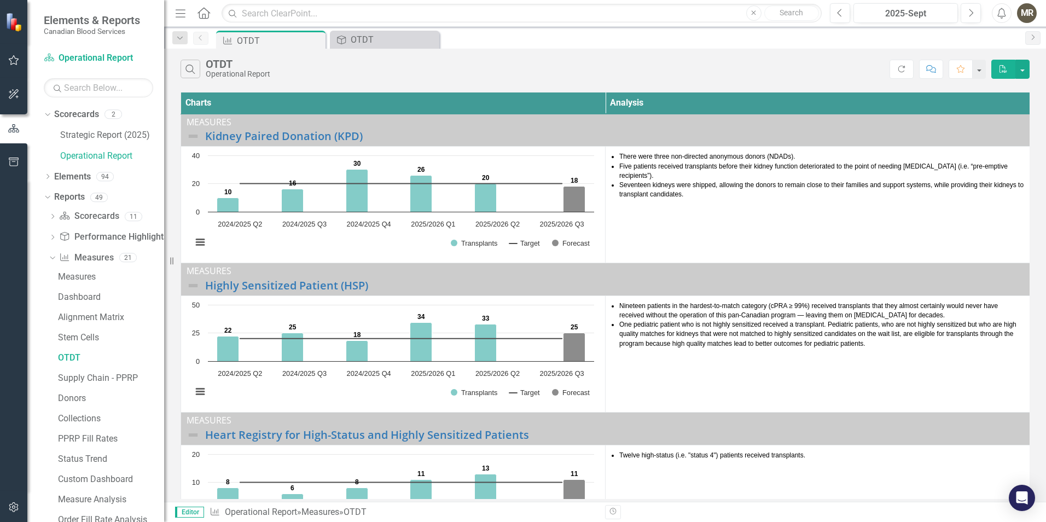
scroll to position [220, 0]
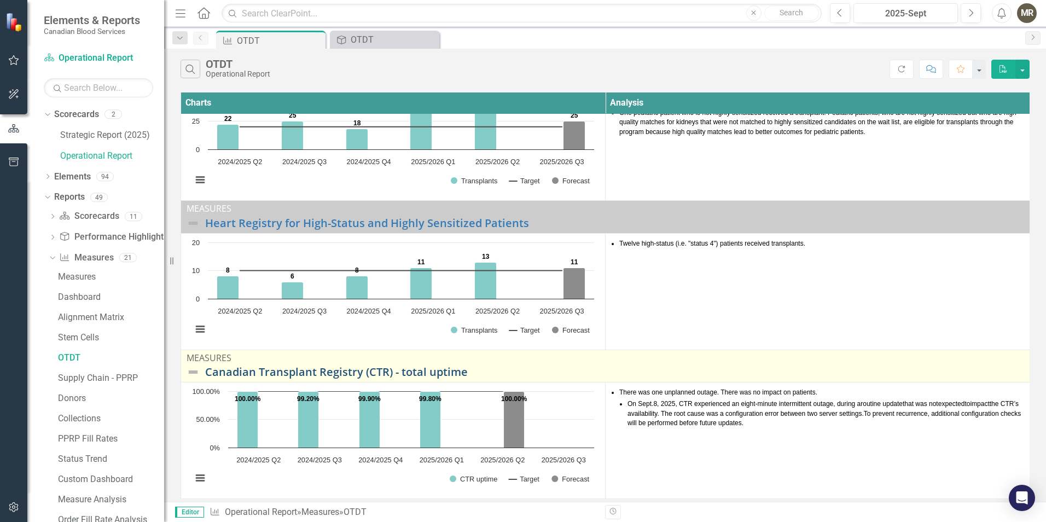
click at [377, 366] on link "Canadian Transplant Registry (CTR) - total uptime" at bounding box center [614, 372] width 819 height 12
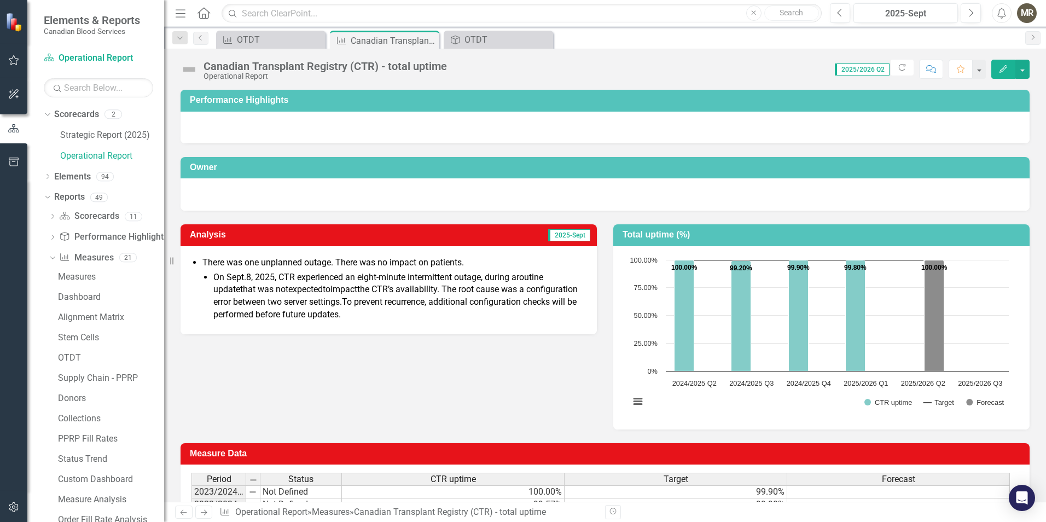
scroll to position [163, 0]
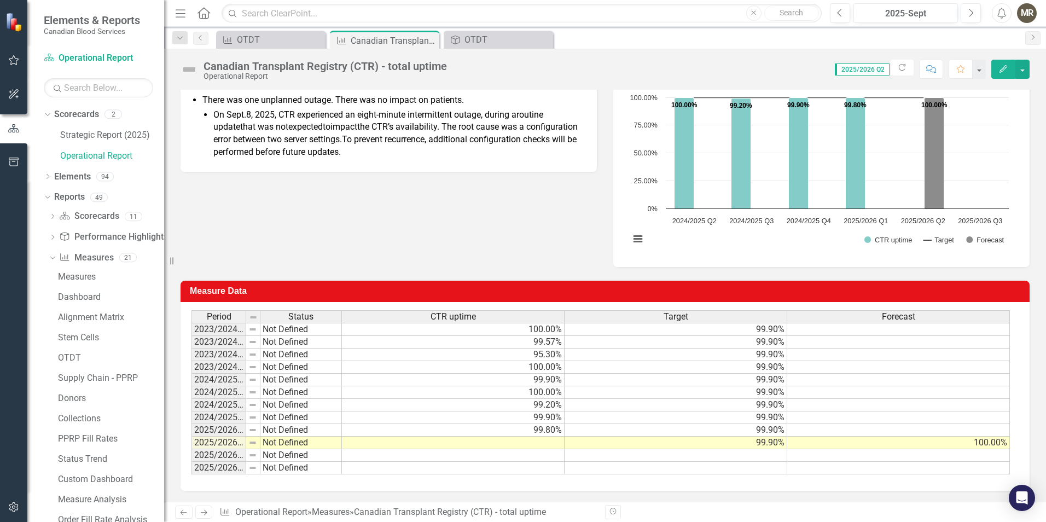
click at [545, 440] on td at bounding box center [453, 443] width 223 height 13
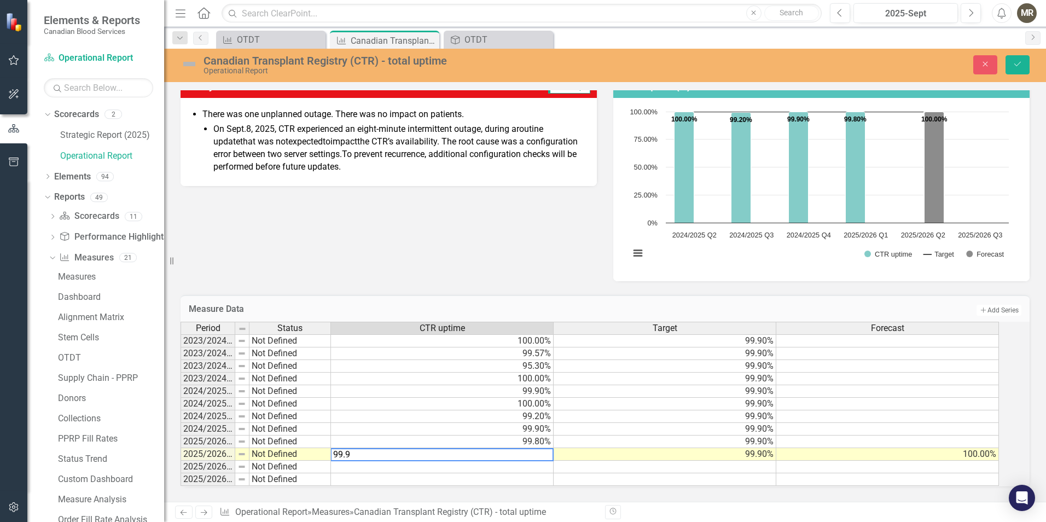
type textarea "99.99"
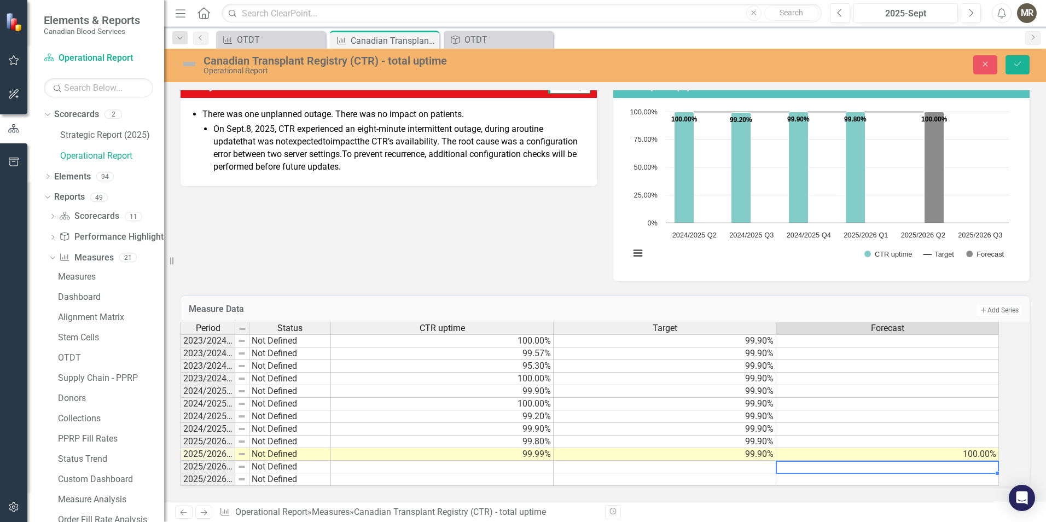
click at [890, 461] on td at bounding box center [888, 467] width 223 height 13
type textarea "100"
click at [976, 448] on td "100.00%" at bounding box center [888, 454] width 223 height 13
click at [743, 461] on td at bounding box center [665, 467] width 223 height 13
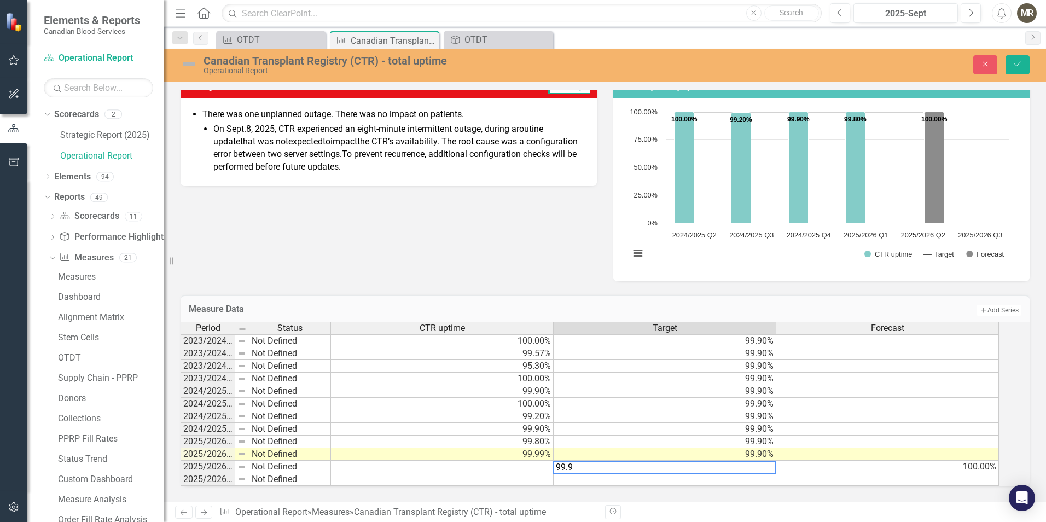
type textarea "99.90"
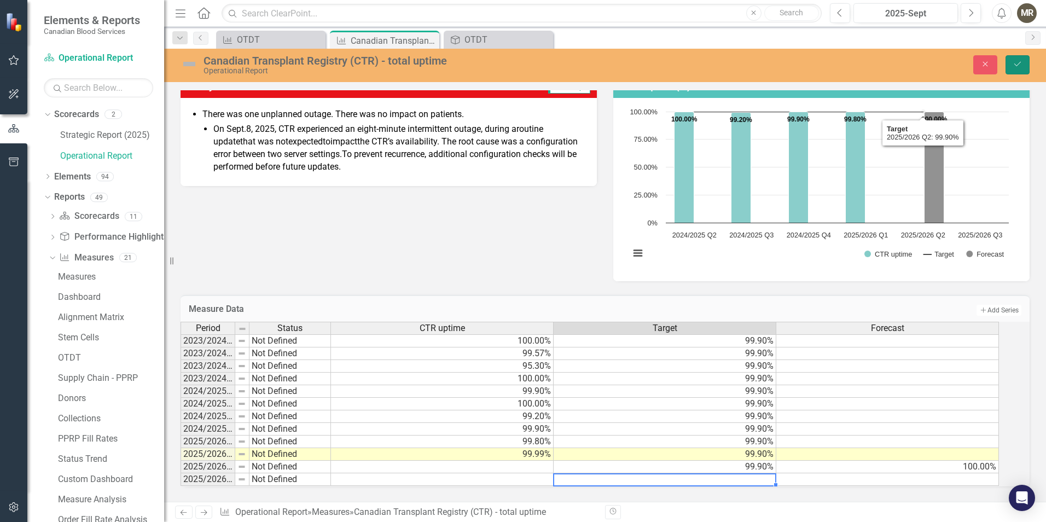
click at [1017, 68] on button "Save" at bounding box center [1018, 64] width 24 height 19
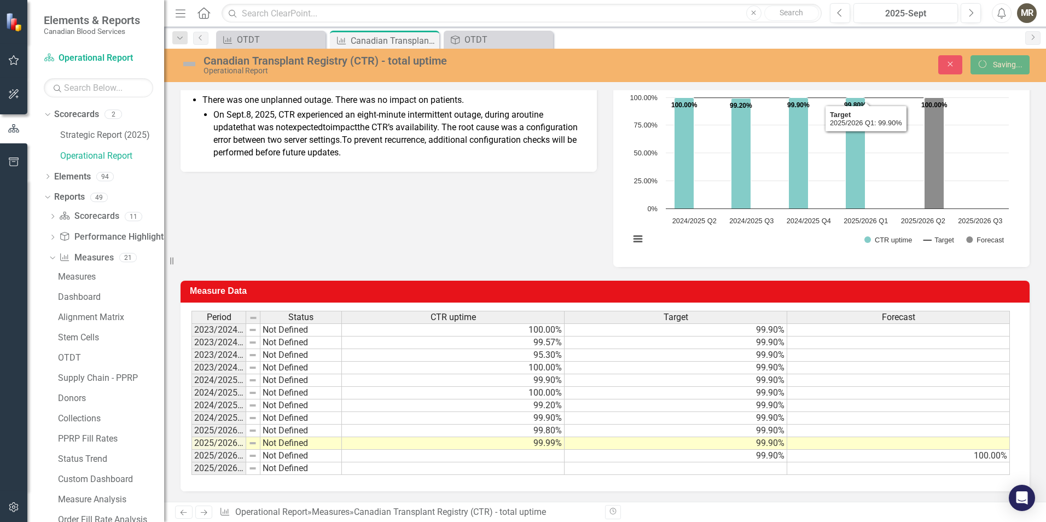
scroll to position [163, 0]
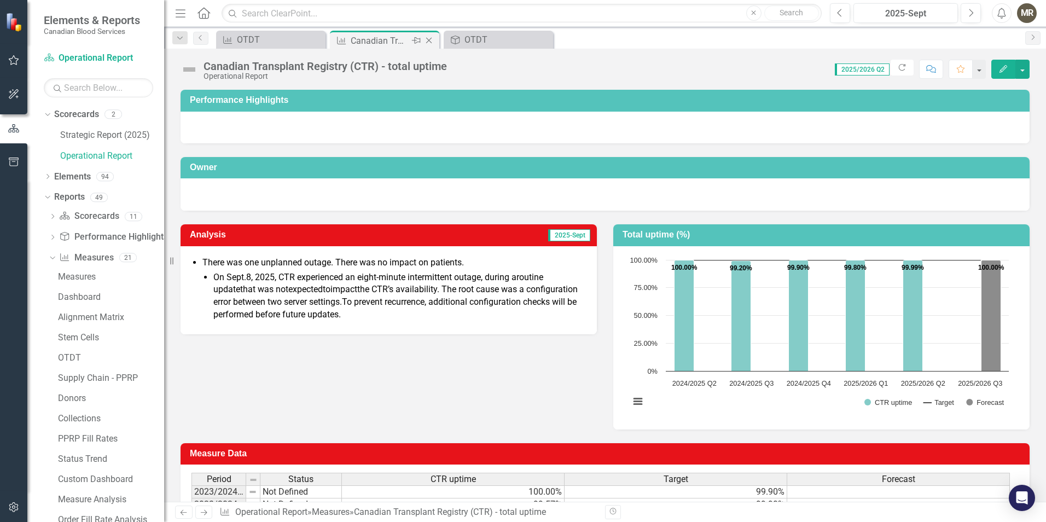
click at [429, 39] on icon "Close" at bounding box center [429, 40] width 11 height 9
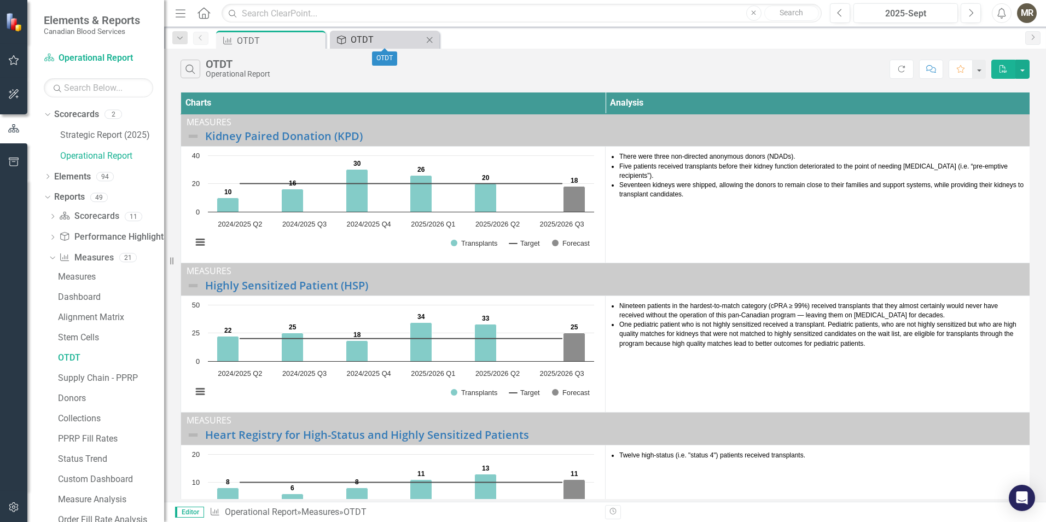
click at [396, 36] on div "OTDT" at bounding box center [387, 40] width 72 height 14
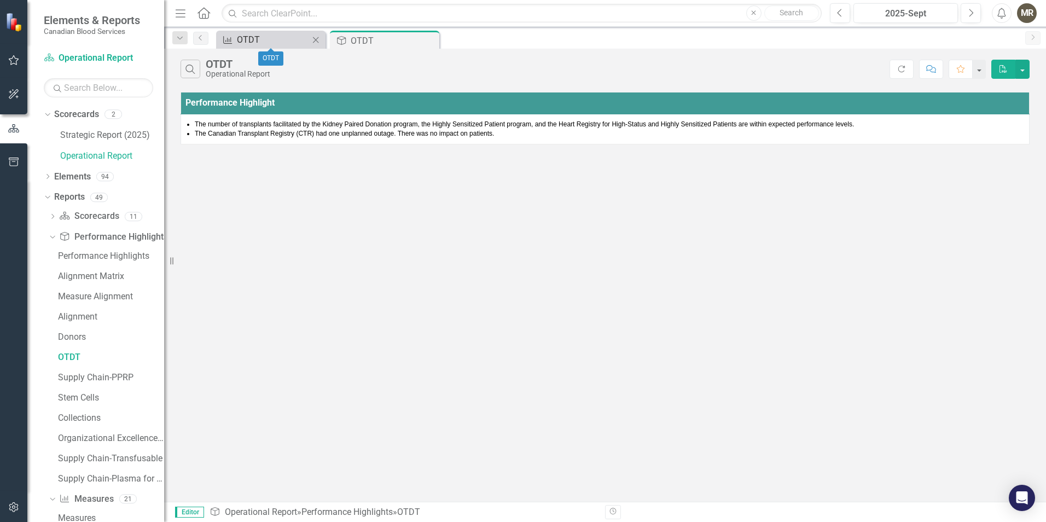
click at [296, 42] on div "OTDT" at bounding box center [273, 40] width 72 height 14
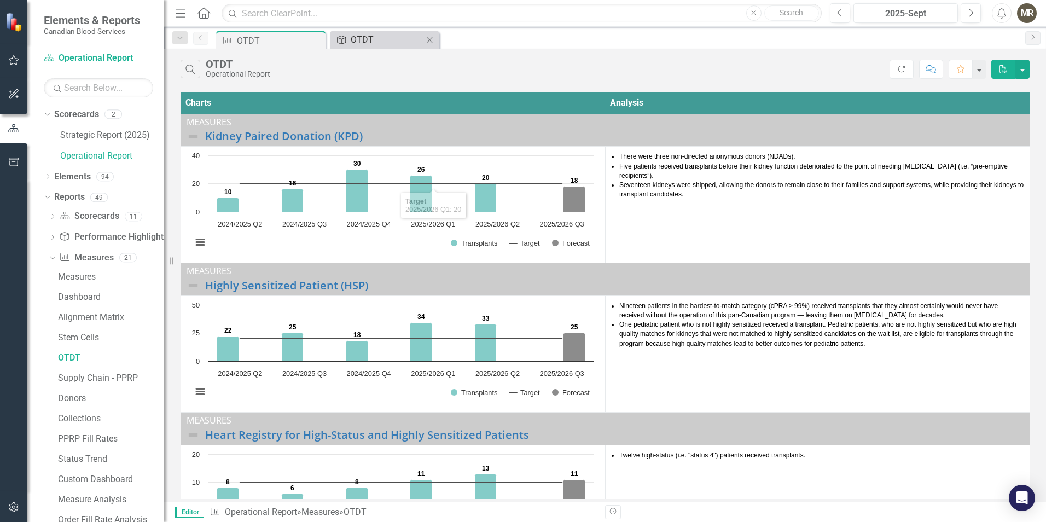
click at [385, 43] on div "OTDT" at bounding box center [387, 40] width 72 height 14
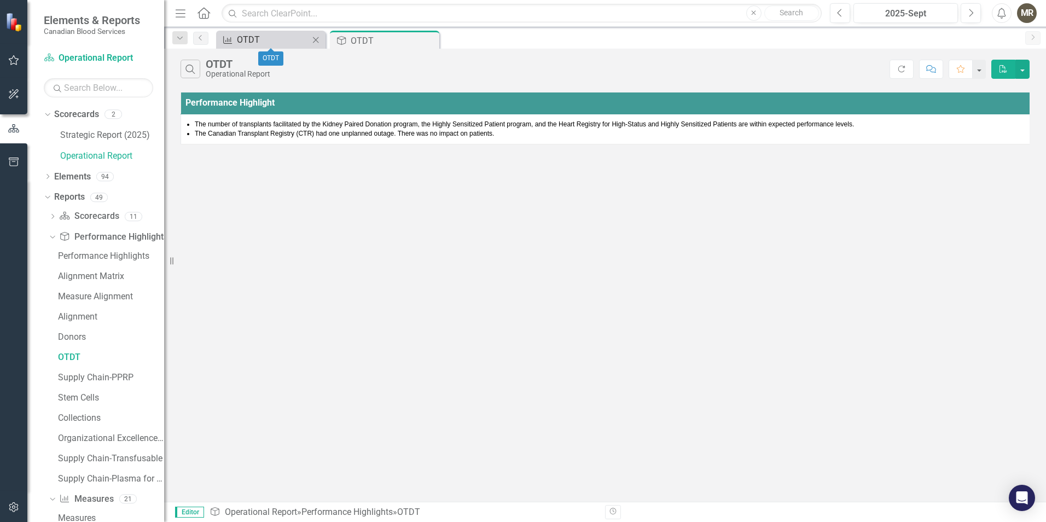
click at [283, 43] on div "OTDT" at bounding box center [273, 40] width 72 height 14
